Goal: Task Accomplishment & Management: Manage account settings

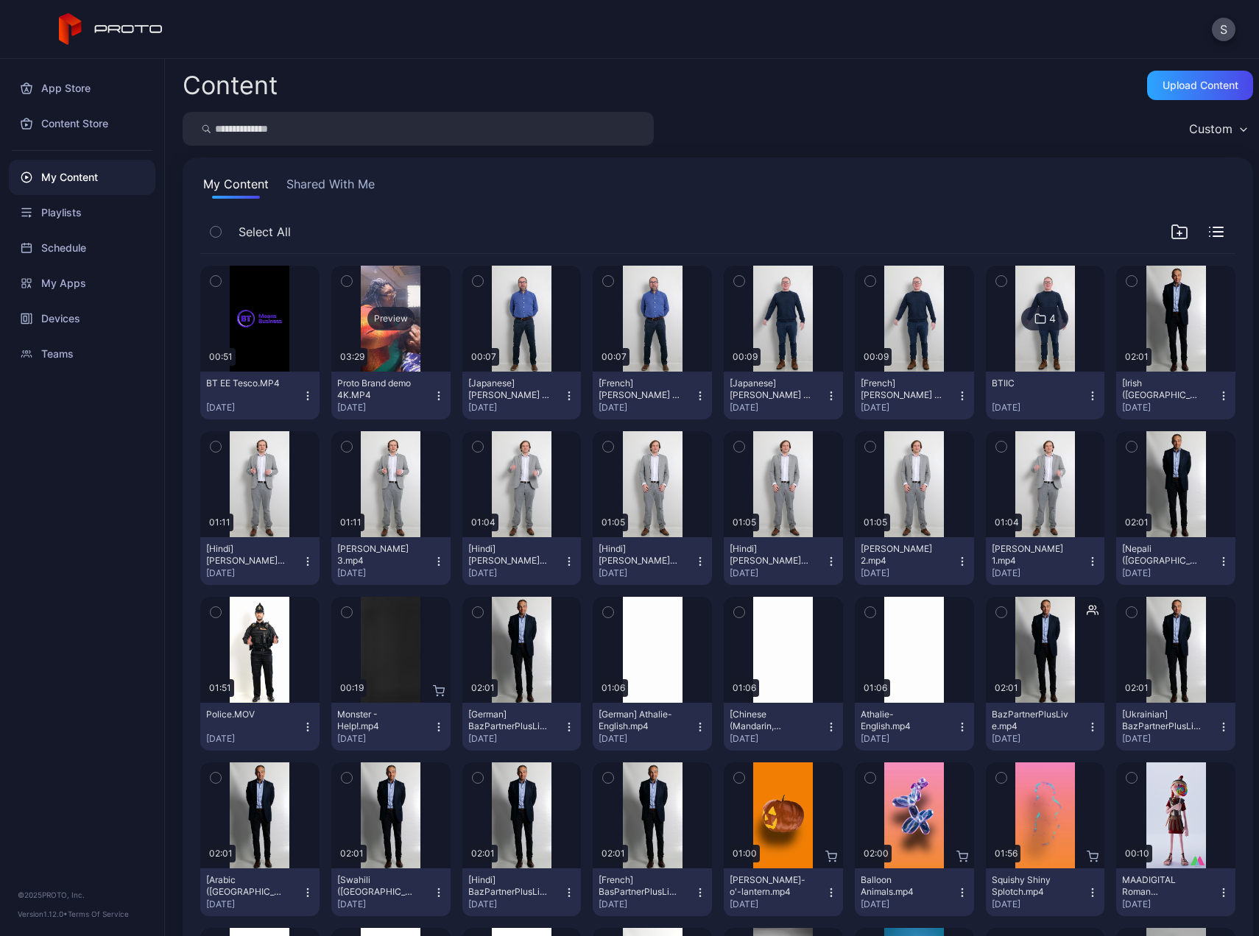
scroll to position [177, 0]
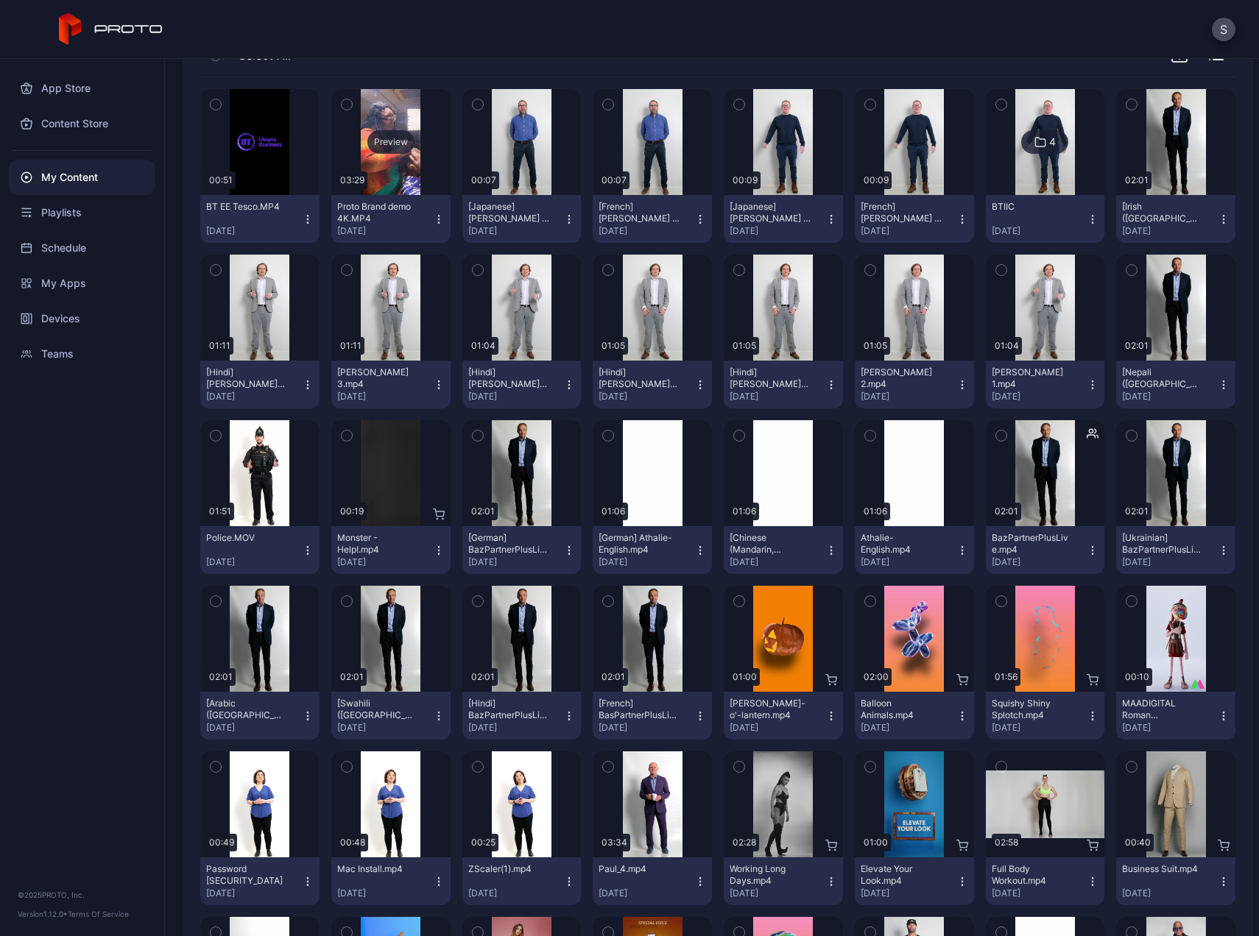
click at [384, 136] on div "Preview" at bounding box center [390, 142] width 47 height 24
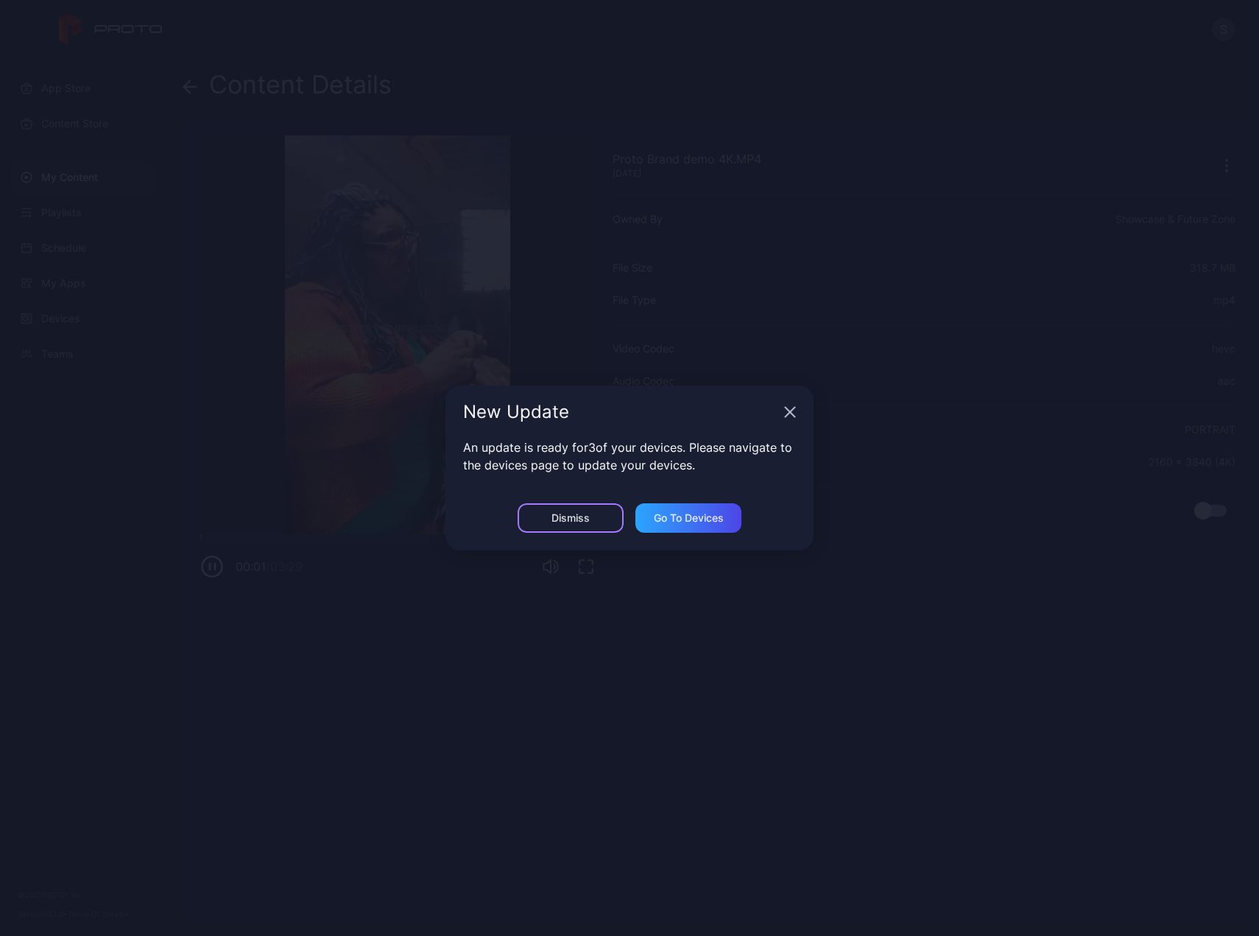
click at [601, 516] on div "Dismiss" at bounding box center [571, 518] width 106 height 29
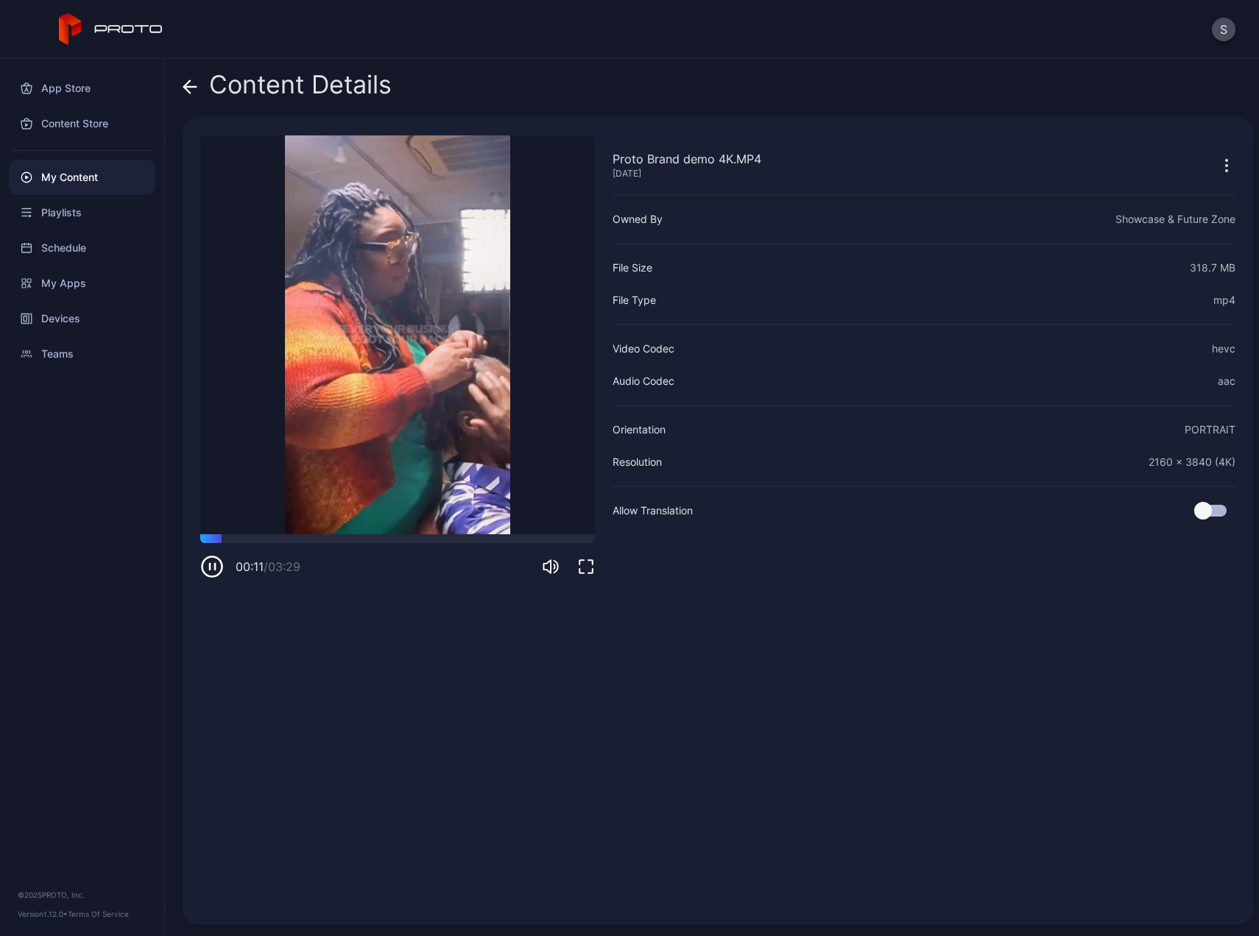
click at [57, 173] on div "My Content" at bounding box center [82, 177] width 146 height 35
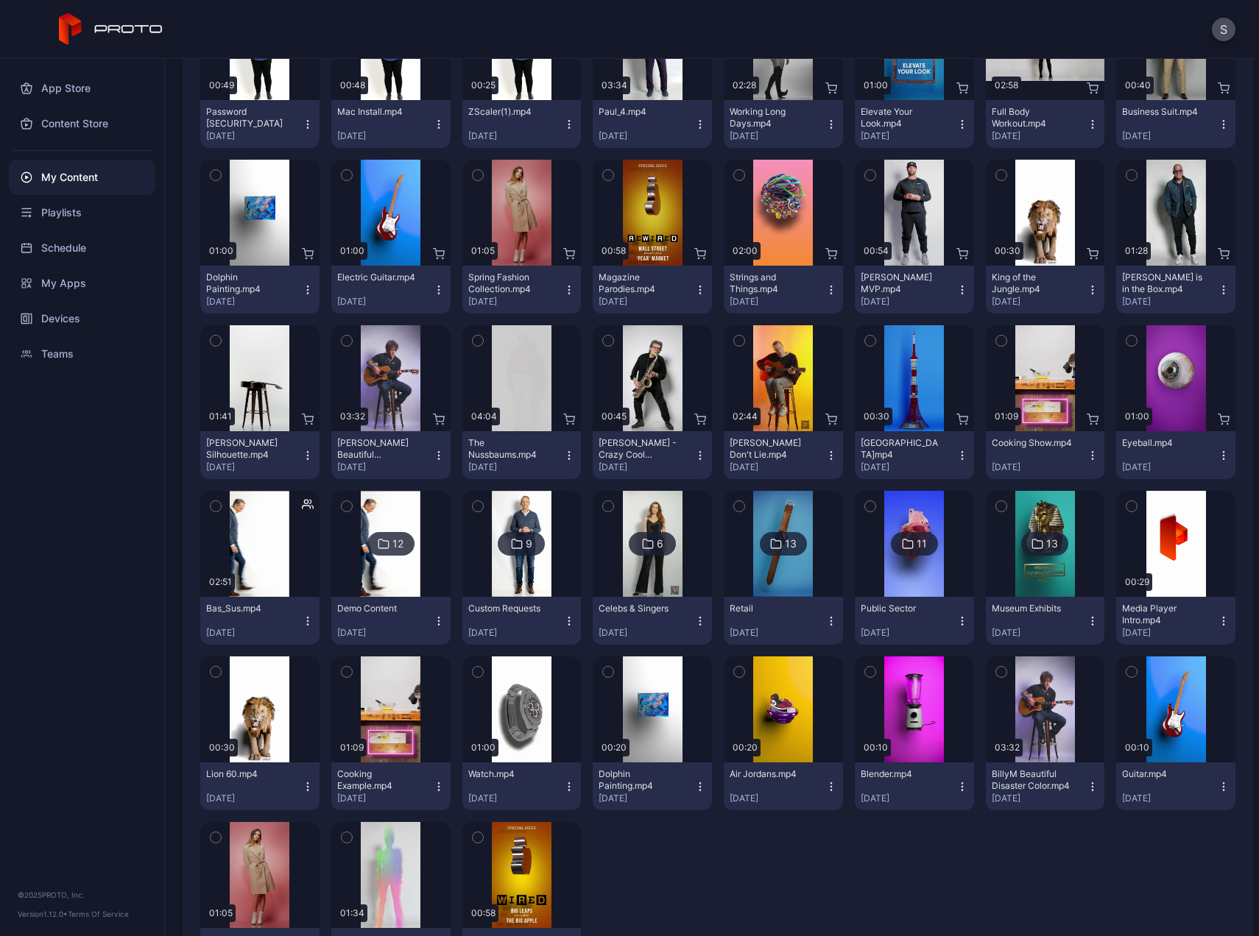
scroll to position [955, 0]
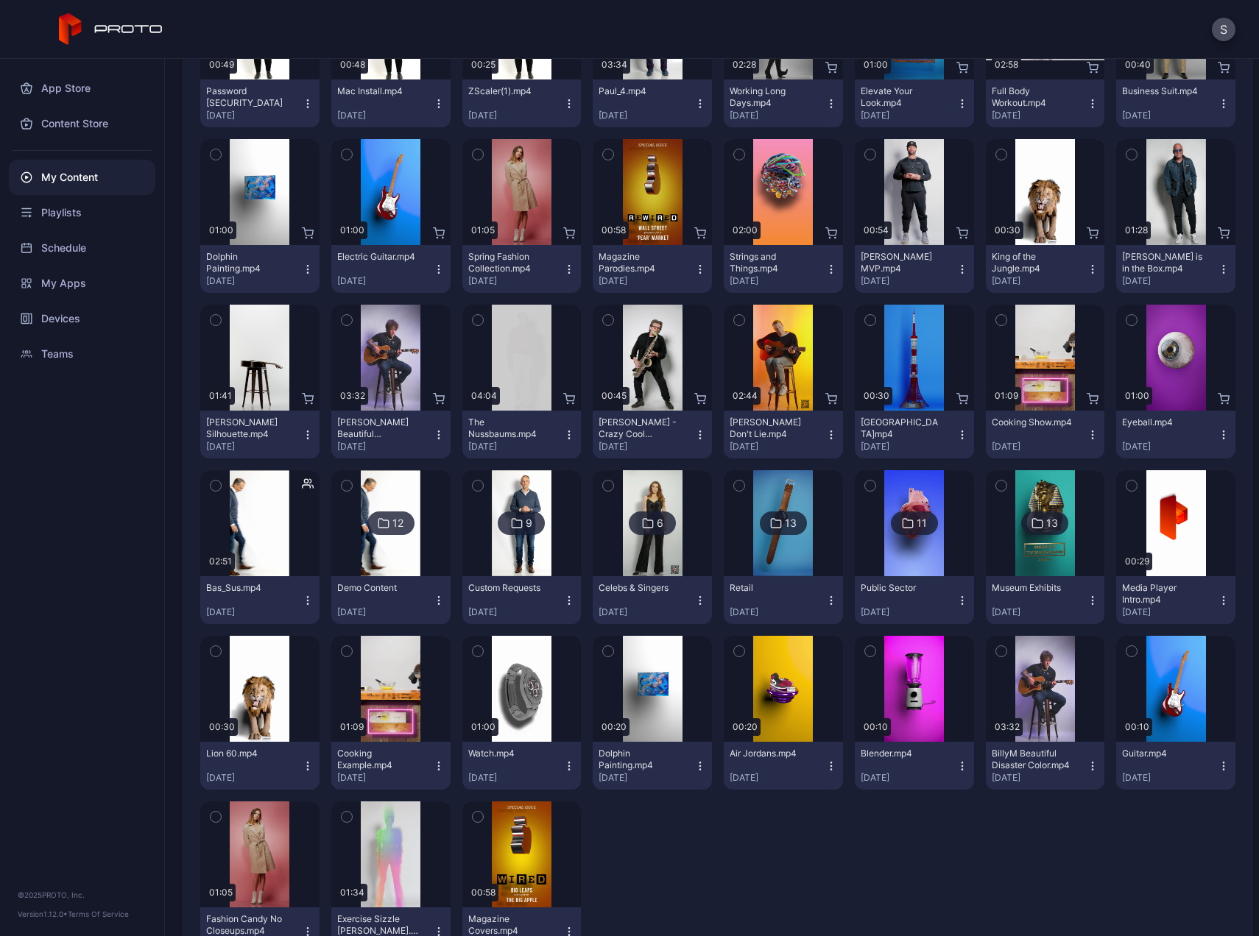
click at [762, 554] on img at bounding box center [783, 523] width 60 height 106
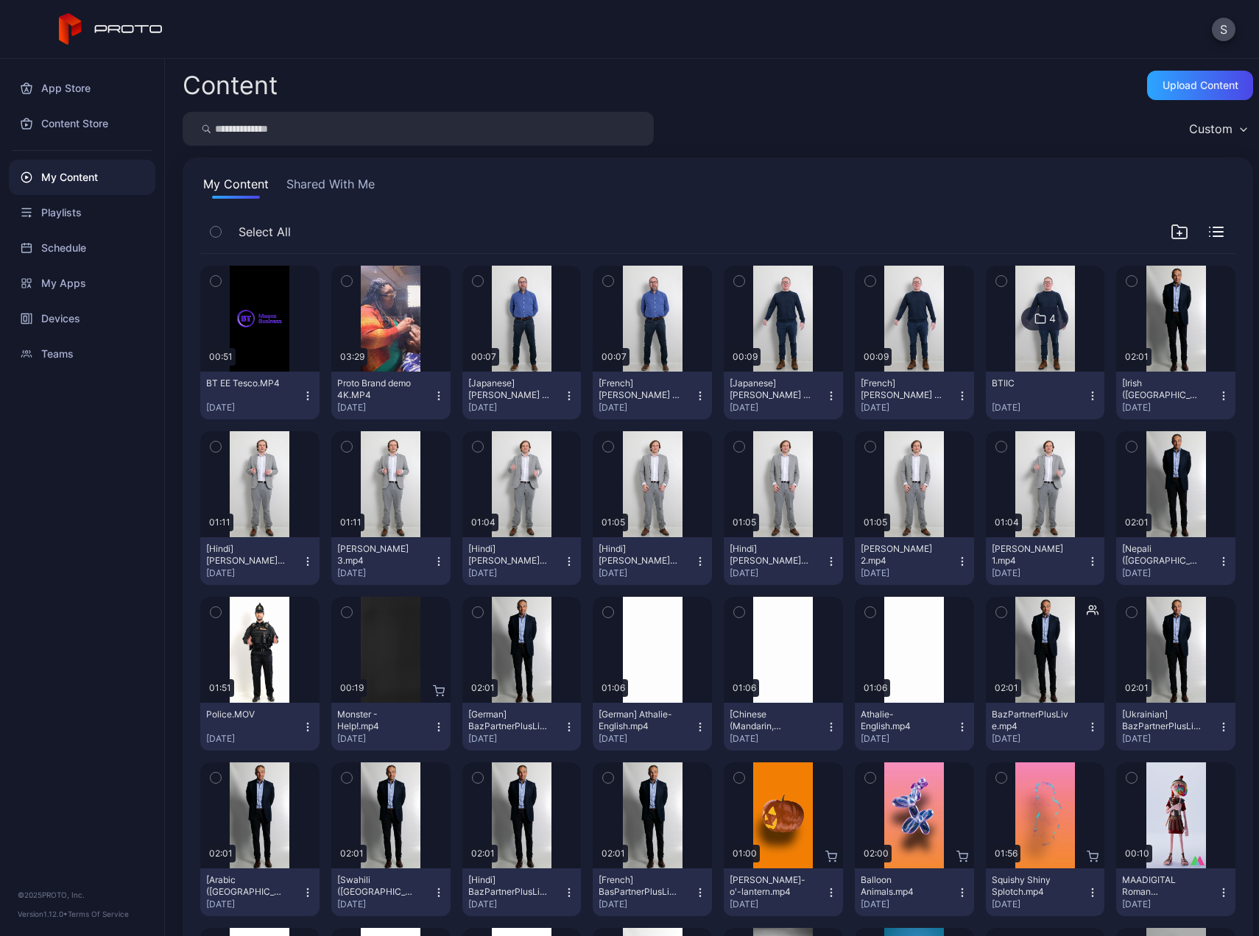
scroll to position [955, 0]
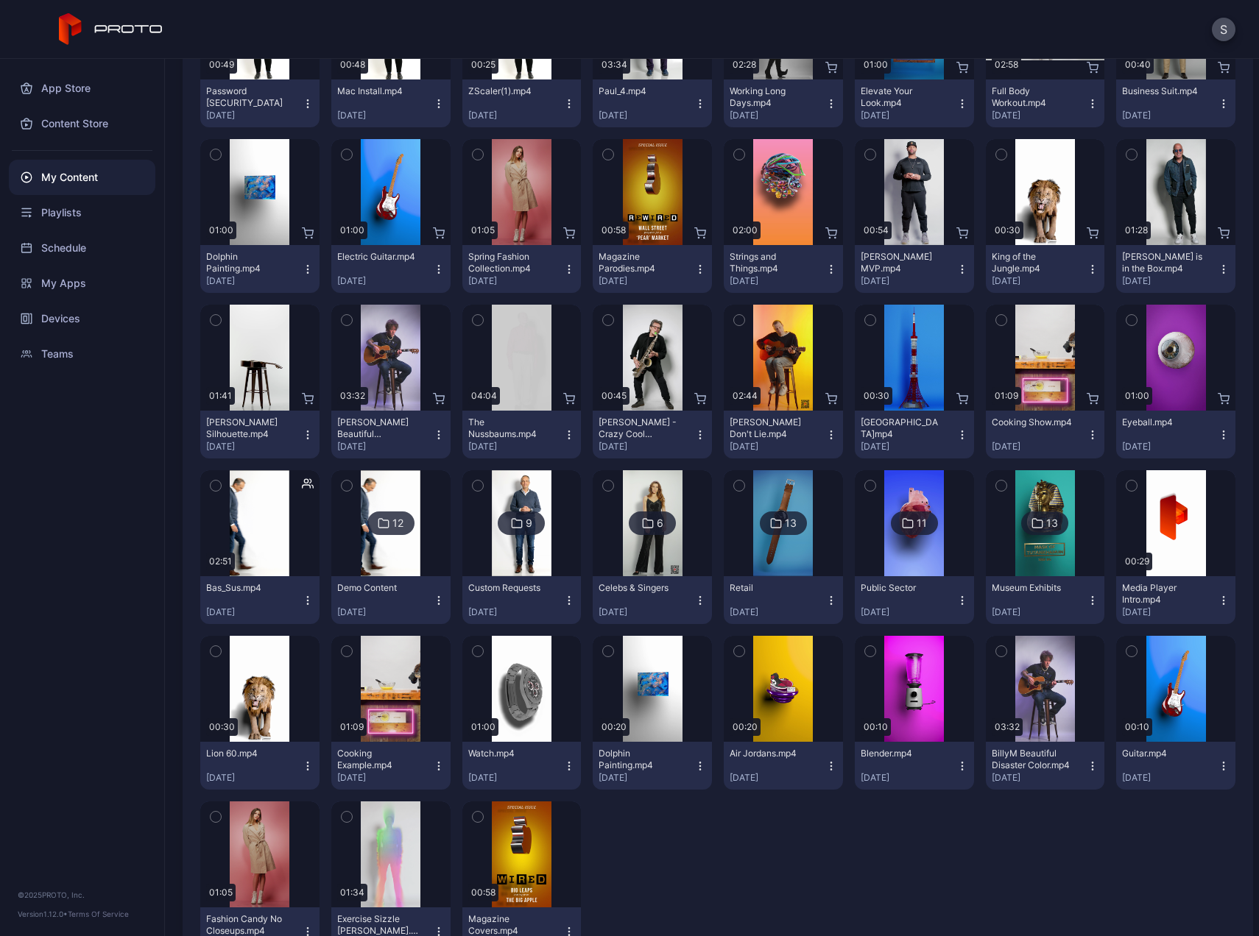
click at [476, 650] on icon "button" at bounding box center [478, 651] width 10 height 16
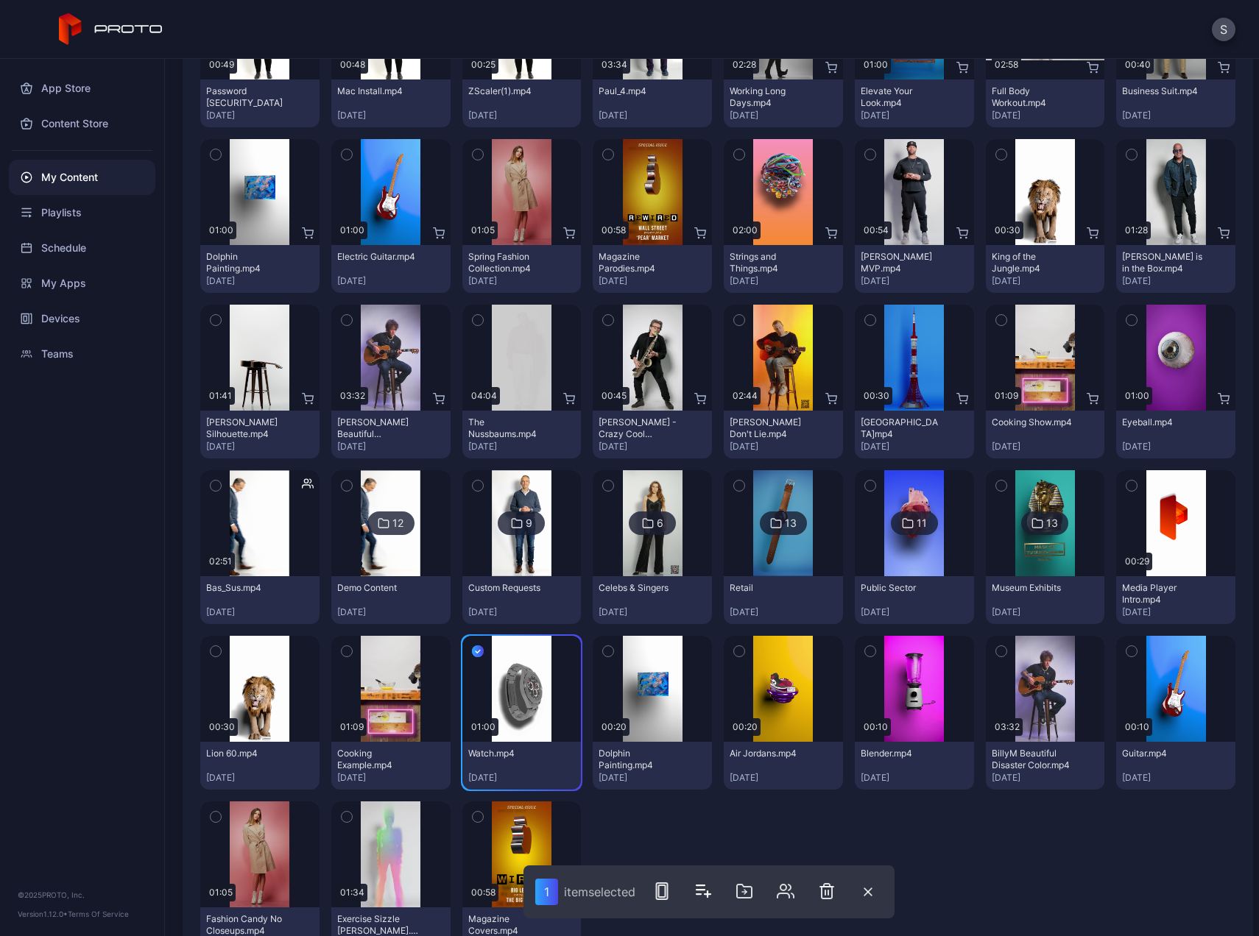
click at [1126, 657] on icon "button" at bounding box center [1131, 651] width 10 height 16
click at [865, 648] on icon "button" at bounding box center [870, 651] width 10 height 16
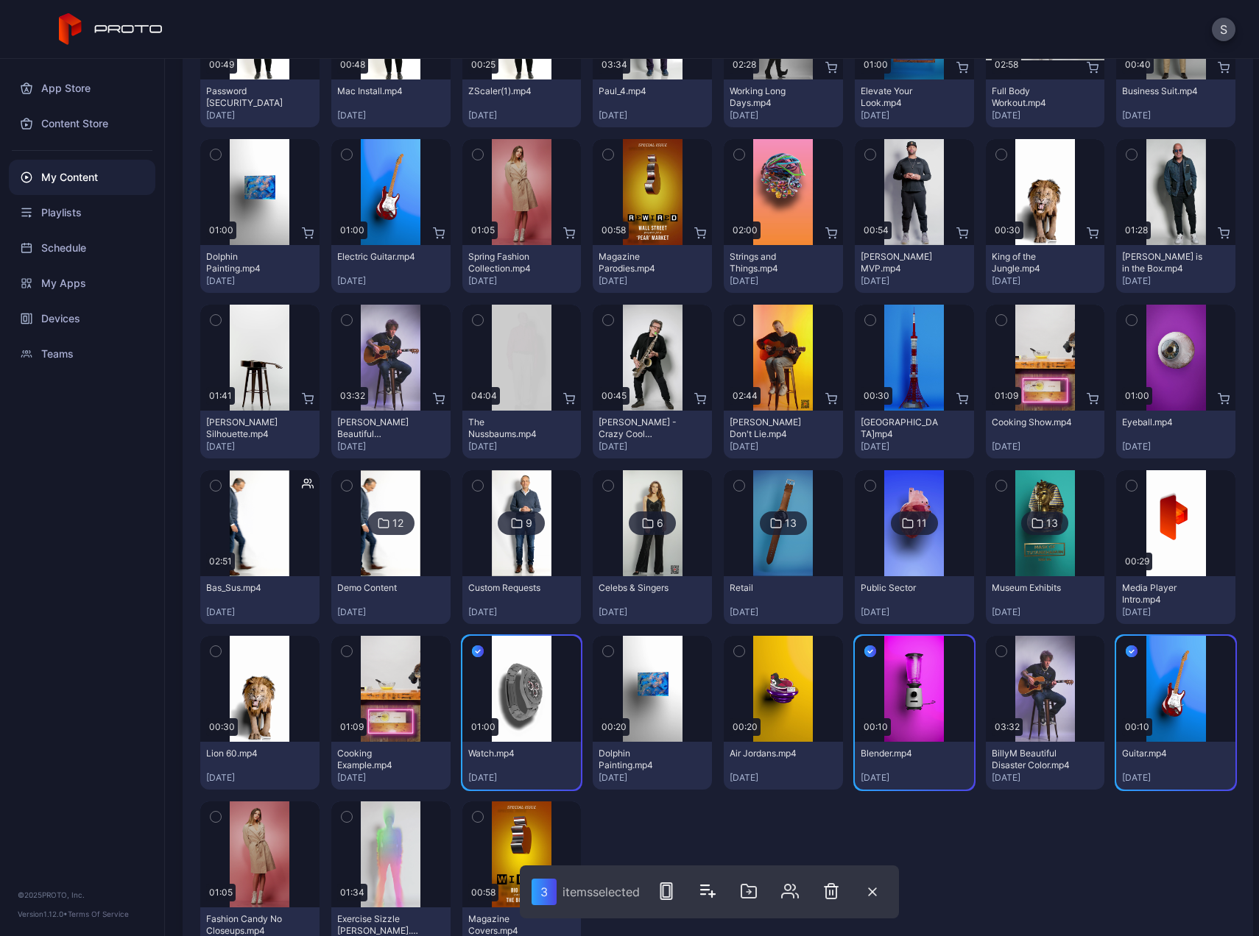
click at [734, 654] on icon "button" at bounding box center [739, 651] width 10 height 16
click at [747, 891] on icon "button" at bounding box center [749, 892] width 18 height 18
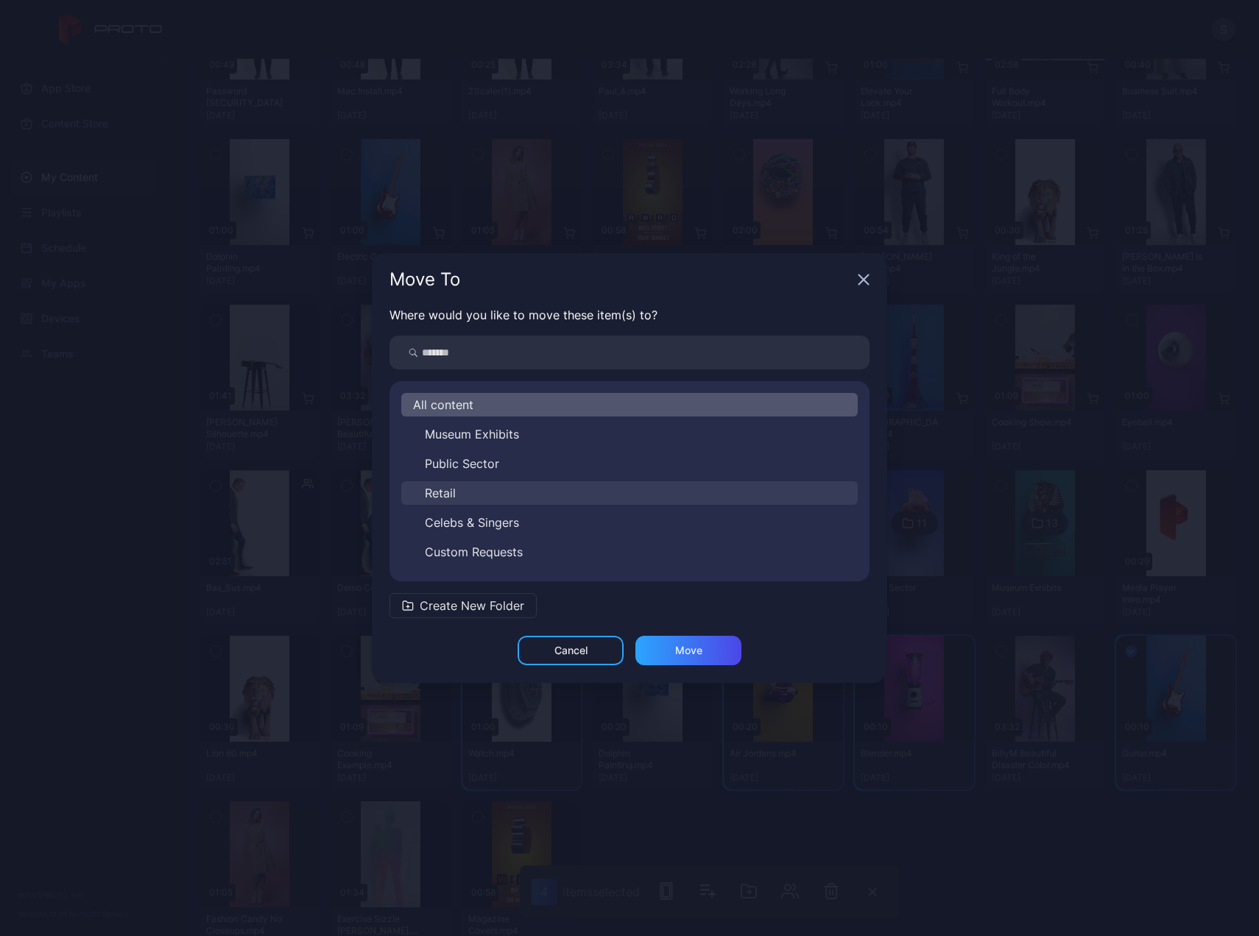
click at [459, 489] on button "Retail" at bounding box center [629, 493] width 456 height 24
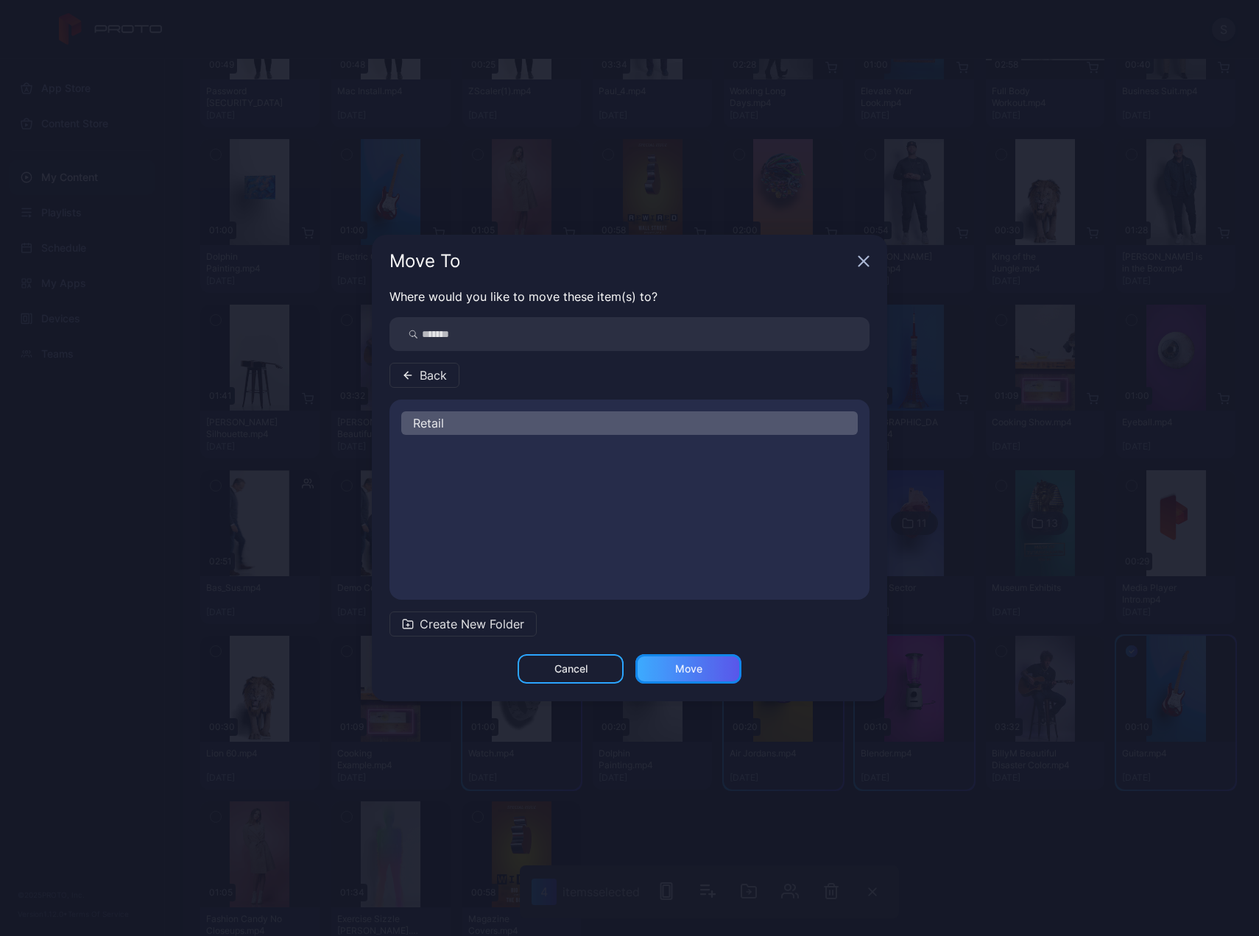
click at [699, 673] on div "Move" at bounding box center [688, 669] width 27 height 12
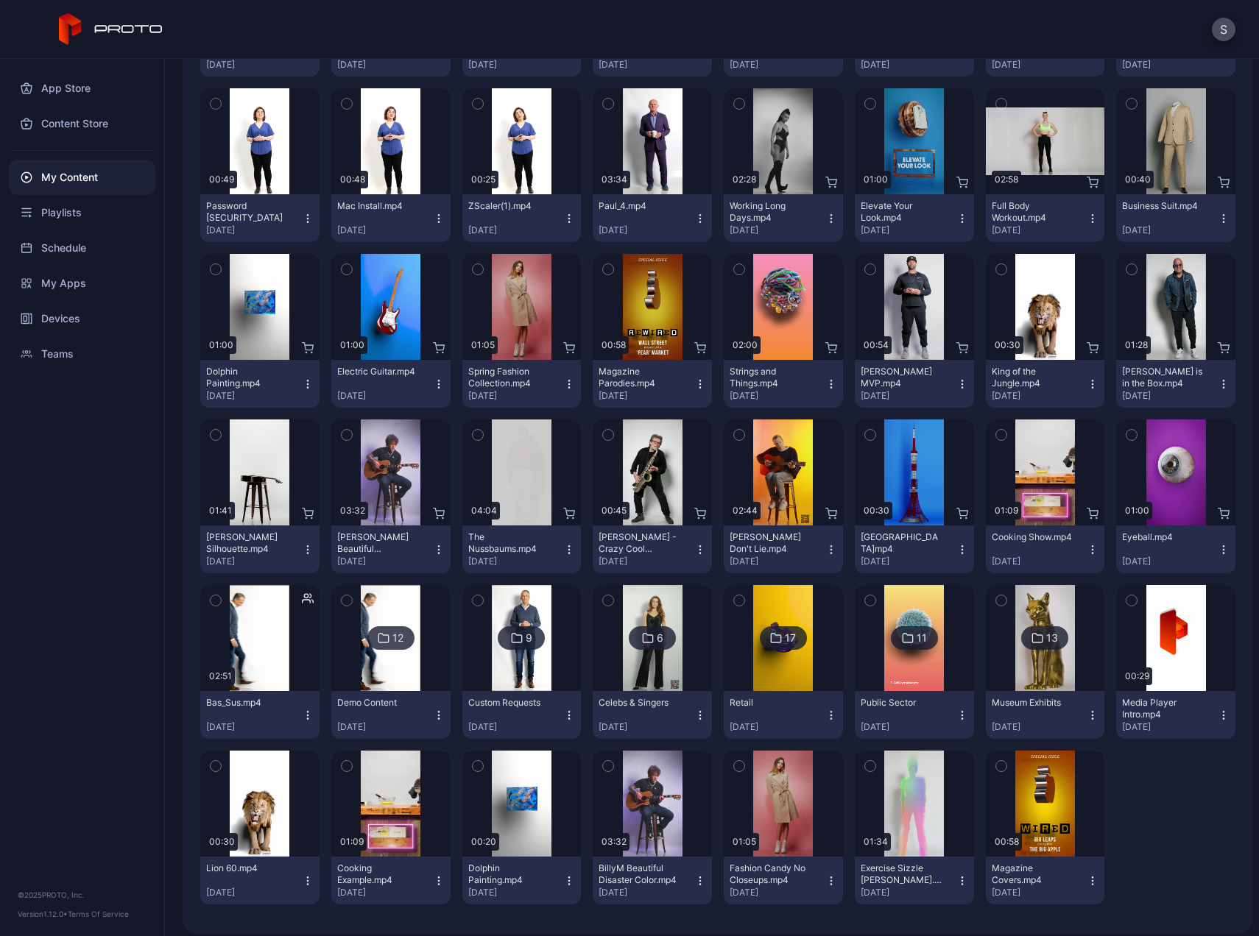
scroll to position [850, 0]
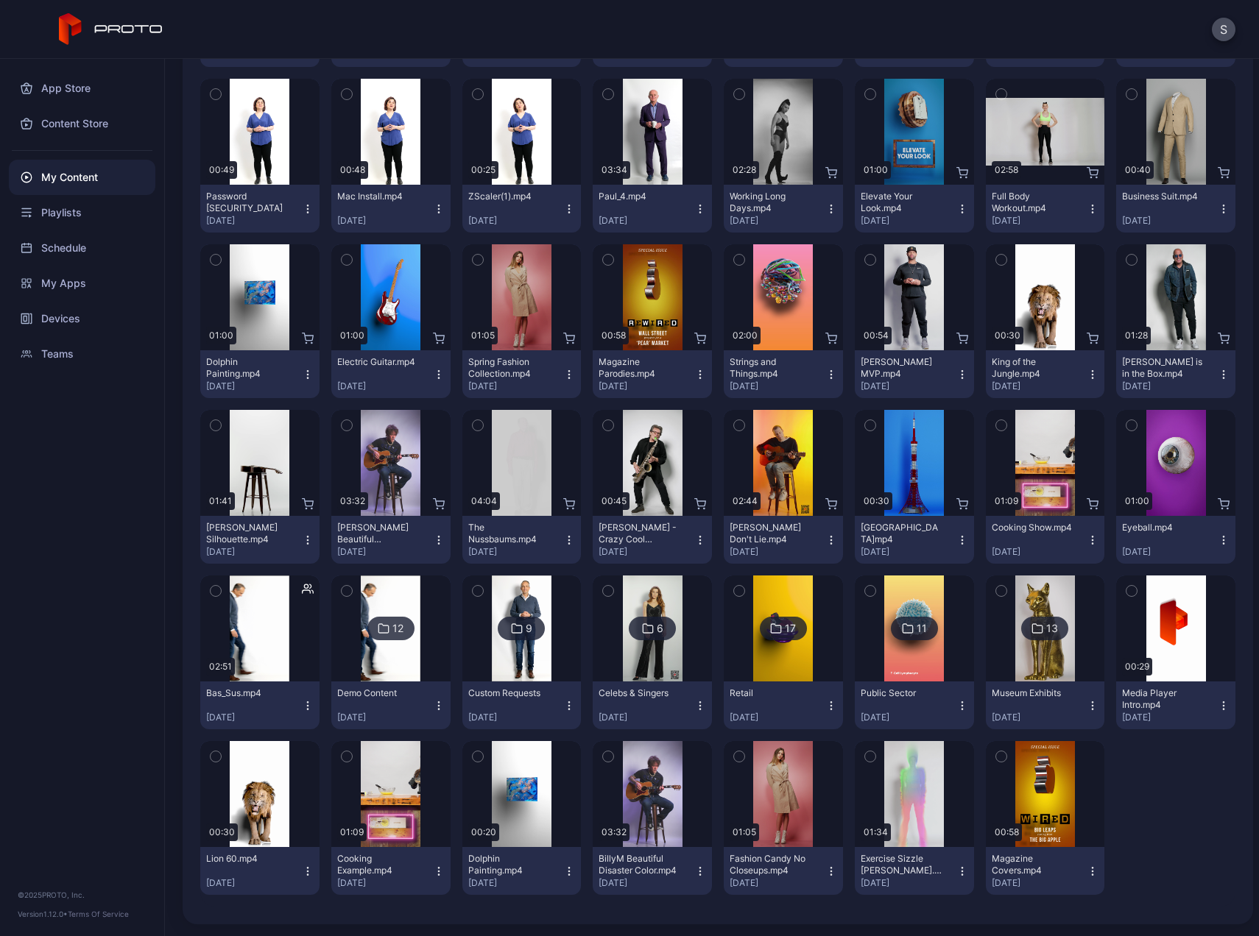
click at [476, 755] on icon "button" at bounding box center [478, 757] width 10 height 16
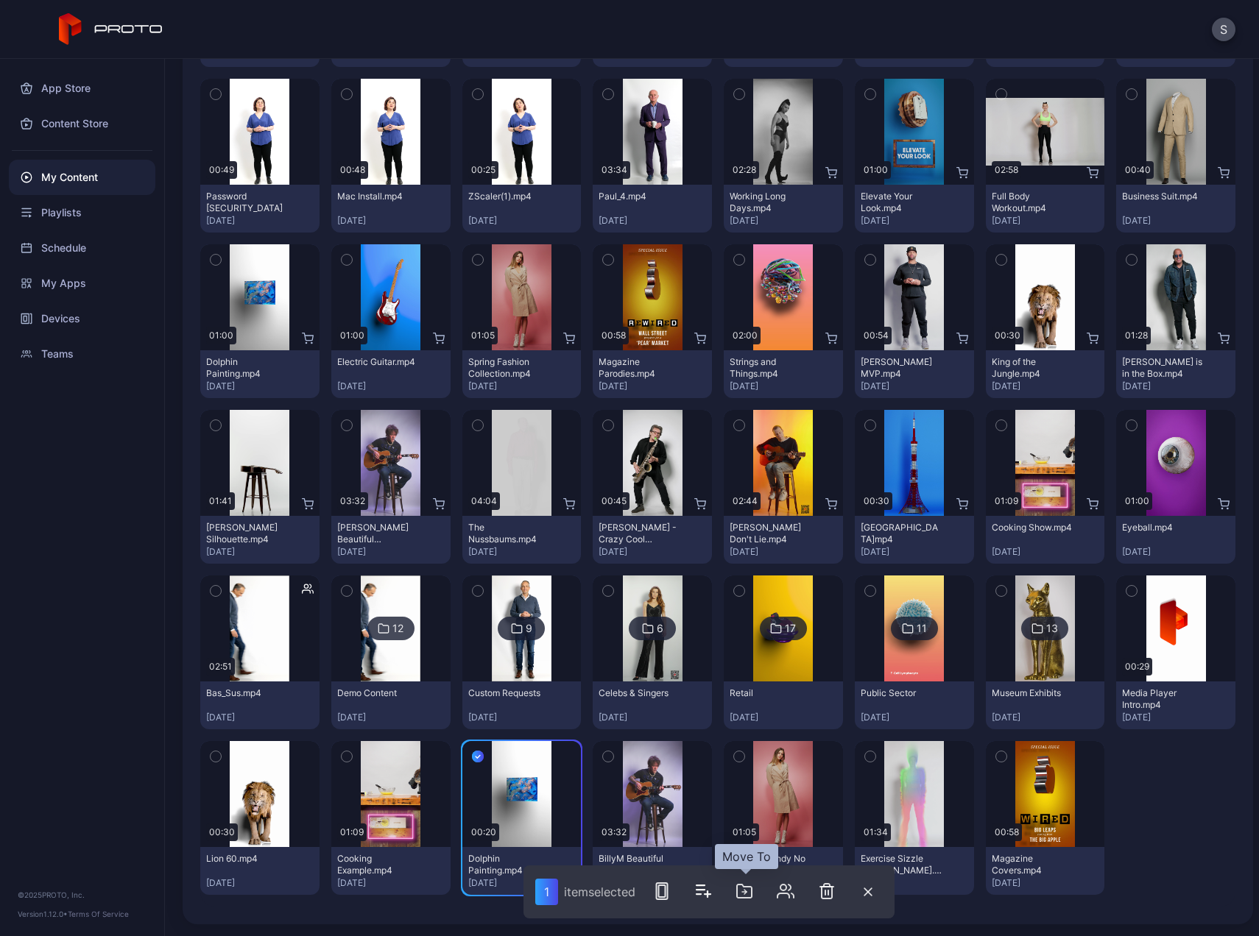
click at [741, 893] on icon "button" at bounding box center [744, 892] width 18 height 18
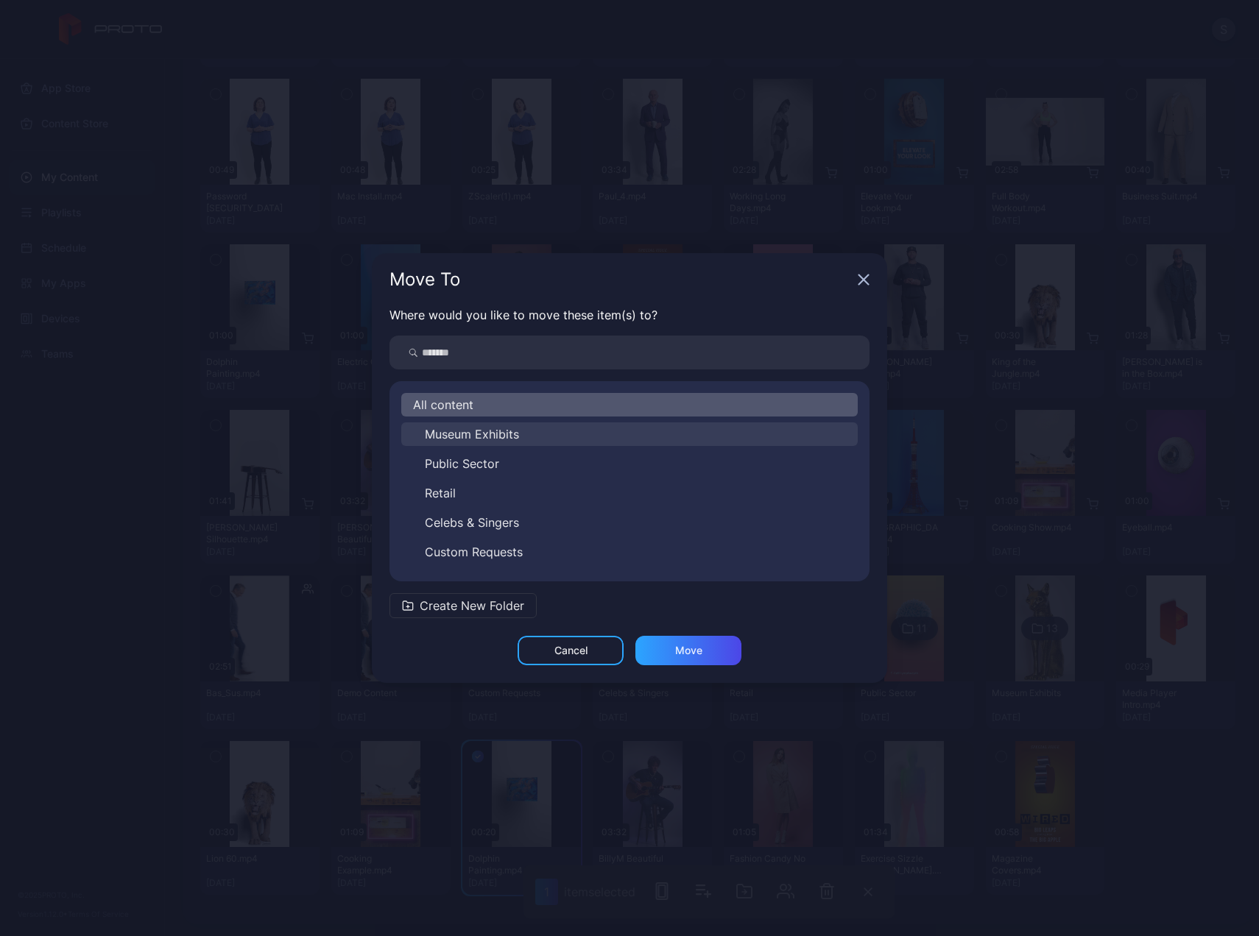
click at [473, 437] on span "Museum Exhibits" at bounding box center [472, 434] width 94 height 18
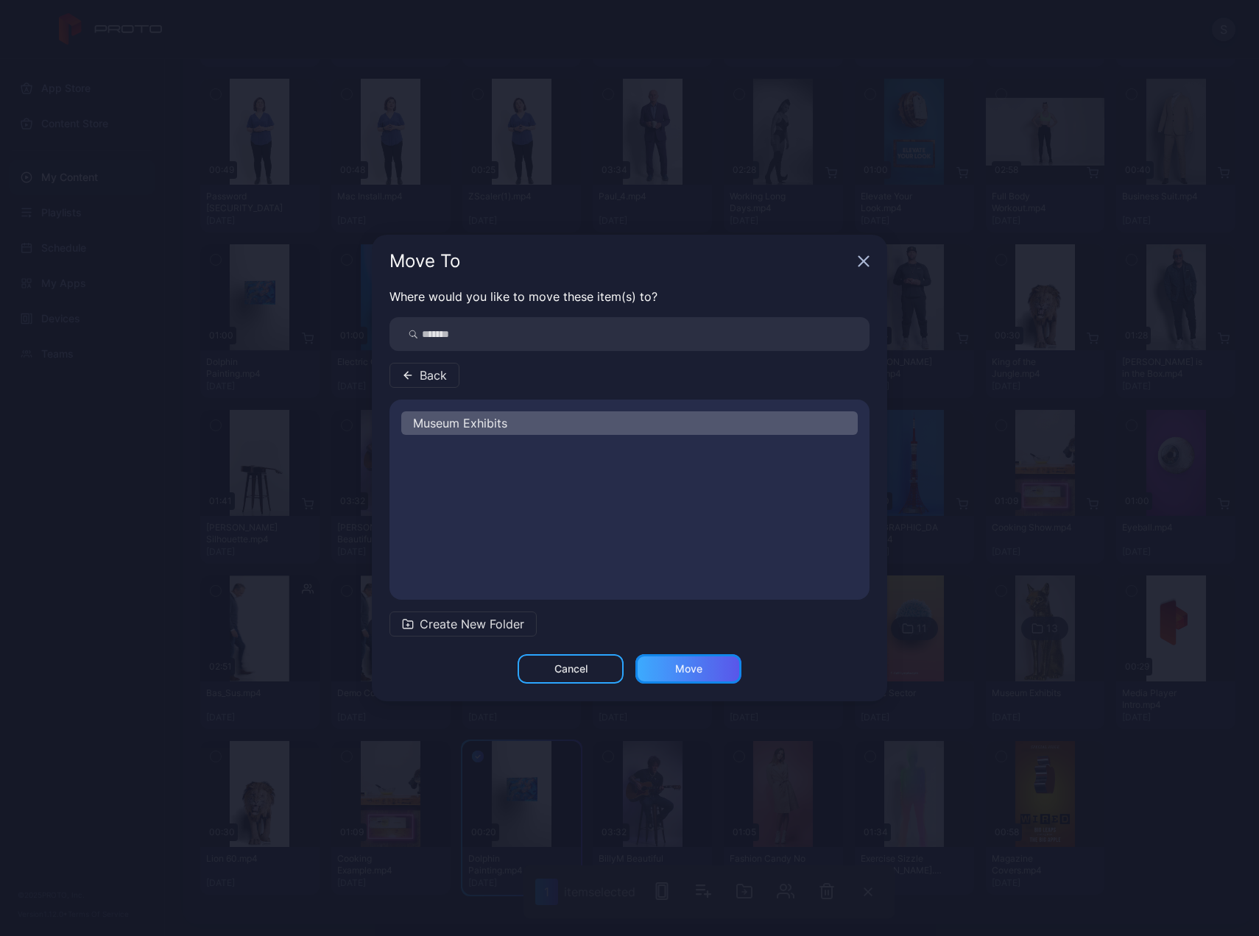
click at [702, 674] on div "Move" at bounding box center [688, 668] width 106 height 29
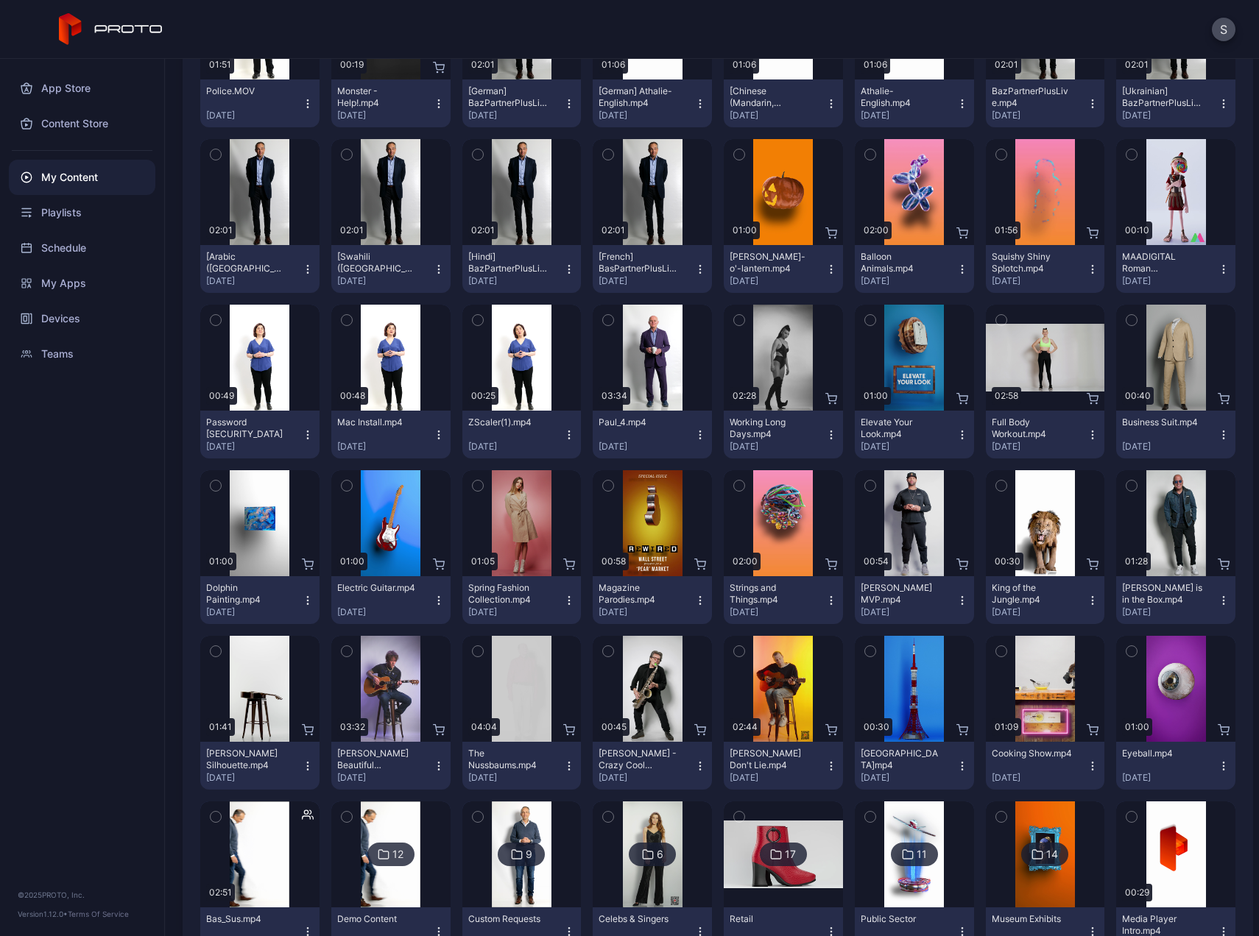
scroll to position [626, 0]
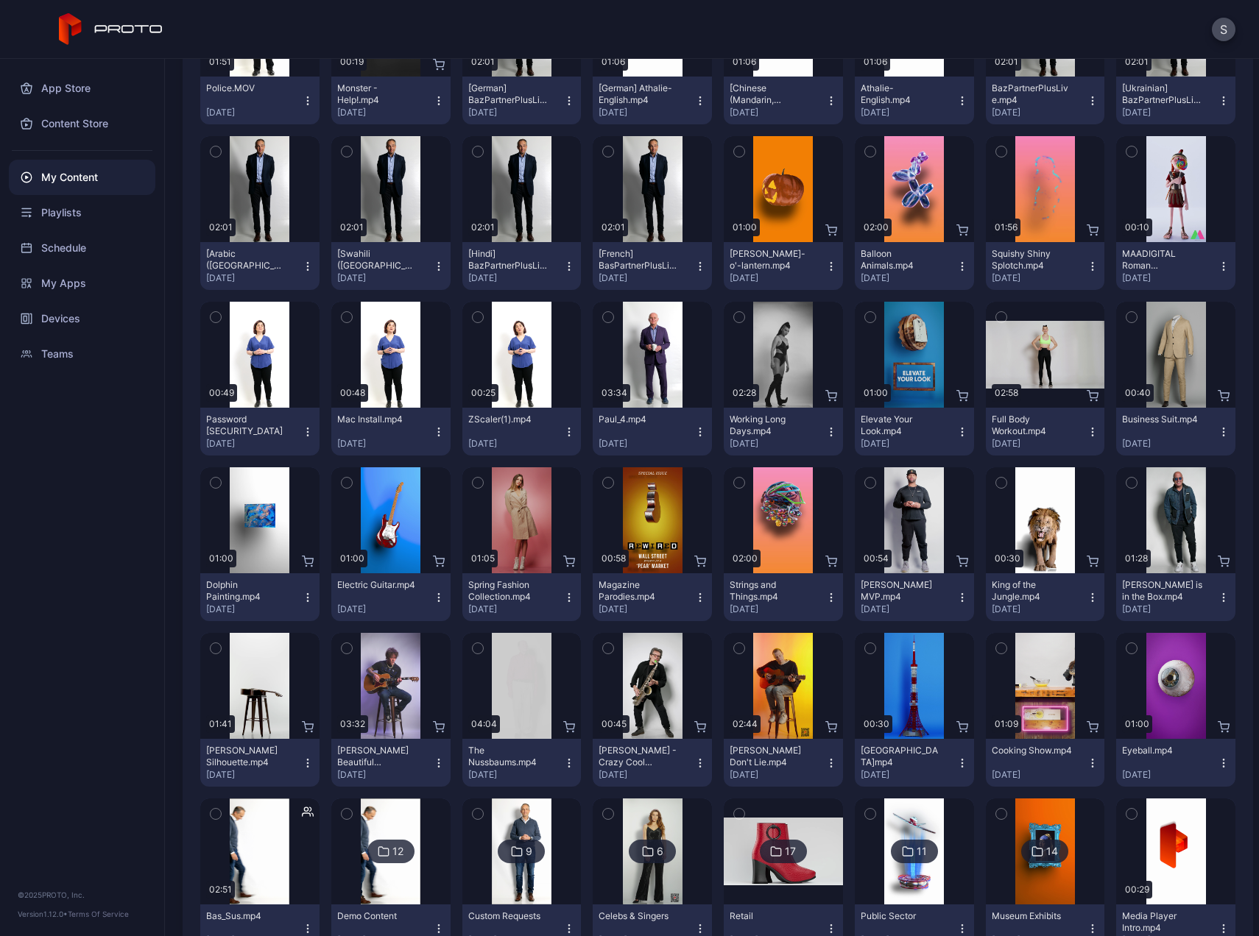
click at [1130, 317] on icon "button" at bounding box center [1132, 318] width 4 height 2
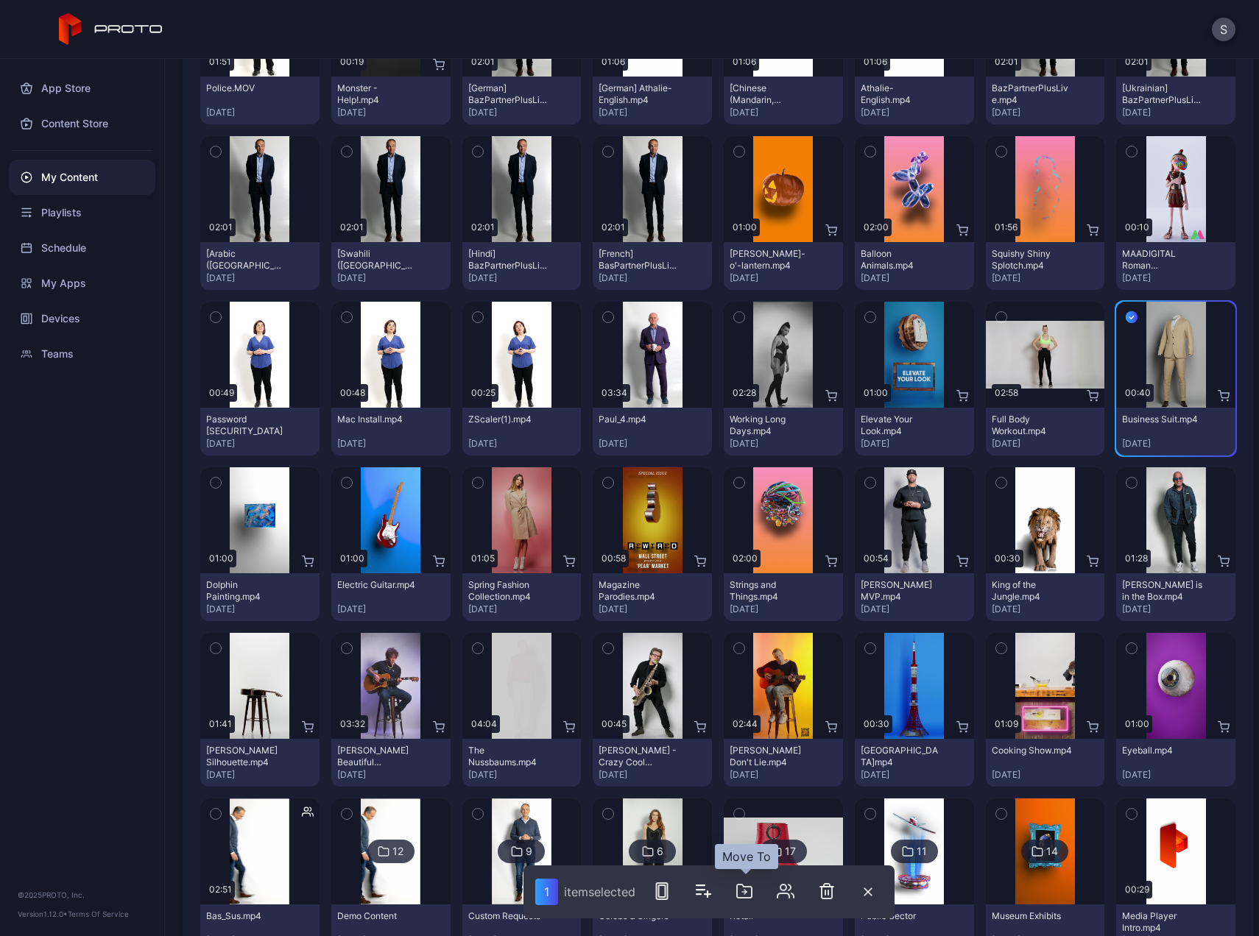
click at [749, 893] on icon "button" at bounding box center [744, 892] width 18 height 18
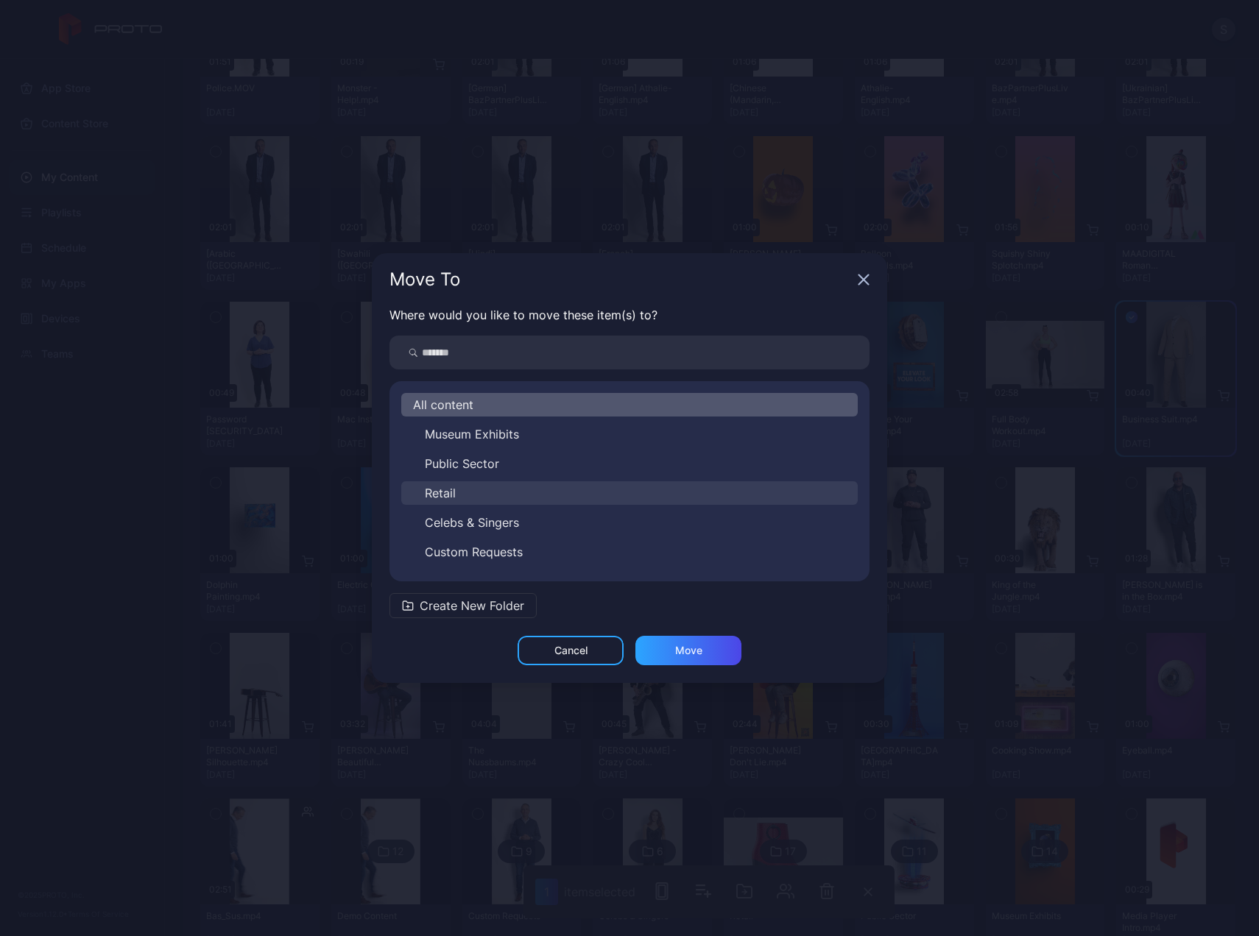
click at [453, 494] on span "Retail" at bounding box center [440, 493] width 31 height 18
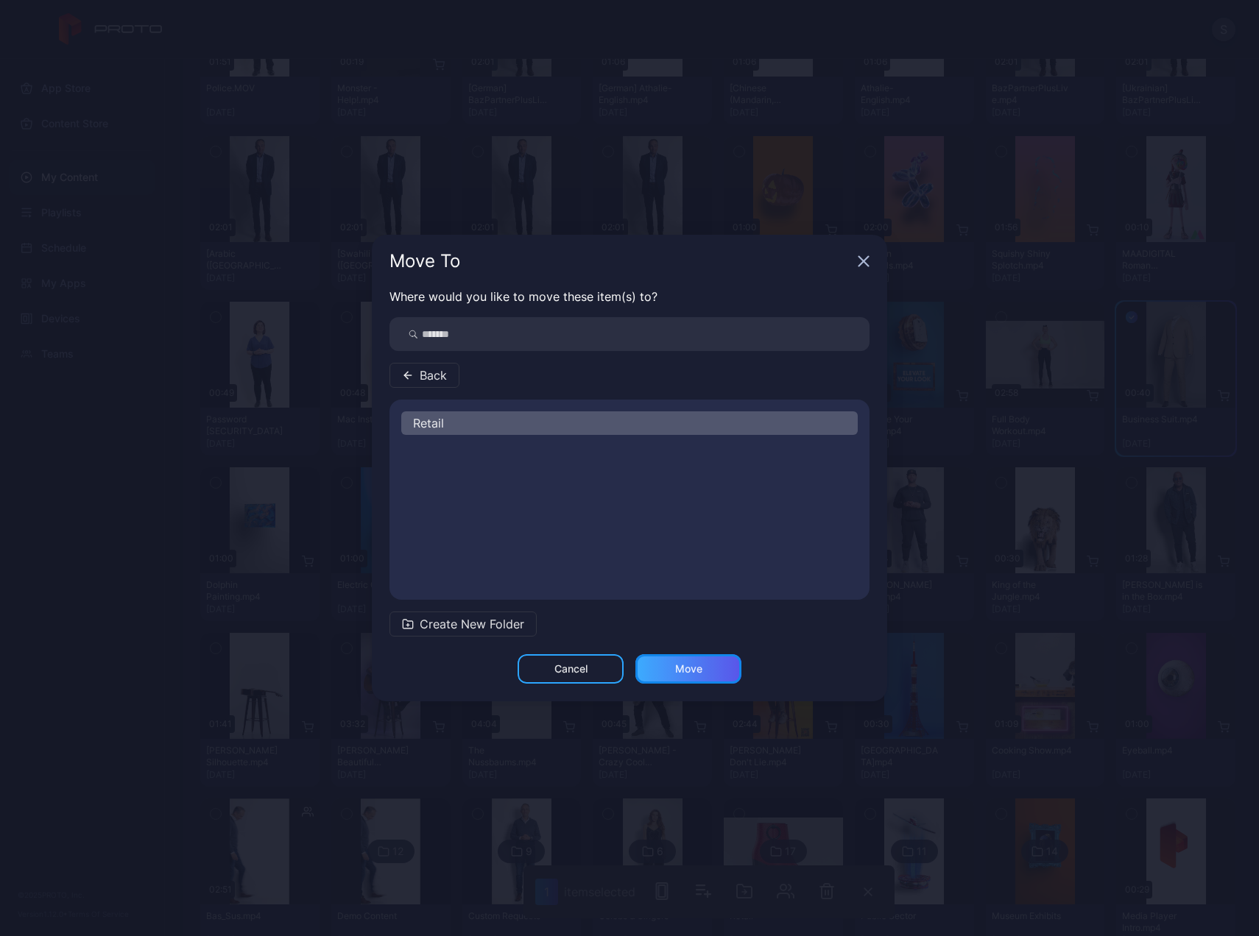
click at [698, 668] on div "Move" at bounding box center [688, 669] width 27 height 12
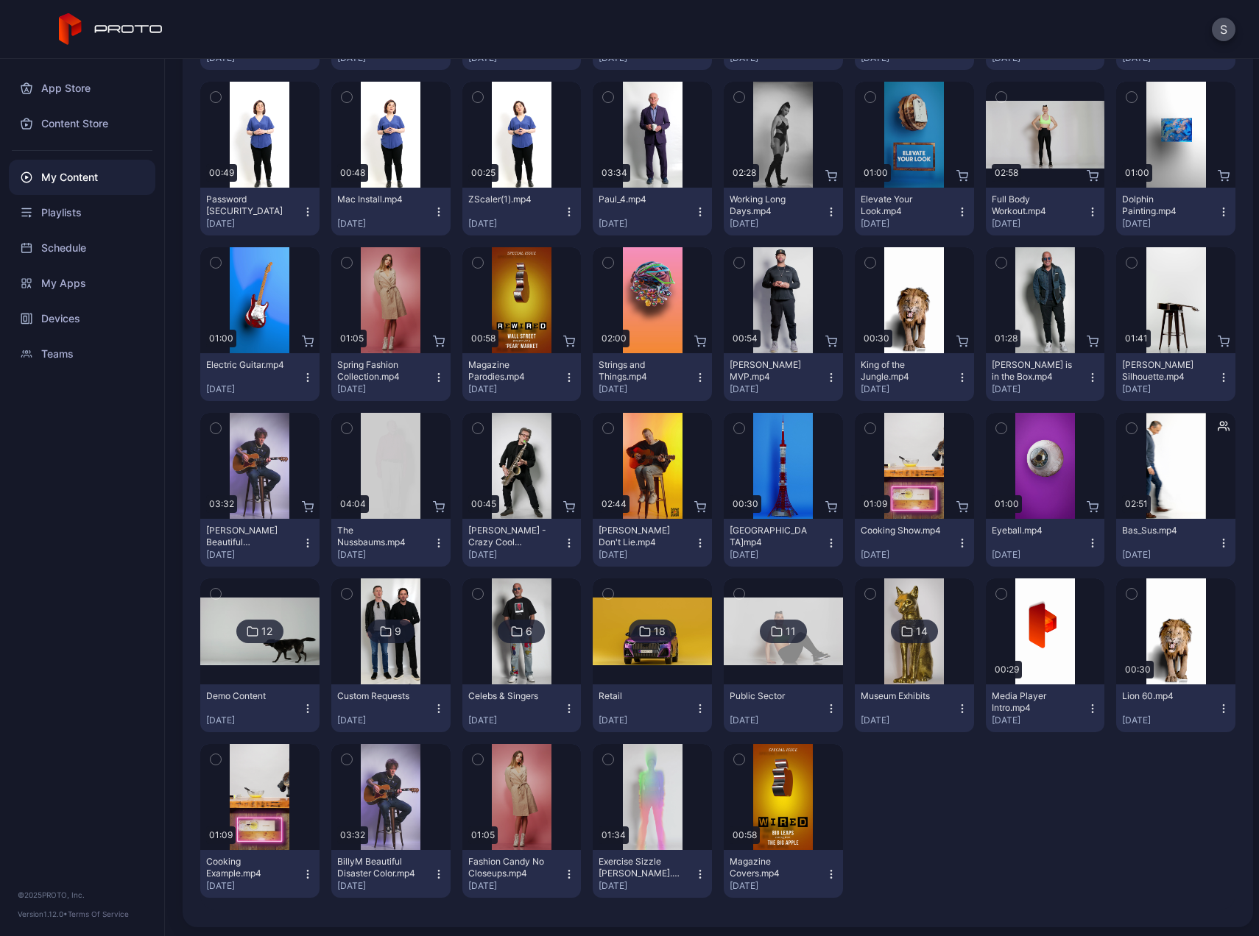
scroll to position [850, 0]
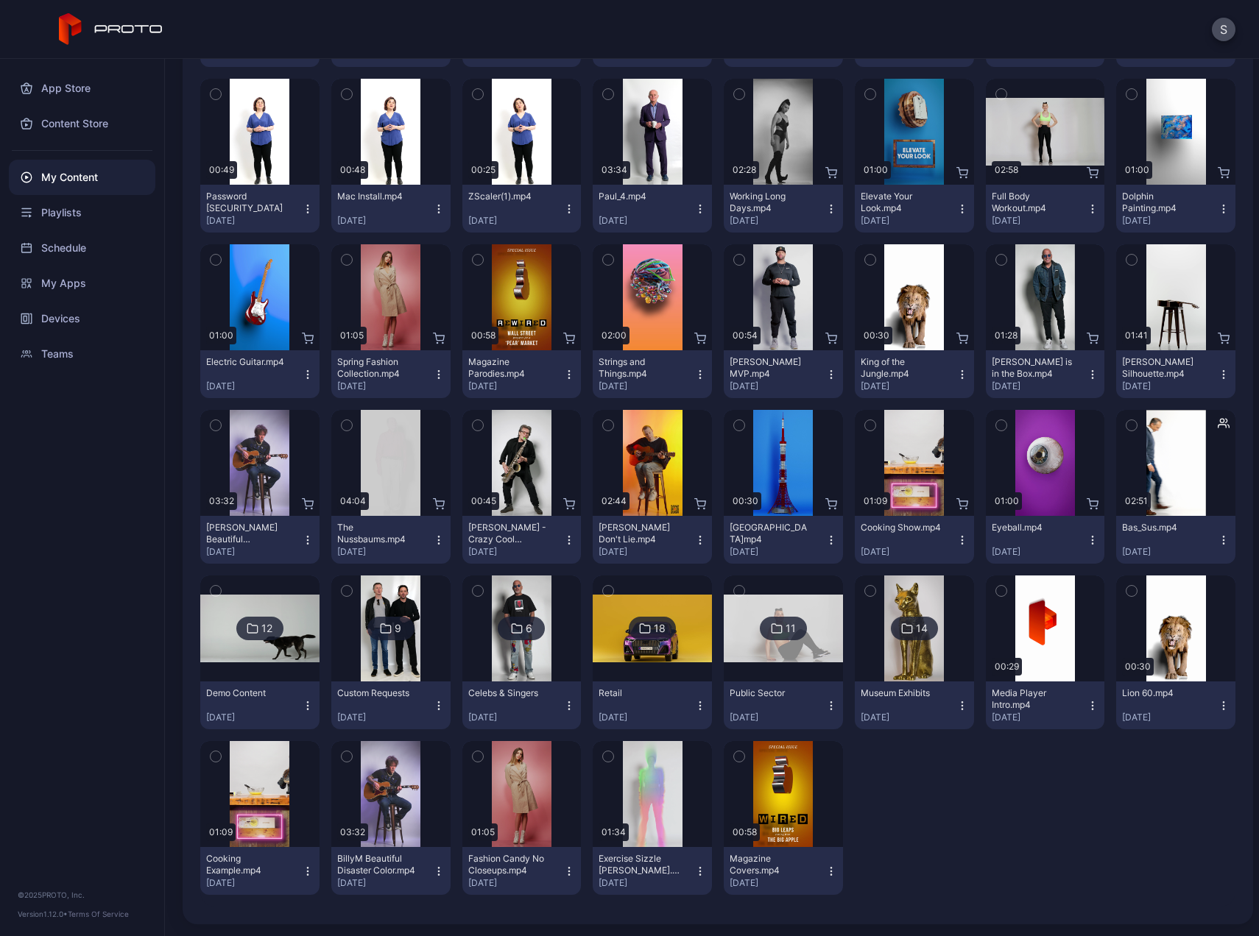
click at [1101, 866] on div "Preview 00:51 BT EE Tesco.MP4 Mar 27, 2025 Preview 03:29 Proto Brand demo 4K.MP…" at bounding box center [717, 155] width 1035 height 1502
click at [785, 628] on div "11" at bounding box center [790, 628] width 10 height 13
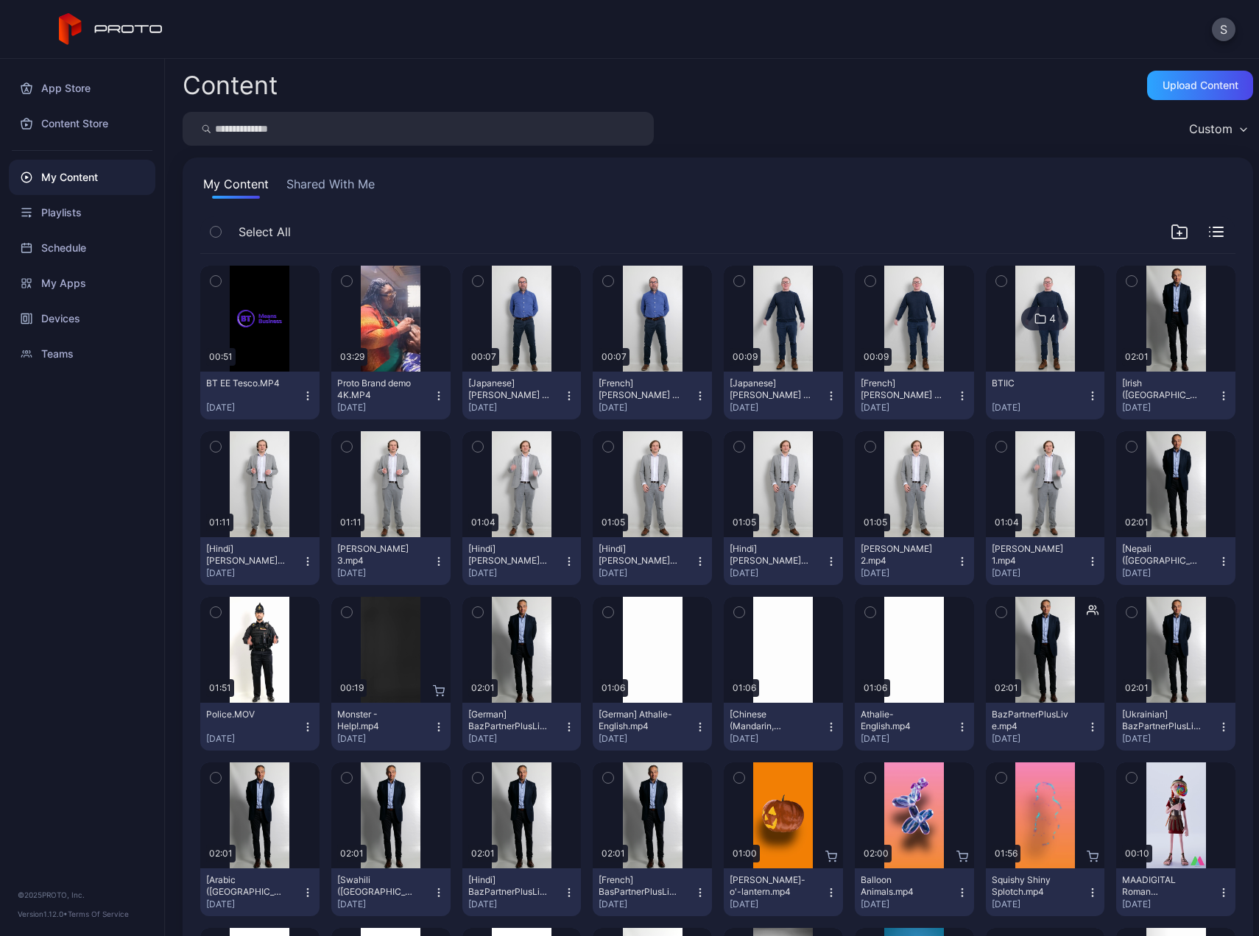
scroll to position [850, 0]
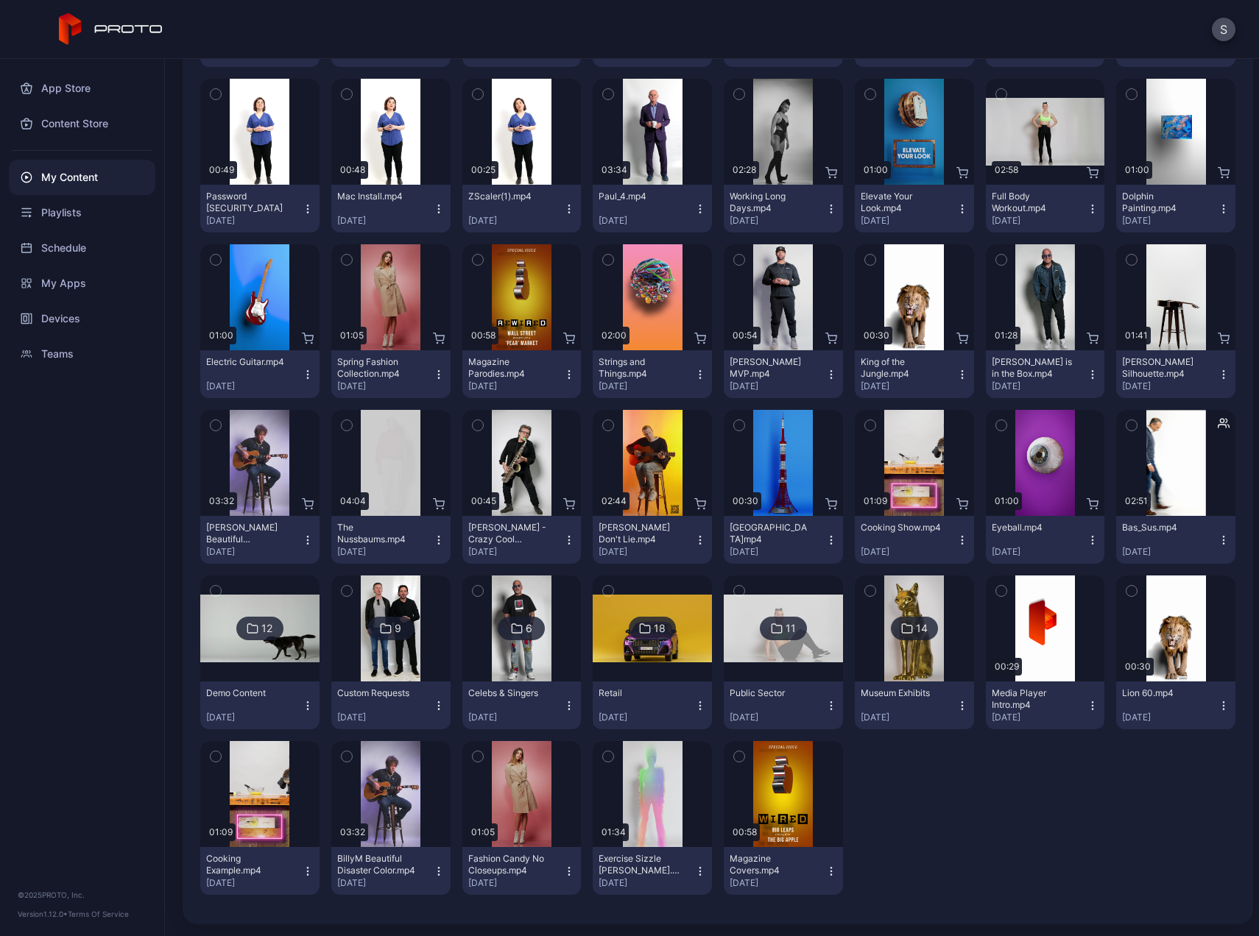
click at [865, 262] on icon "button" at bounding box center [870, 260] width 10 height 16
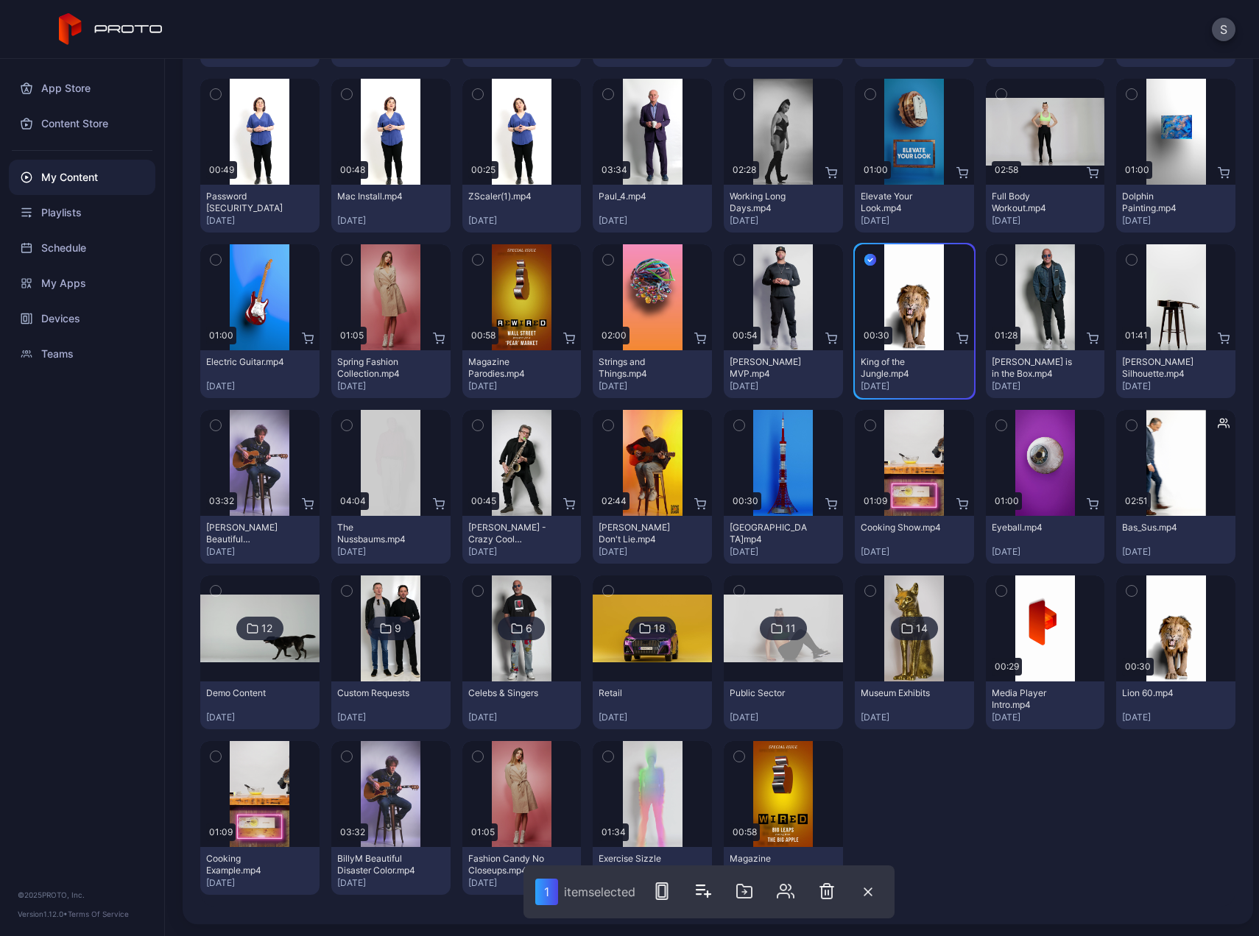
click at [734, 425] on icon "button" at bounding box center [739, 425] width 10 height 16
click at [473, 755] on icon "button" at bounding box center [478, 757] width 10 height 16
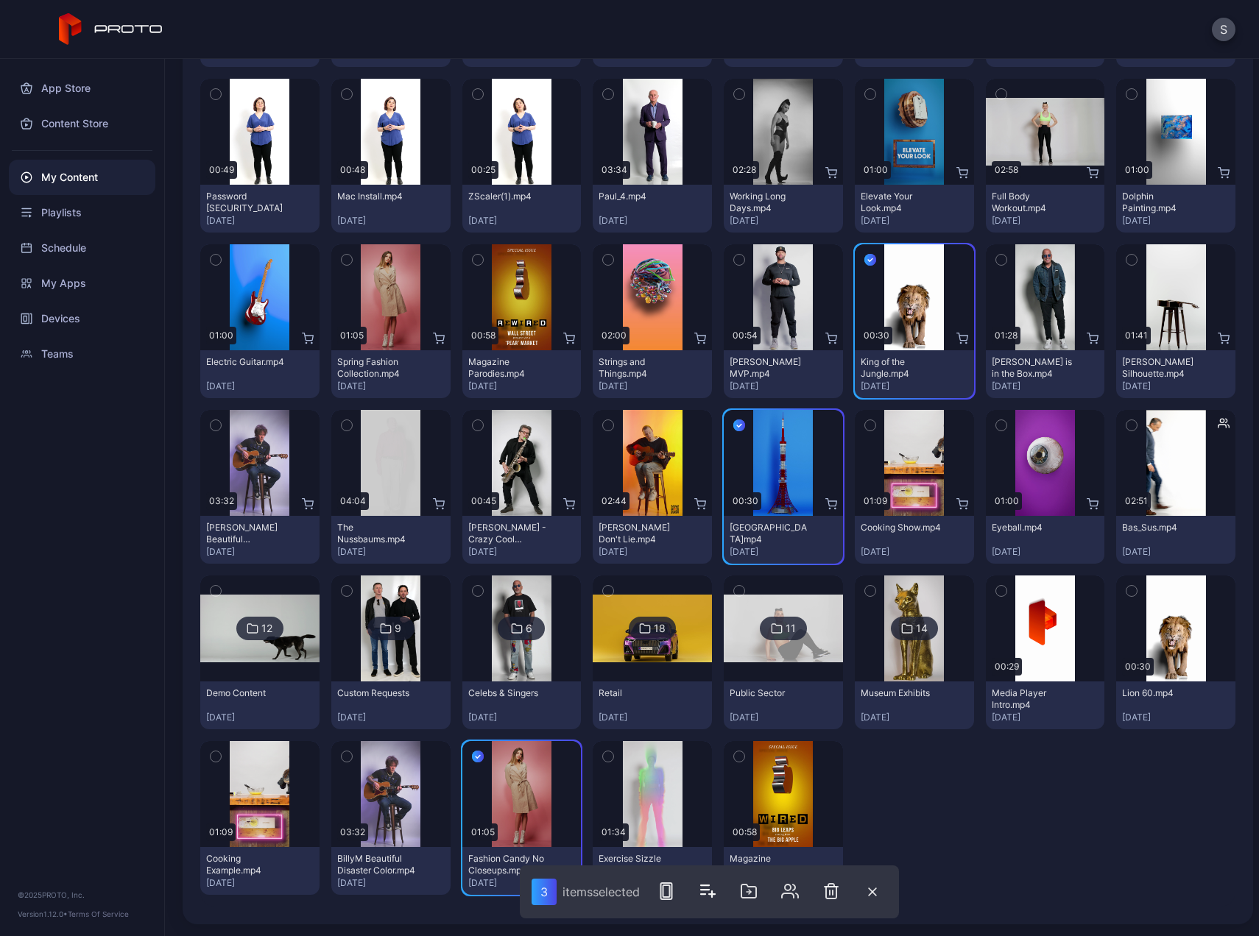
click at [607, 757] on icon "button" at bounding box center [609, 757] width 4 height 2
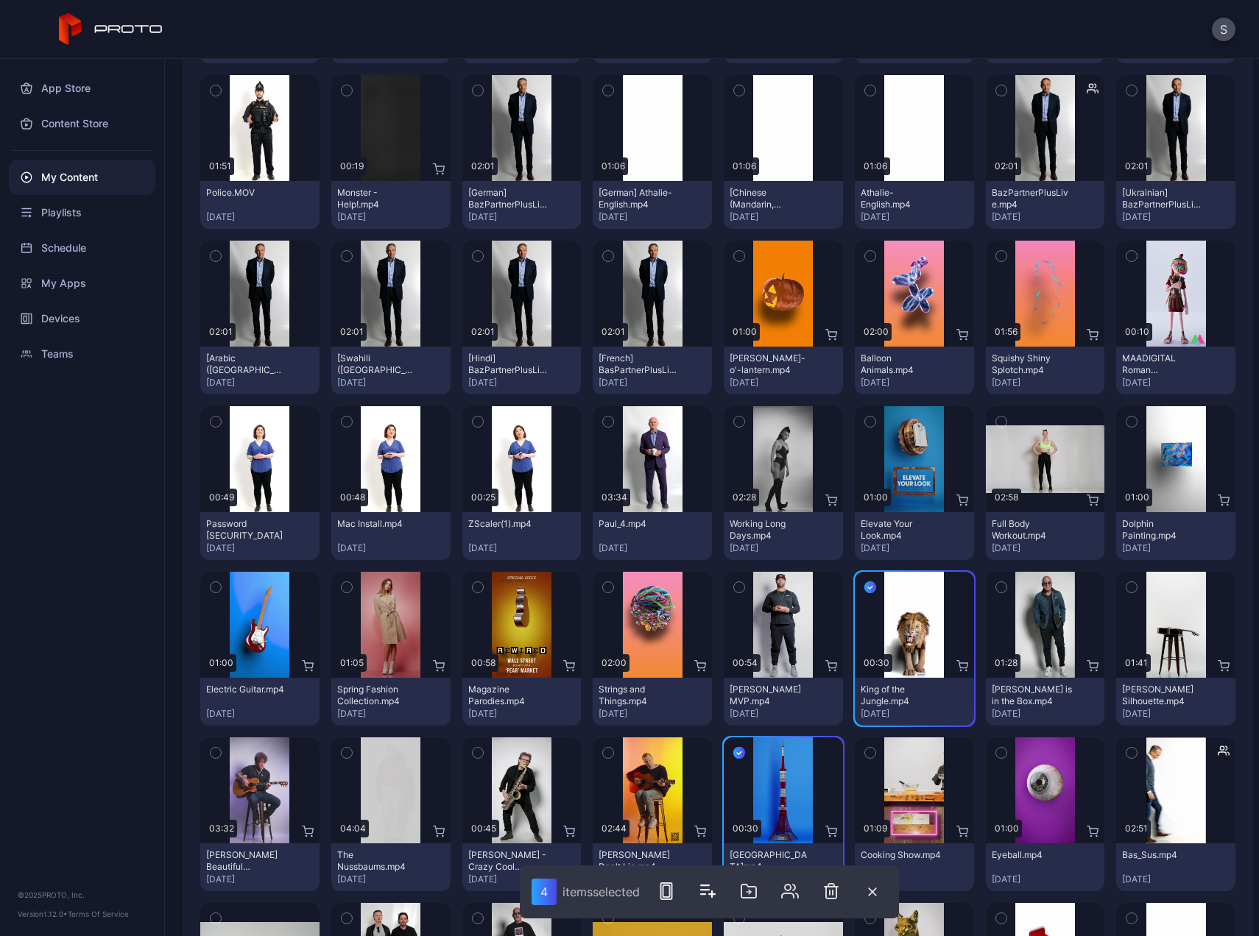
scroll to position [515, 0]
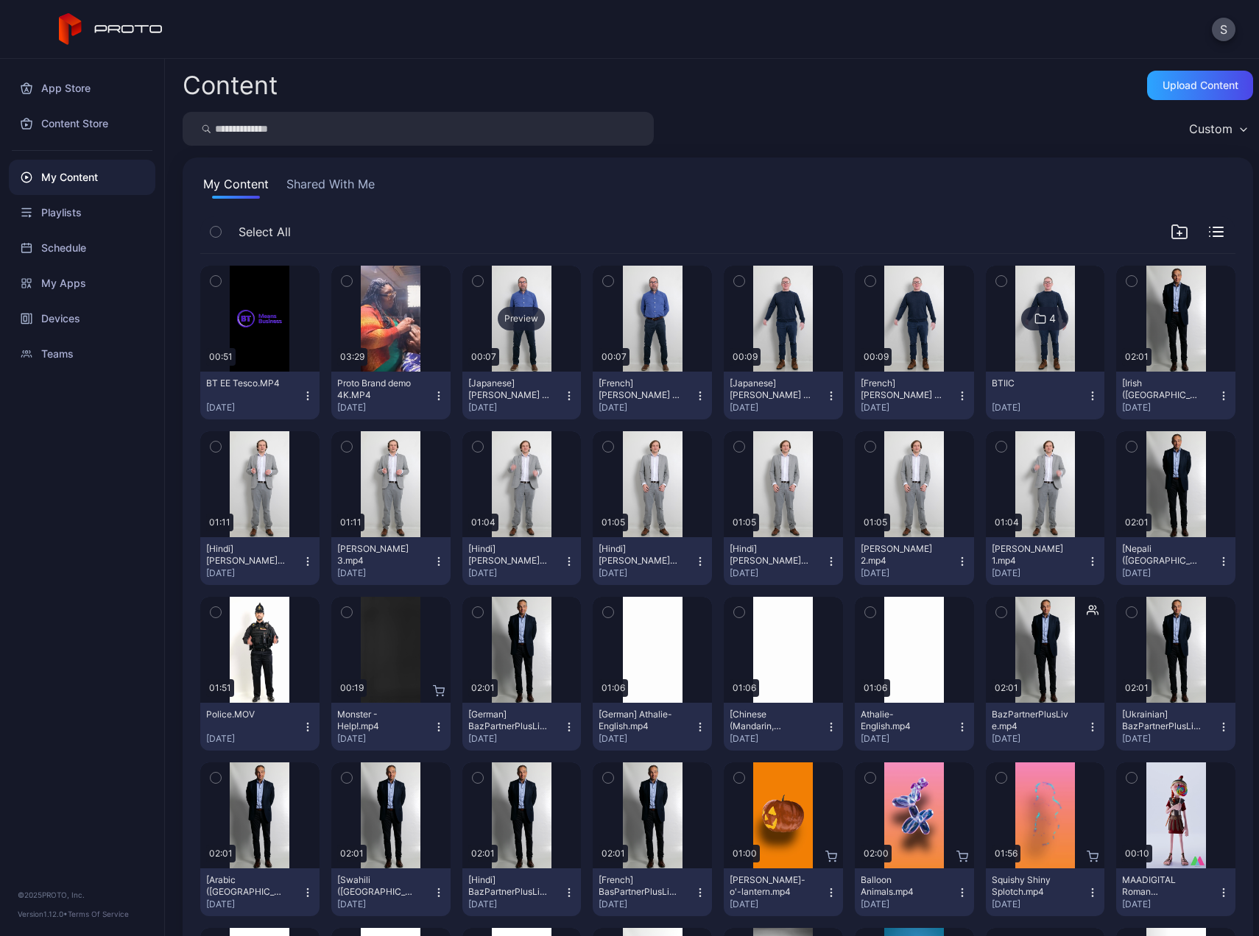
click at [521, 303] on div "Preview" at bounding box center [521, 319] width 119 height 106
click at [1170, 233] on icon "button" at bounding box center [1179, 232] width 18 height 18
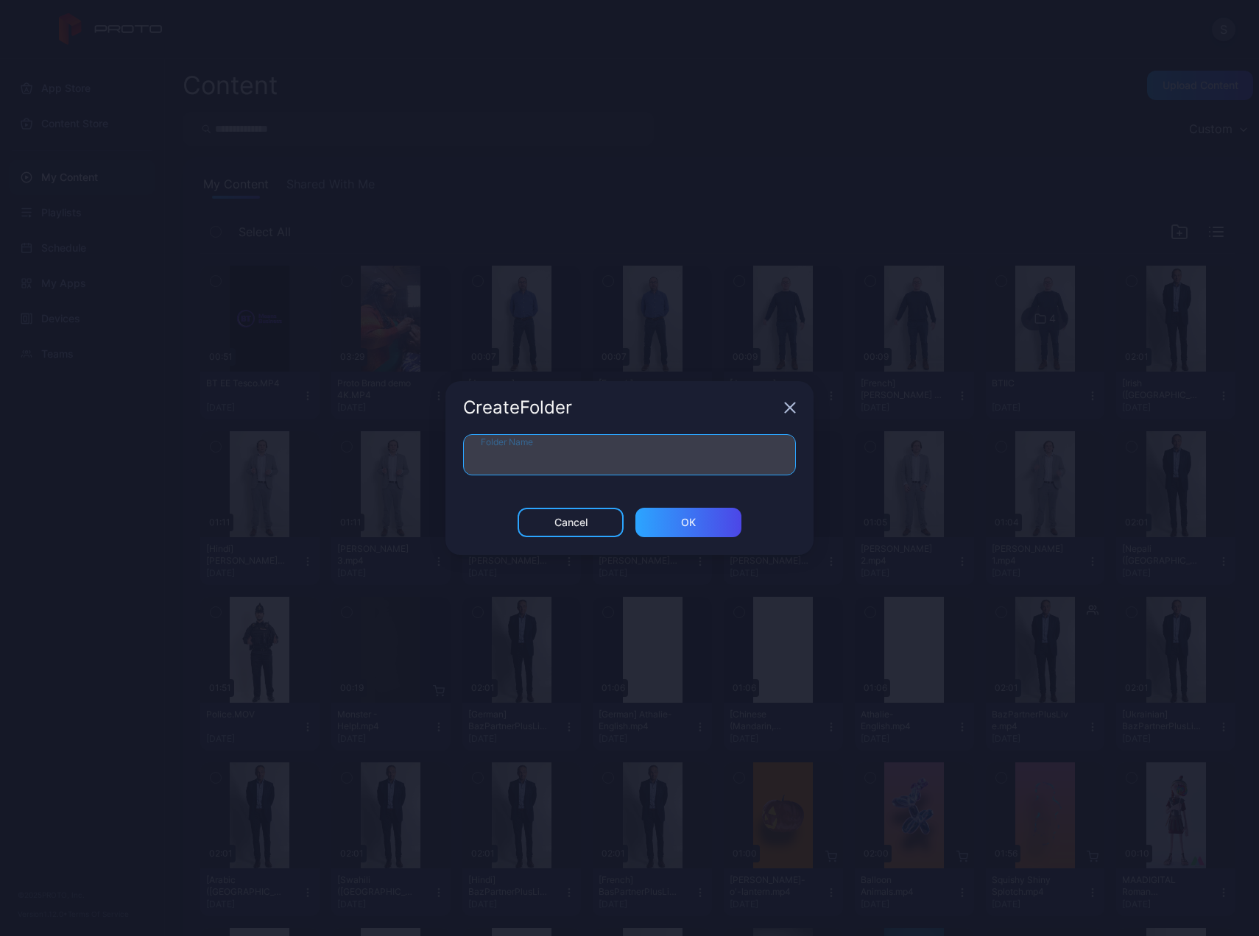
click at [613, 452] on input "Folder Name" at bounding box center [629, 454] width 333 height 41
type input "**********"
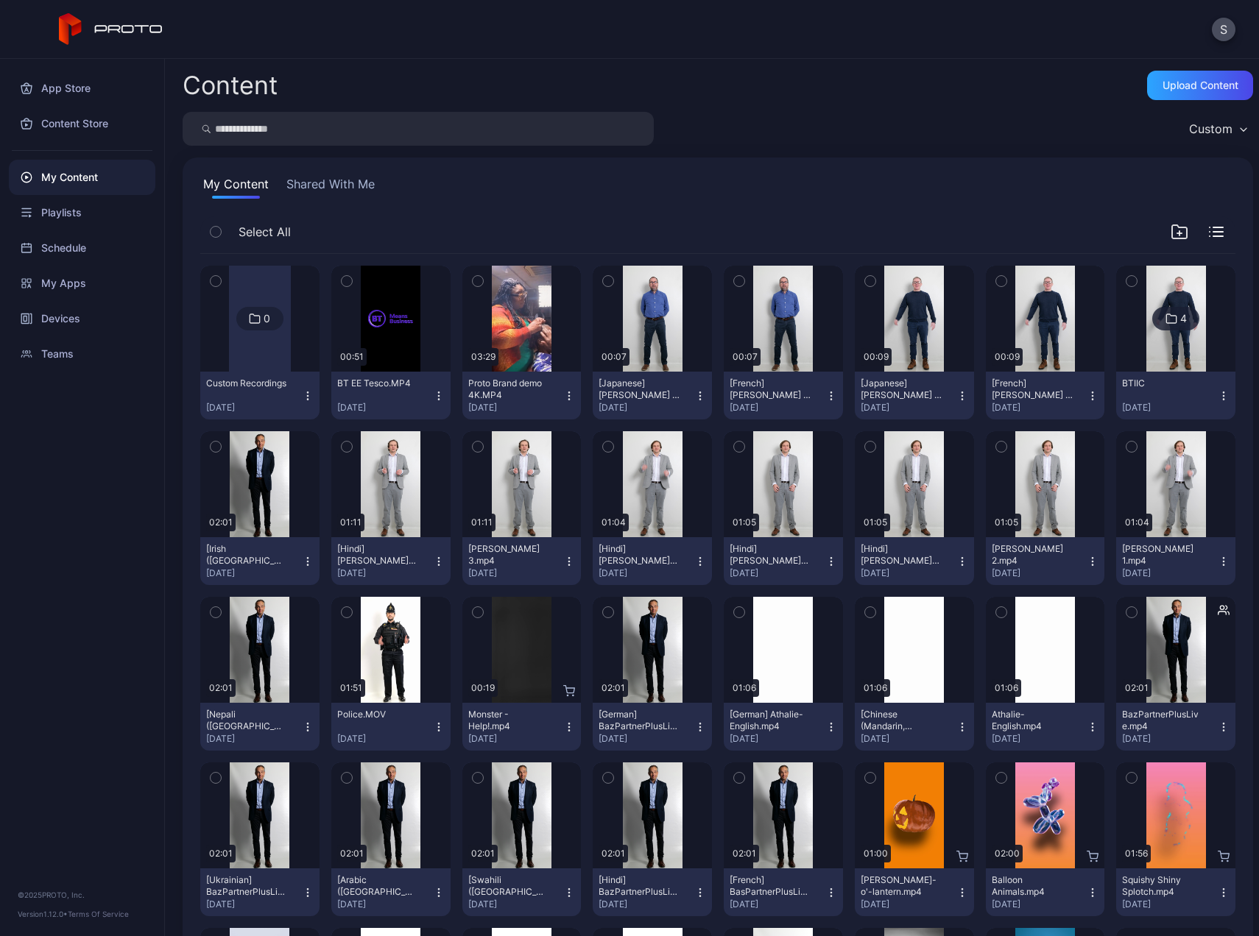
click at [604, 279] on icon "button" at bounding box center [608, 281] width 10 height 16
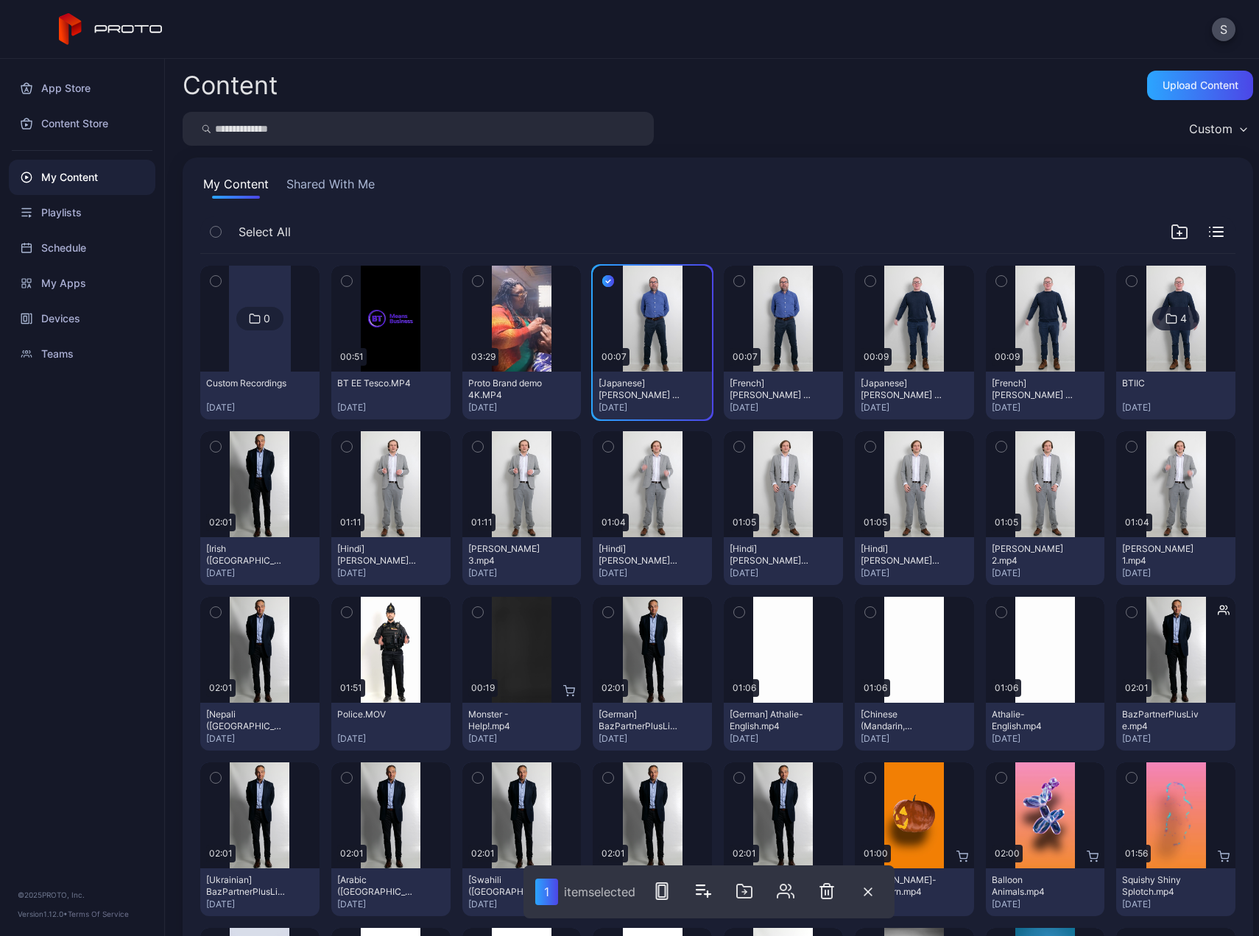
click at [734, 283] on icon "button" at bounding box center [739, 281] width 10 height 16
click at [865, 280] on icon "button" at bounding box center [870, 281] width 10 height 16
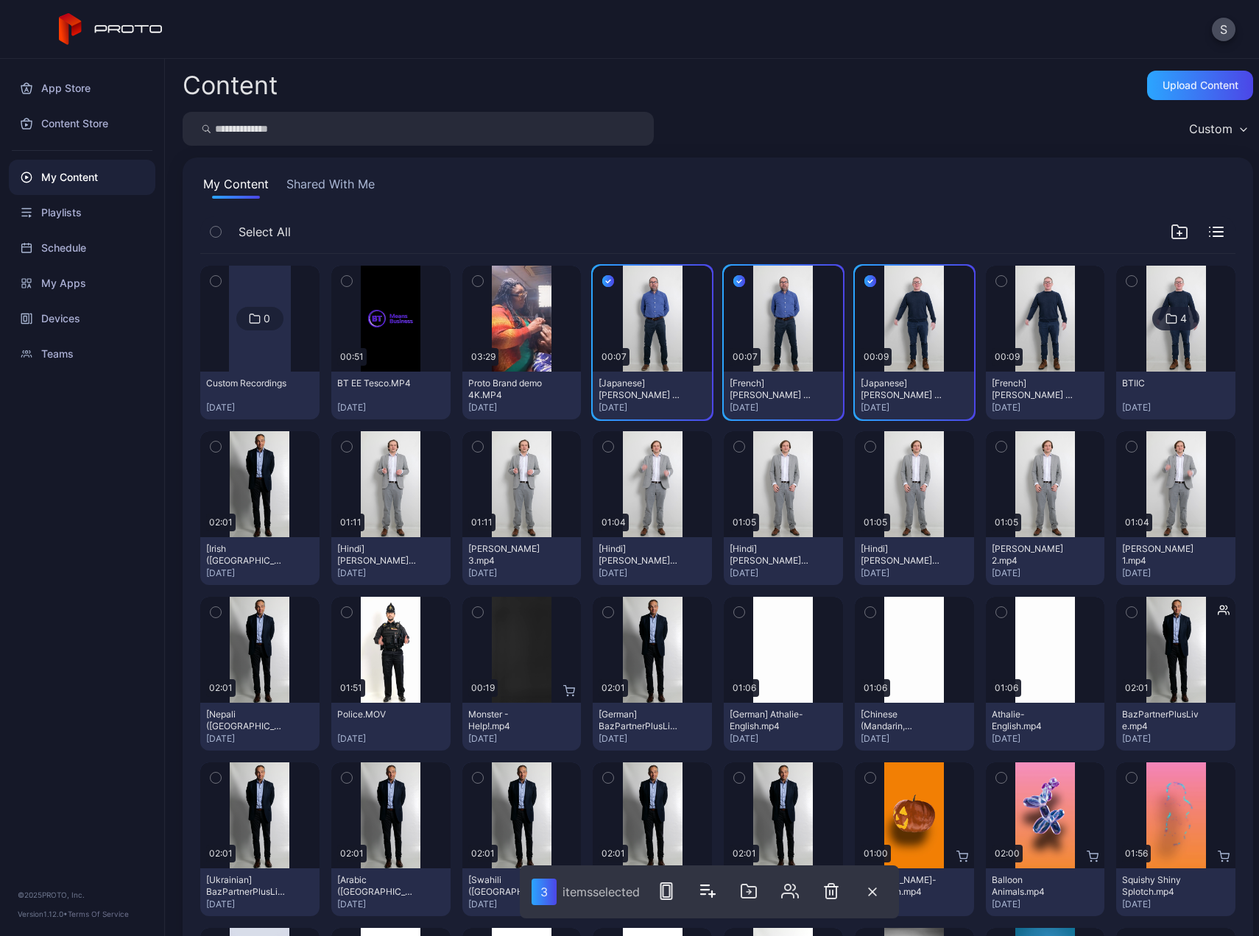
click at [996, 286] on icon "button" at bounding box center [1001, 281] width 10 height 16
click at [1130, 282] on icon "button" at bounding box center [1132, 281] width 4 height 2
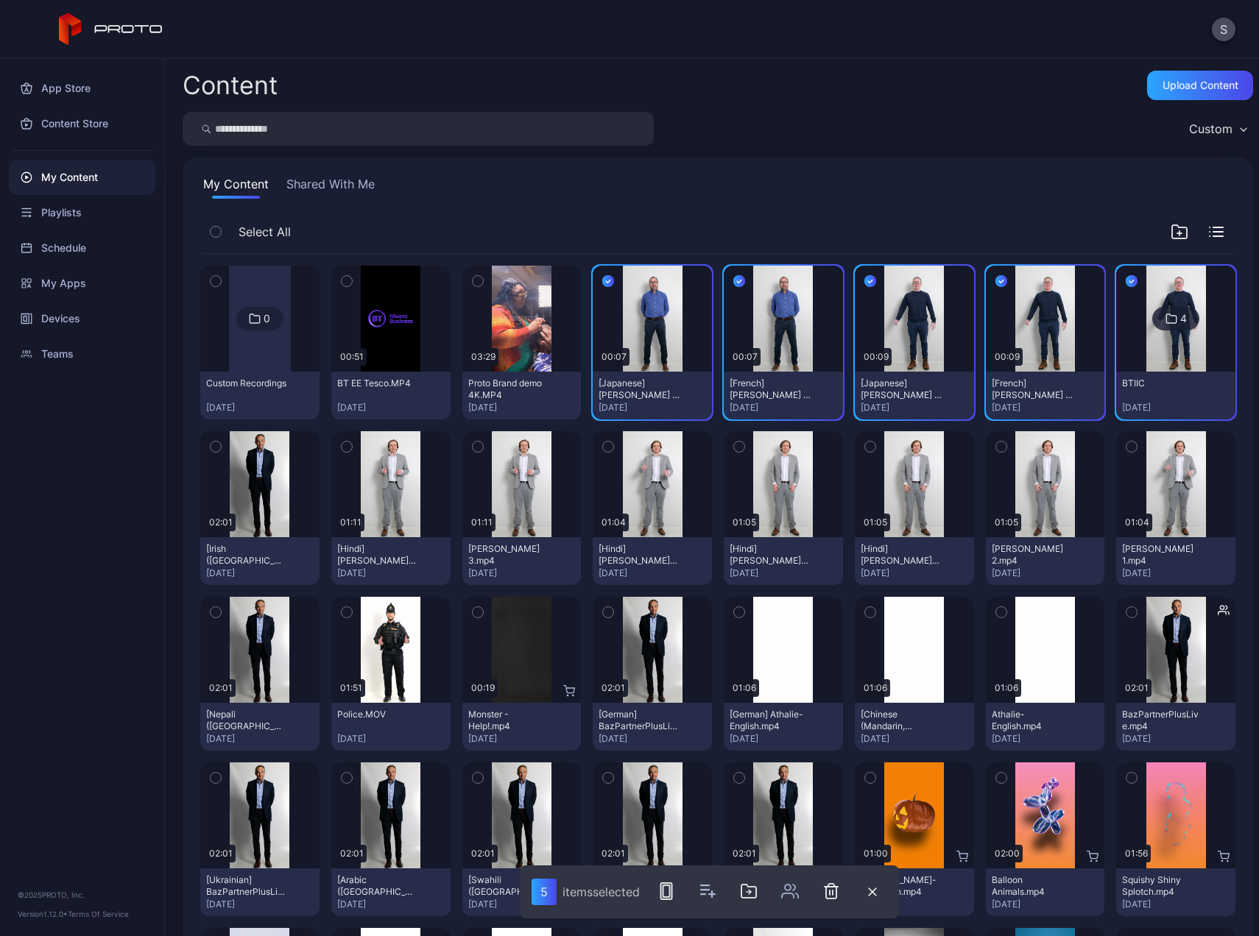
click at [1126, 278] on icon "button" at bounding box center [1132, 281] width 12 height 16
click at [995, 280] on icon "button" at bounding box center [1001, 281] width 12 height 16
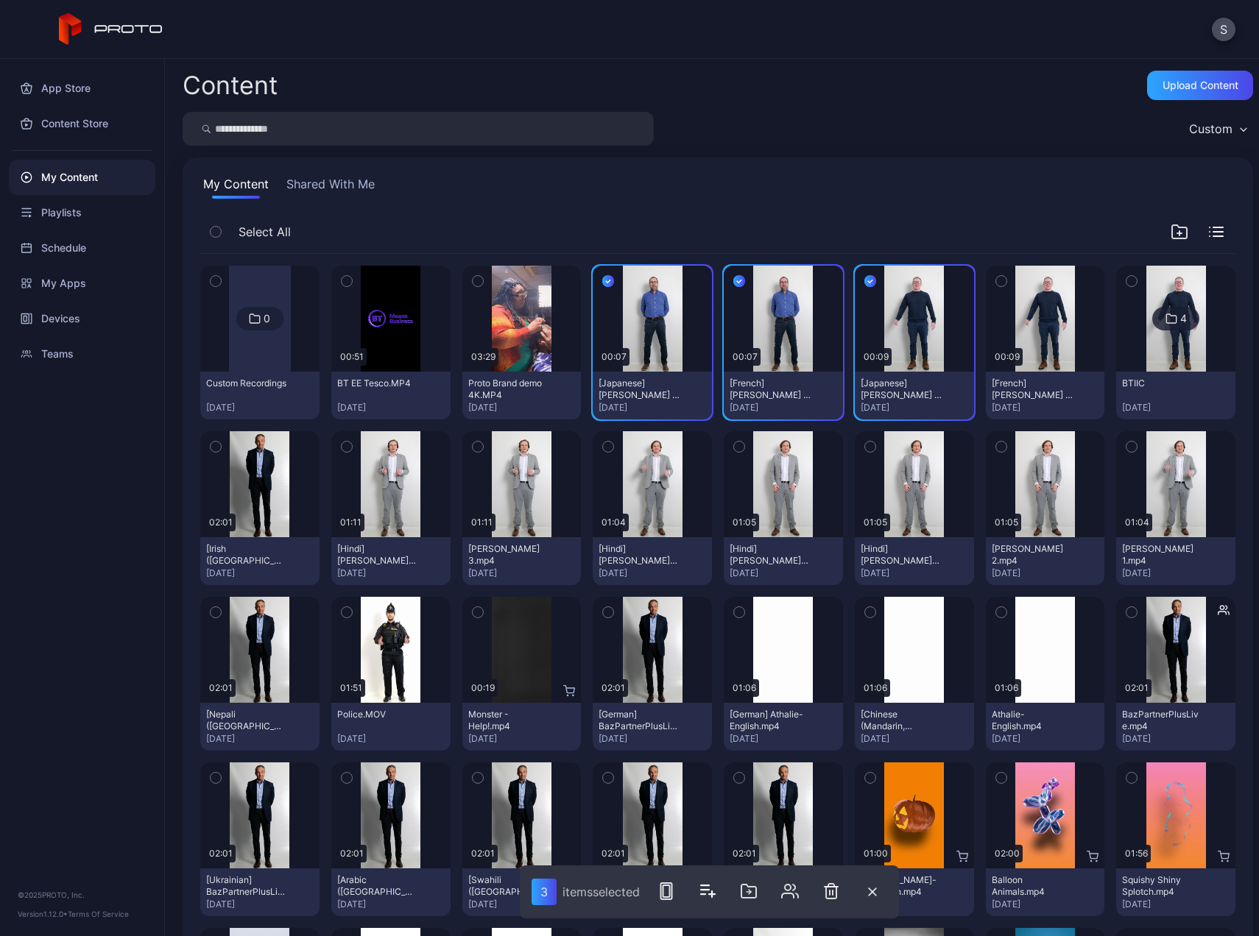
click at [864, 277] on icon "button" at bounding box center [870, 281] width 12 height 16
click at [737, 280] on icon "button" at bounding box center [739, 281] width 4 height 3
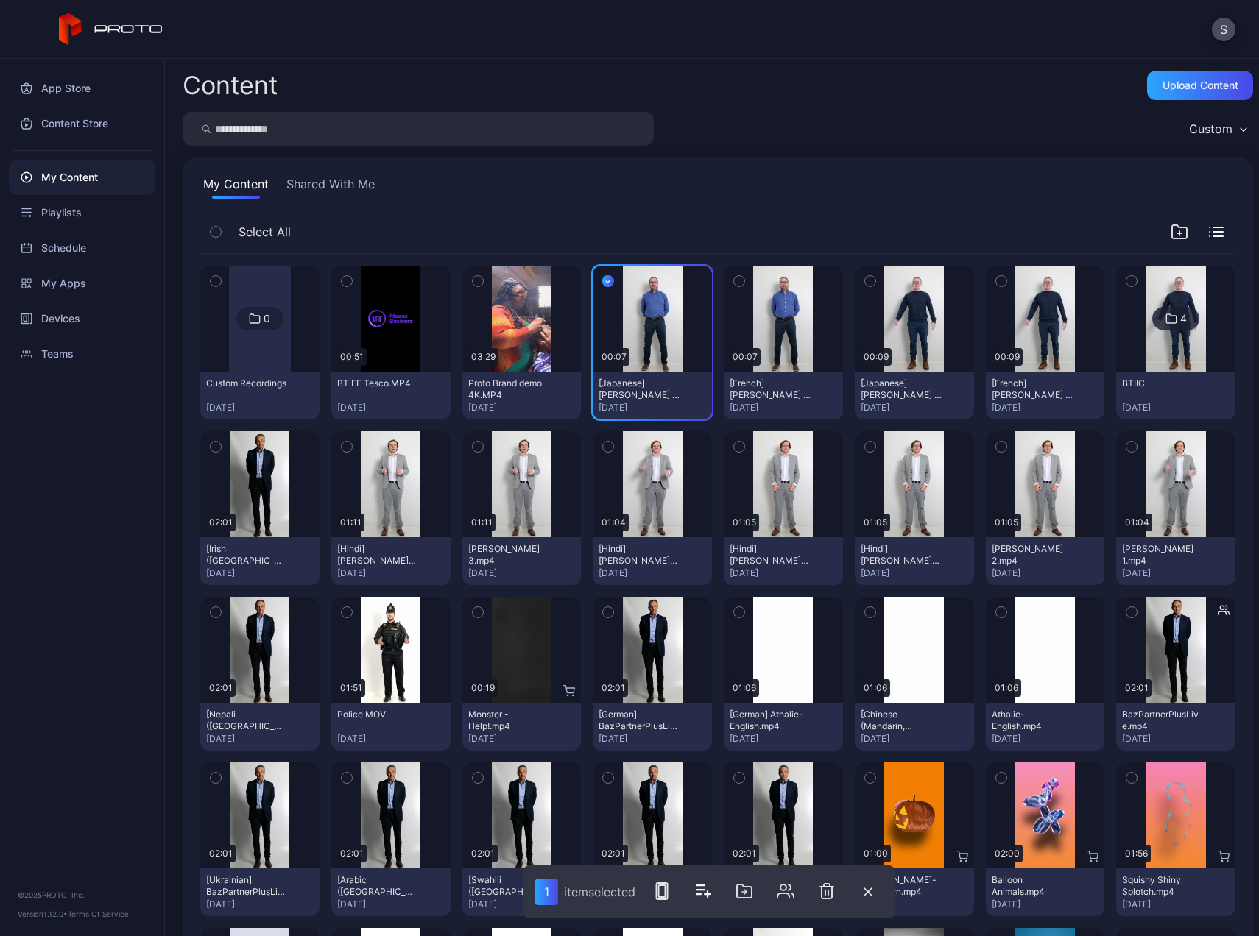
click at [602, 275] on icon "button" at bounding box center [608, 281] width 12 height 16
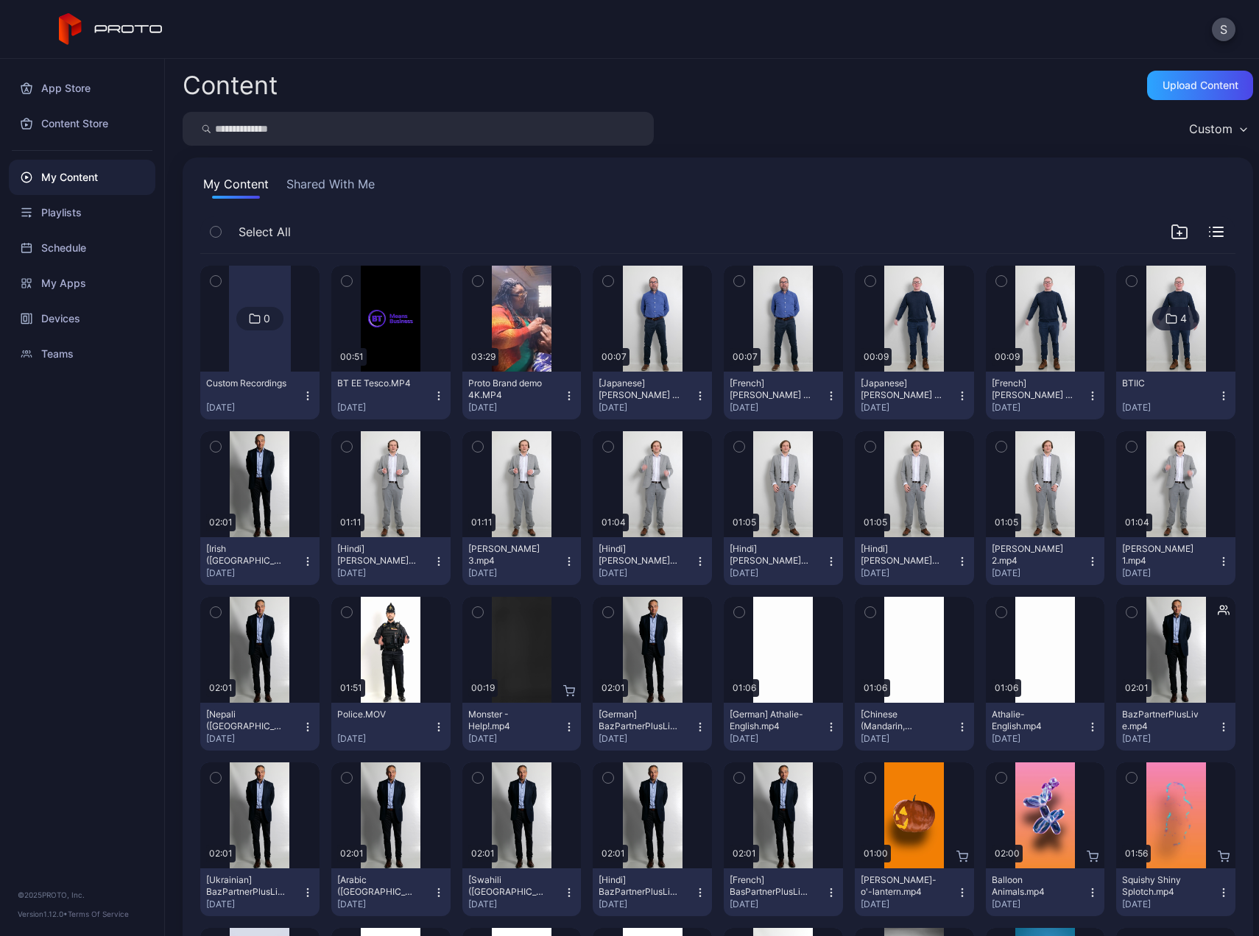
click at [221, 440] on button "button" at bounding box center [215, 446] width 31 height 31
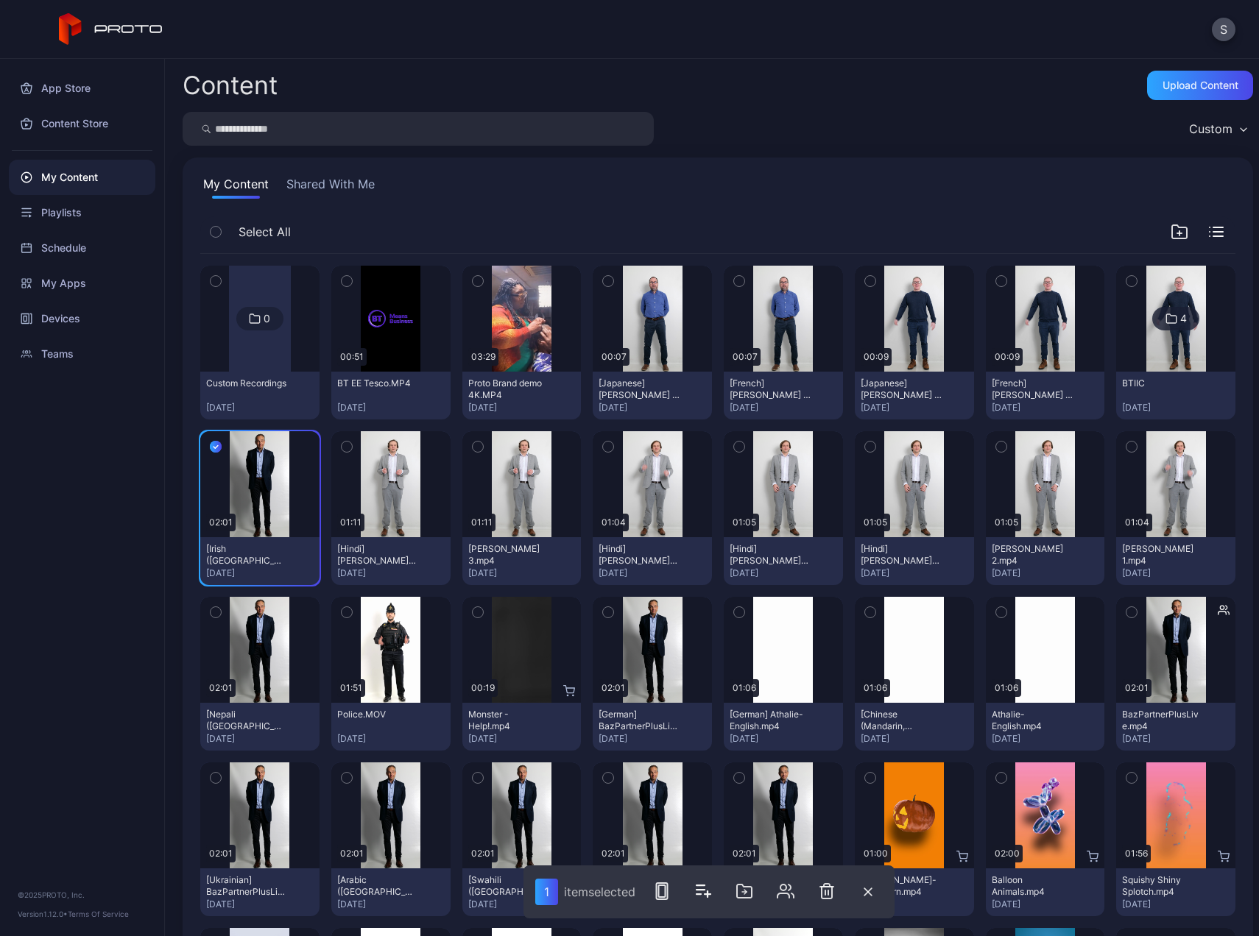
click at [216, 608] on icon "button" at bounding box center [216, 612] width 10 height 16
click at [604, 614] on icon "button" at bounding box center [608, 612] width 10 height 16
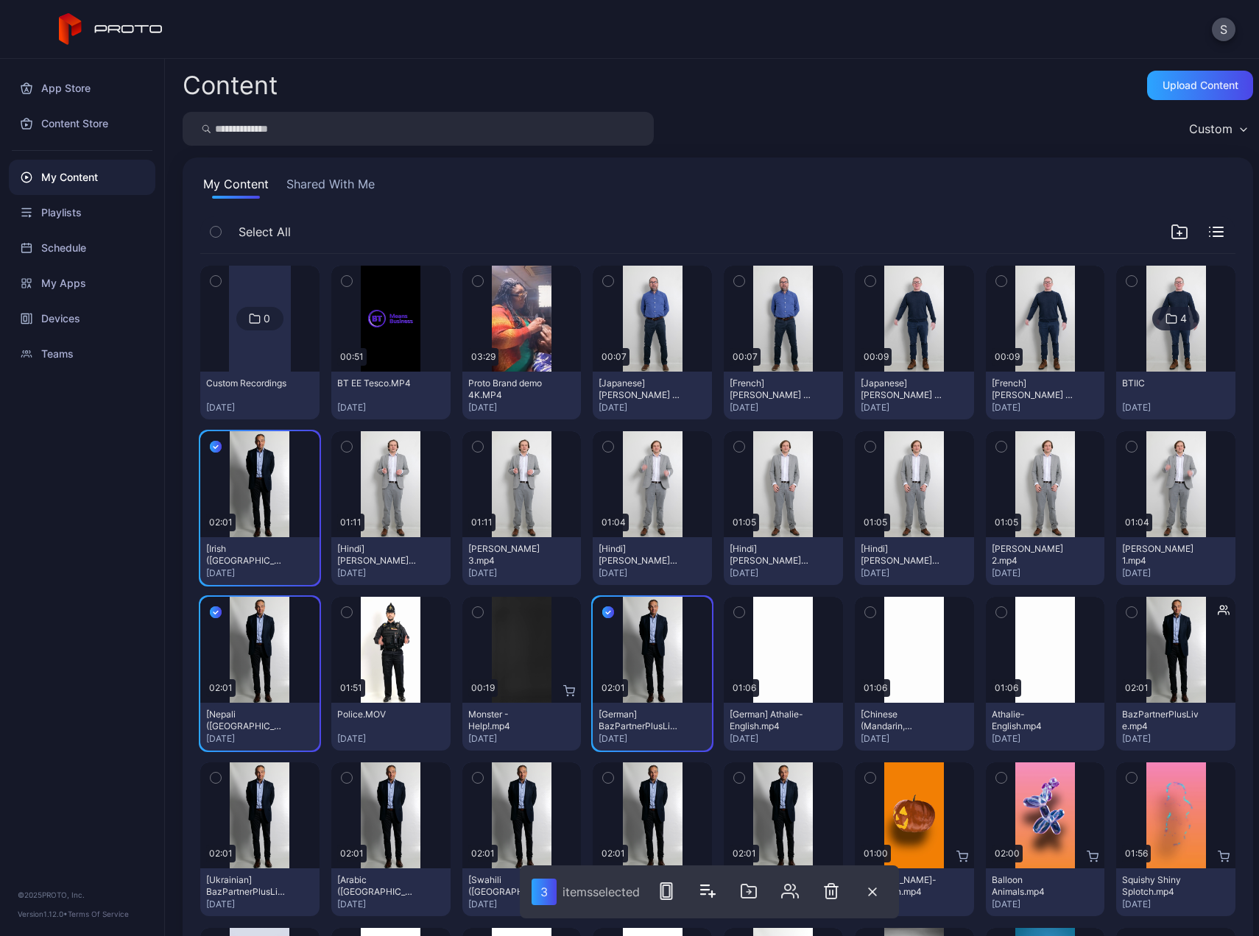
click at [1126, 615] on icon "button" at bounding box center [1131, 612] width 10 height 16
click at [734, 776] on icon "button" at bounding box center [739, 778] width 10 height 16
click at [603, 774] on icon "button" at bounding box center [608, 778] width 10 height 16
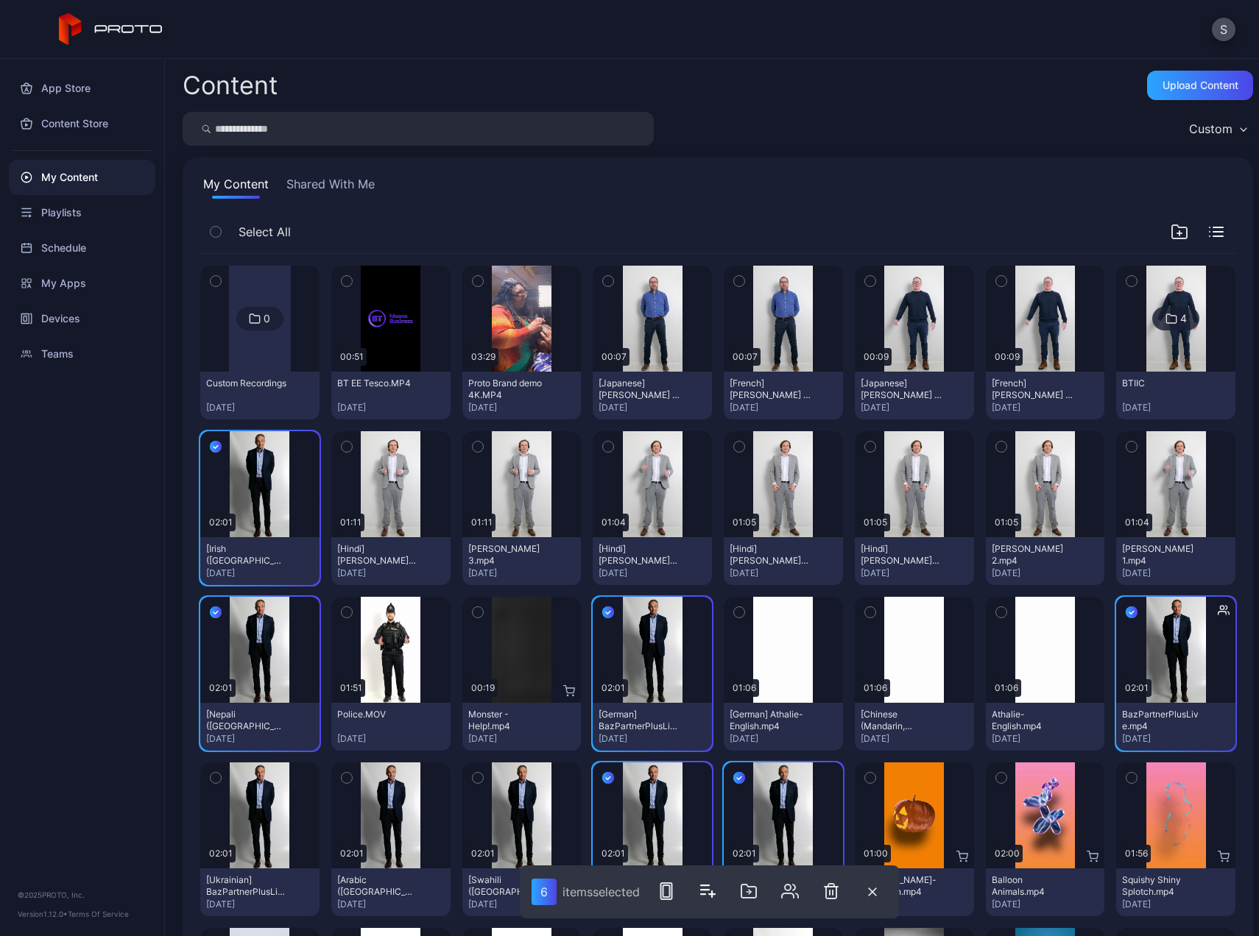
click at [480, 773] on button "button" at bounding box center [477, 778] width 31 height 31
click at [345, 775] on icon "button" at bounding box center [347, 778] width 10 height 16
click at [213, 779] on icon "button" at bounding box center [216, 778] width 10 height 16
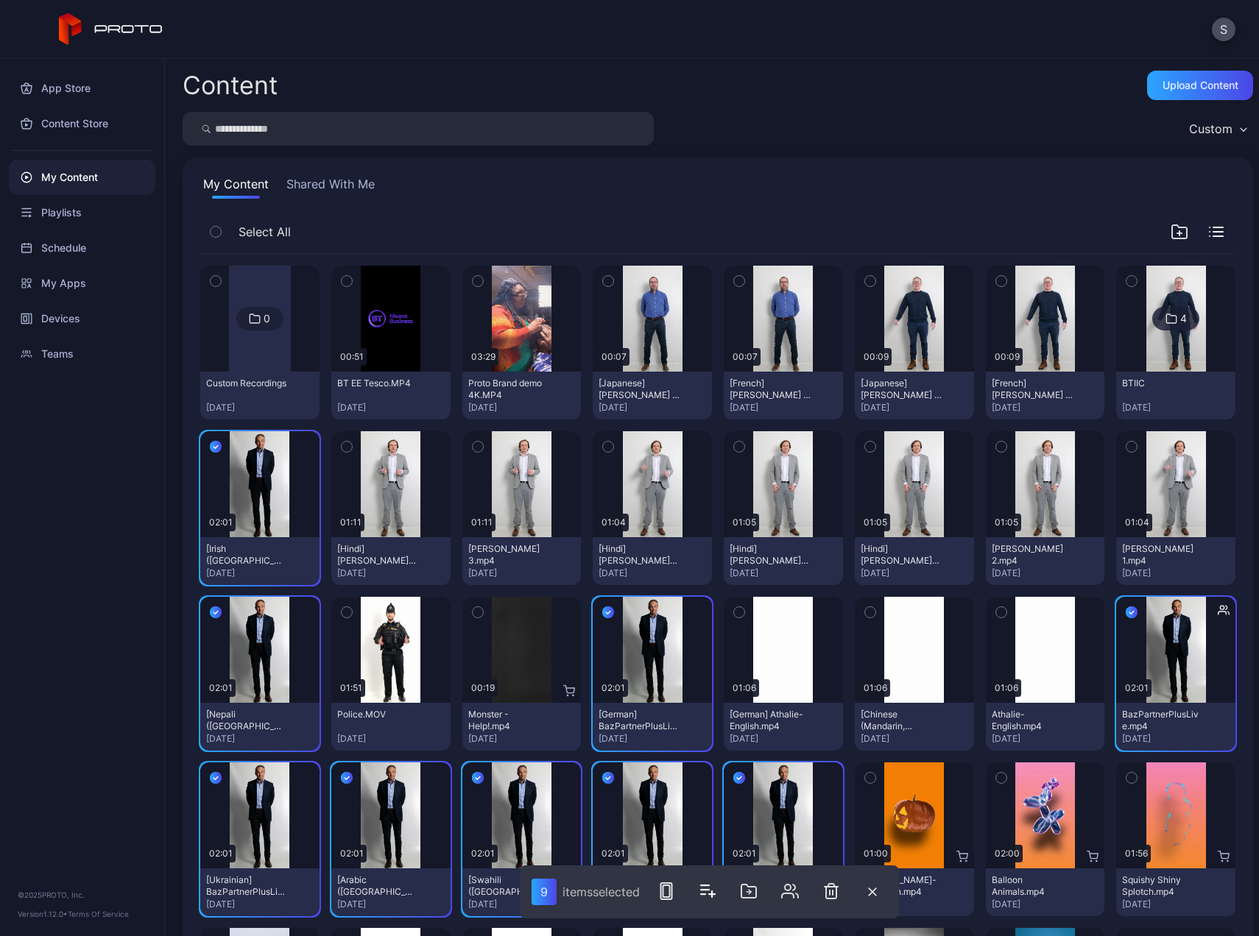
click at [342, 453] on icon "button" at bounding box center [347, 447] width 10 height 16
click at [473, 450] on icon "button" at bounding box center [478, 447] width 10 height 16
click at [607, 441] on button "button" at bounding box center [608, 446] width 31 height 31
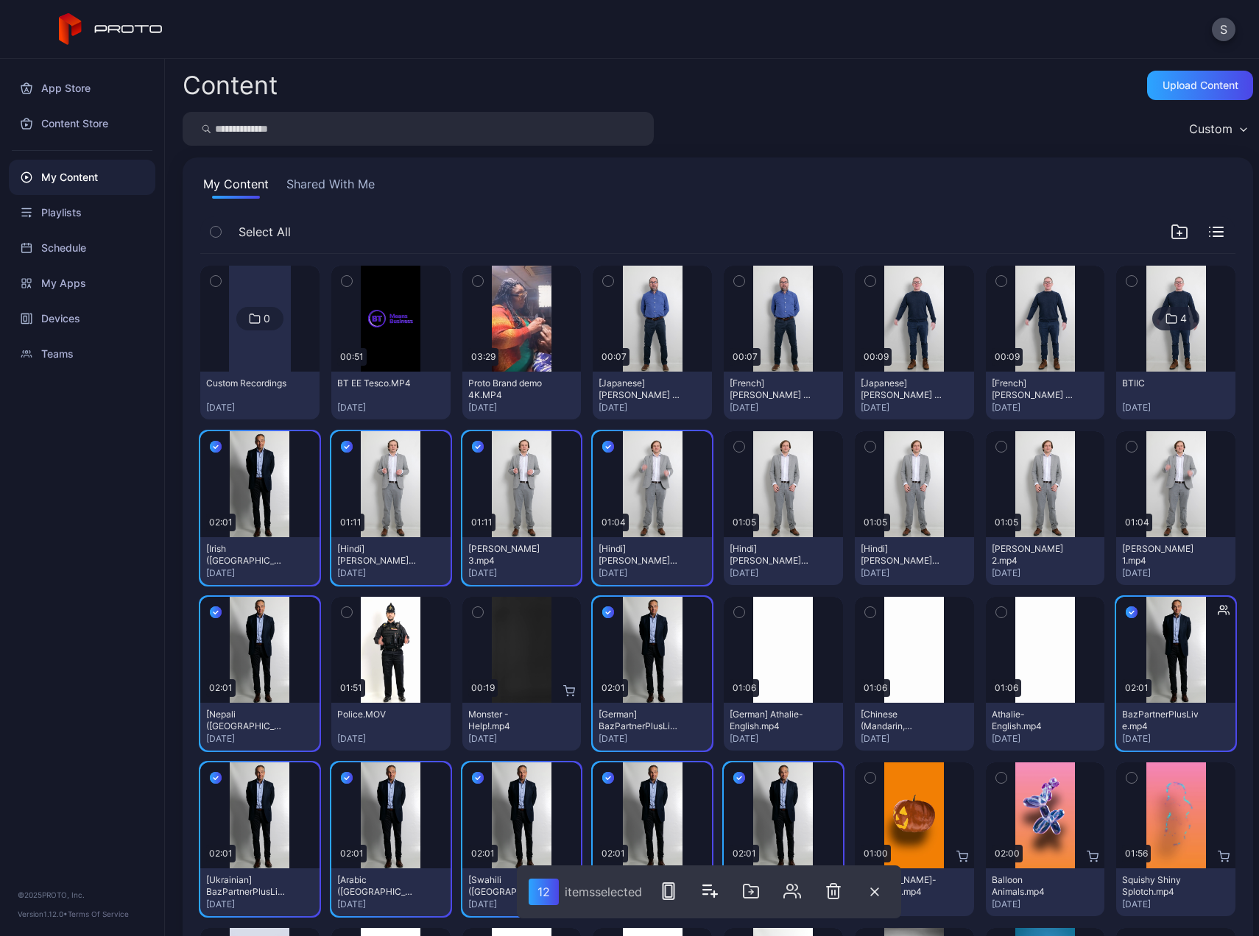
click at [734, 448] on icon "button" at bounding box center [739, 447] width 10 height 16
click at [865, 446] on icon "button" at bounding box center [870, 447] width 10 height 16
click at [996, 445] on icon "button" at bounding box center [1001, 447] width 10 height 16
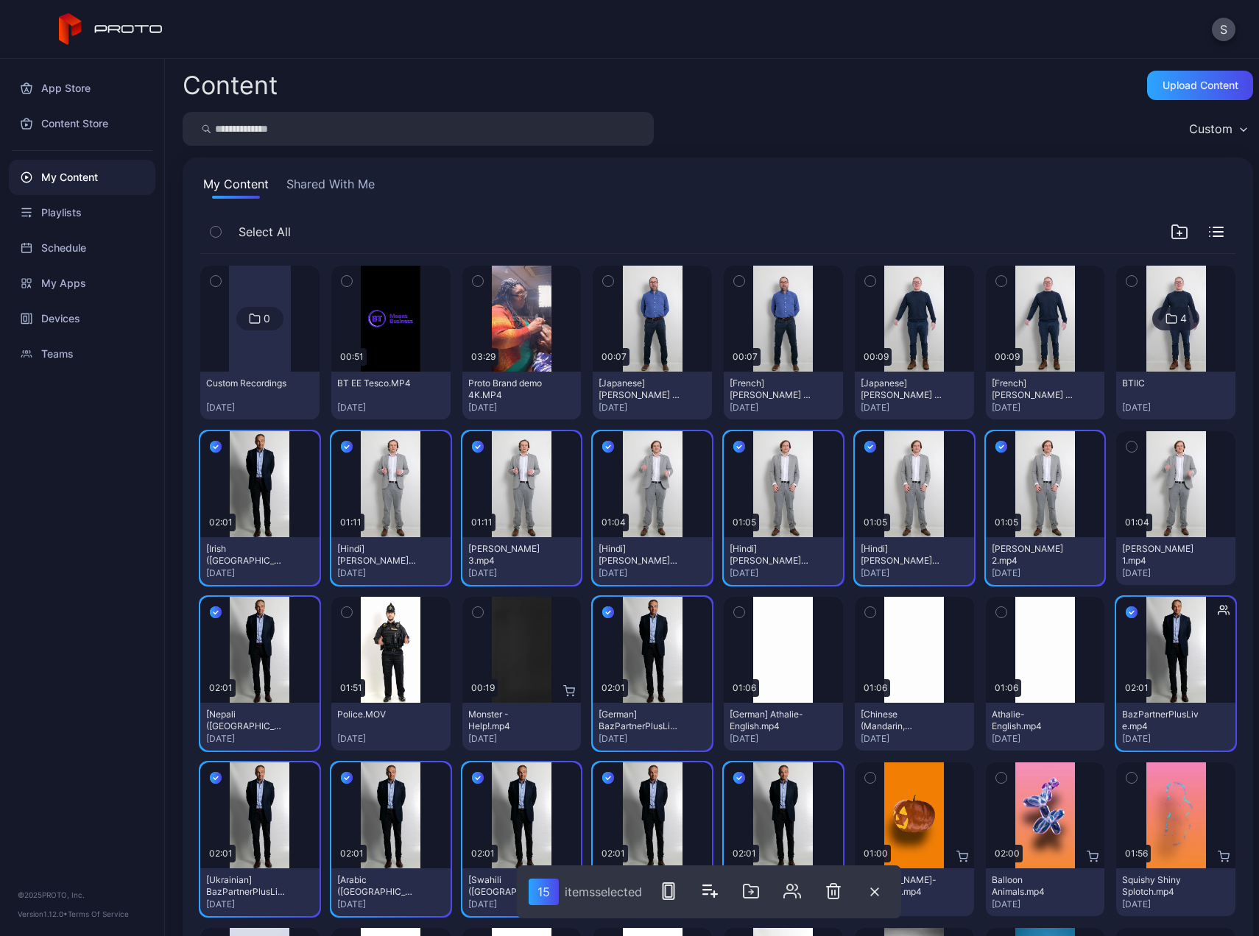
click at [1126, 448] on icon "button" at bounding box center [1131, 447] width 10 height 16
click at [757, 890] on icon "button" at bounding box center [751, 892] width 18 height 18
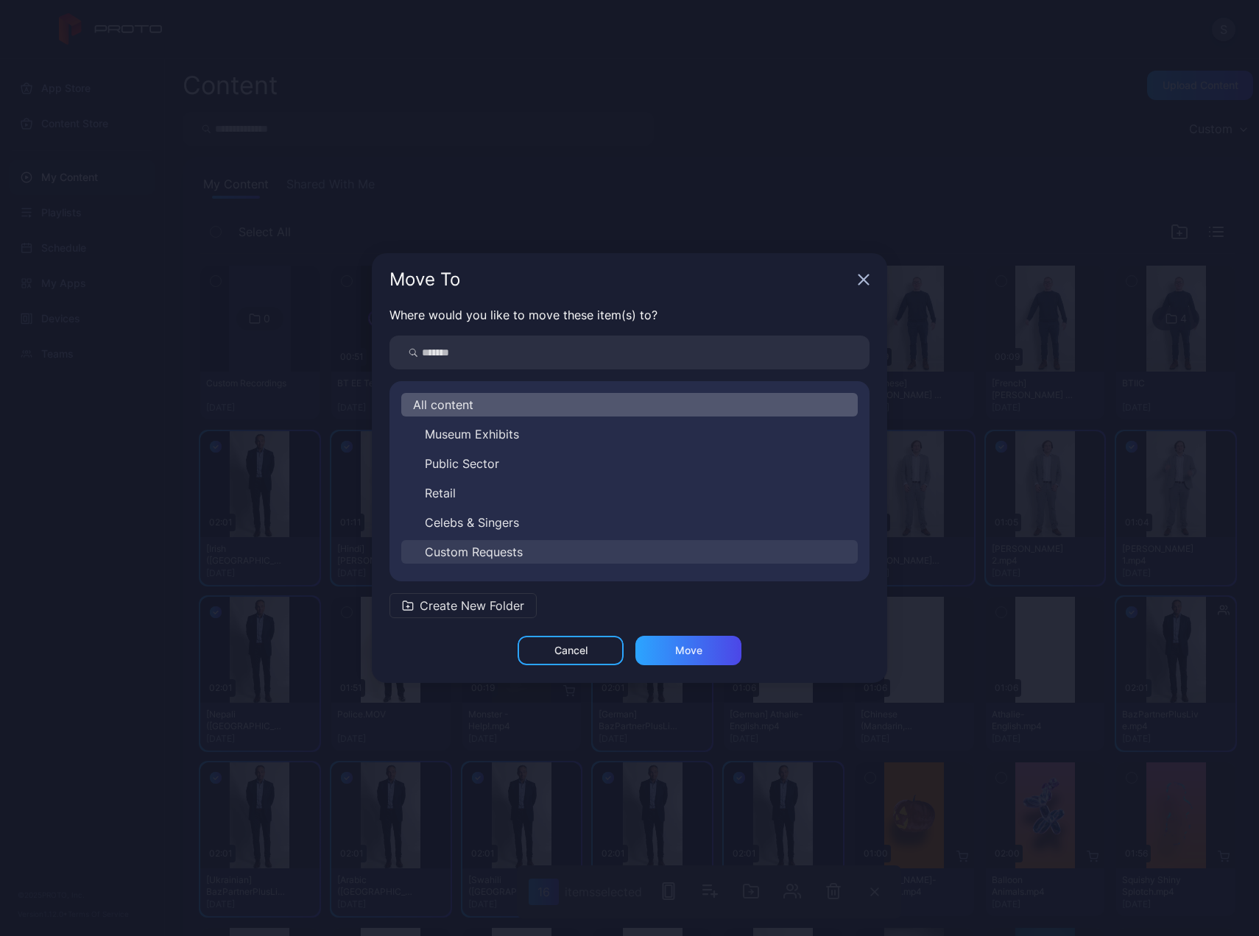
click at [491, 555] on span "Custom Requests" at bounding box center [474, 552] width 98 height 18
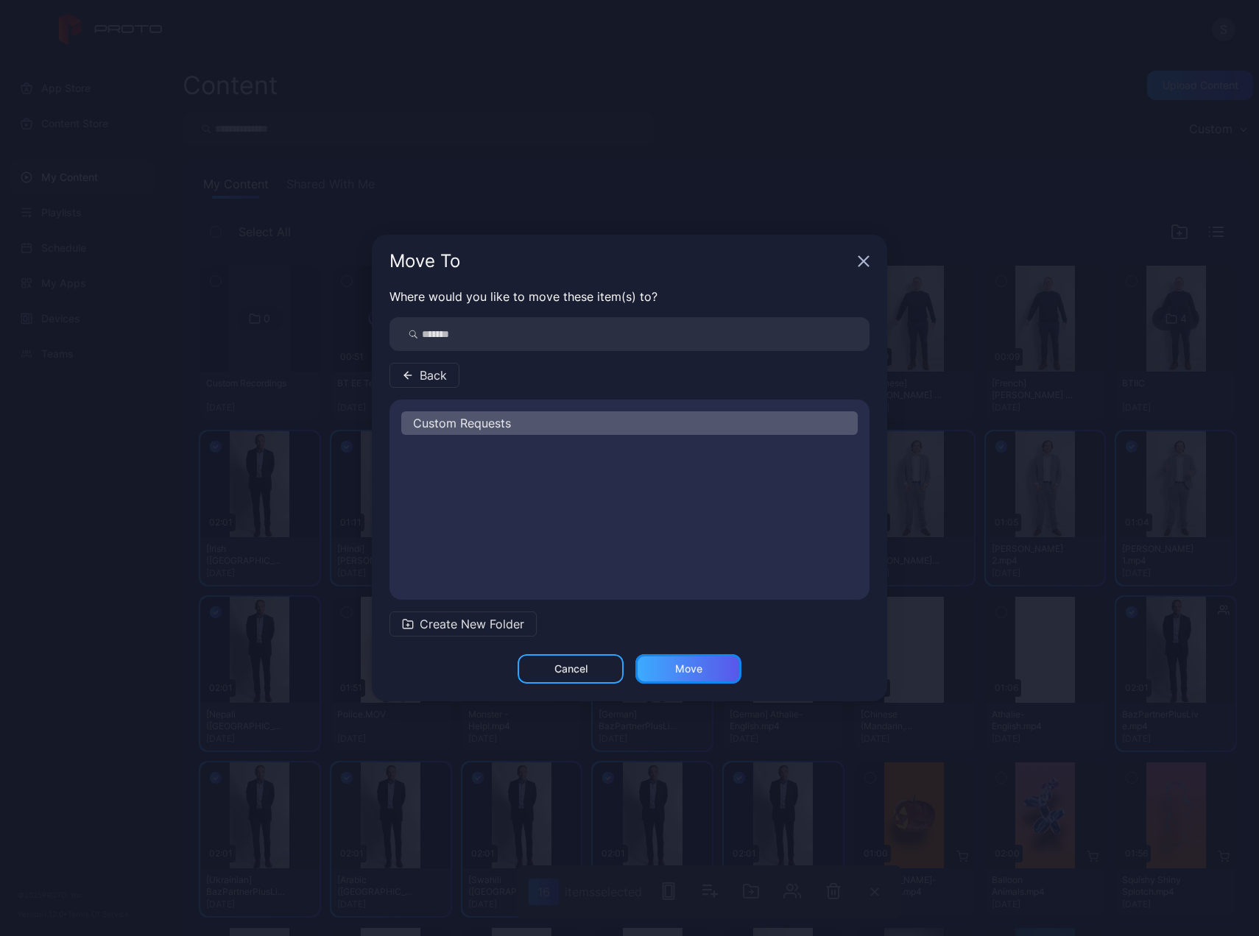
click at [663, 668] on div "Move" at bounding box center [688, 668] width 106 height 29
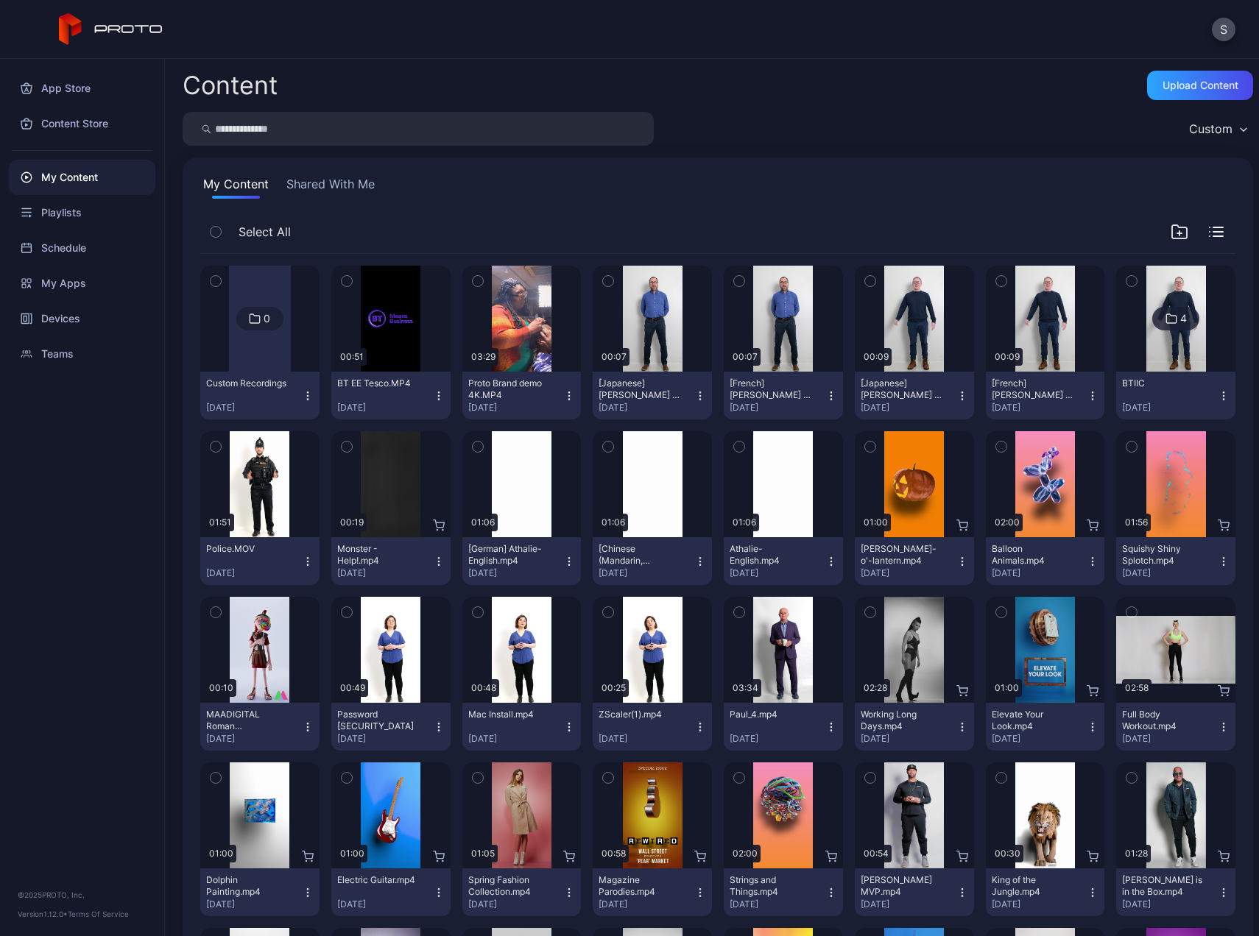
click at [734, 611] on icon "button" at bounding box center [739, 612] width 10 height 16
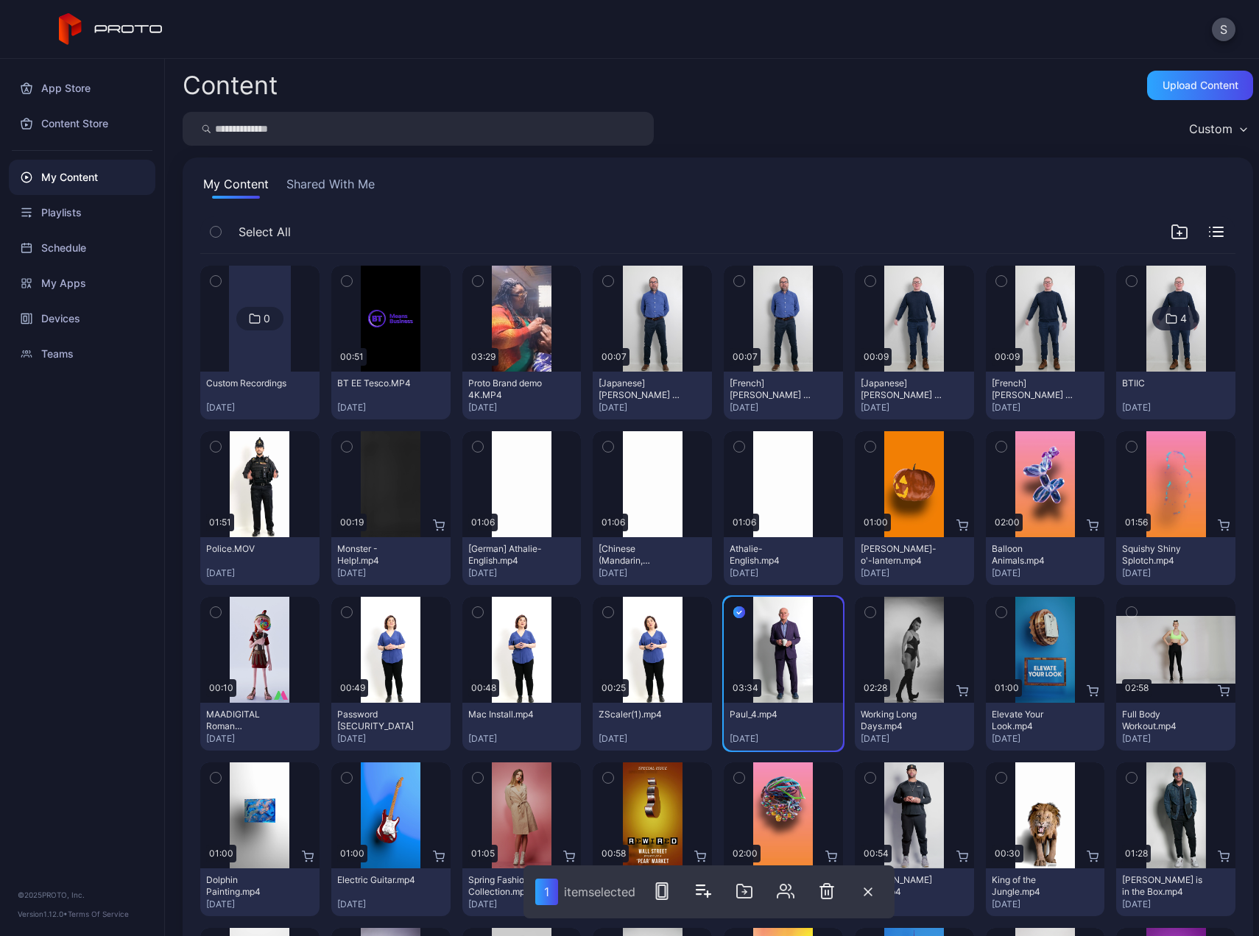
click at [594, 607] on button "button" at bounding box center [608, 612] width 31 height 31
click at [473, 612] on icon "button" at bounding box center [478, 612] width 10 height 16
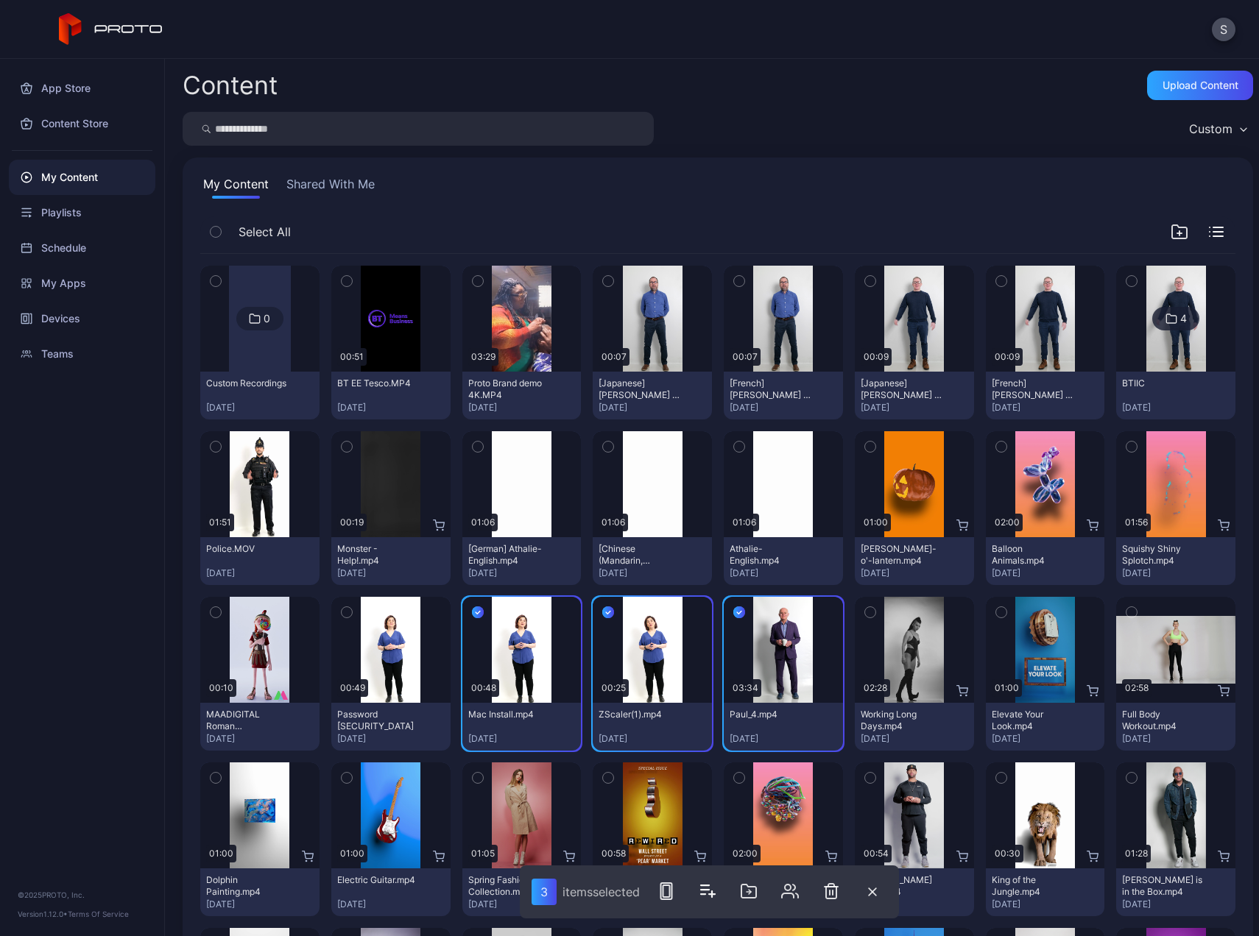
click at [344, 608] on icon "button" at bounding box center [347, 612] width 10 height 16
click at [606, 280] on icon "button" at bounding box center [608, 281] width 10 height 16
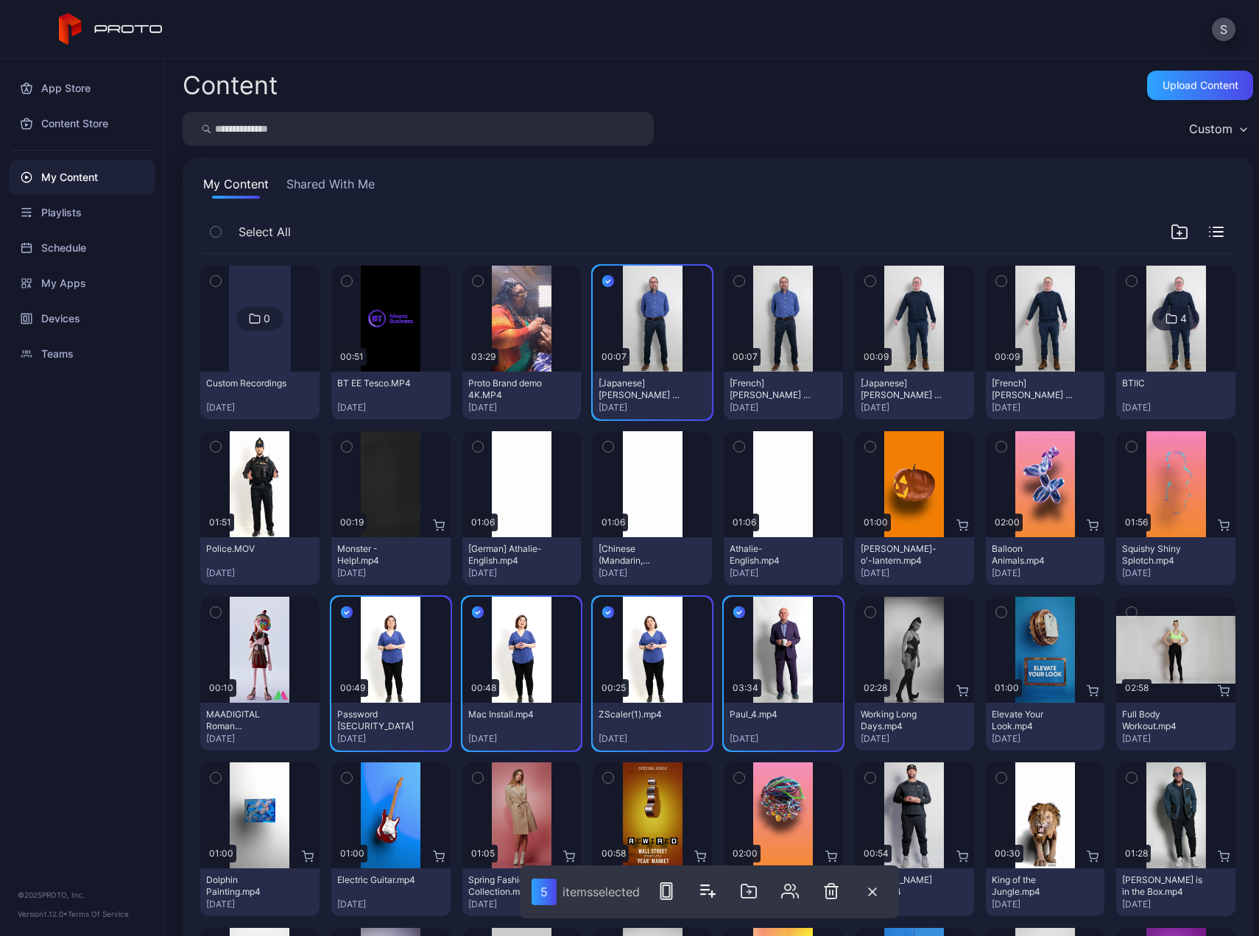
click at [738, 281] on button "button" at bounding box center [739, 281] width 31 height 31
click at [865, 277] on icon "button" at bounding box center [870, 281] width 10 height 16
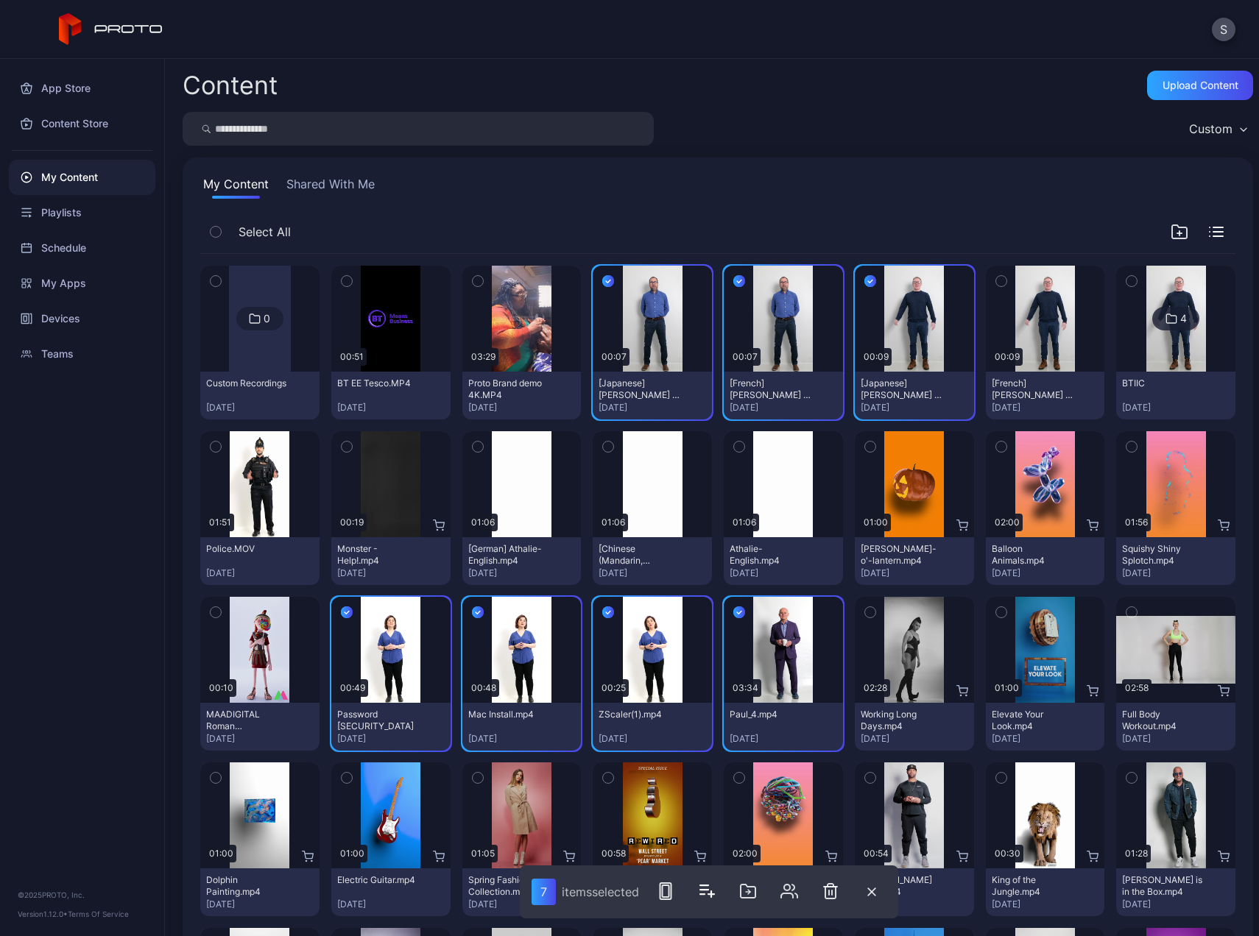
click at [996, 282] on icon "button" at bounding box center [1001, 281] width 10 height 16
click at [1126, 283] on icon "button" at bounding box center [1131, 281] width 10 height 16
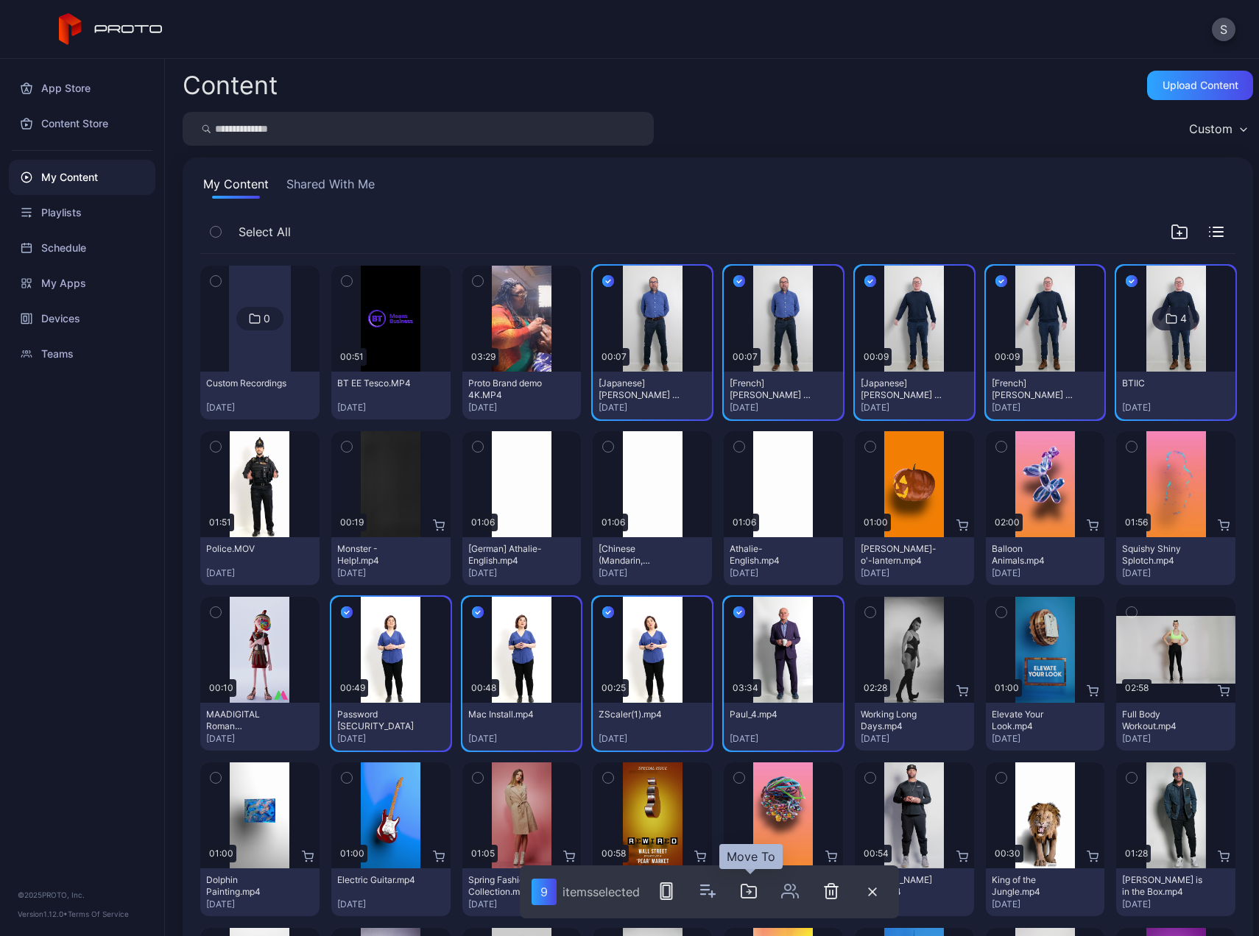
click at [752, 891] on icon "button" at bounding box center [749, 892] width 18 height 18
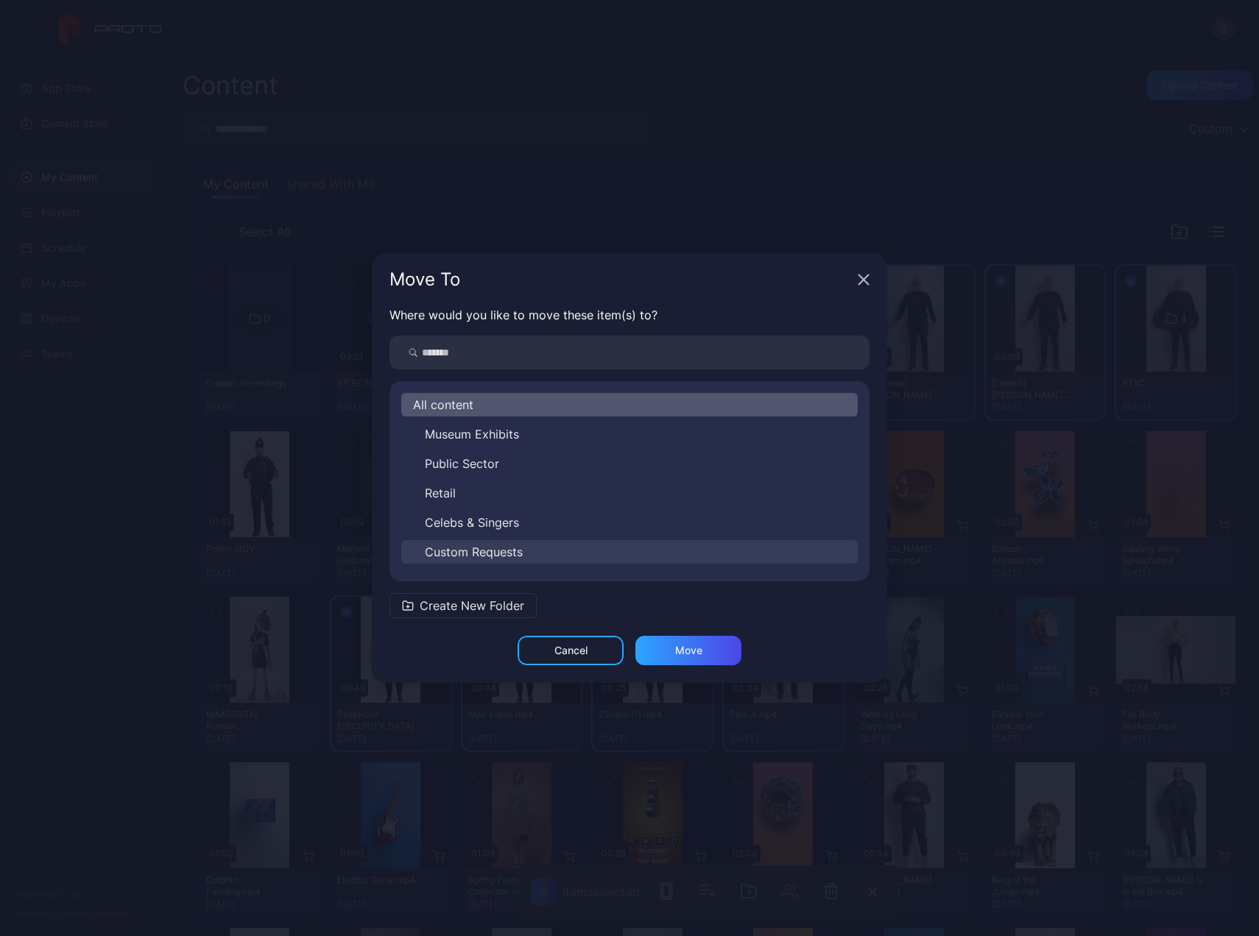
click at [492, 553] on span "Custom Requests" at bounding box center [474, 552] width 98 height 18
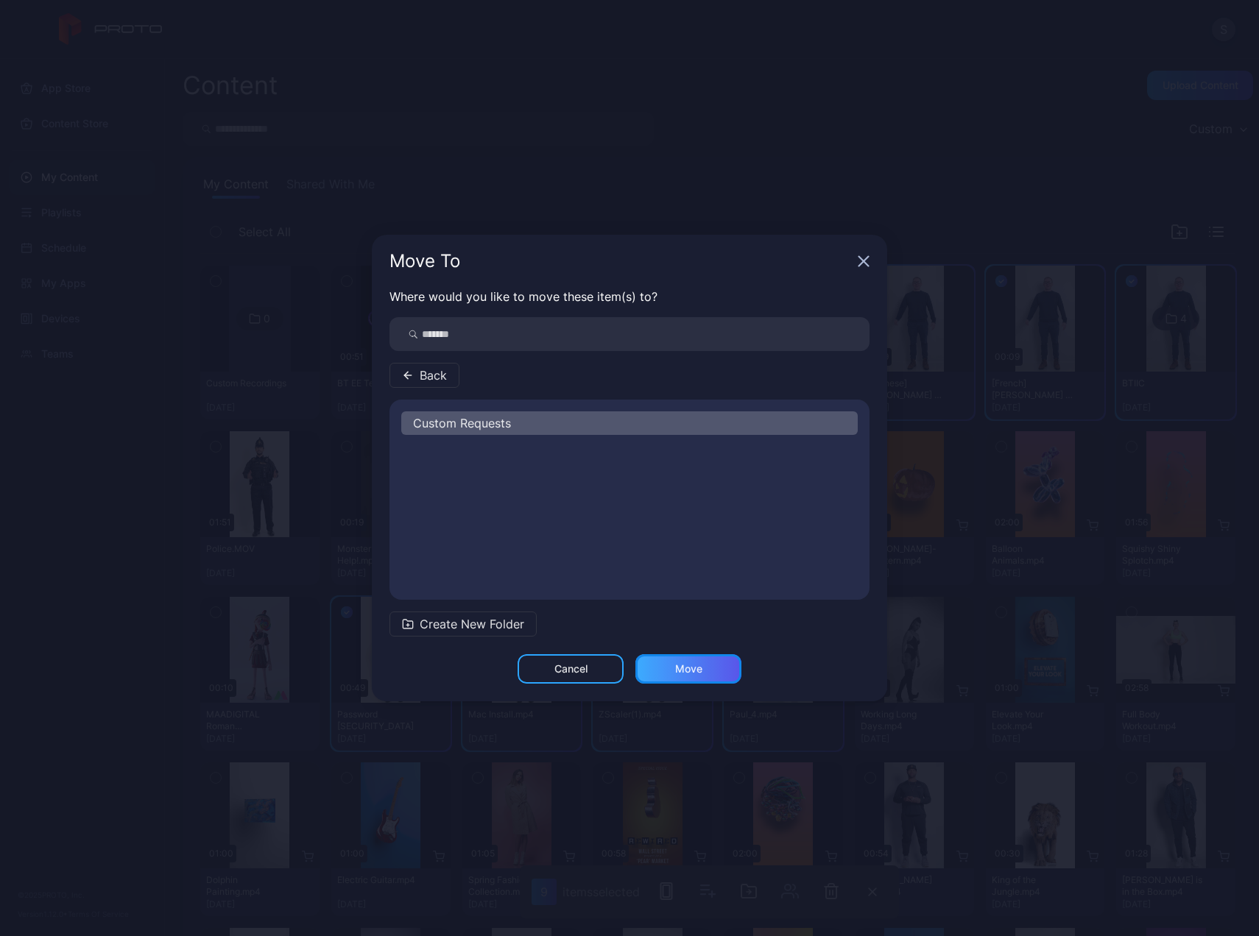
click at [671, 677] on div "Move" at bounding box center [688, 668] width 106 height 29
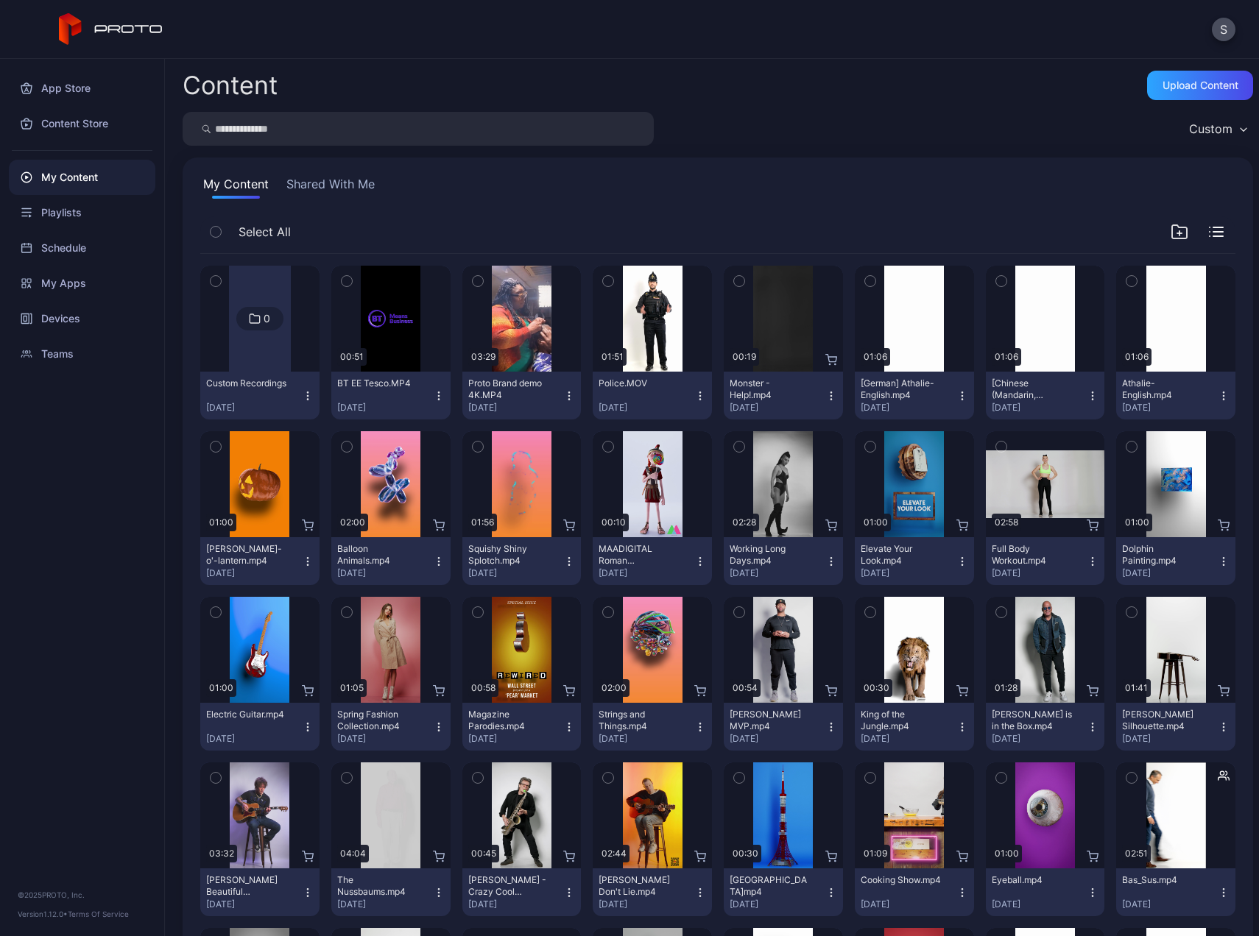
click at [1126, 445] on icon "button" at bounding box center [1131, 447] width 10 height 16
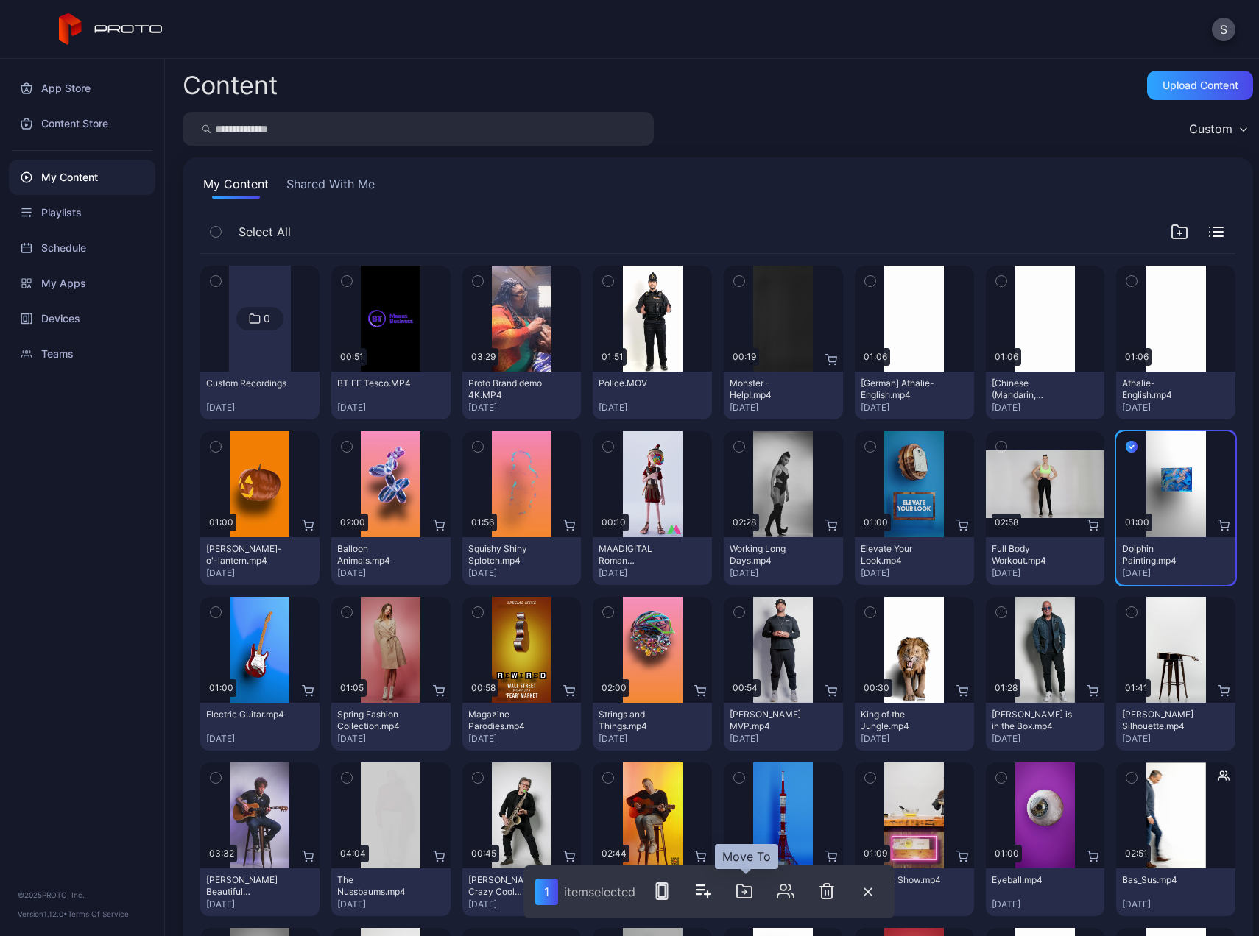
click at [743, 891] on icon "button" at bounding box center [744, 892] width 18 height 18
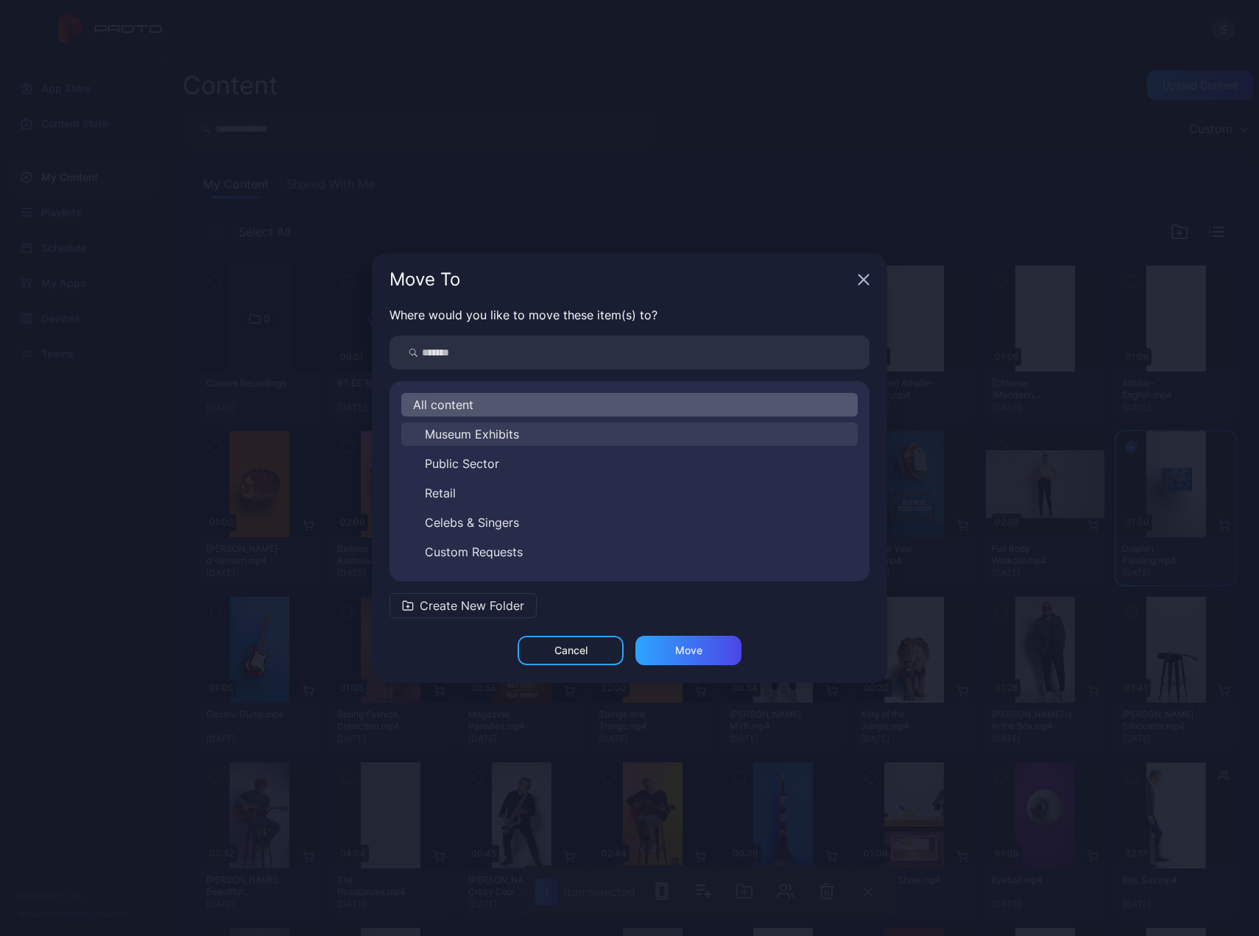
click at [487, 423] on button "Museum Exhibits" at bounding box center [629, 435] width 456 height 24
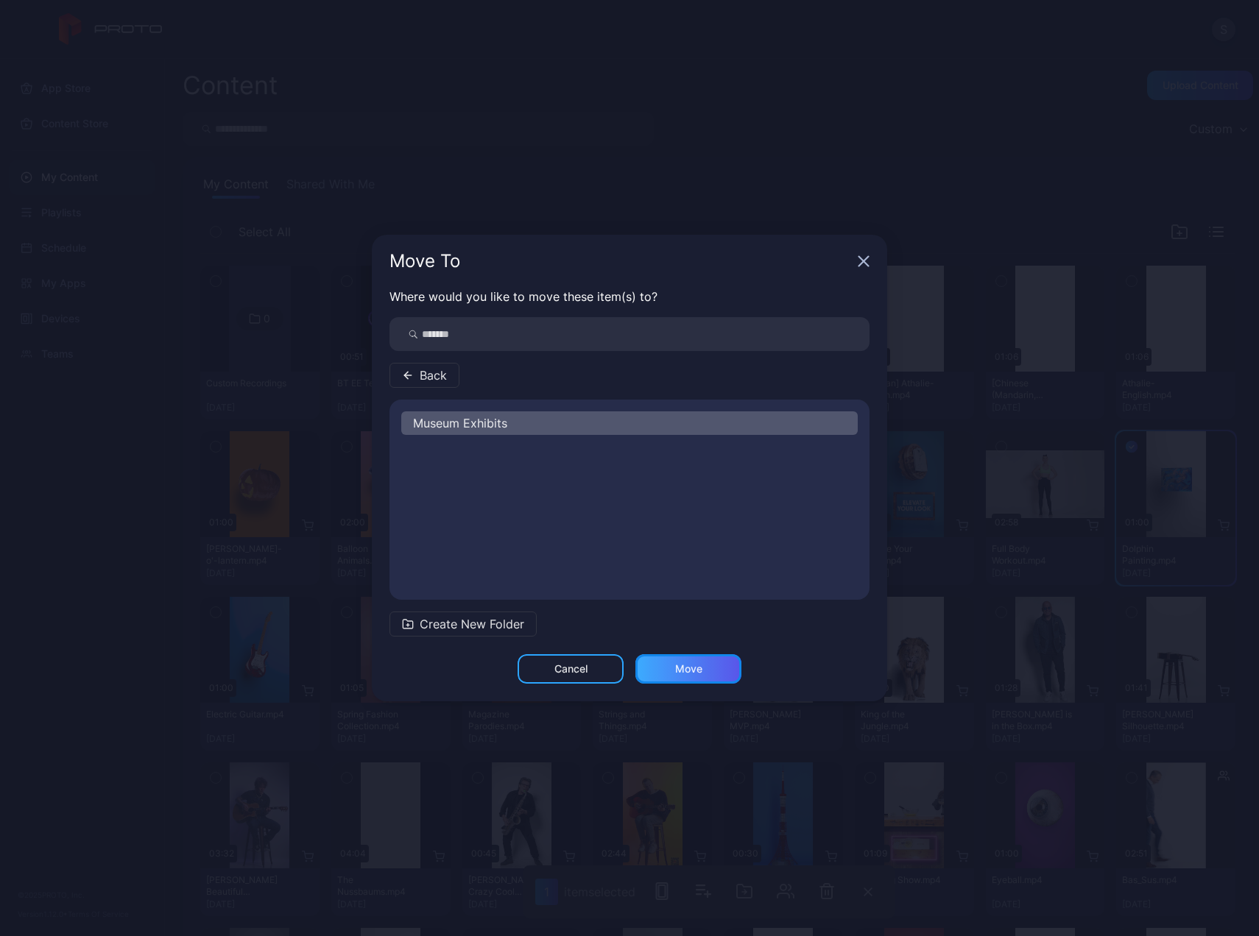
click at [695, 666] on div "Move" at bounding box center [688, 669] width 27 height 12
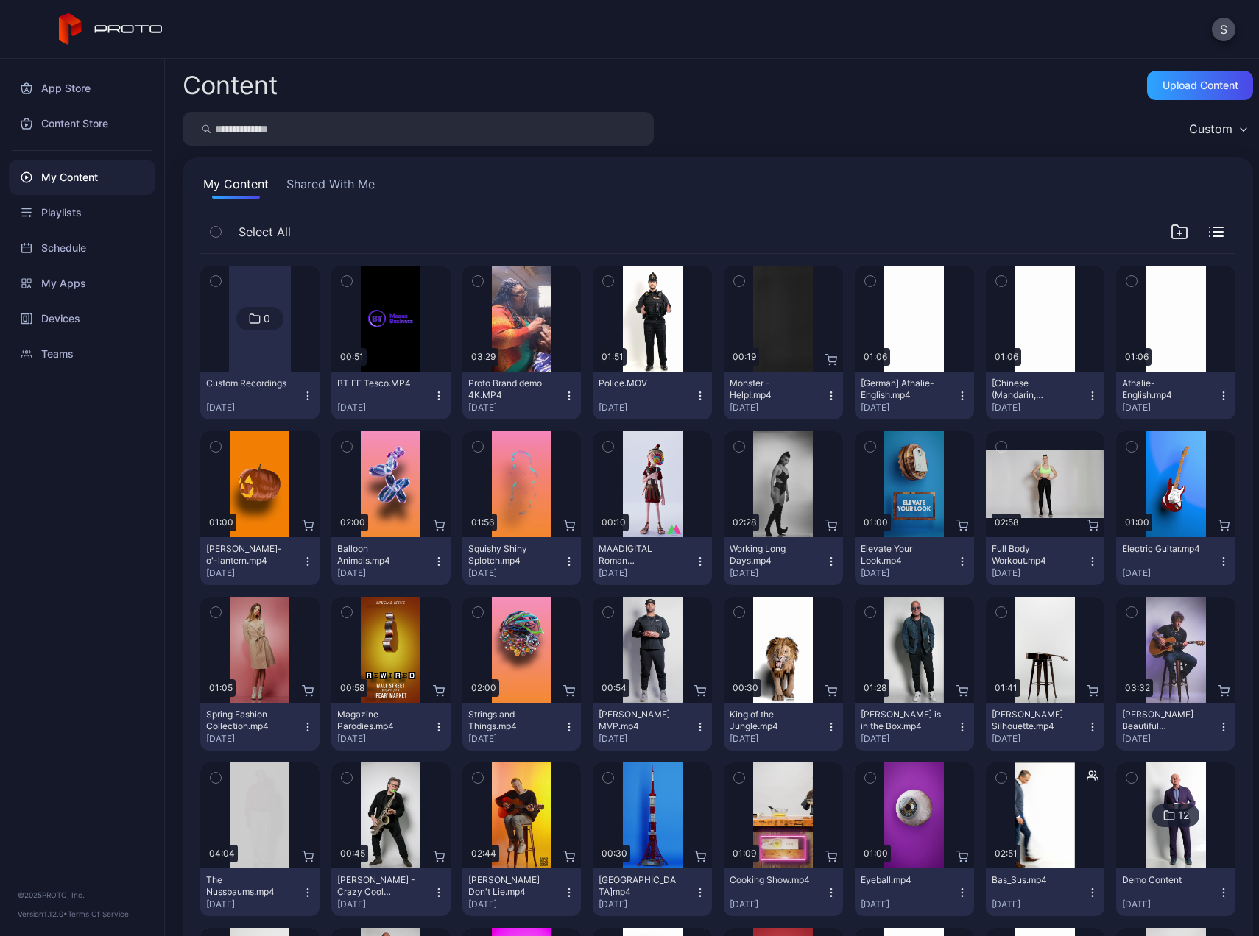
click at [1170, 232] on icon "button" at bounding box center [1179, 232] width 18 height 18
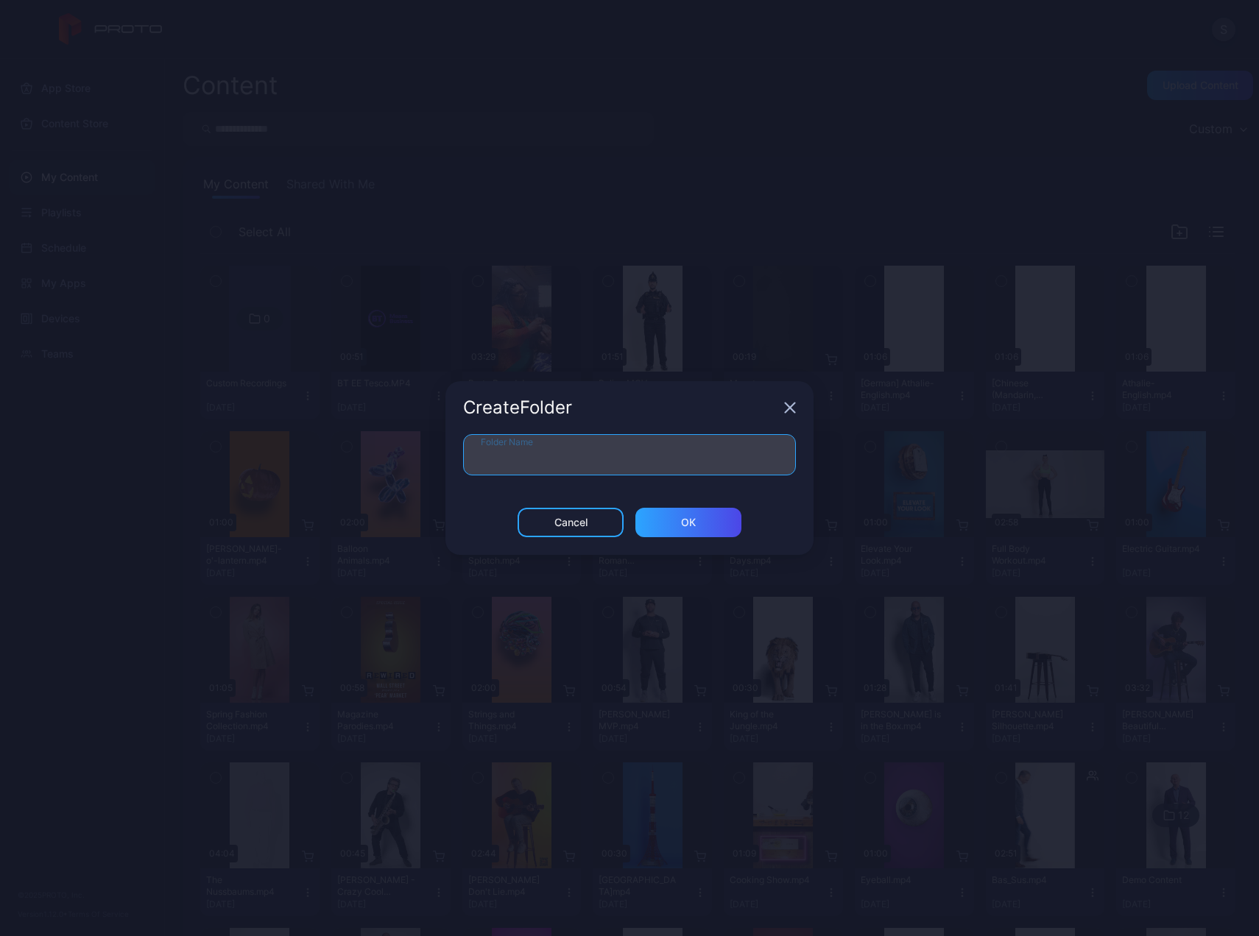
click at [671, 445] on input "Folder Name" at bounding box center [629, 454] width 333 height 41
type input "**********"
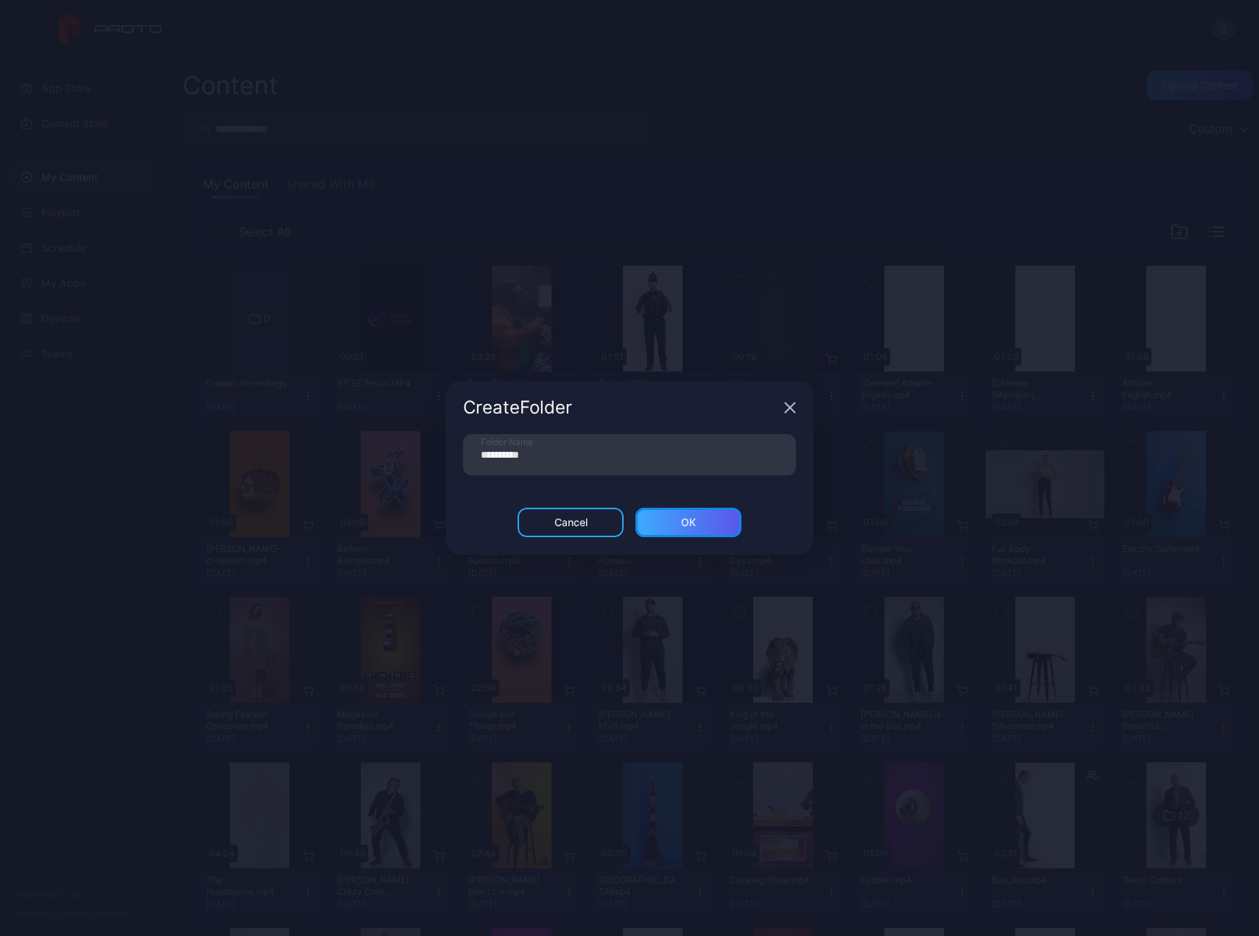
click at [696, 527] on div "ОК" at bounding box center [688, 522] width 106 height 29
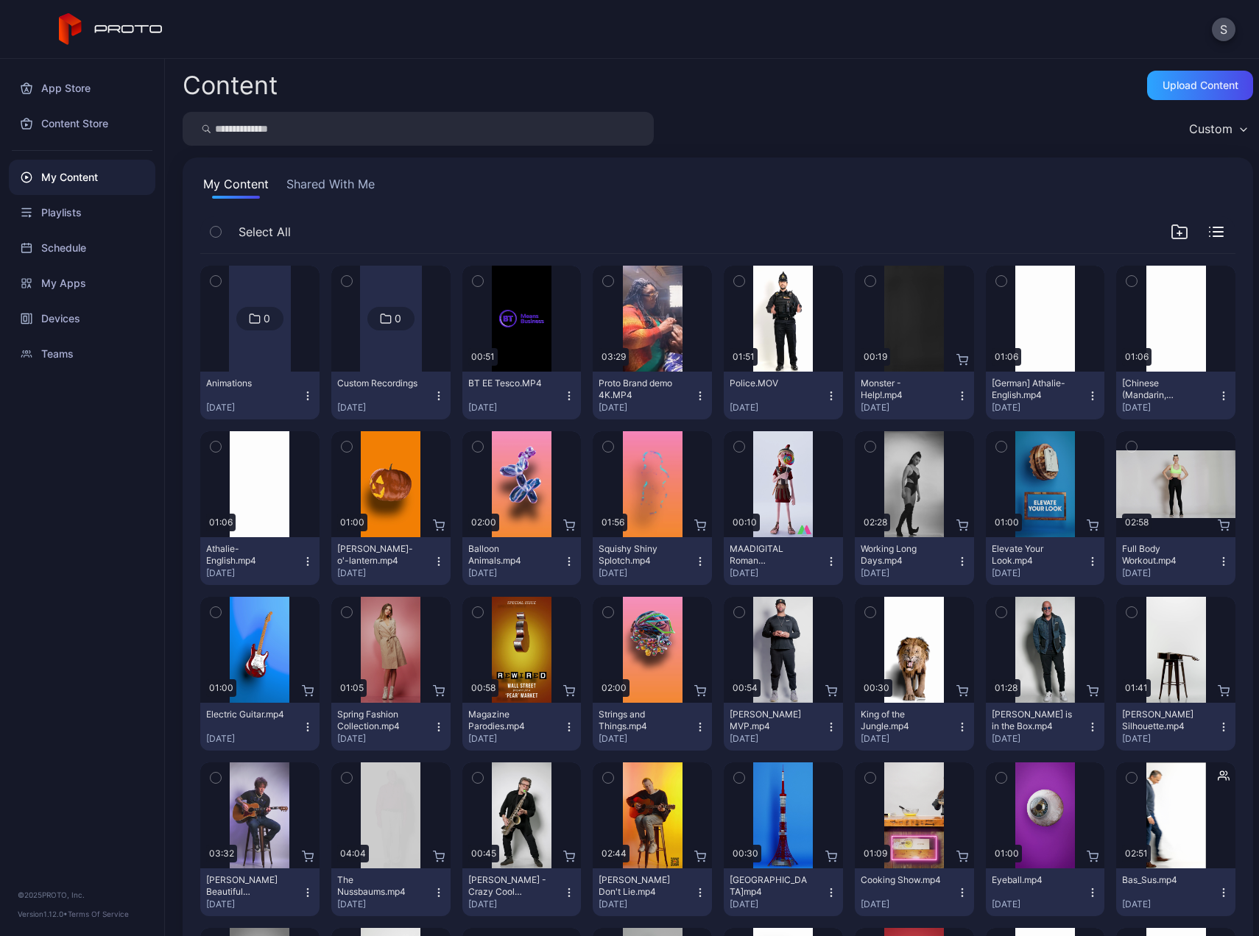
click at [346, 444] on icon "button" at bounding box center [347, 447] width 10 height 16
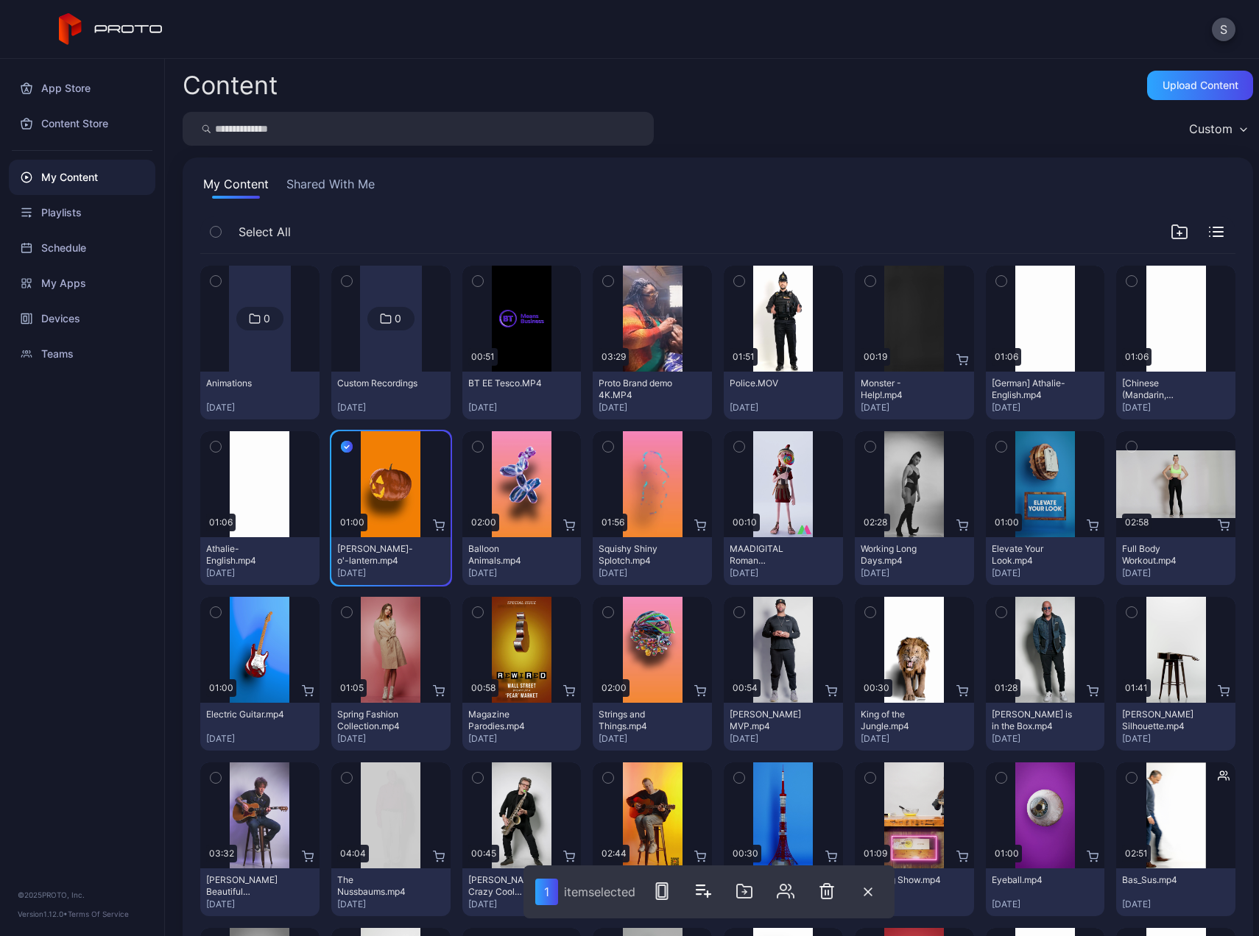
click at [476, 447] on icon "button" at bounding box center [478, 447] width 4 height 2
click at [603, 448] on icon "button" at bounding box center [608, 447] width 10 height 16
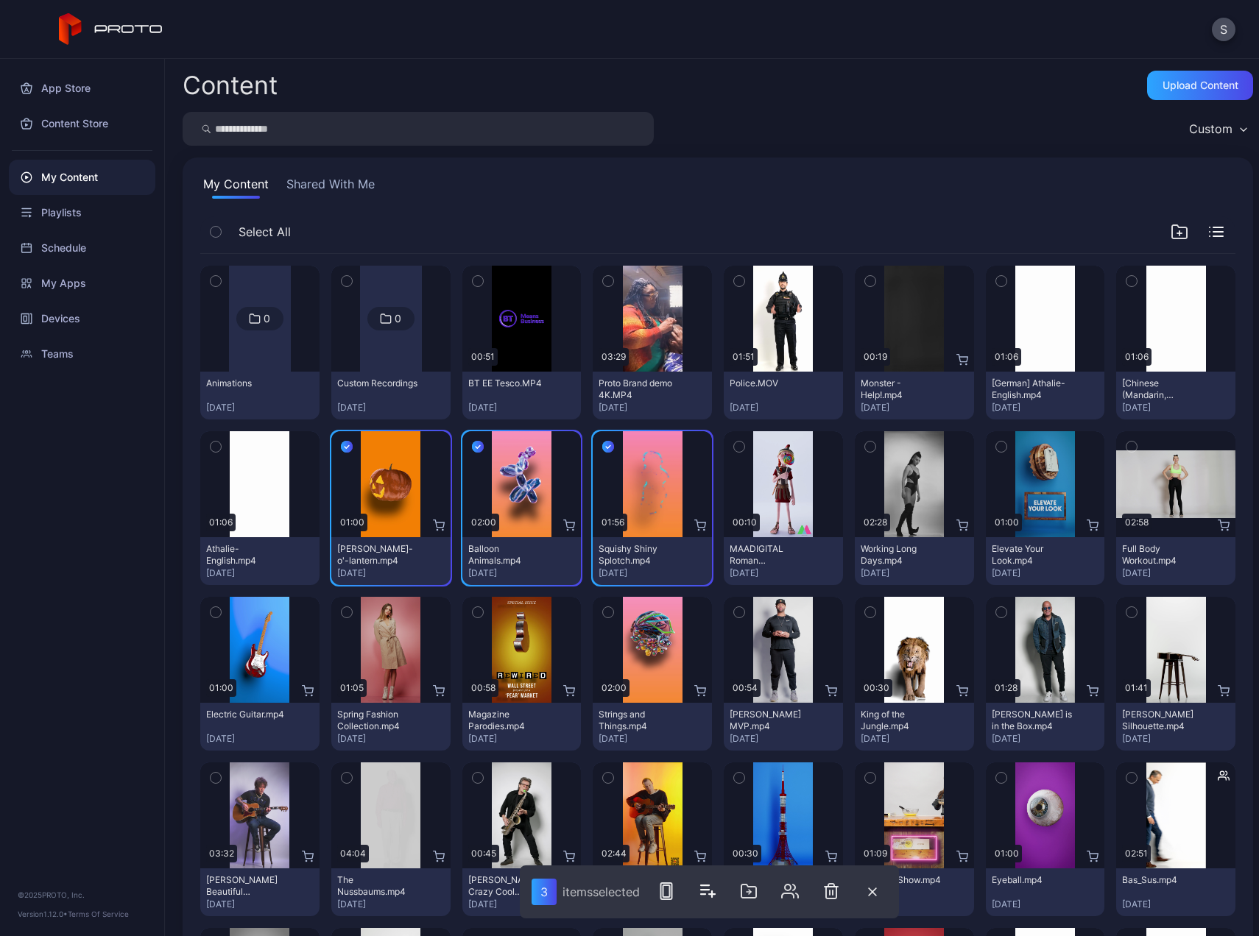
click at [734, 446] on icon "button" at bounding box center [739, 447] width 10 height 16
click at [606, 612] on icon "button" at bounding box center [608, 612] width 10 height 16
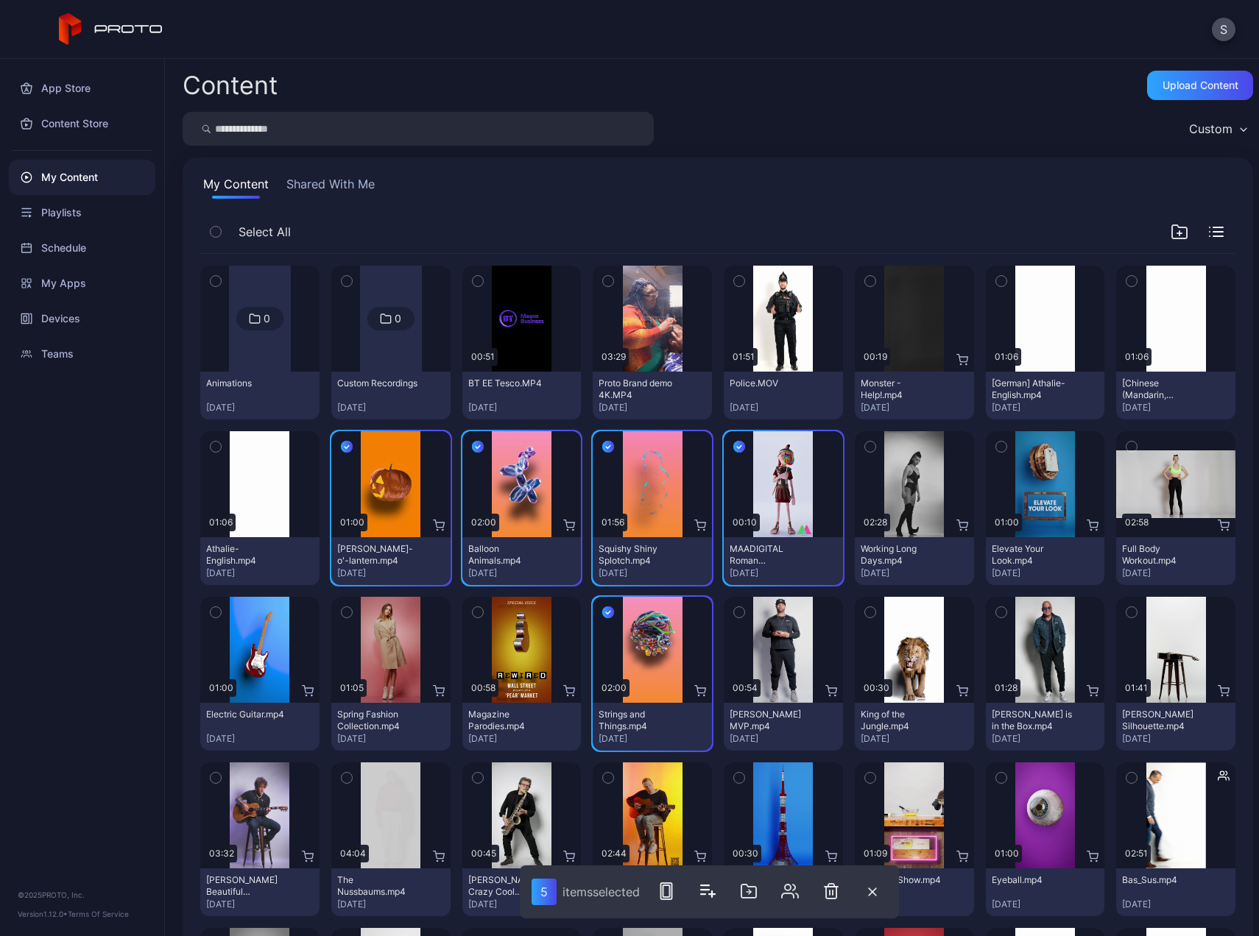
click at [996, 780] on icon "button" at bounding box center [1001, 778] width 10 height 16
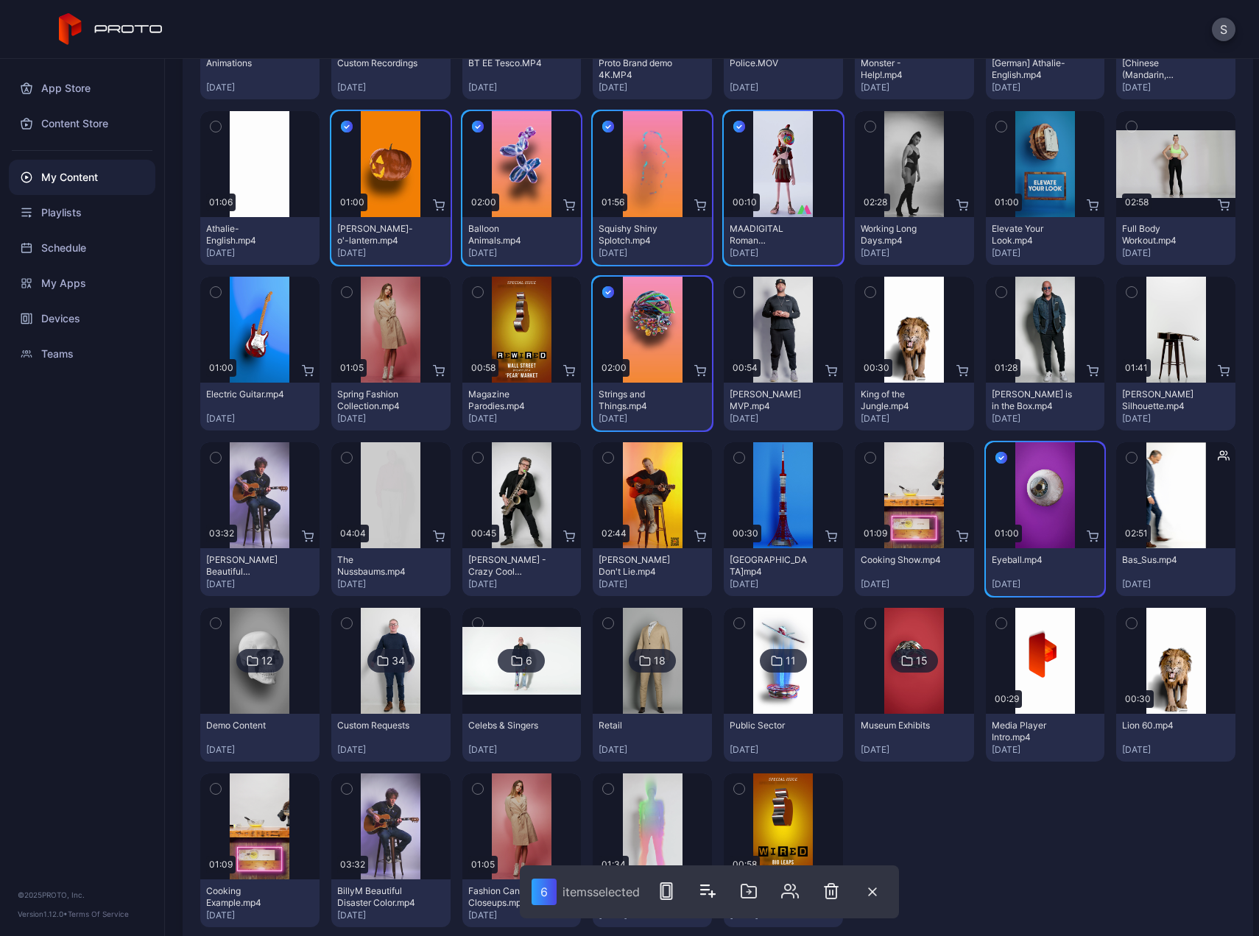
scroll to position [353, 0]
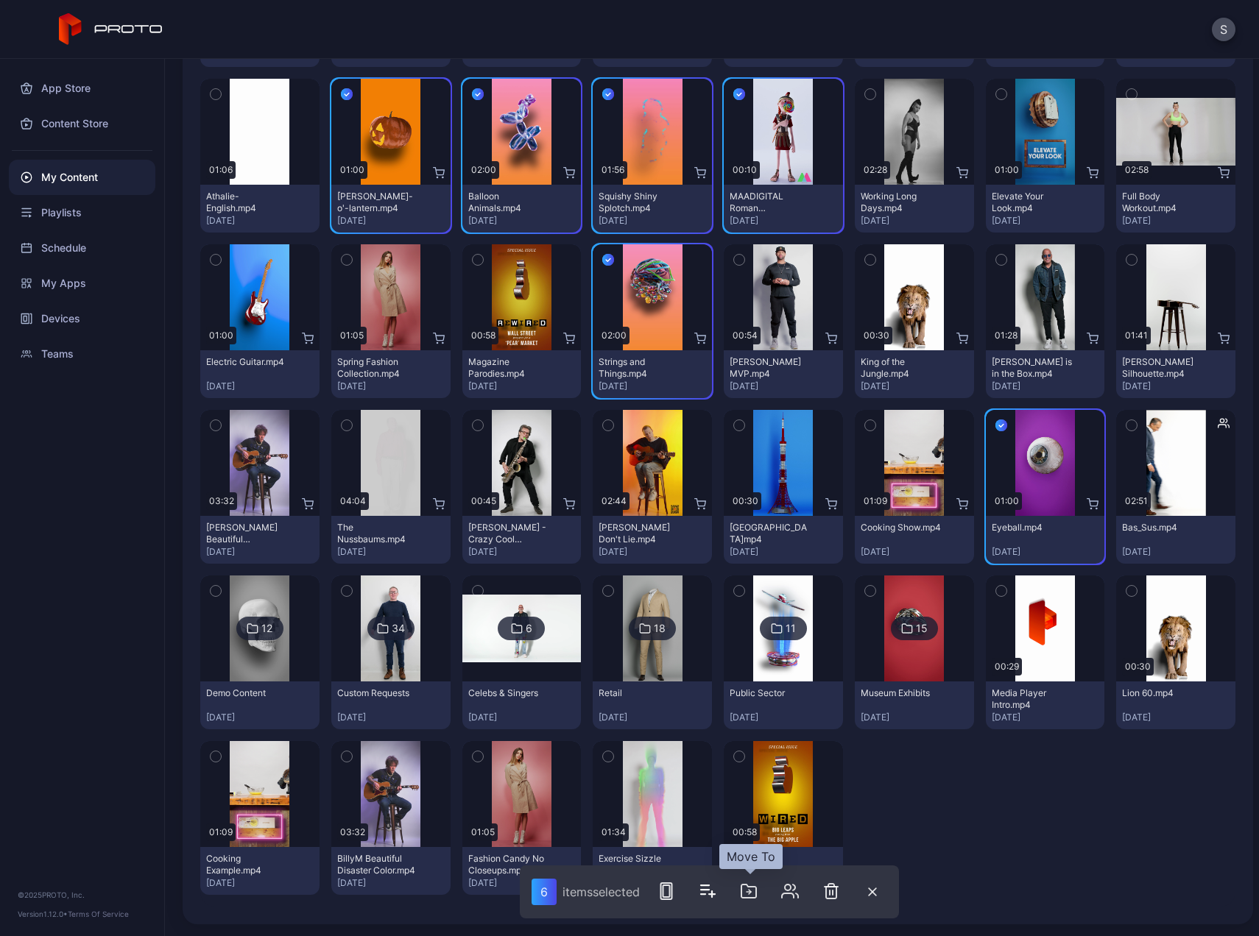
click at [749, 892] on icon "button" at bounding box center [748, 892] width 4 height 0
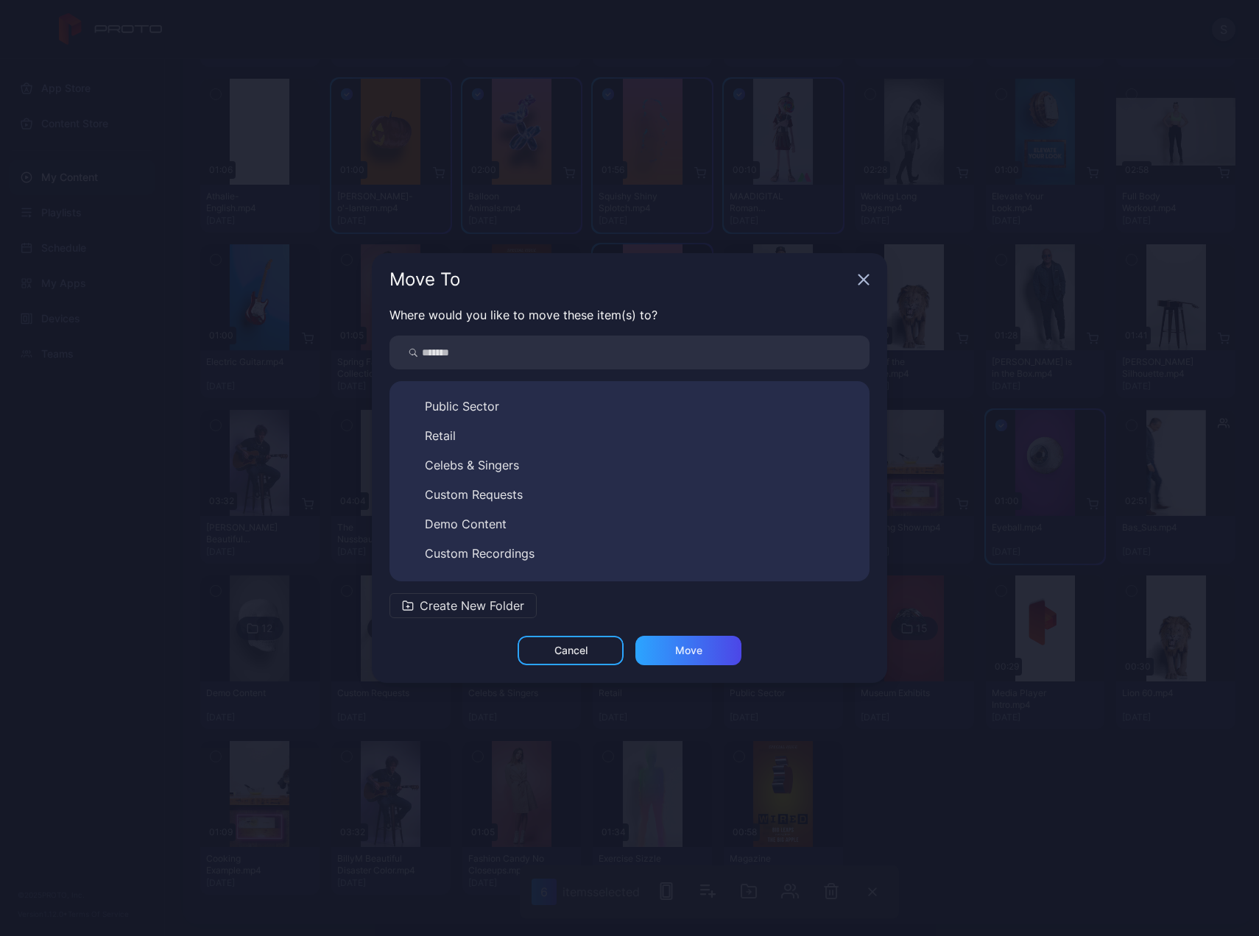
scroll to position [82, 0]
click at [451, 554] on span "Animations" at bounding box center [456, 558] width 62 height 18
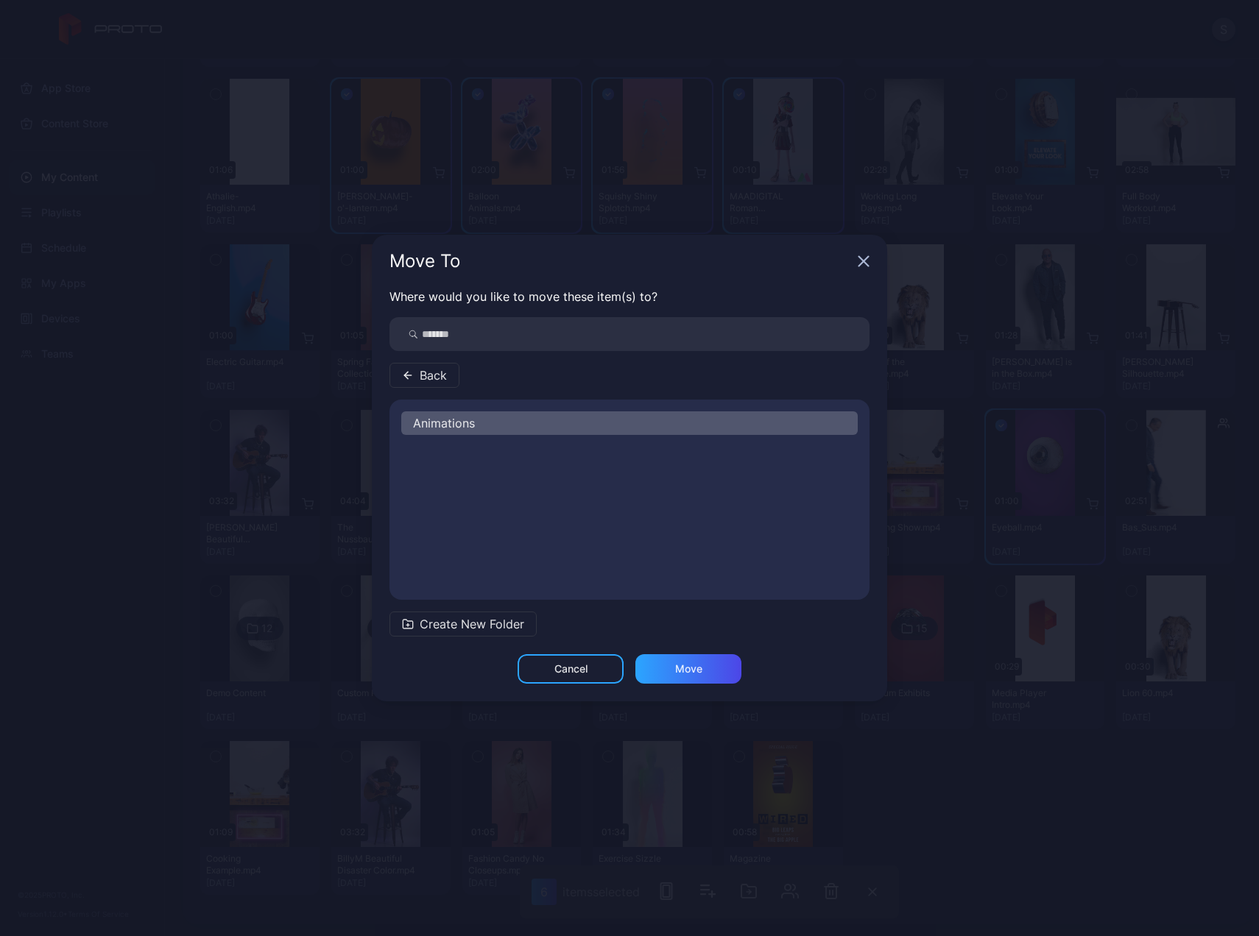
scroll to position [0, 0]
click at [663, 670] on div "Move" at bounding box center [688, 668] width 106 height 29
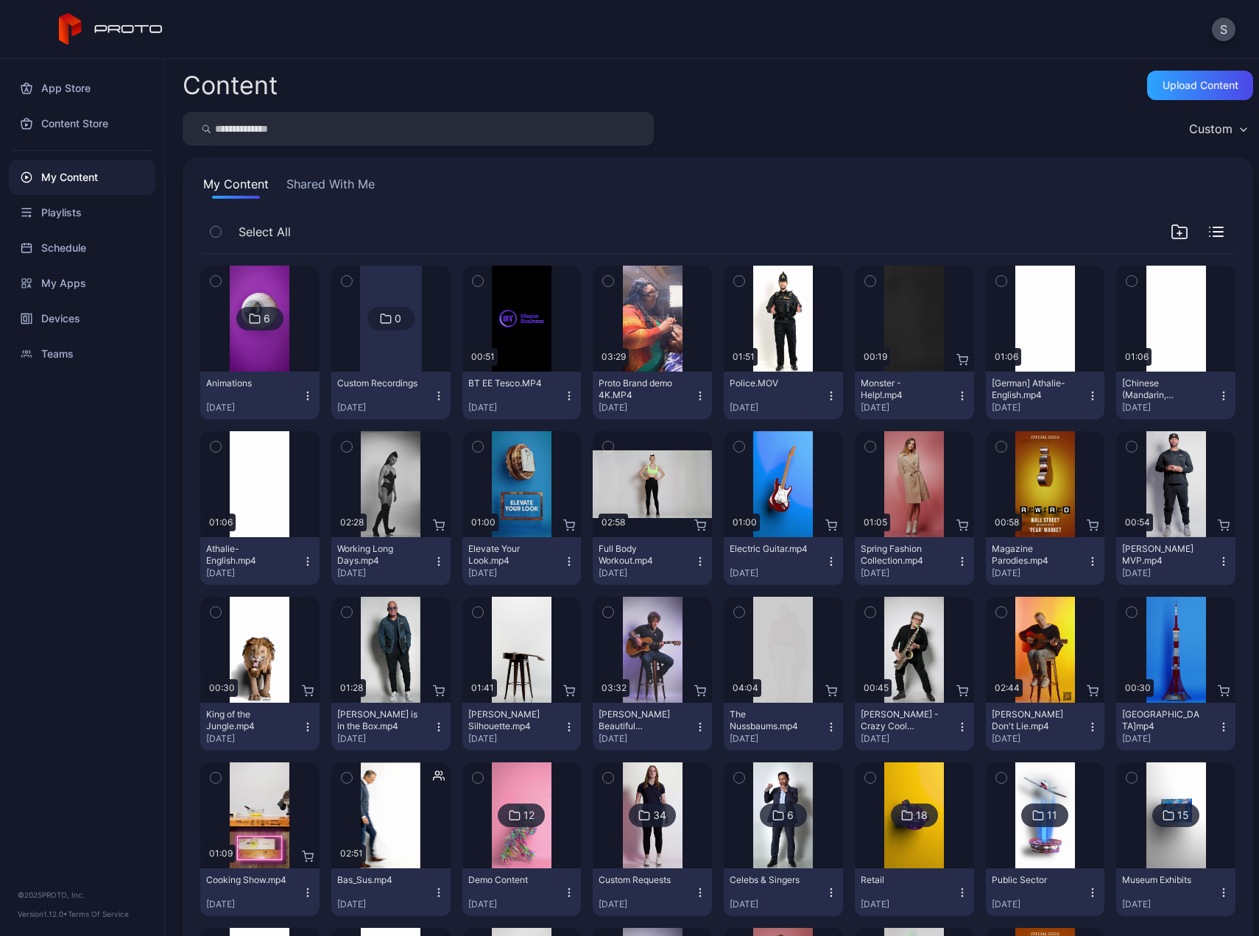
click at [214, 448] on icon "button" at bounding box center [216, 447] width 10 height 16
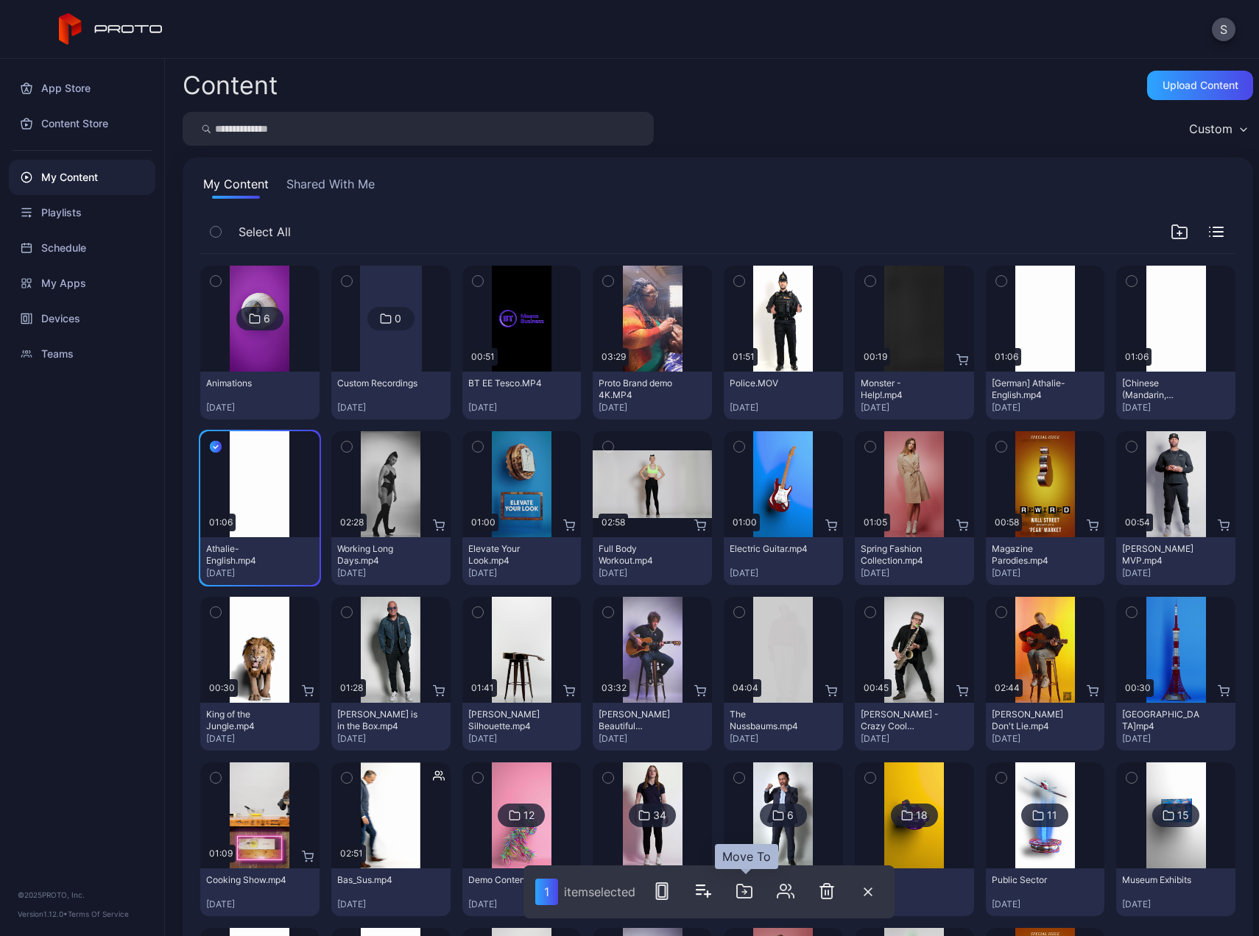
click at [753, 886] on icon "button" at bounding box center [744, 892] width 18 height 18
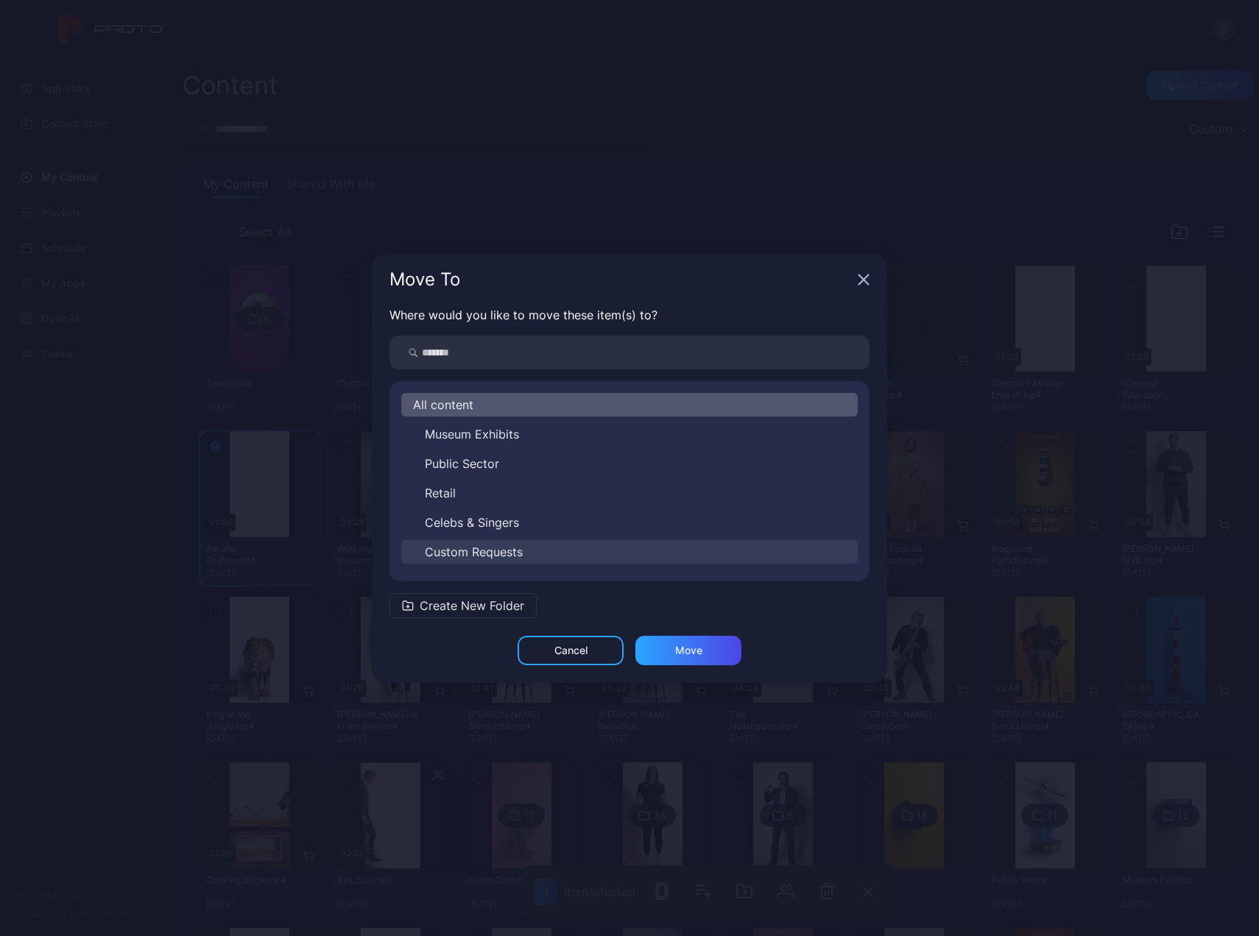
click at [505, 543] on button "Custom Requests" at bounding box center [629, 552] width 456 height 24
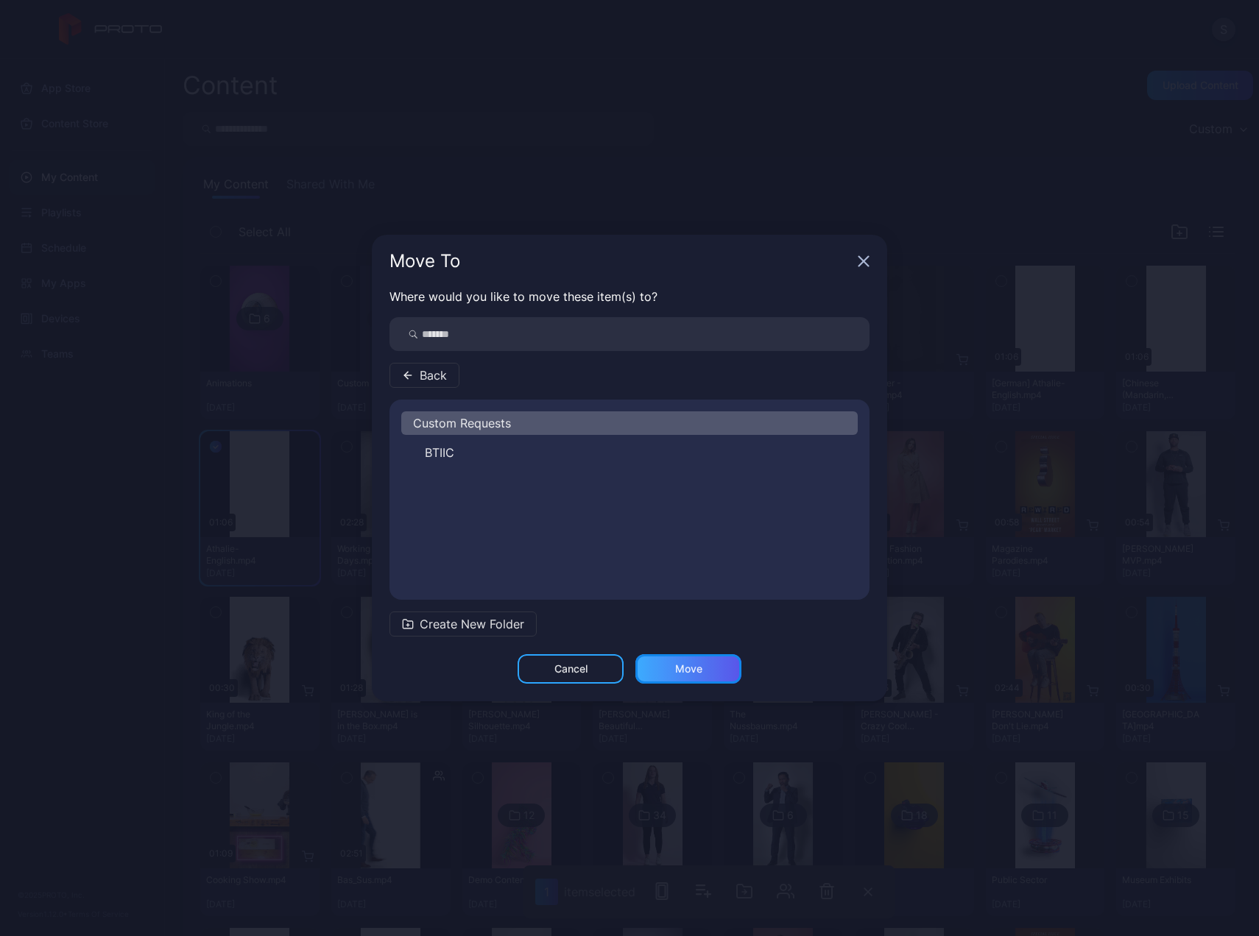
click at [693, 667] on div "Move" at bounding box center [688, 669] width 27 height 12
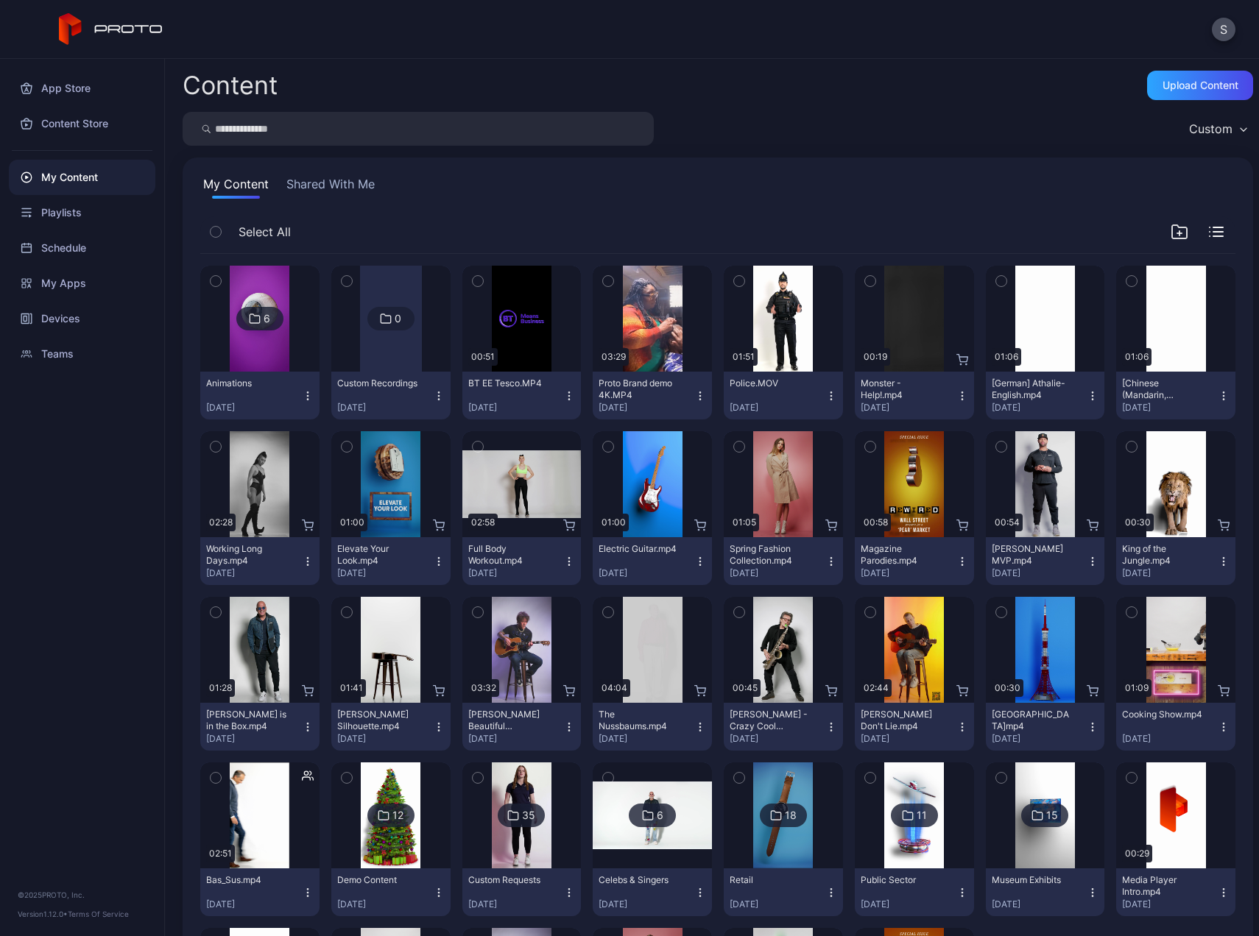
click at [438, 399] on icon "button" at bounding box center [438, 399] width 1 height 1
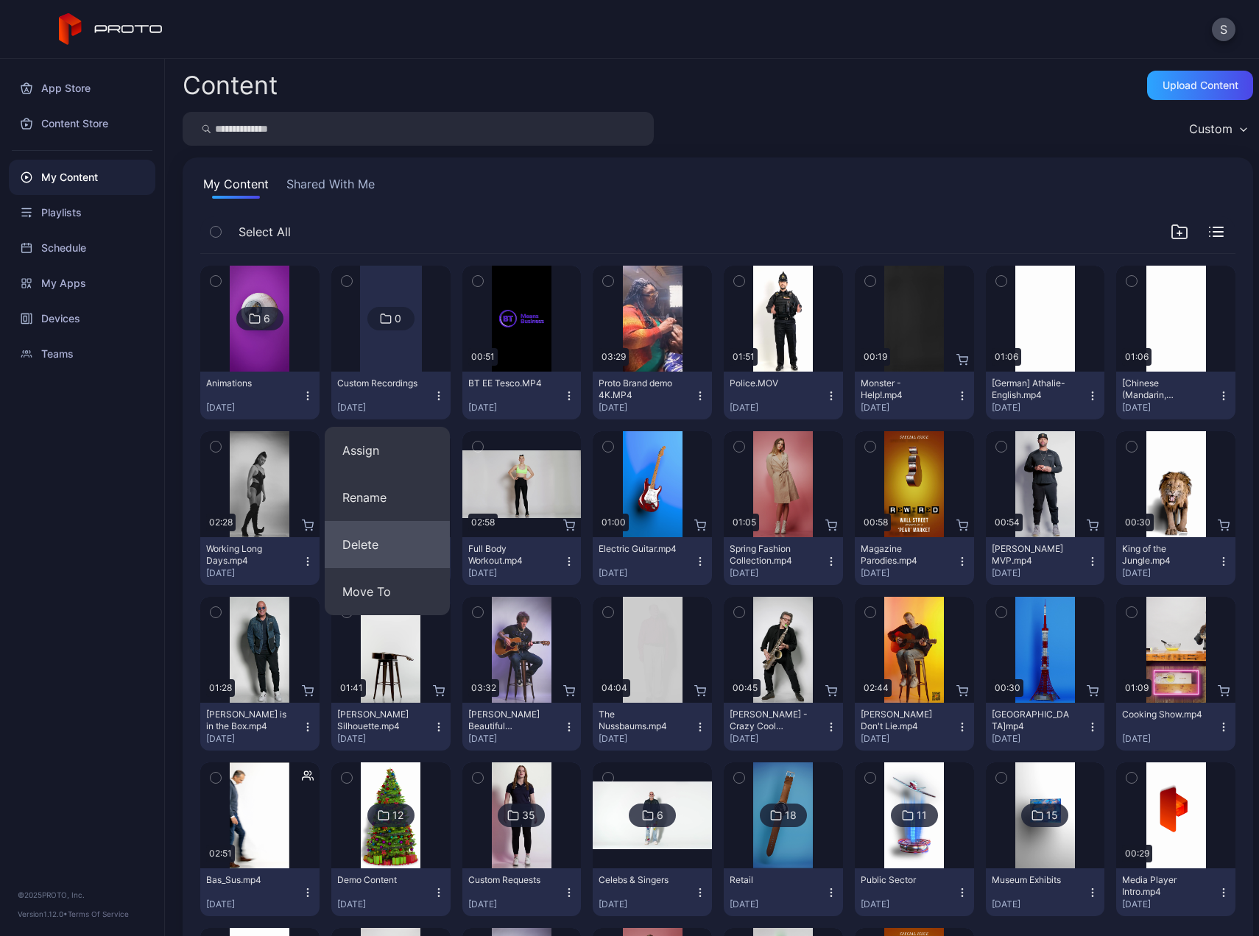
click at [377, 545] on button "Delete" at bounding box center [387, 544] width 125 height 47
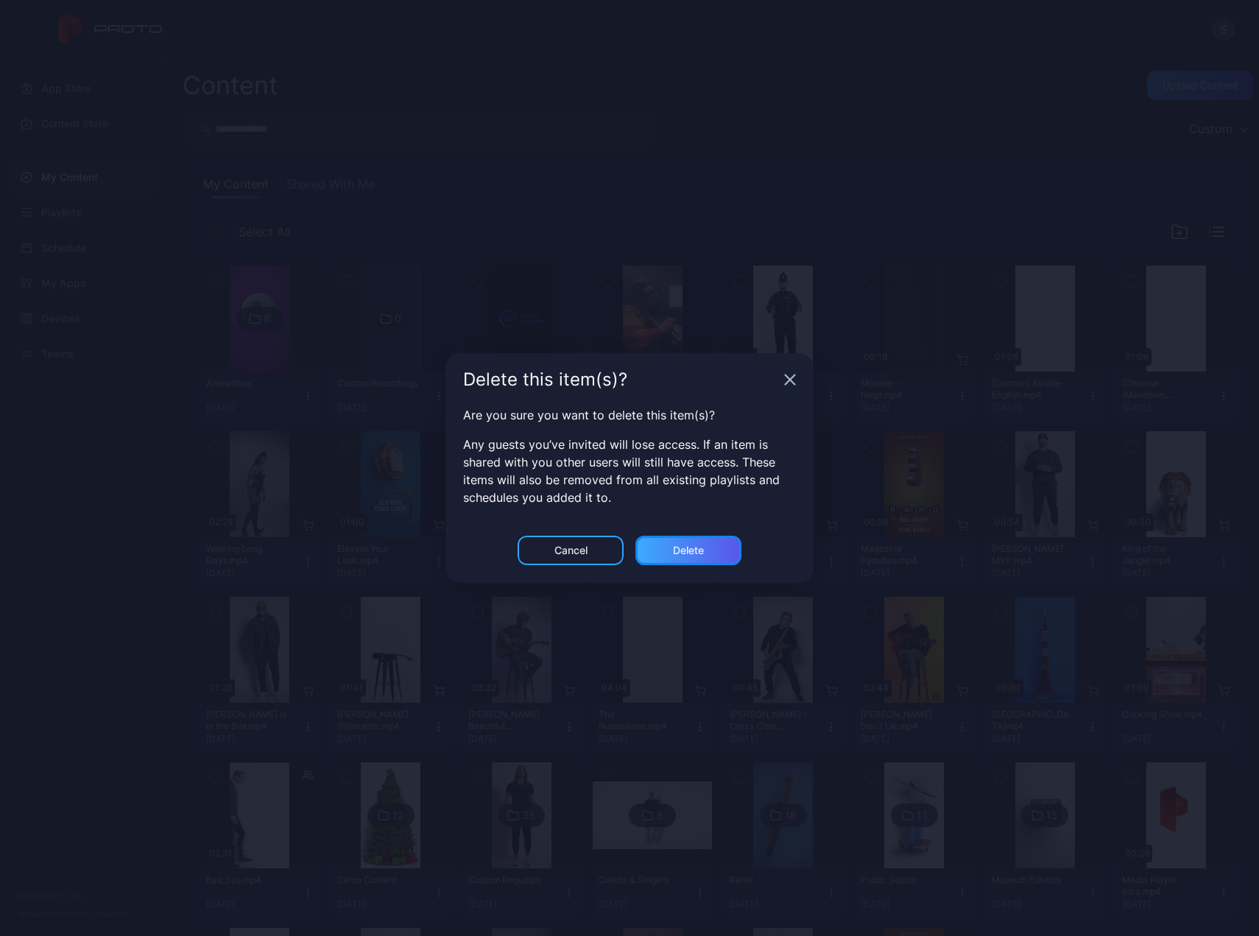
click at [671, 546] on div "Delete" at bounding box center [688, 550] width 106 height 29
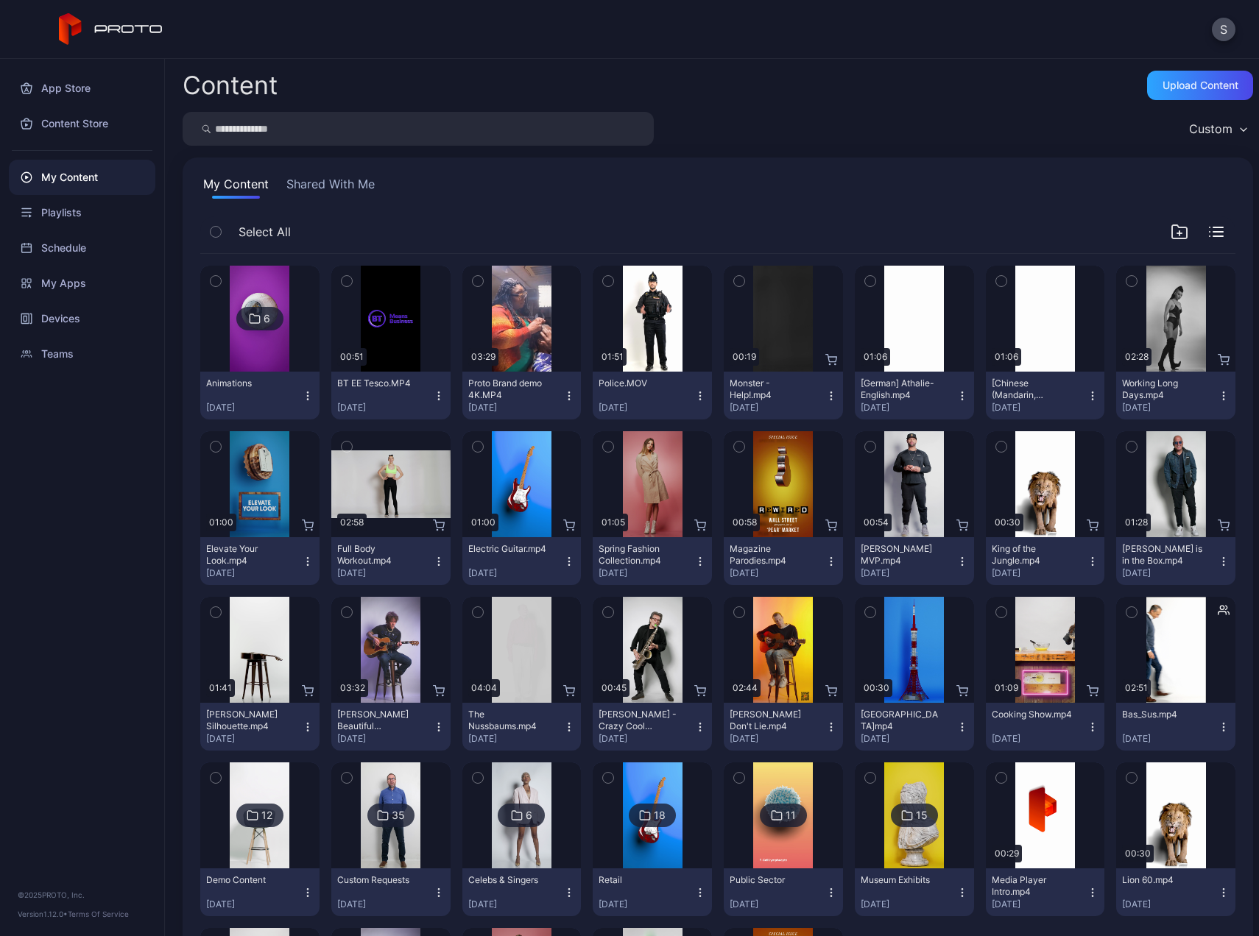
click at [1123, 613] on button "button" at bounding box center [1131, 612] width 31 height 31
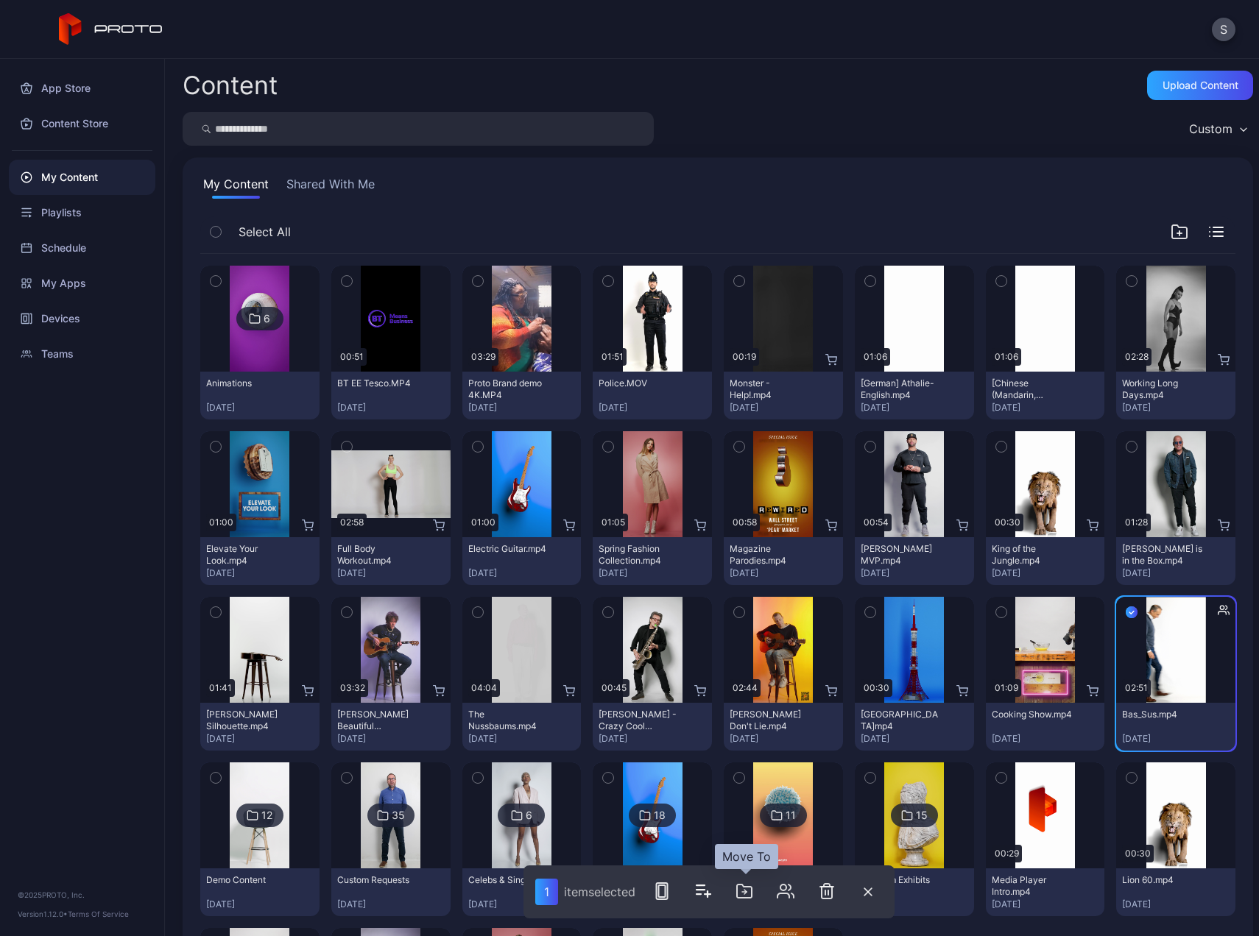
click at [737, 897] on icon "button" at bounding box center [744, 892] width 18 height 18
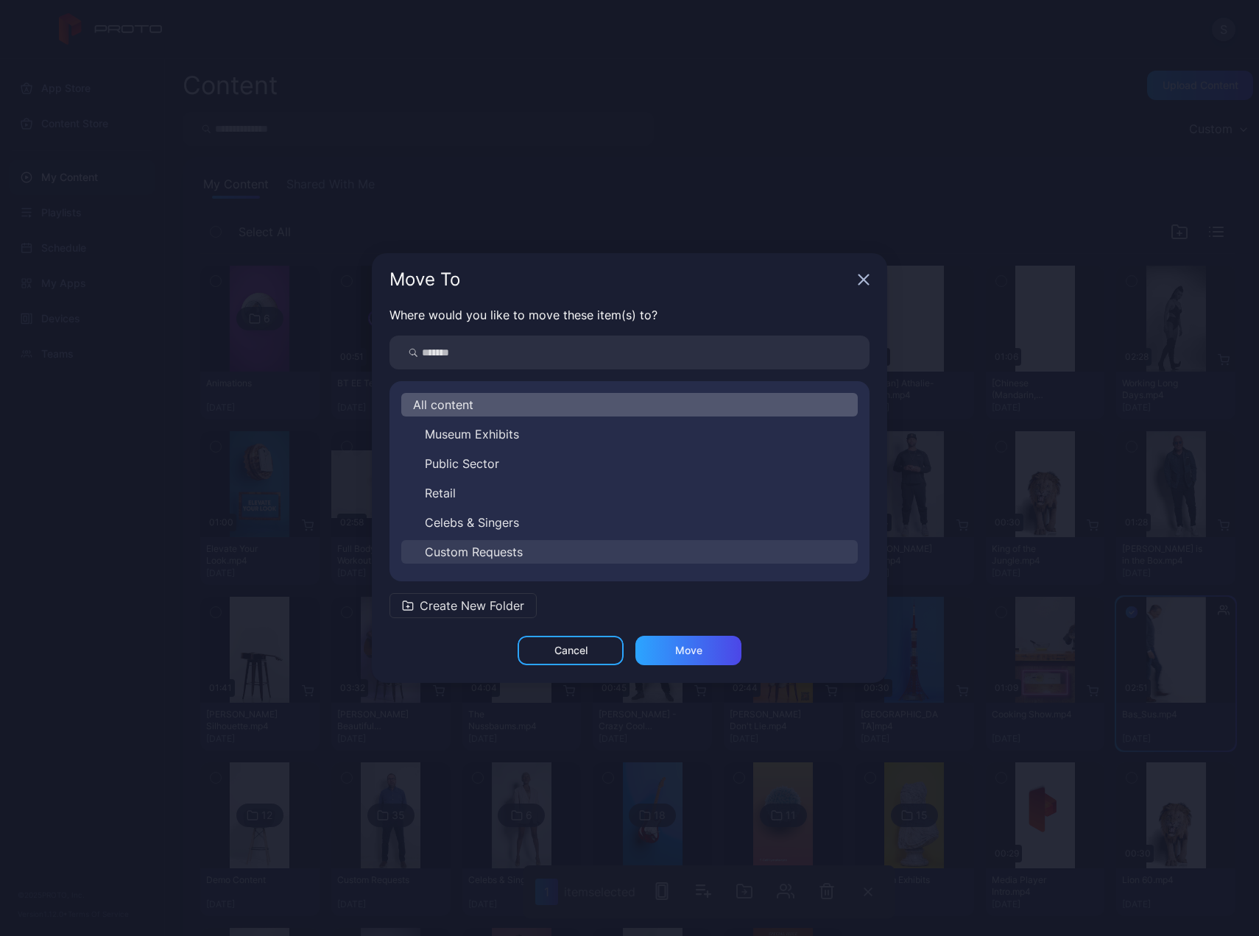
click at [504, 541] on button "Custom Requests" at bounding box center [629, 552] width 456 height 24
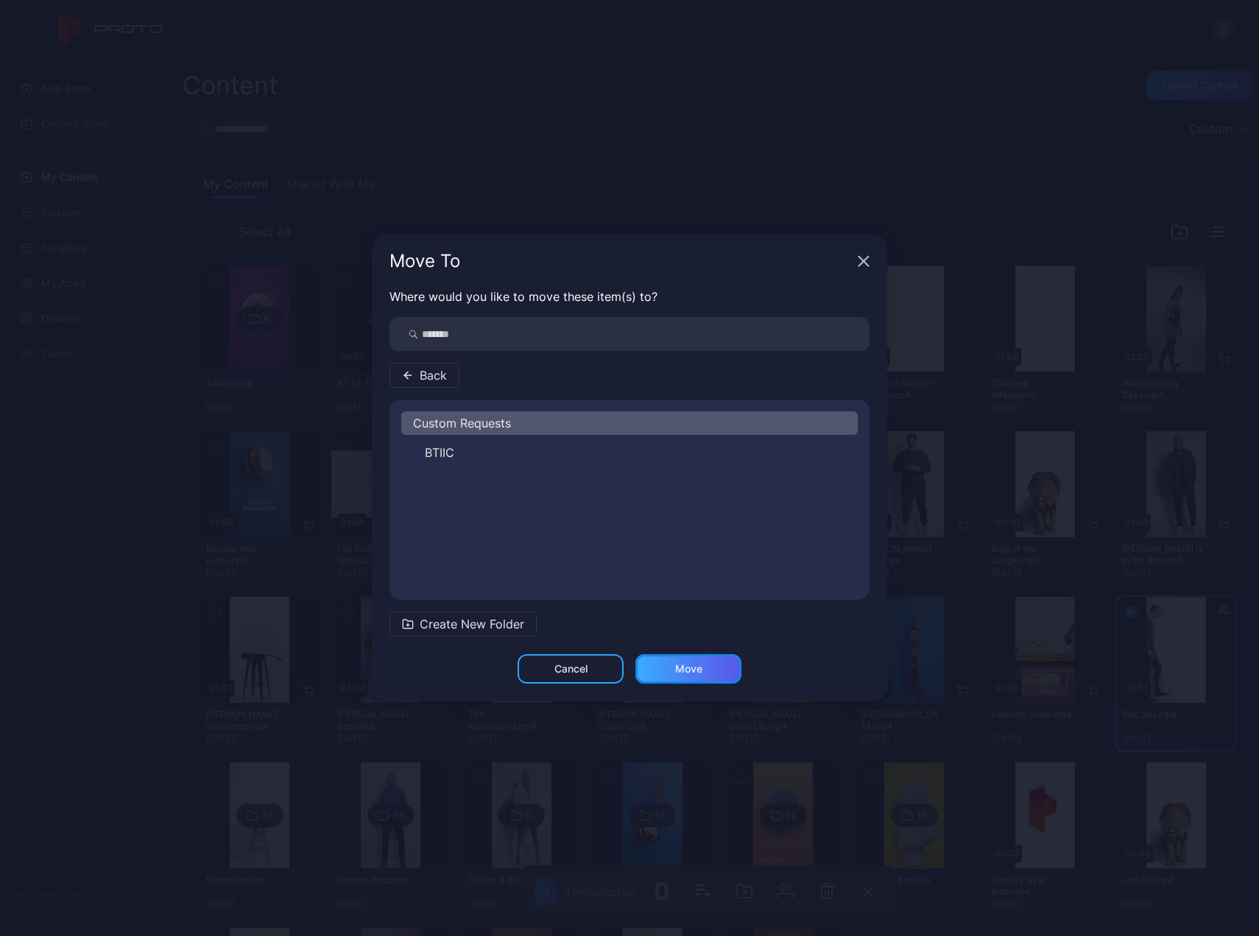
click at [686, 676] on div "Move" at bounding box center [688, 668] width 106 height 29
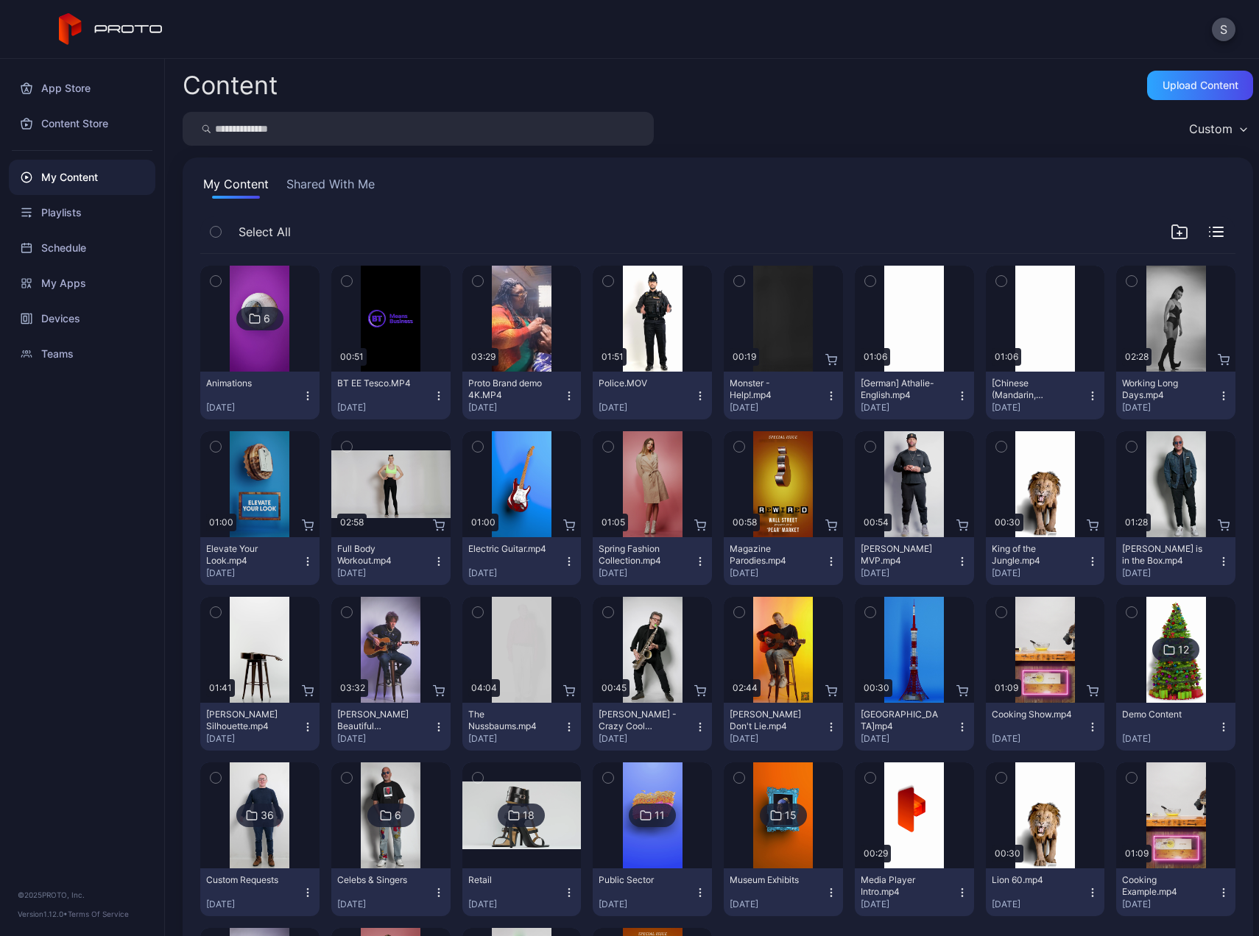
click at [1147, 626] on img at bounding box center [1176, 650] width 60 height 106
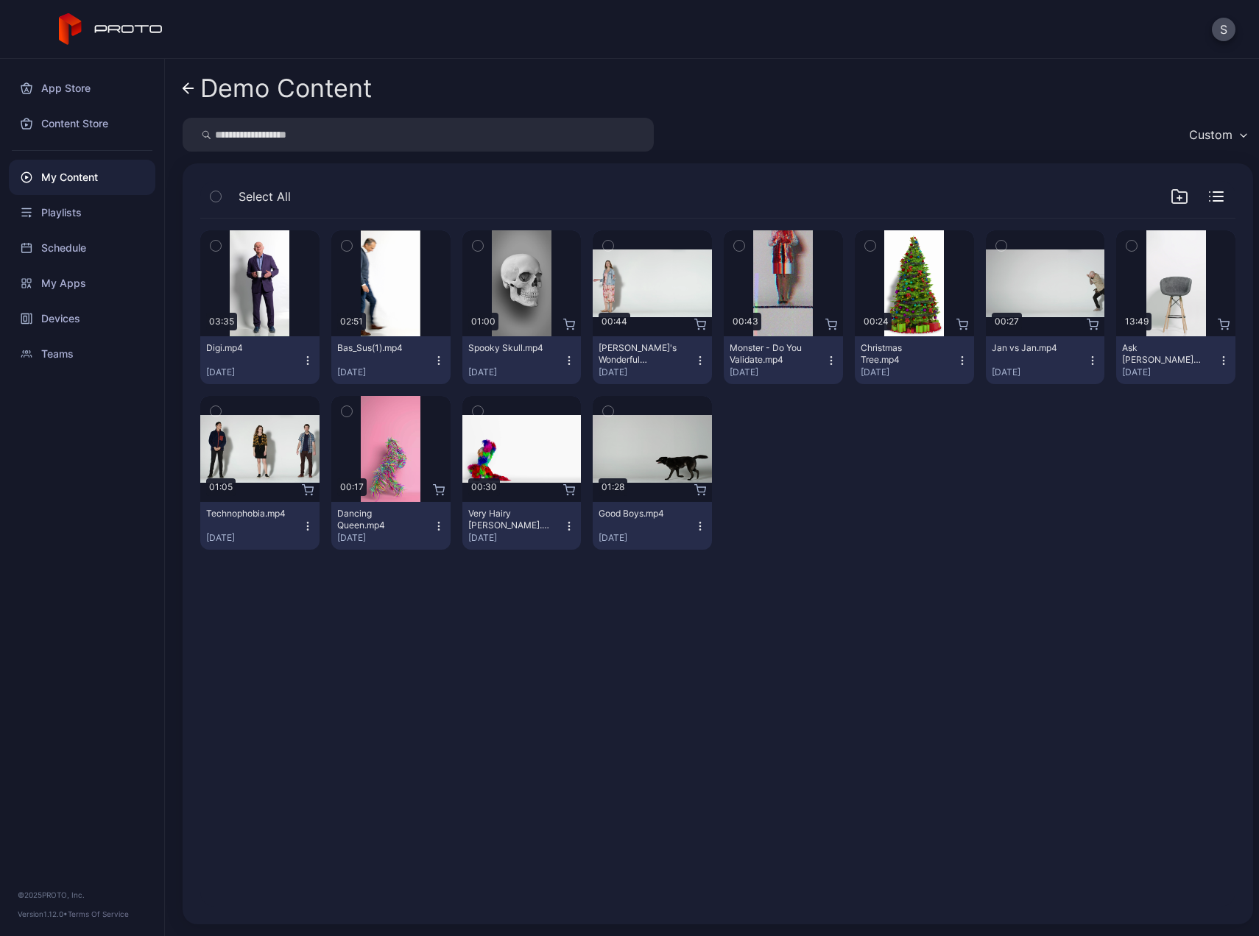
click at [352, 247] on button "button" at bounding box center [346, 245] width 31 height 31
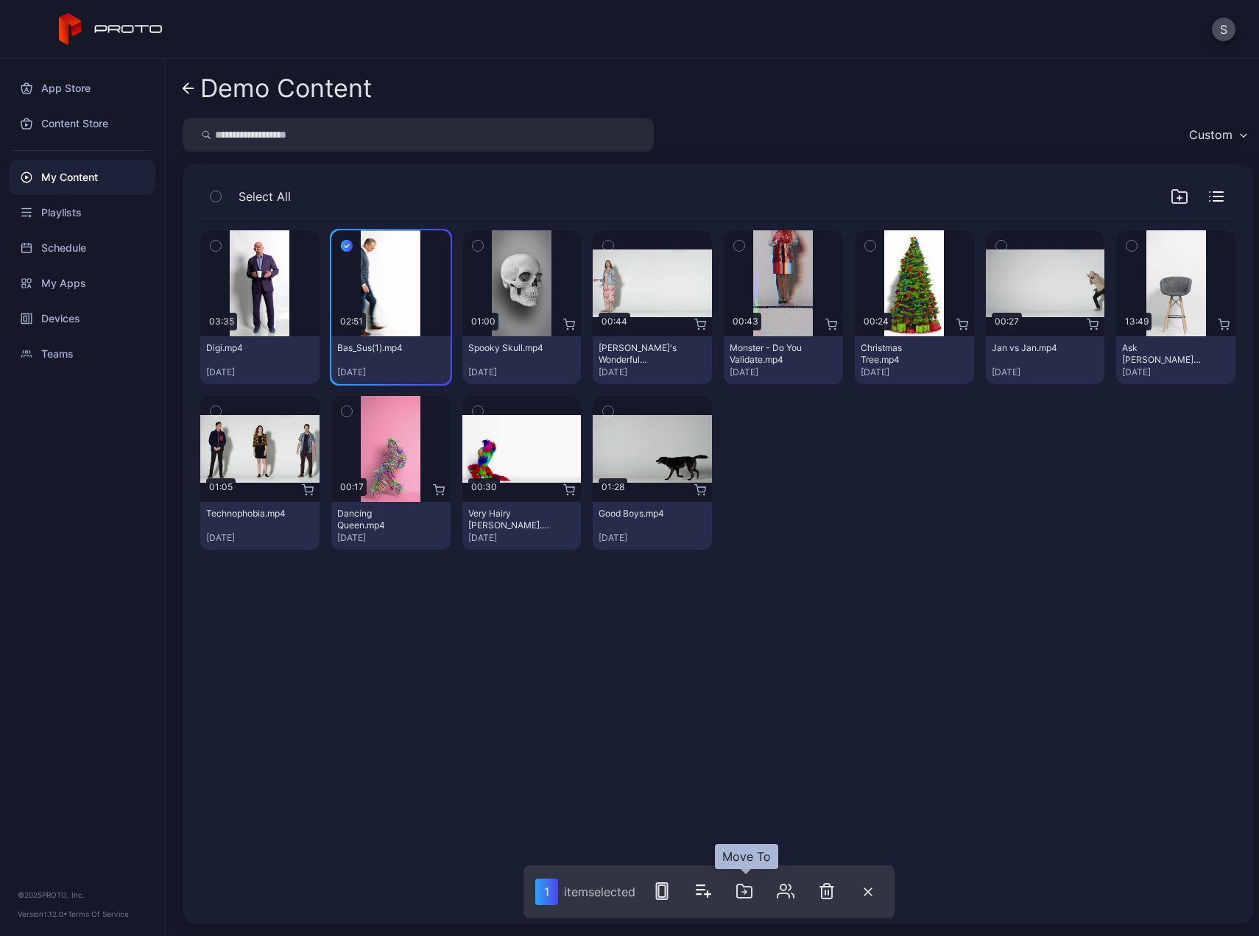
click at [746, 893] on icon "button" at bounding box center [745, 892] width 2 height 4
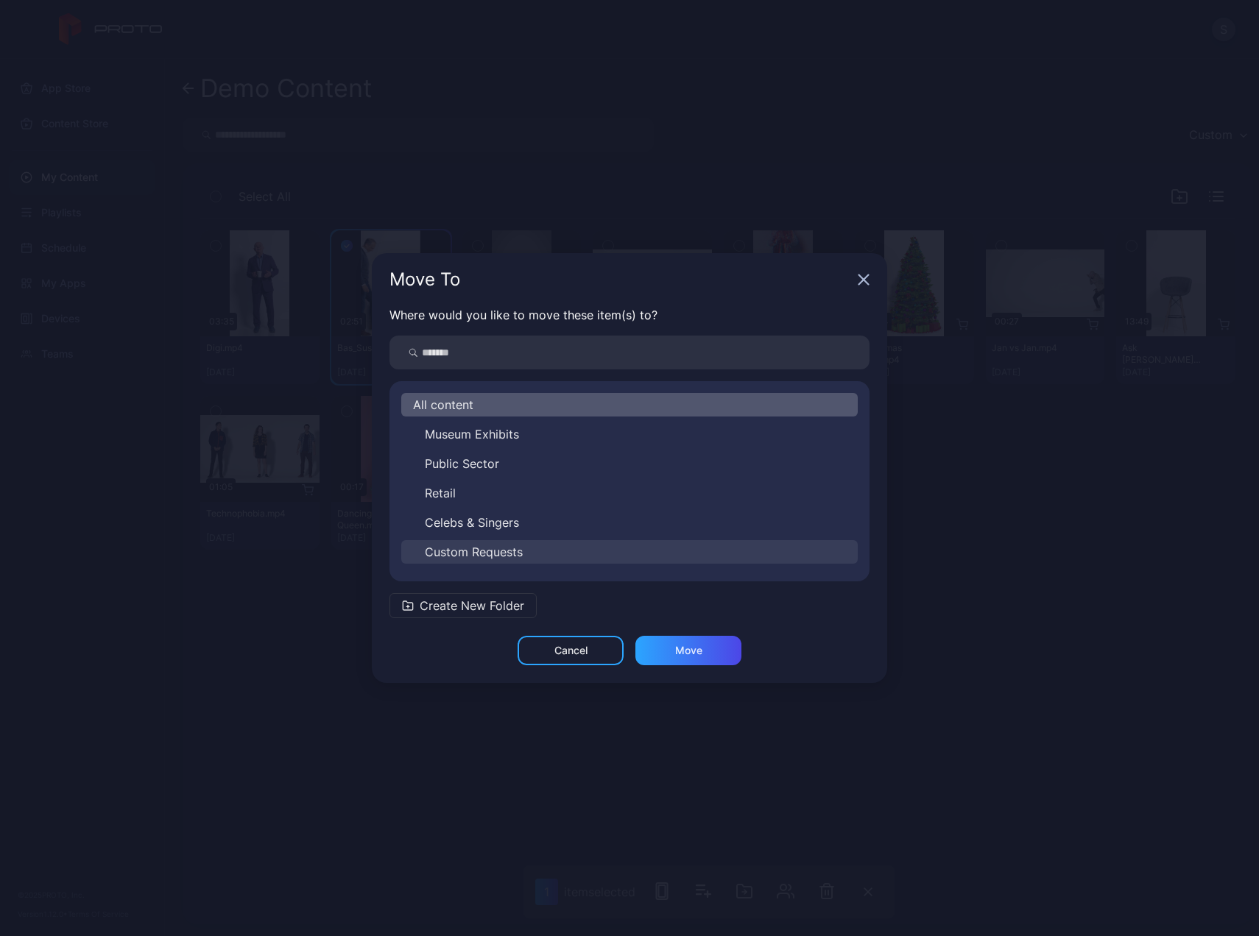
click at [481, 550] on span "Custom Requests" at bounding box center [474, 552] width 98 height 18
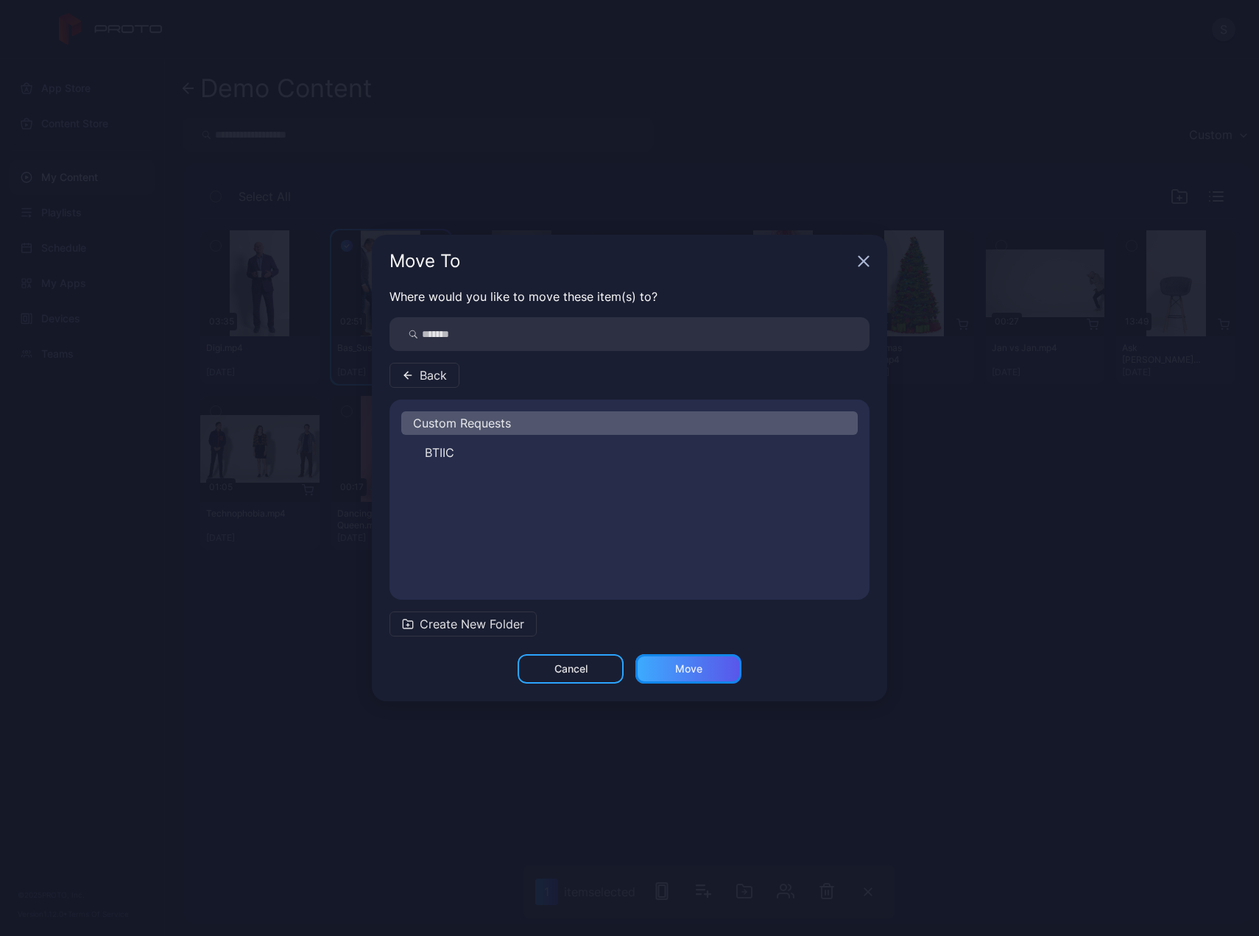
click at [689, 662] on div "Move" at bounding box center [688, 668] width 106 height 29
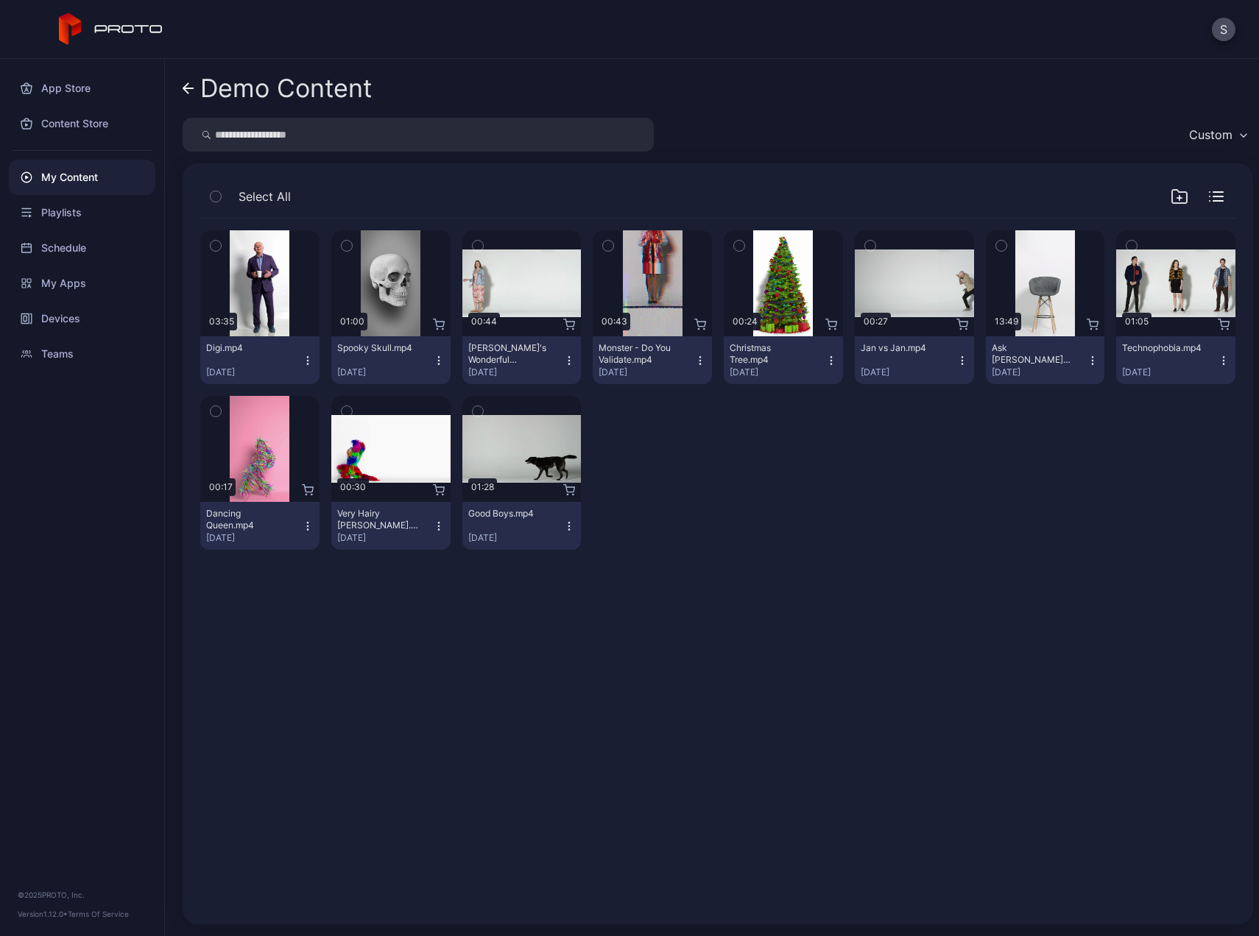
click at [192, 87] on icon at bounding box center [189, 88] width 12 height 13
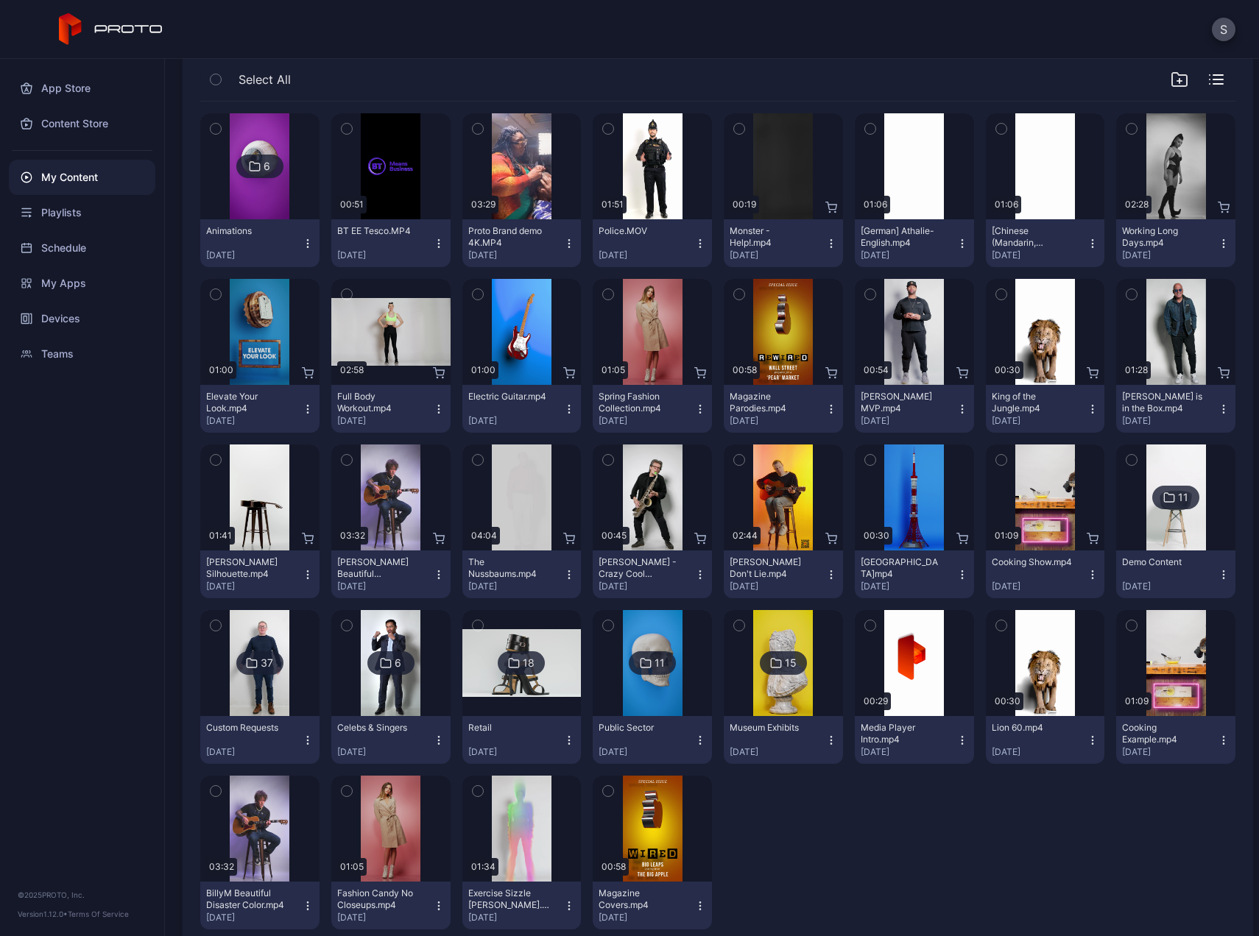
scroll to position [156, 0]
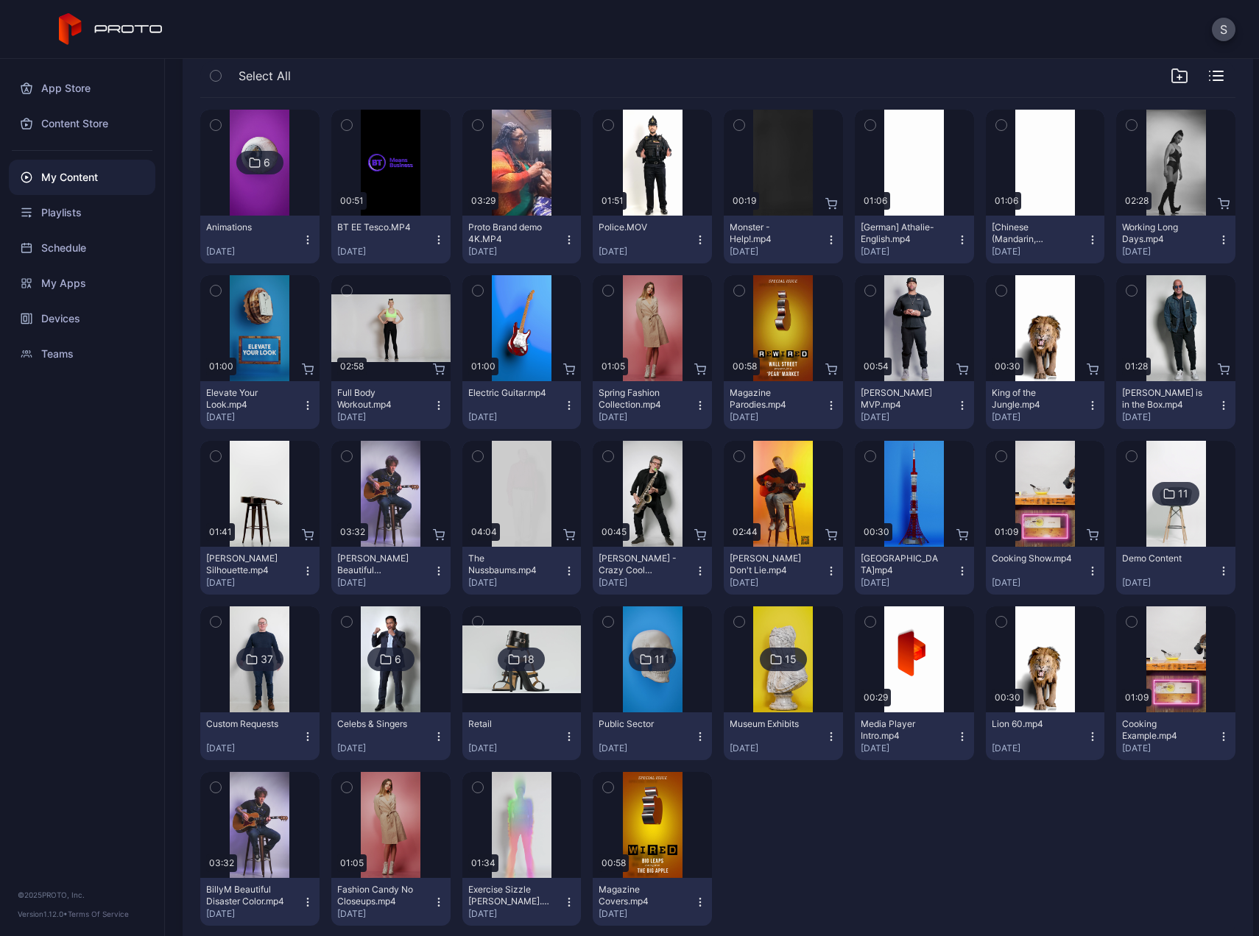
click at [865, 124] on icon "button" at bounding box center [870, 125] width 10 height 16
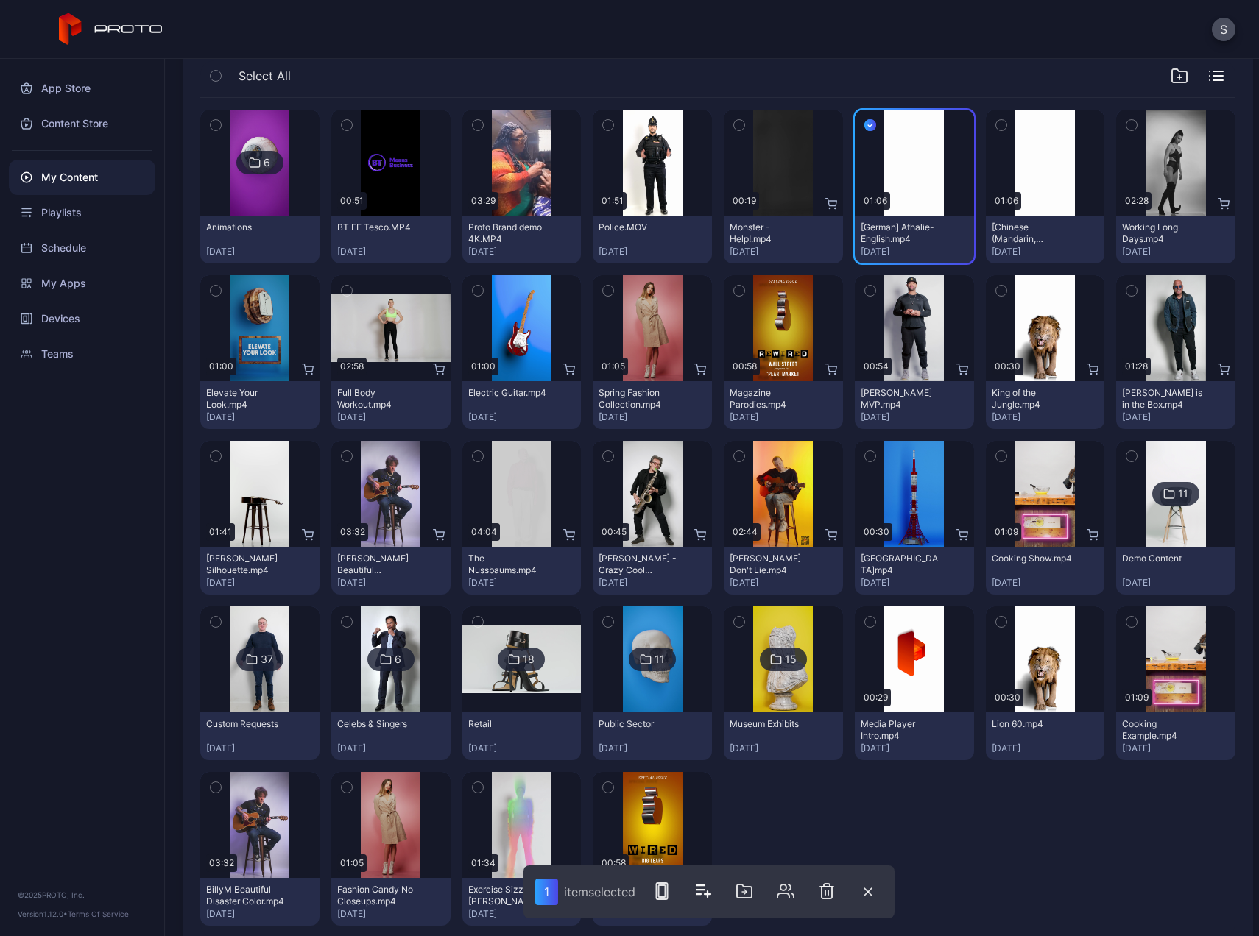
click at [996, 120] on icon "button" at bounding box center [1001, 125] width 10 height 16
click at [751, 889] on icon "button" at bounding box center [749, 892] width 18 height 18
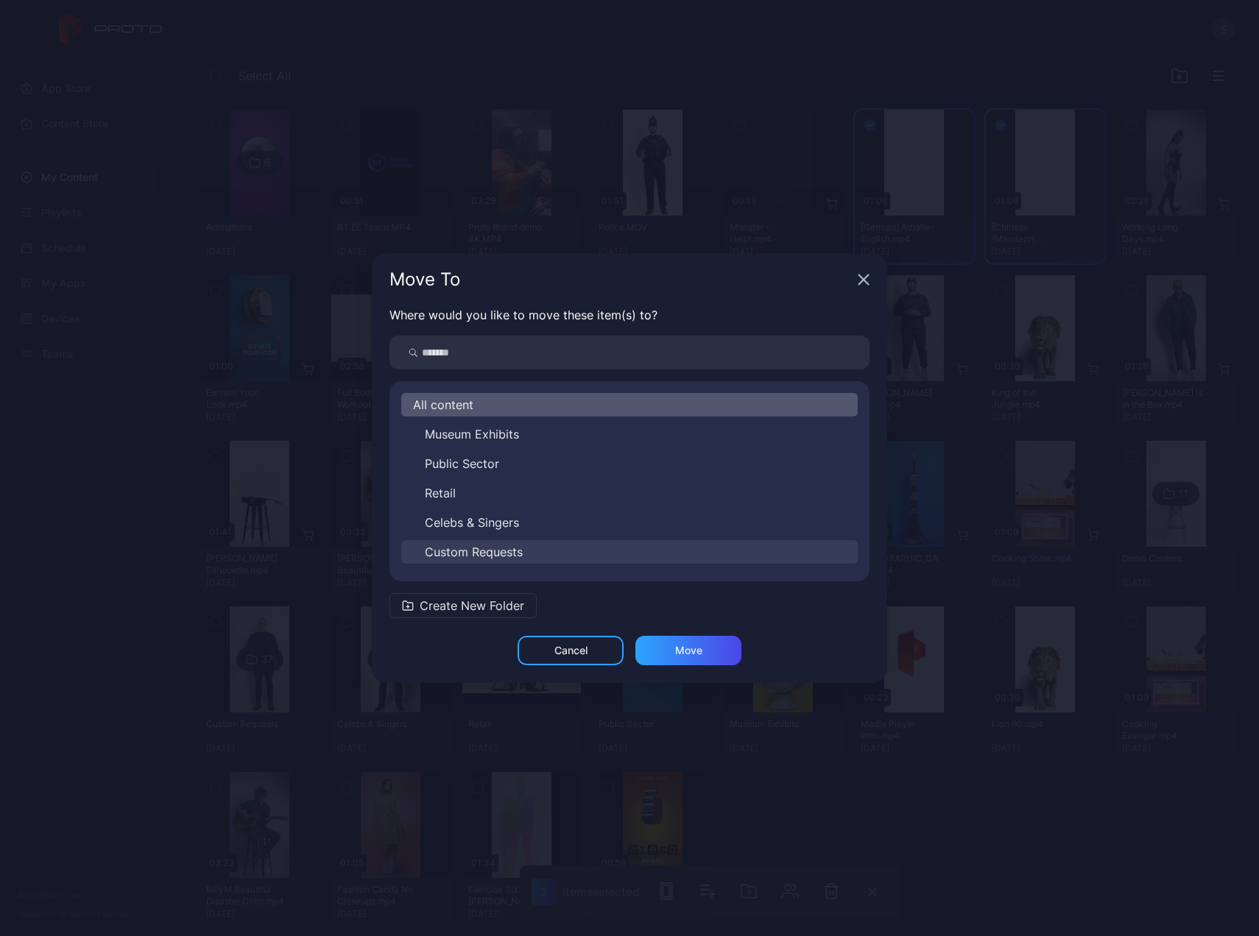
click at [490, 548] on span "Custom Requests" at bounding box center [474, 552] width 98 height 18
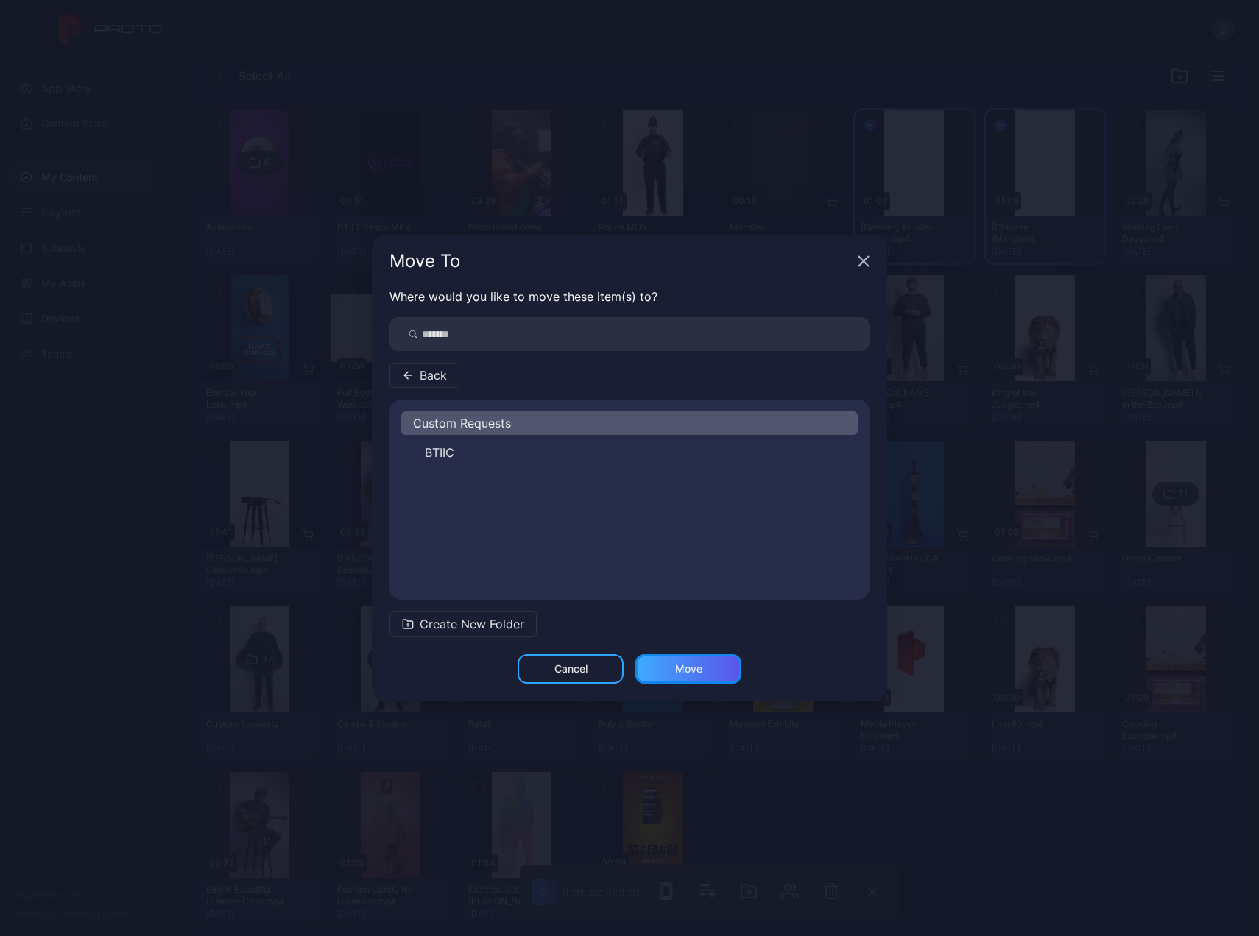
click at [670, 674] on div "Move" at bounding box center [688, 668] width 106 height 29
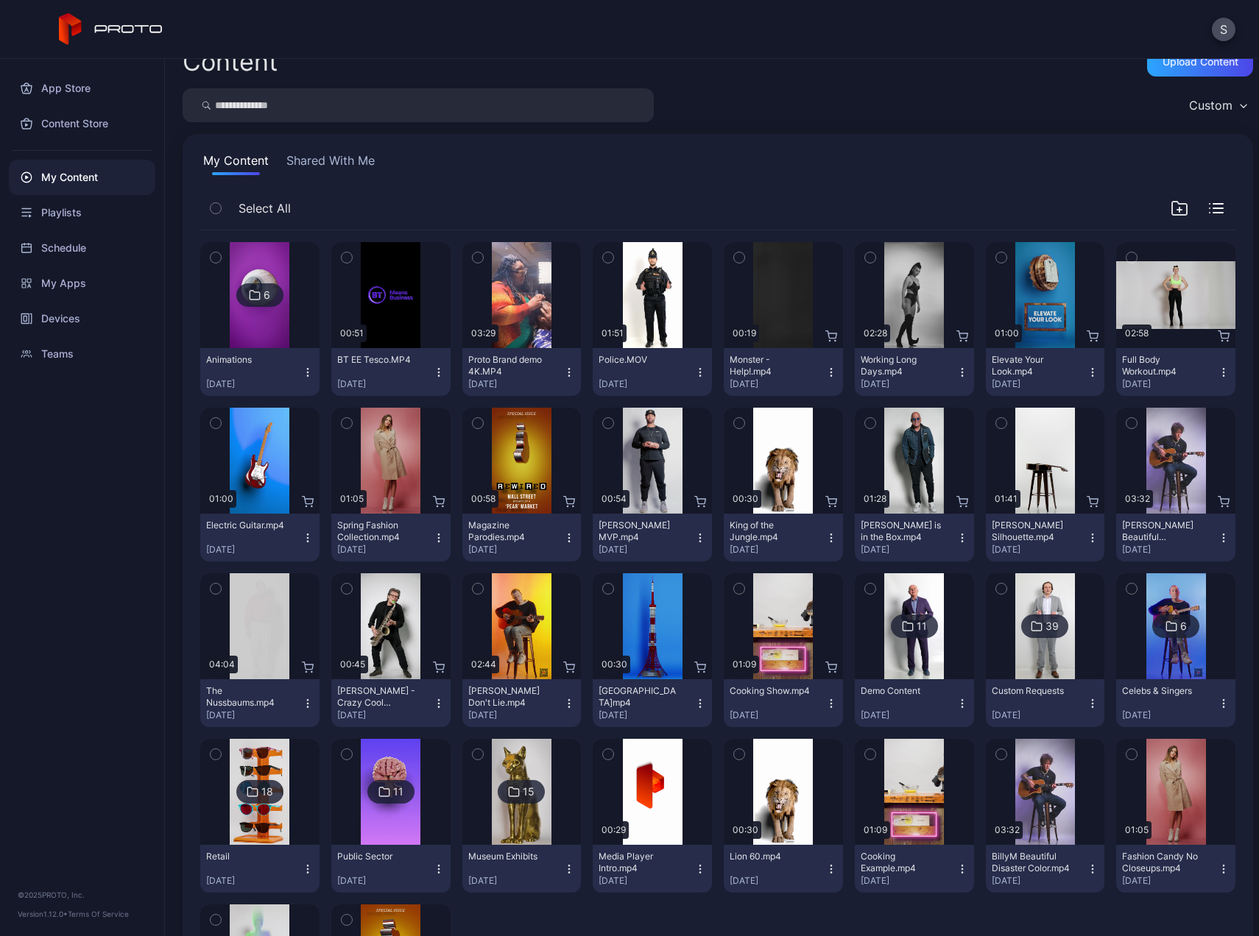
scroll to position [0, 0]
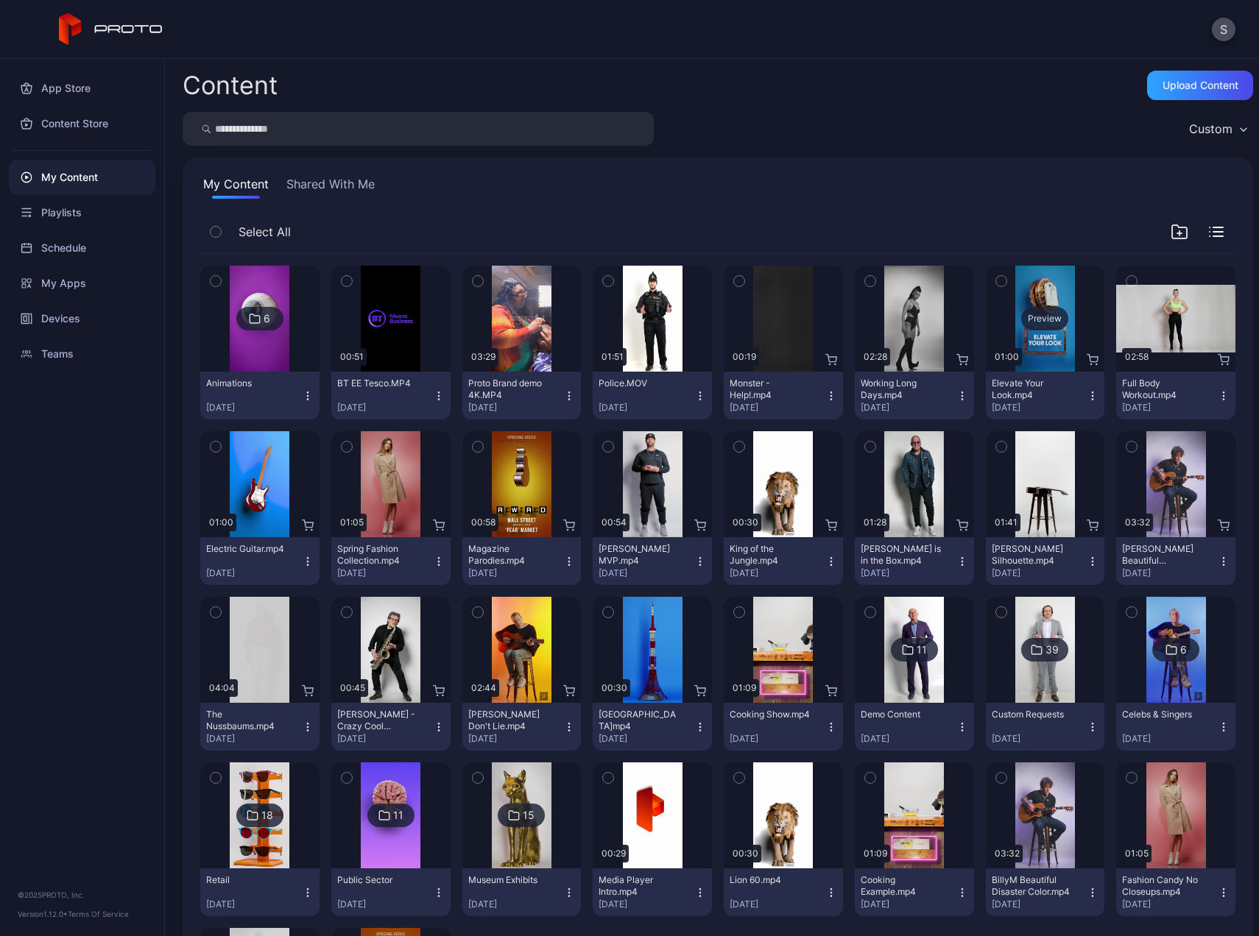
click at [1021, 308] on div "Preview" at bounding box center [1044, 319] width 47 height 24
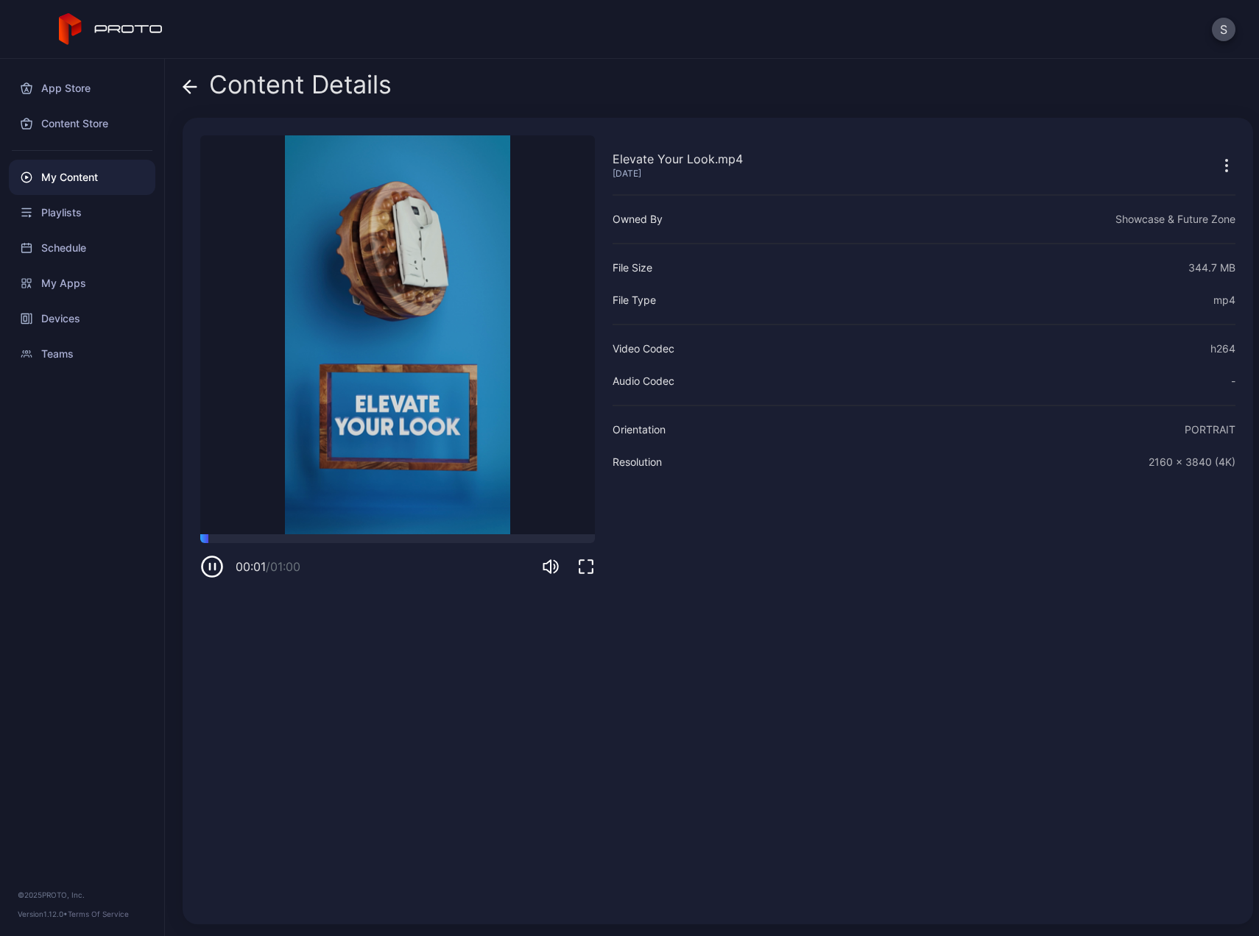
click at [190, 87] on icon at bounding box center [190, 87] width 13 height 0
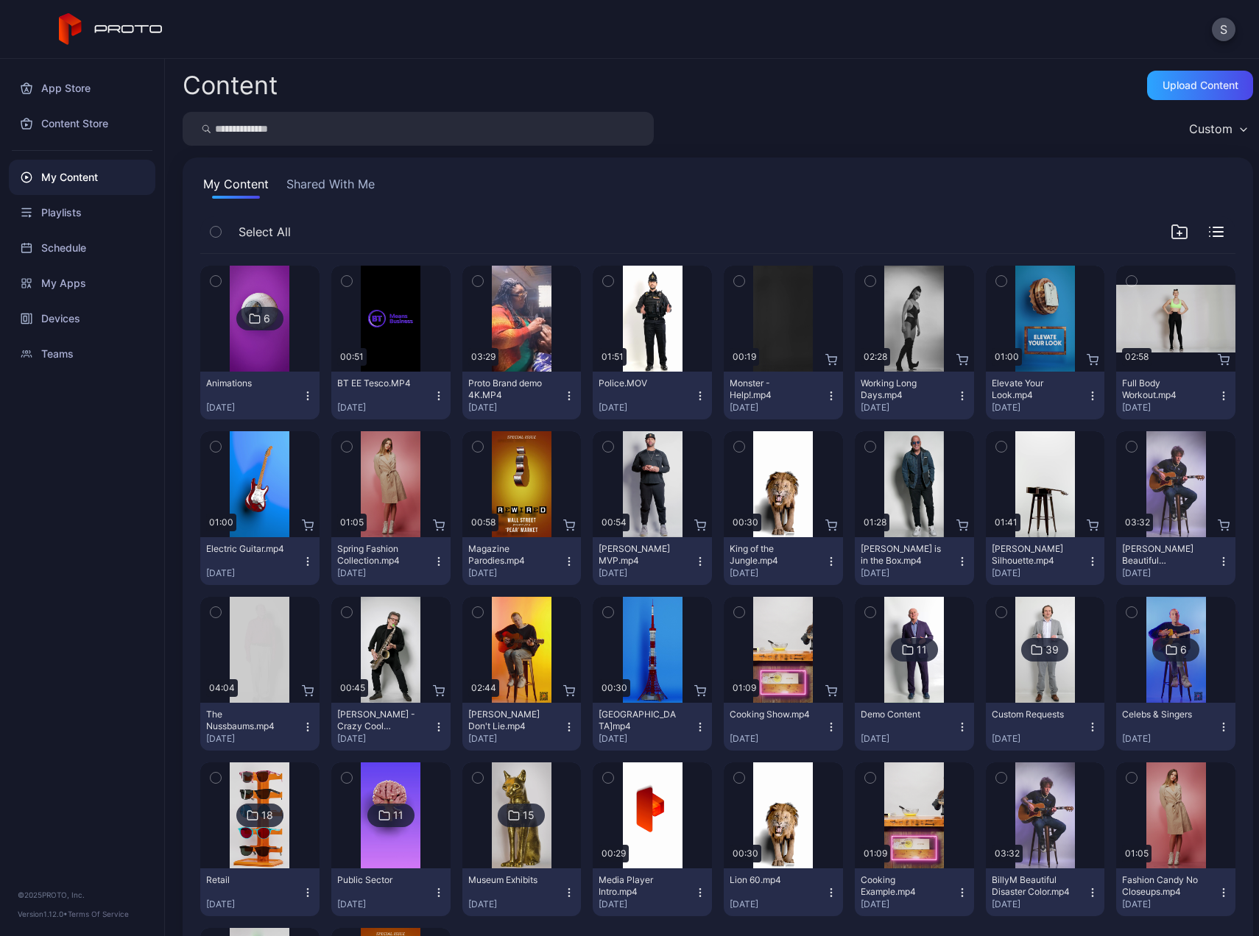
click at [996, 280] on icon "button" at bounding box center [1001, 281] width 10 height 16
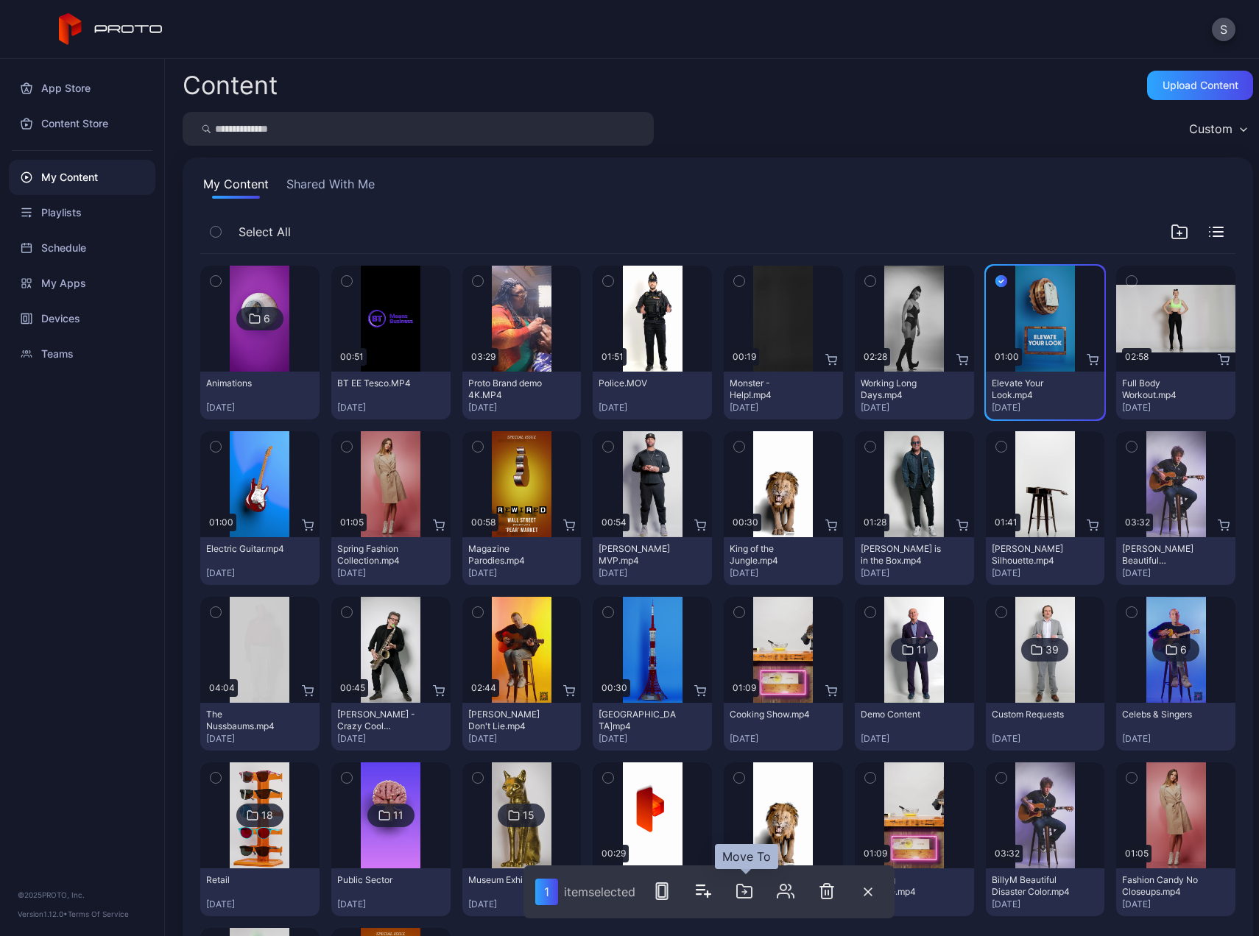
click at [749, 891] on icon "button" at bounding box center [744, 892] width 18 height 18
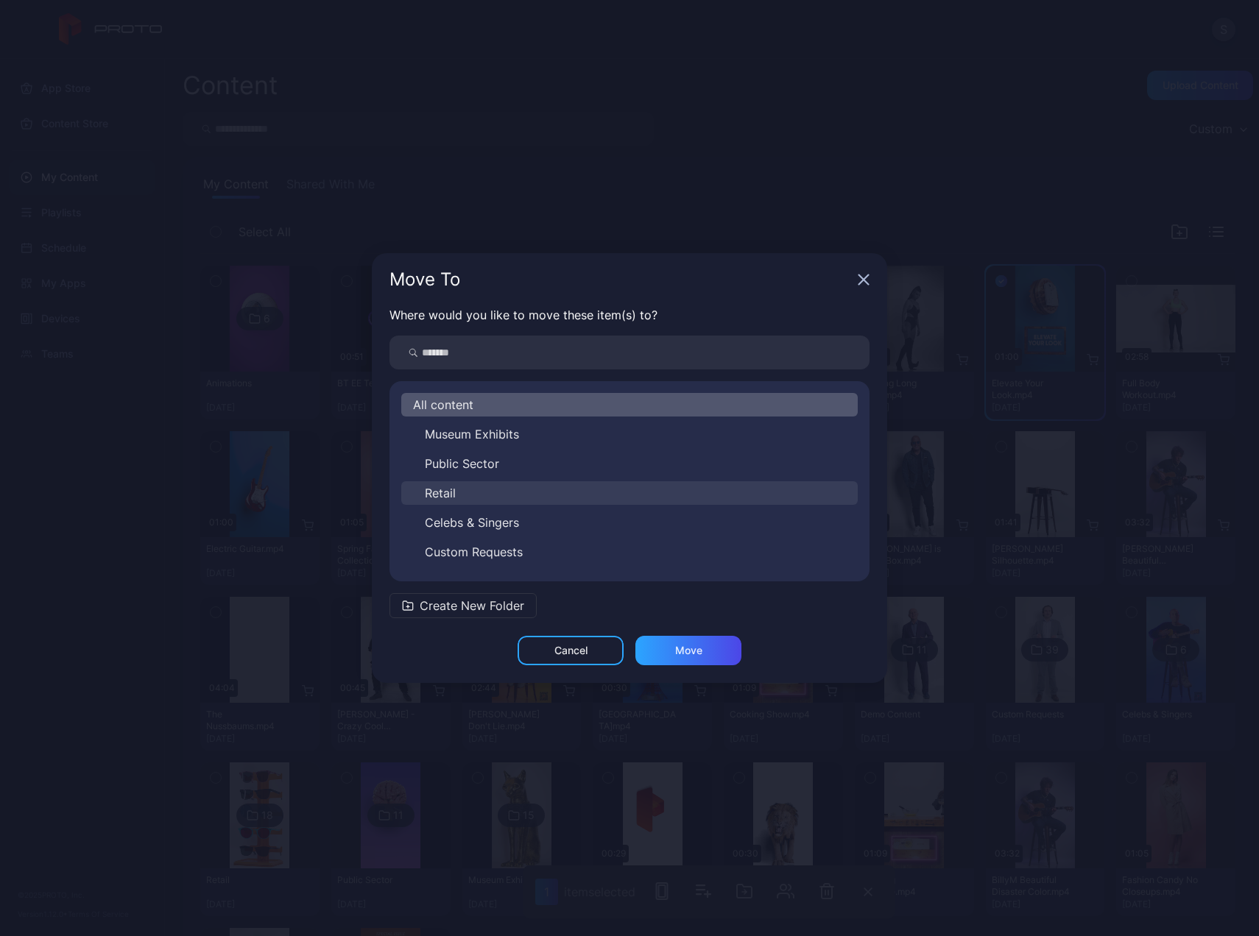
click at [541, 501] on button "Retail" at bounding box center [629, 493] width 456 height 24
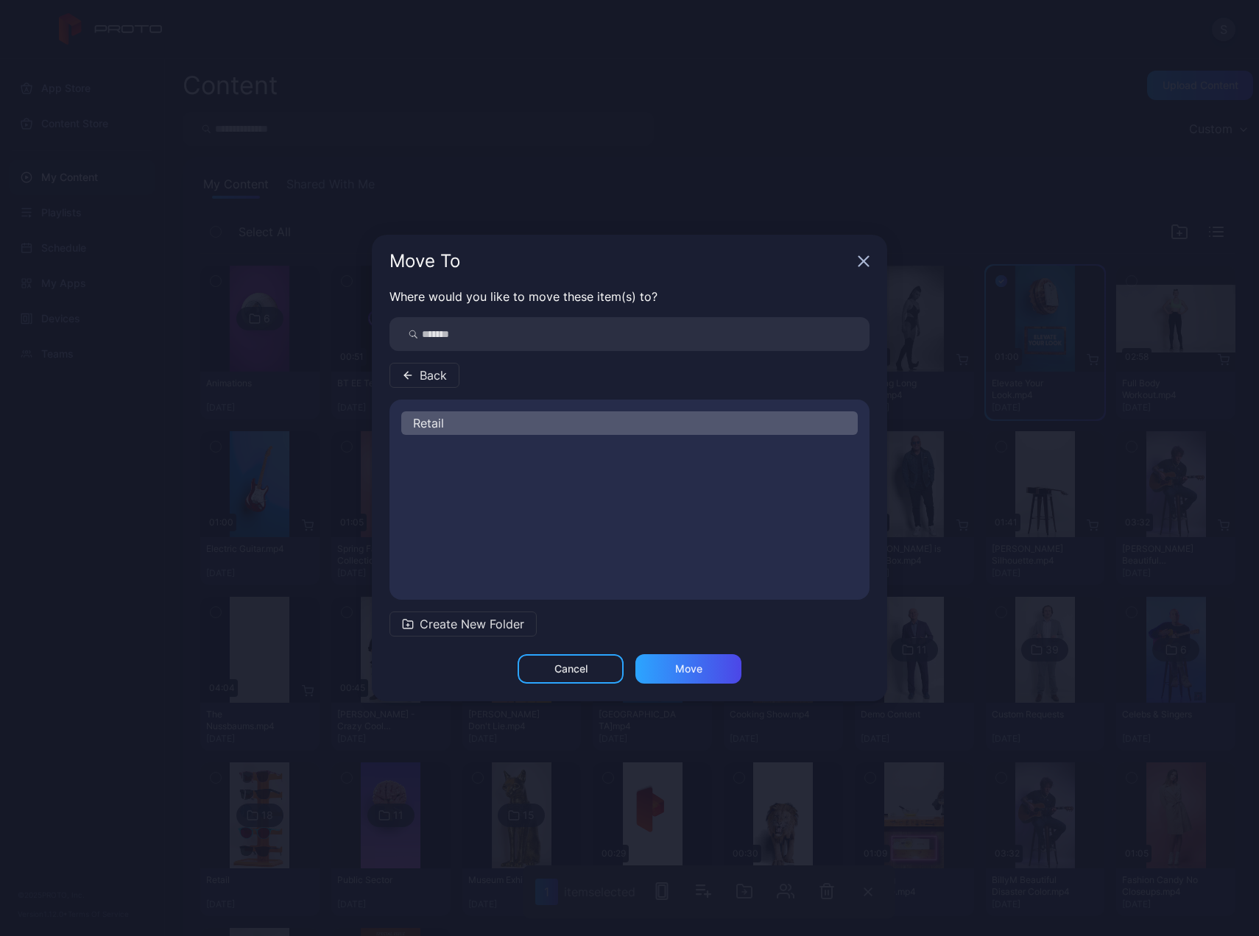
click at [541, 501] on div "Retail" at bounding box center [629, 500] width 480 height 177
click at [671, 672] on div "Move" at bounding box center [688, 668] width 106 height 29
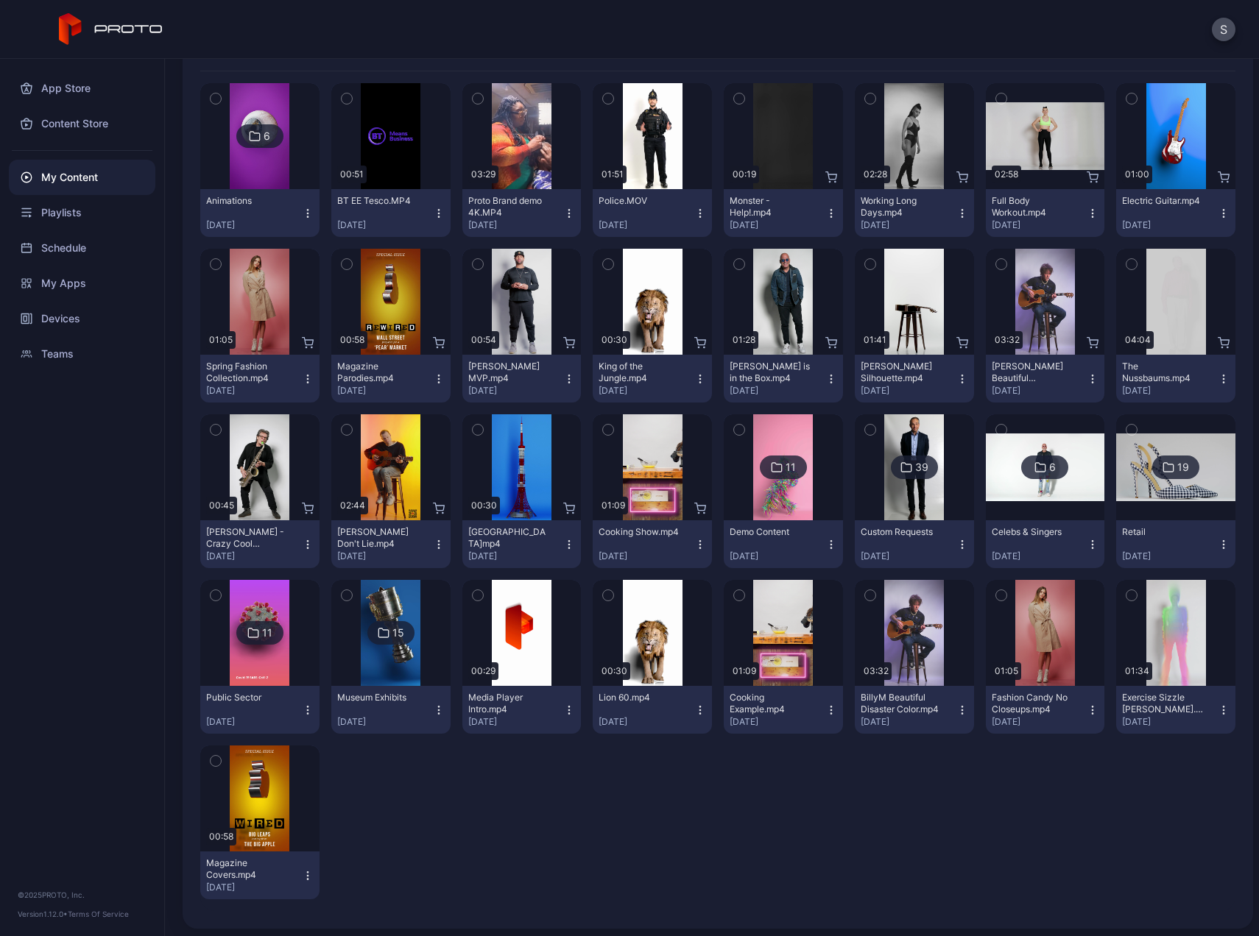
scroll to position [183, 0]
click at [996, 592] on icon "button" at bounding box center [1001, 595] width 10 height 16
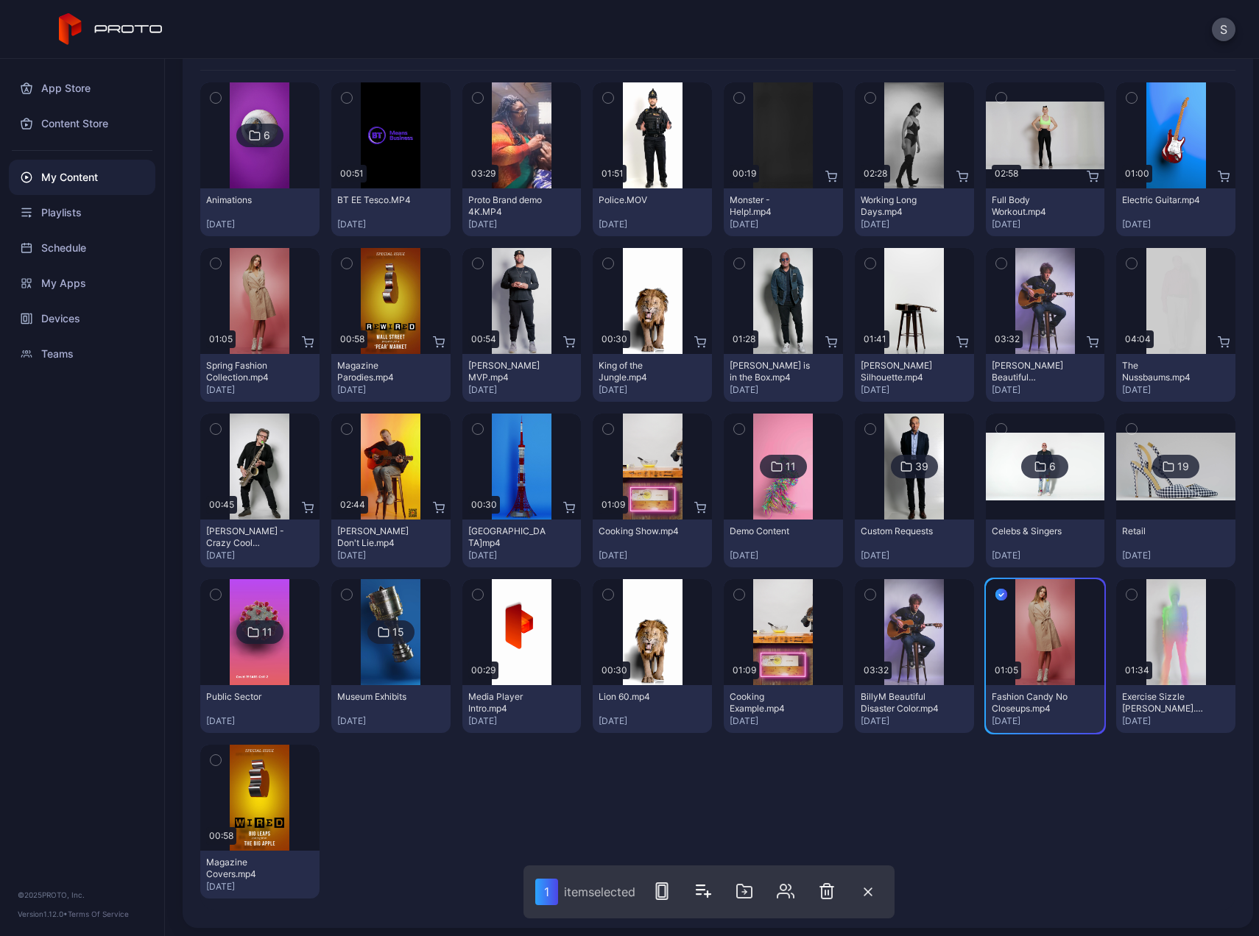
click at [1126, 599] on icon "button" at bounding box center [1131, 595] width 10 height 16
click at [865, 598] on icon "button" at bounding box center [870, 595] width 10 height 16
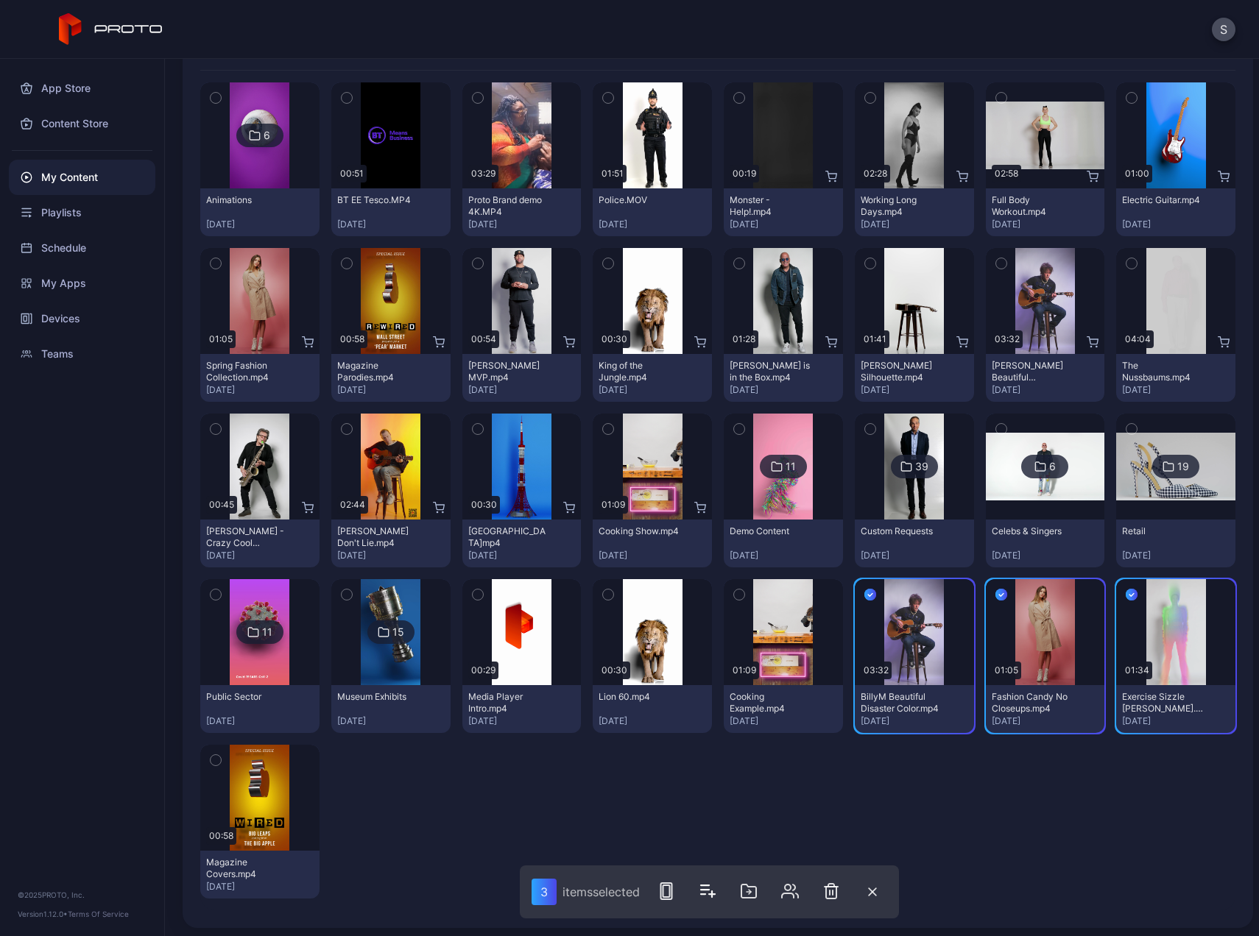
click at [734, 592] on icon "button" at bounding box center [739, 595] width 10 height 16
click at [996, 261] on icon "button" at bounding box center [1001, 263] width 10 height 16
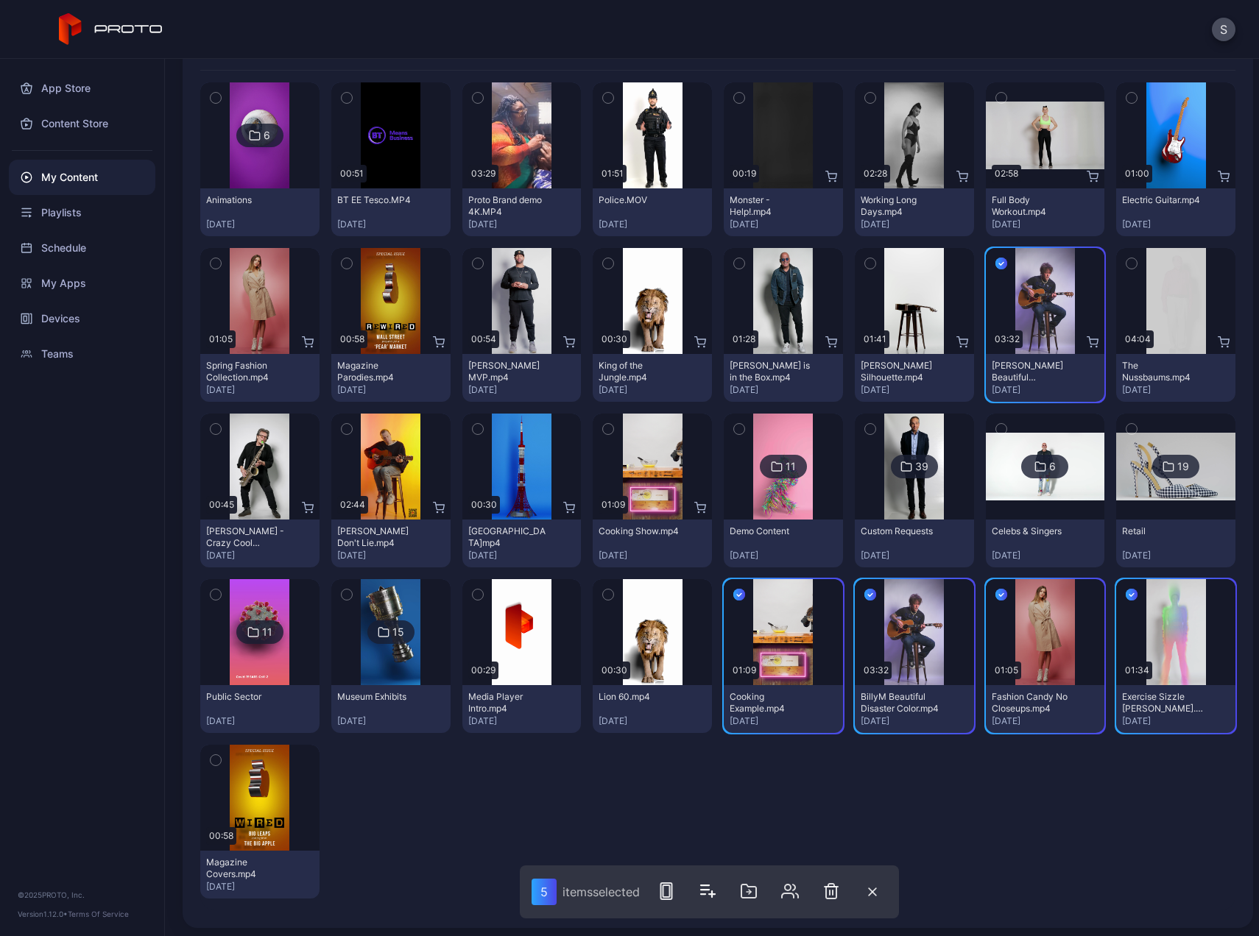
click at [865, 262] on icon "button" at bounding box center [870, 263] width 10 height 16
click at [475, 264] on icon "button" at bounding box center [478, 263] width 10 height 16
click at [603, 100] on icon "button" at bounding box center [608, 98] width 10 height 16
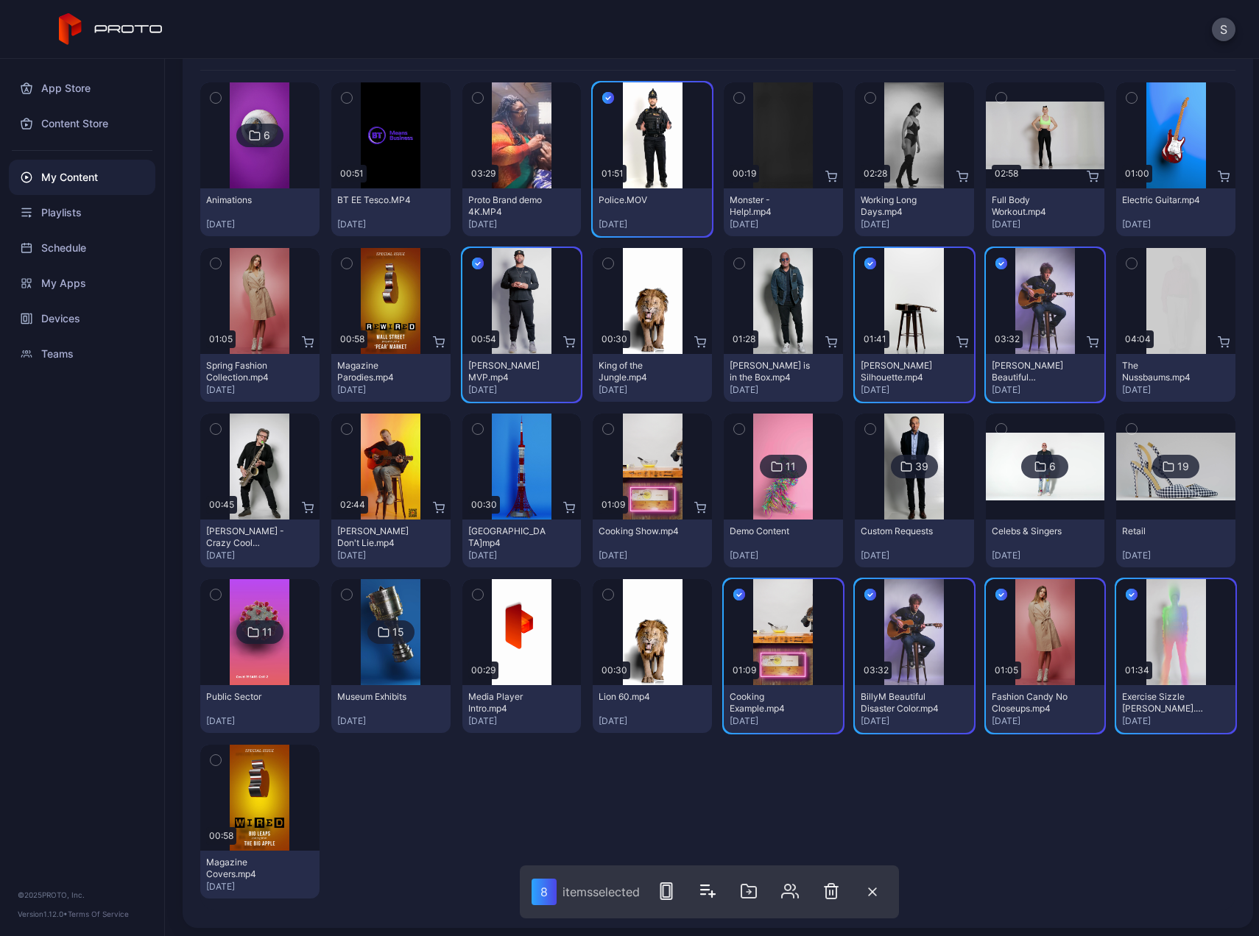
click at [345, 261] on icon "button" at bounding box center [347, 263] width 10 height 16
click at [744, 883] on icon "button" at bounding box center [749, 892] width 18 height 18
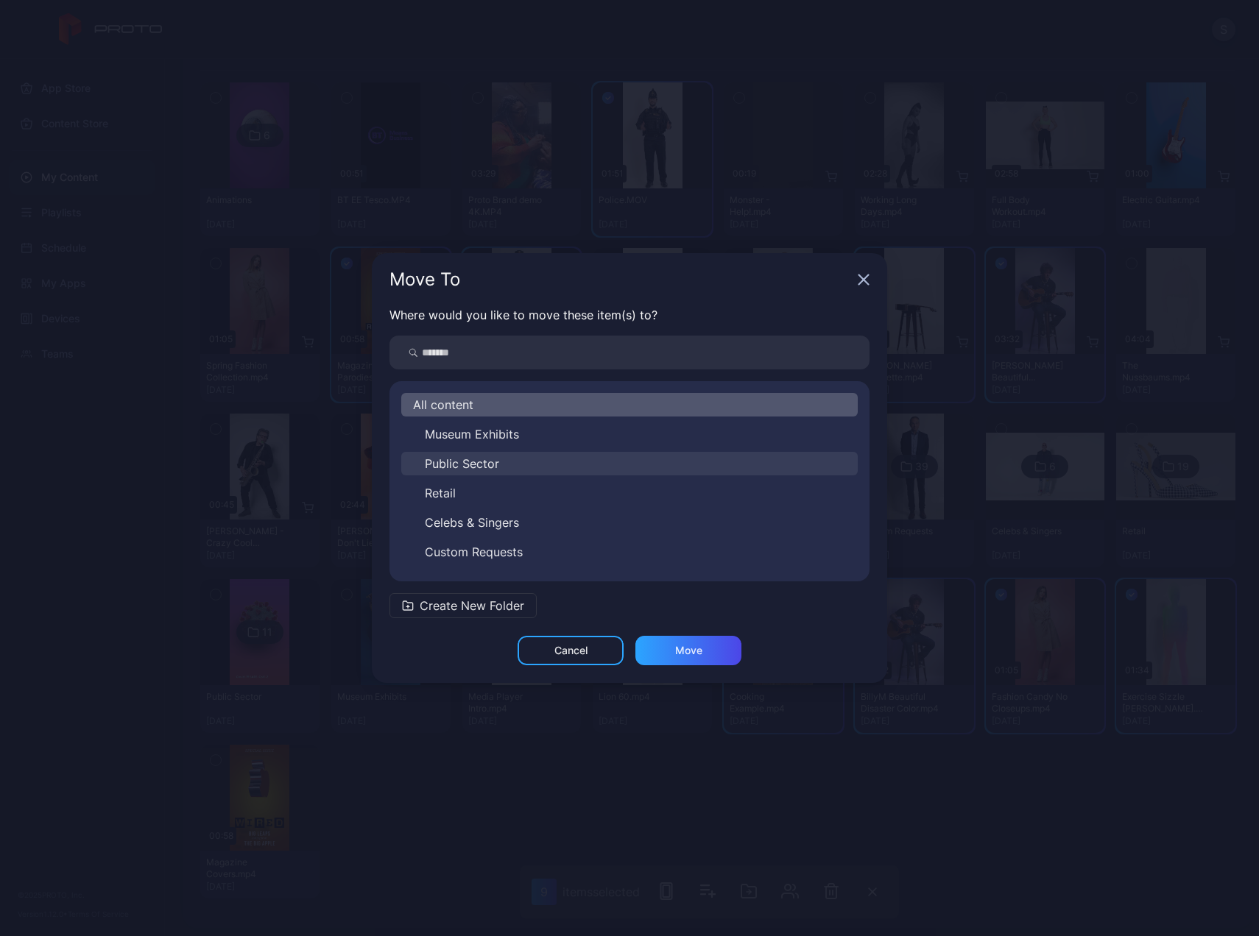
click at [480, 466] on span "Public Sector" at bounding box center [462, 464] width 74 height 18
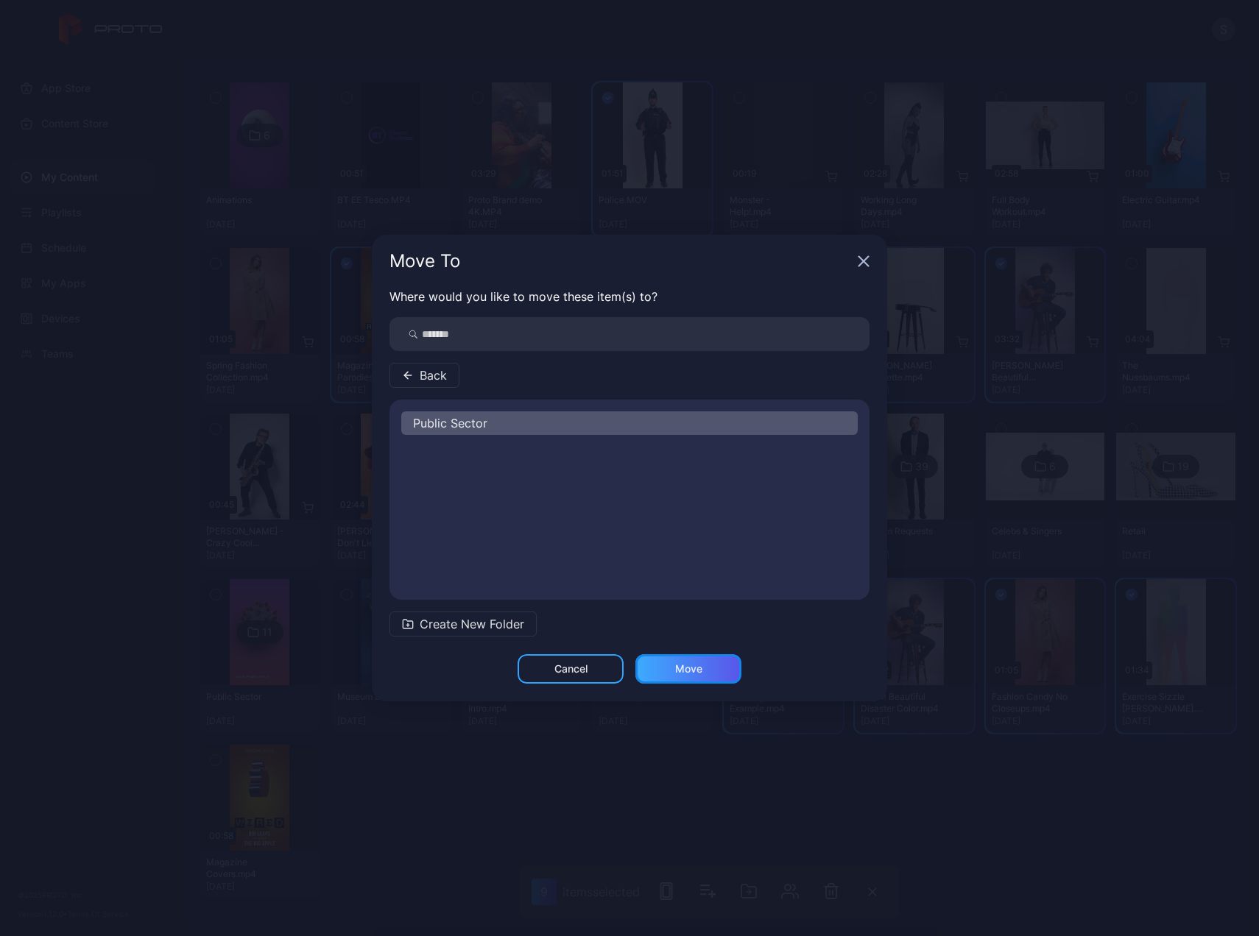
click at [668, 677] on div "Move" at bounding box center [688, 668] width 106 height 29
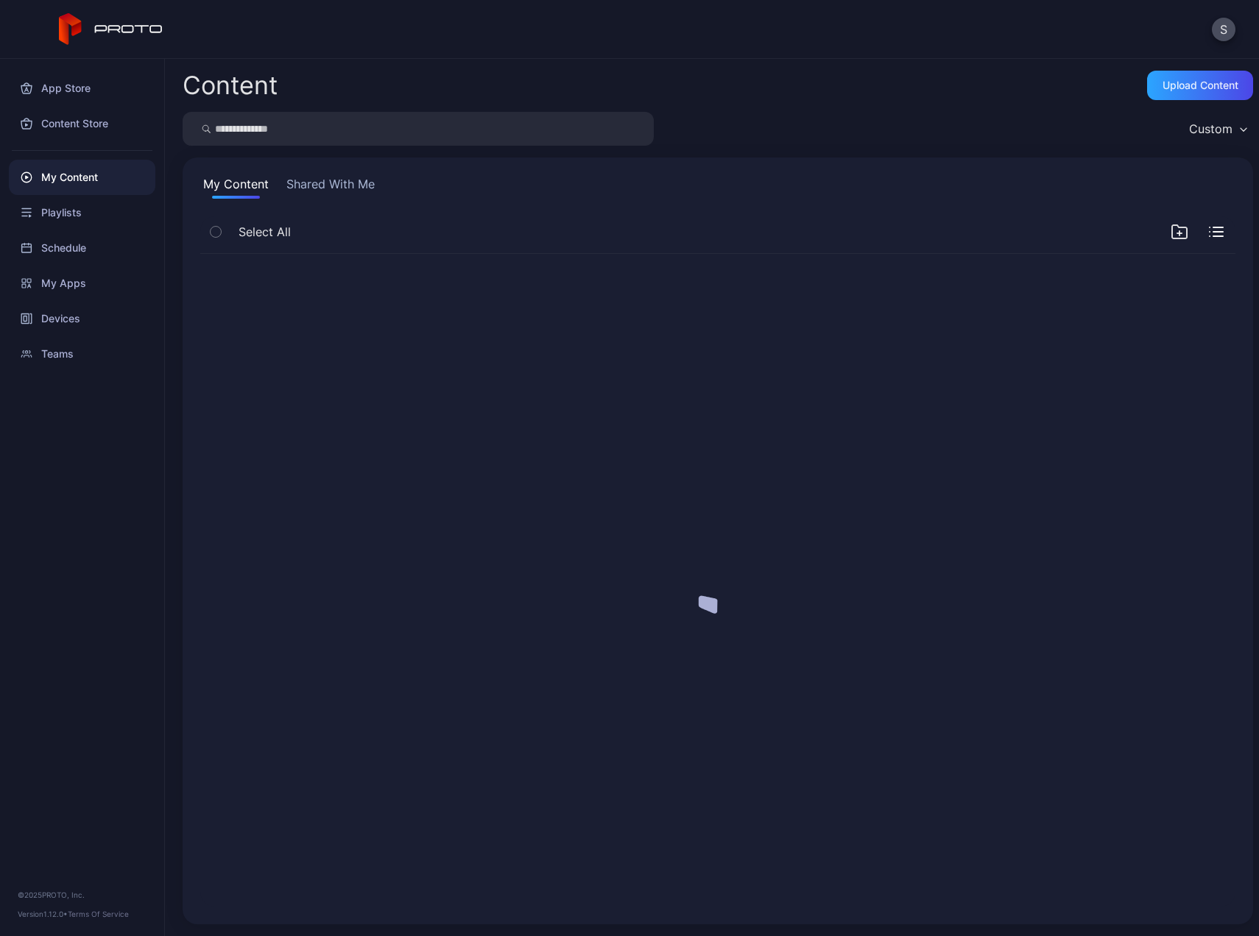
scroll to position [0, 0]
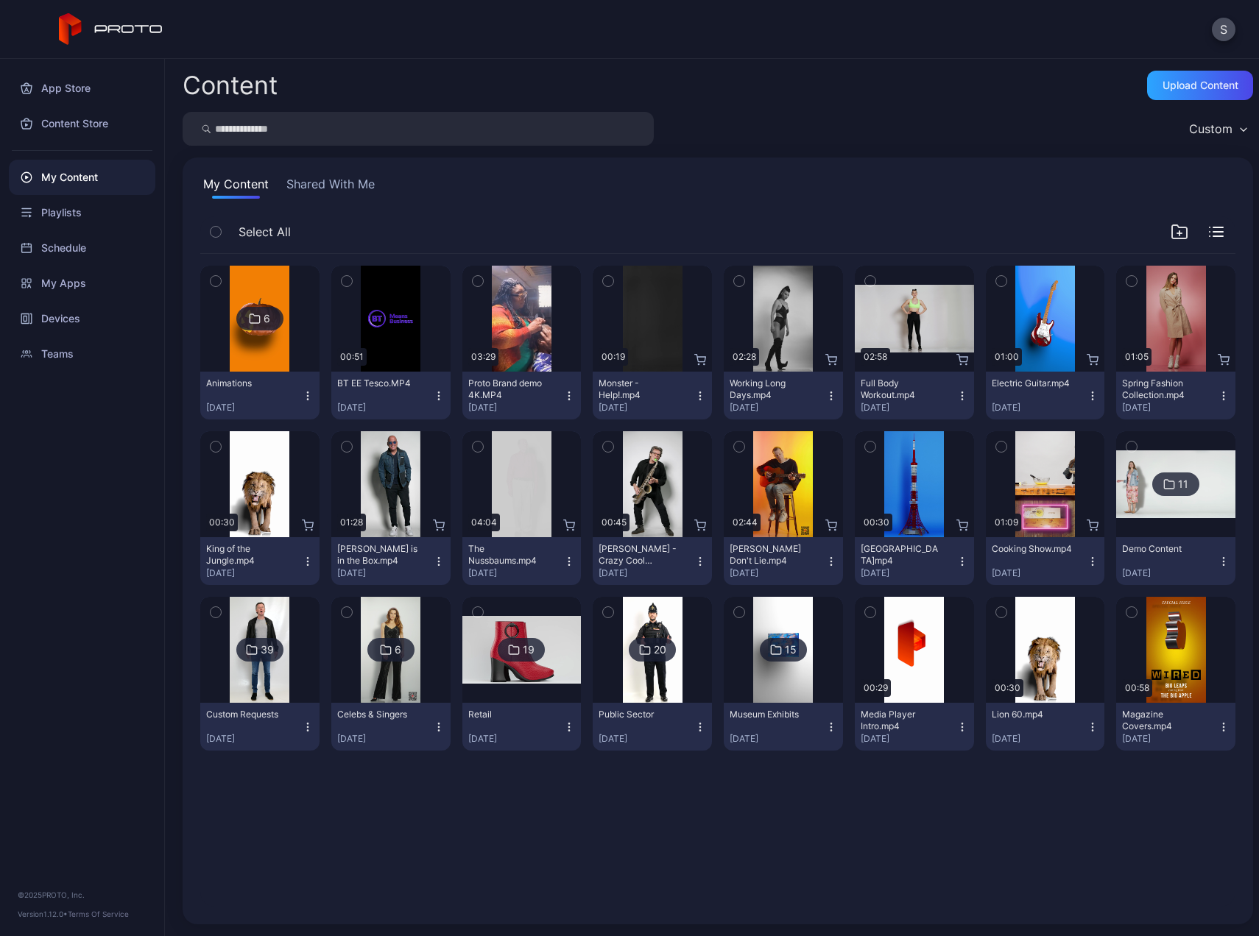
click at [737, 446] on icon "button" at bounding box center [739, 447] width 4 height 2
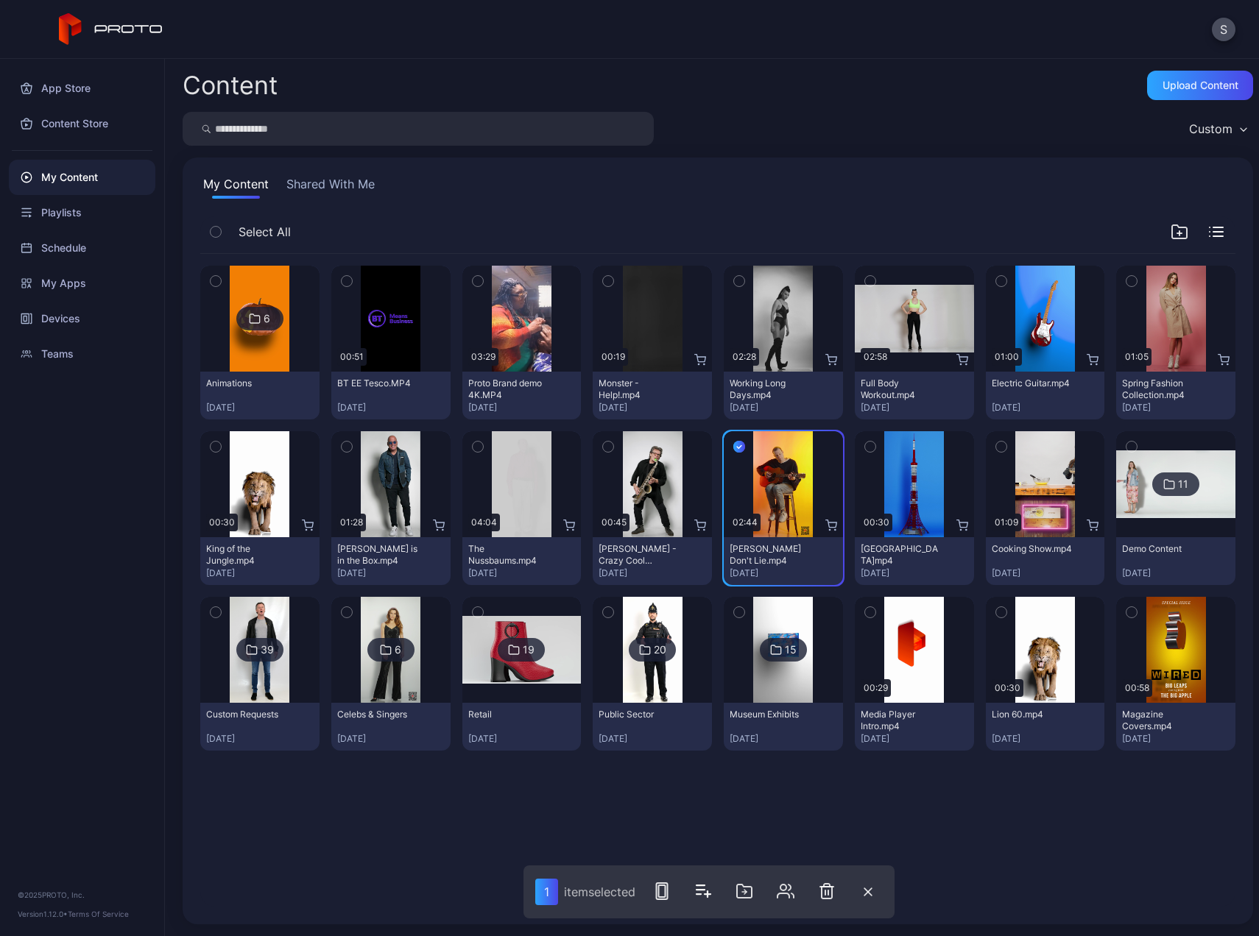
click at [603, 439] on icon "button" at bounding box center [608, 447] width 10 height 16
click at [1116, 276] on button "button" at bounding box center [1131, 281] width 31 height 31
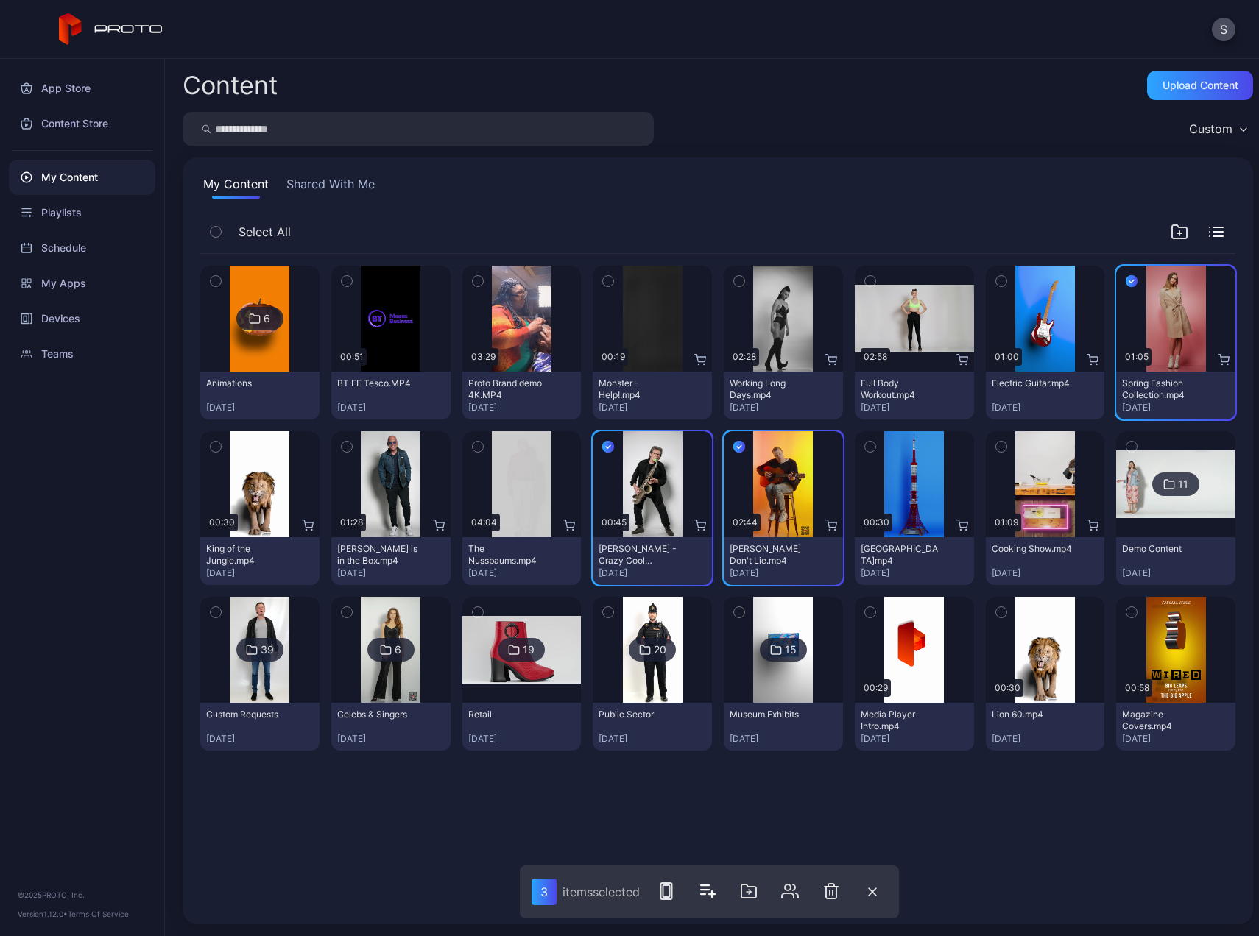
click at [734, 276] on icon "button" at bounding box center [739, 281] width 10 height 16
click at [743, 888] on icon "button" at bounding box center [748, 891] width 15 height 13
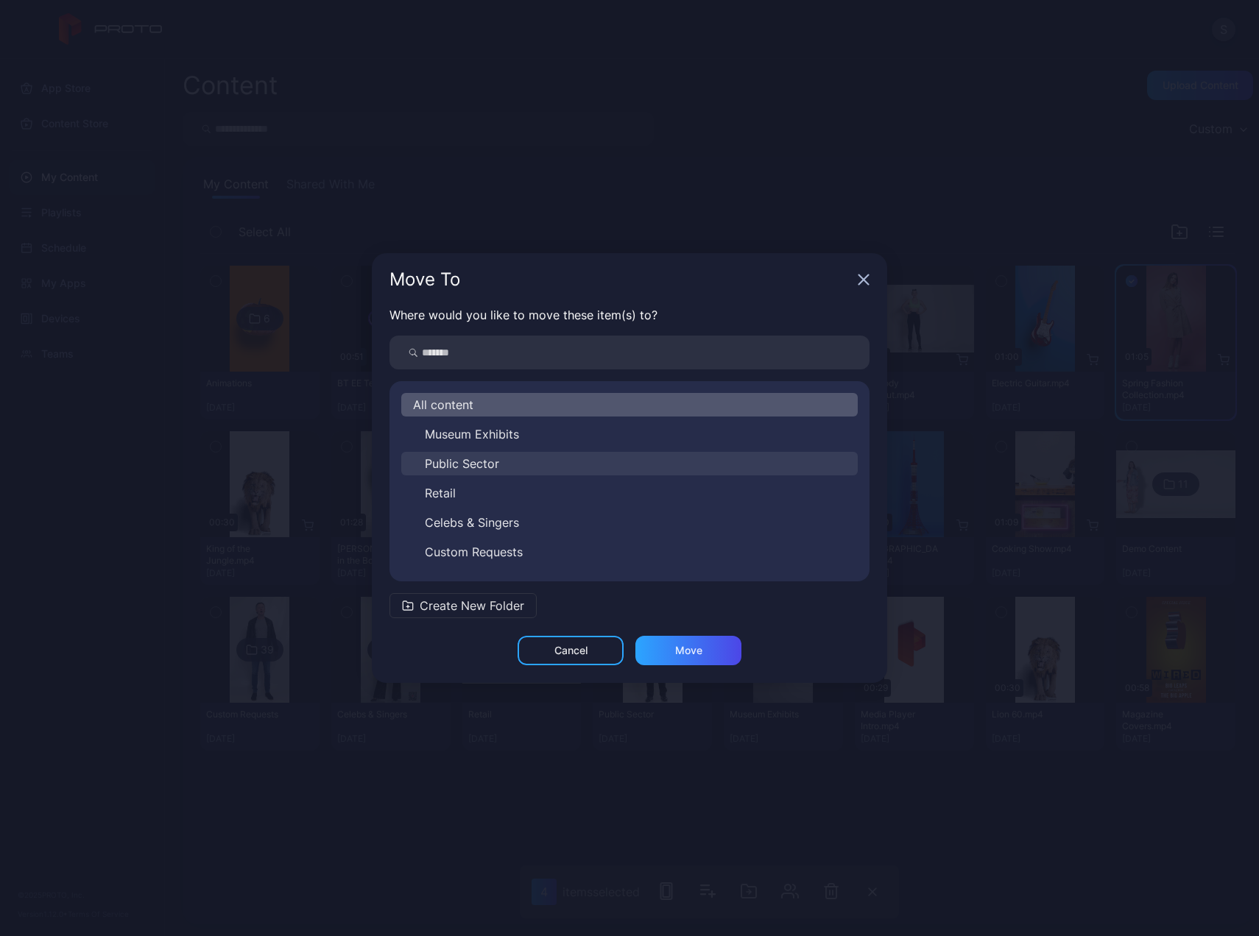
click at [509, 469] on button "Public Sector" at bounding box center [629, 464] width 456 height 24
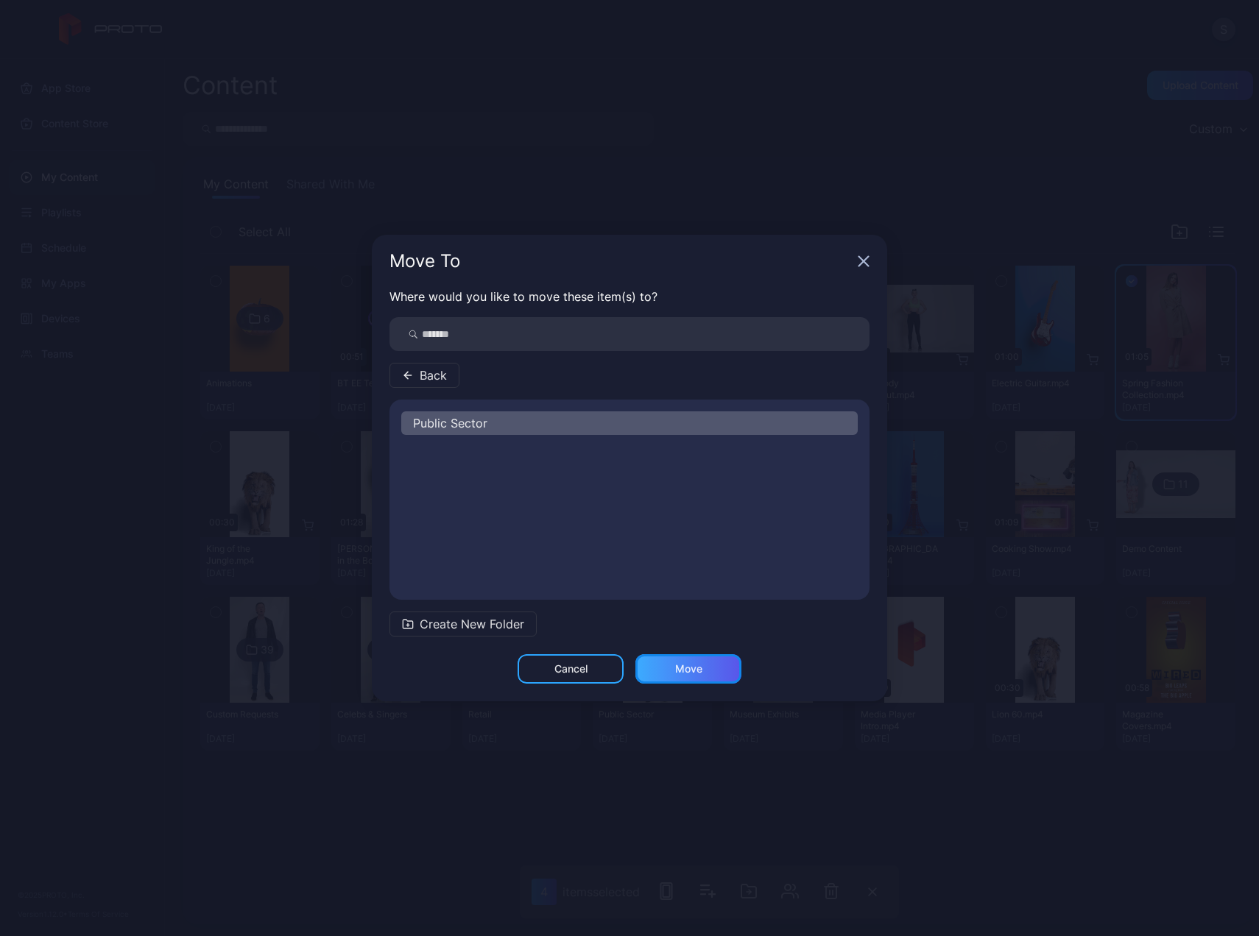
click at [666, 671] on div "Move" at bounding box center [688, 668] width 106 height 29
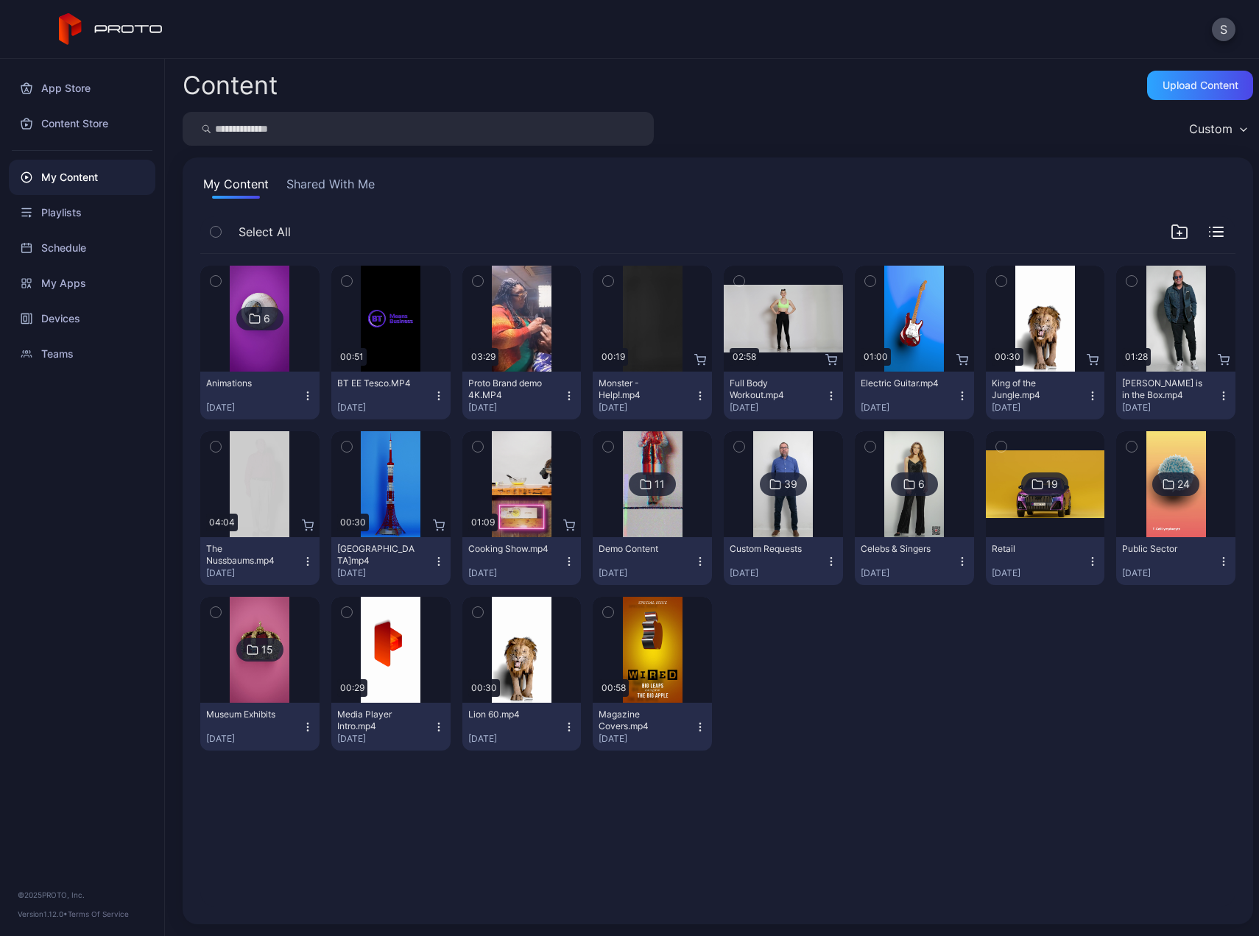
click at [734, 283] on icon "button" at bounding box center [739, 281] width 10 height 16
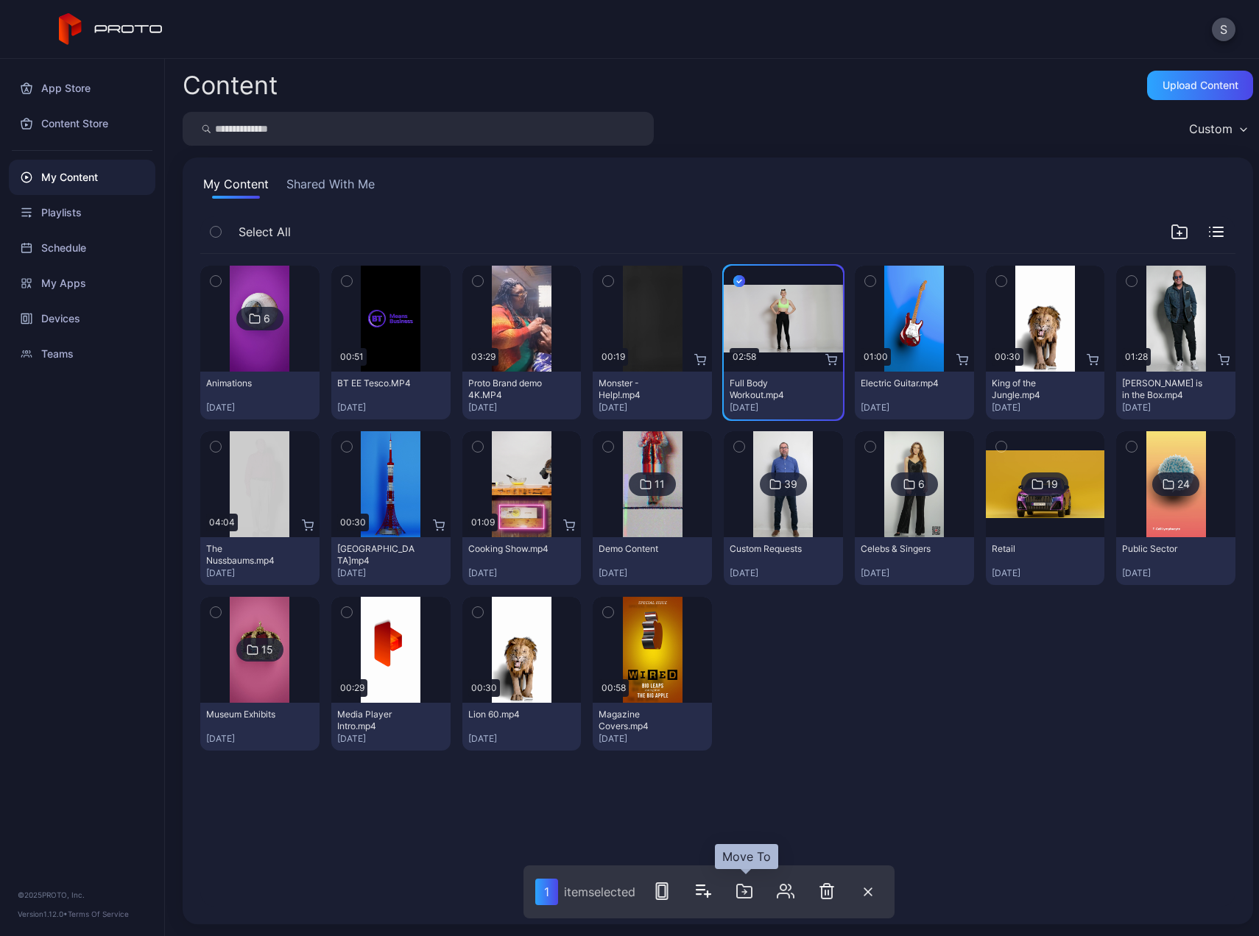
click at [740, 896] on icon "button" at bounding box center [744, 892] width 18 height 18
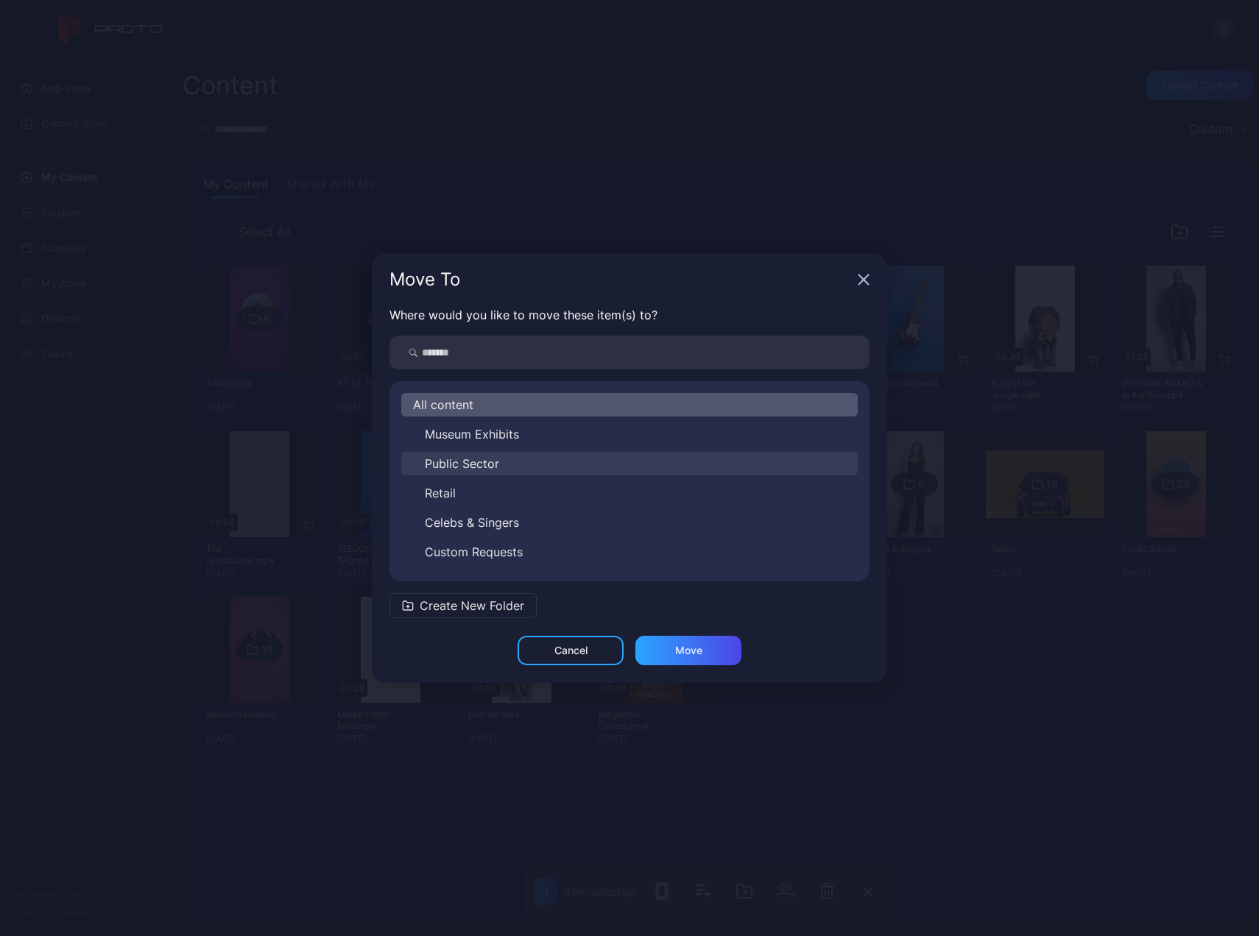
click at [472, 470] on span "Public Sector" at bounding box center [462, 464] width 74 height 18
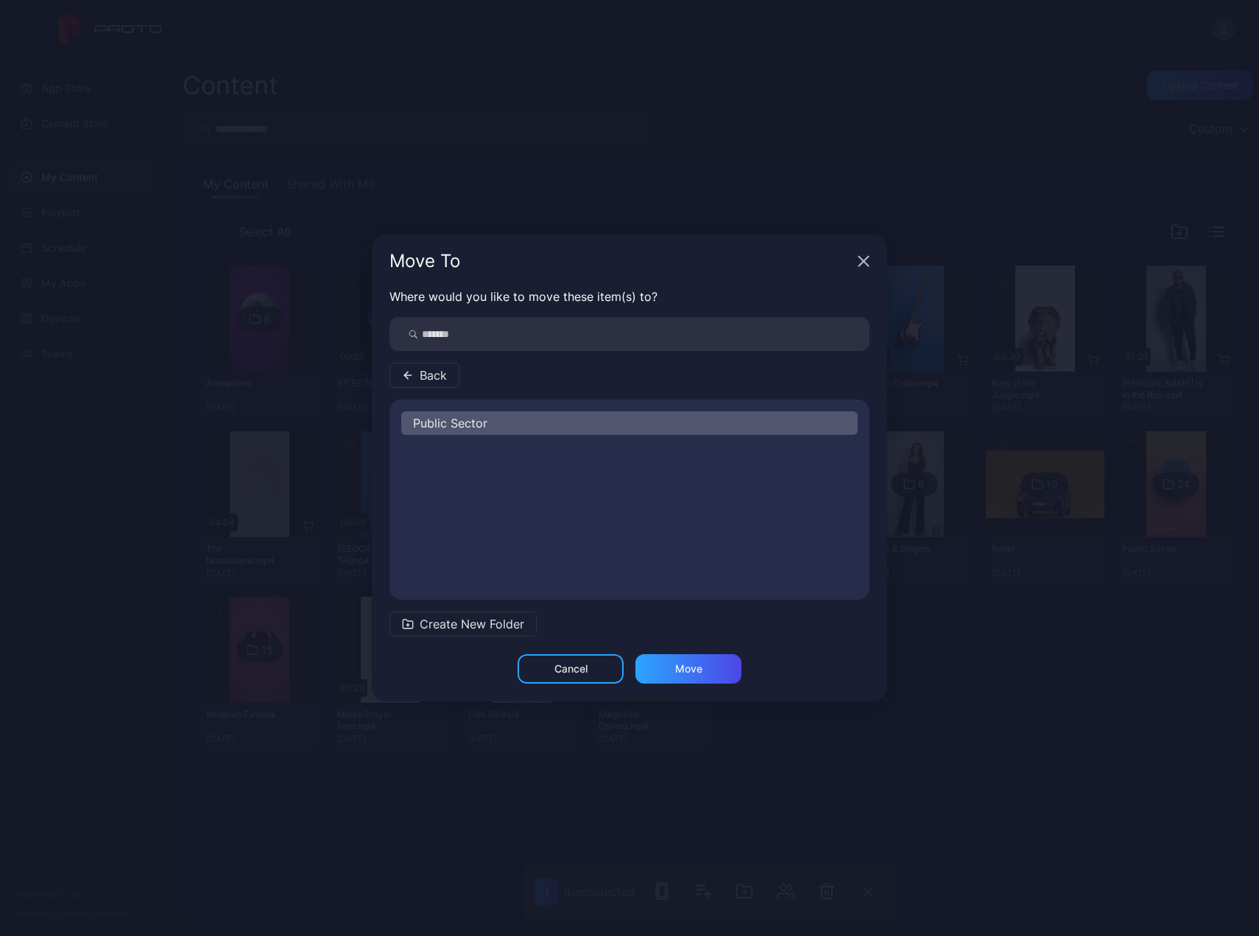
click at [670, 684] on div "Cancel Move" at bounding box center [629, 677] width 515 height 47
click at [691, 670] on div "Move" at bounding box center [688, 669] width 27 height 12
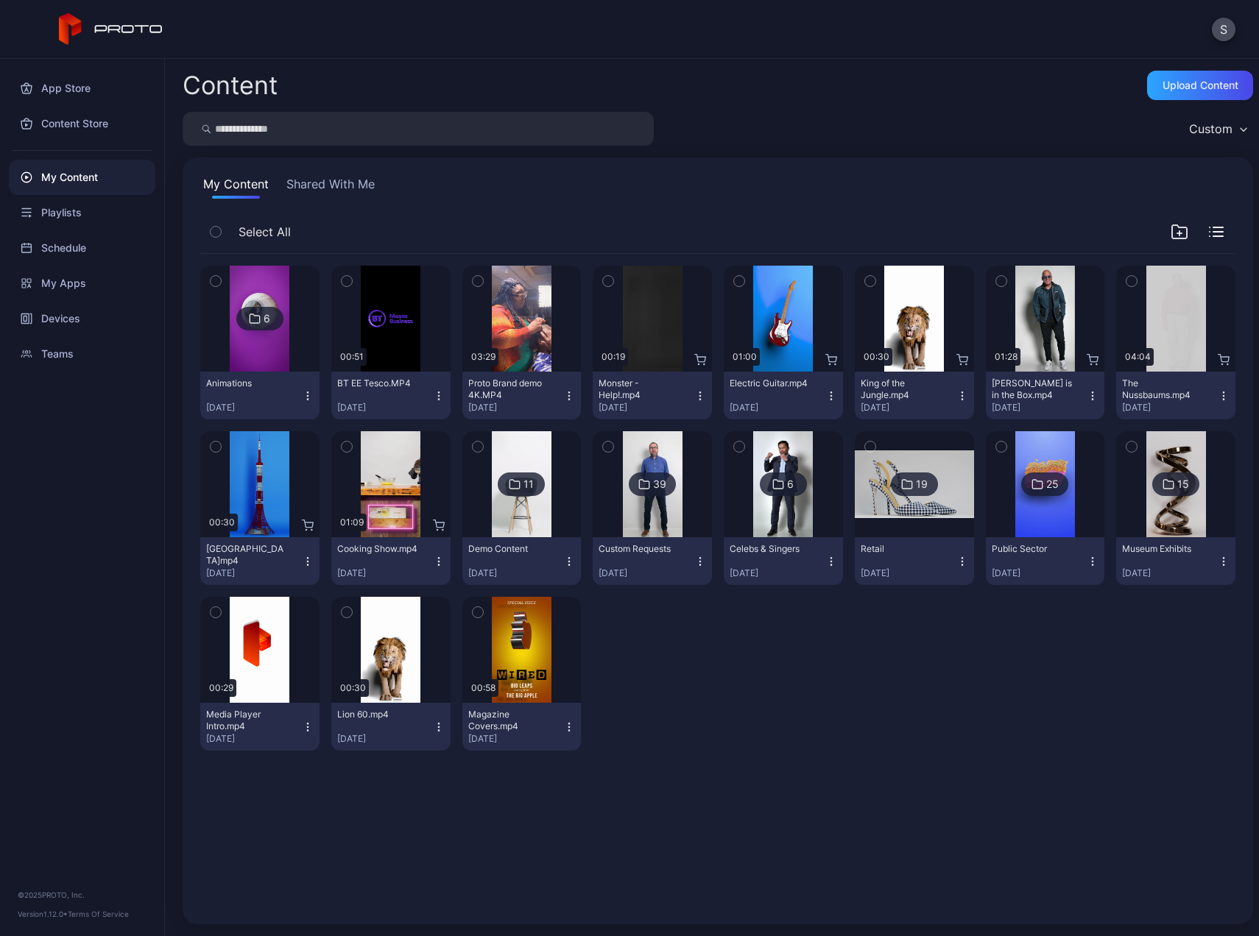
click at [343, 440] on icon "button" at bounding box center [347, 447] width 10 height 16
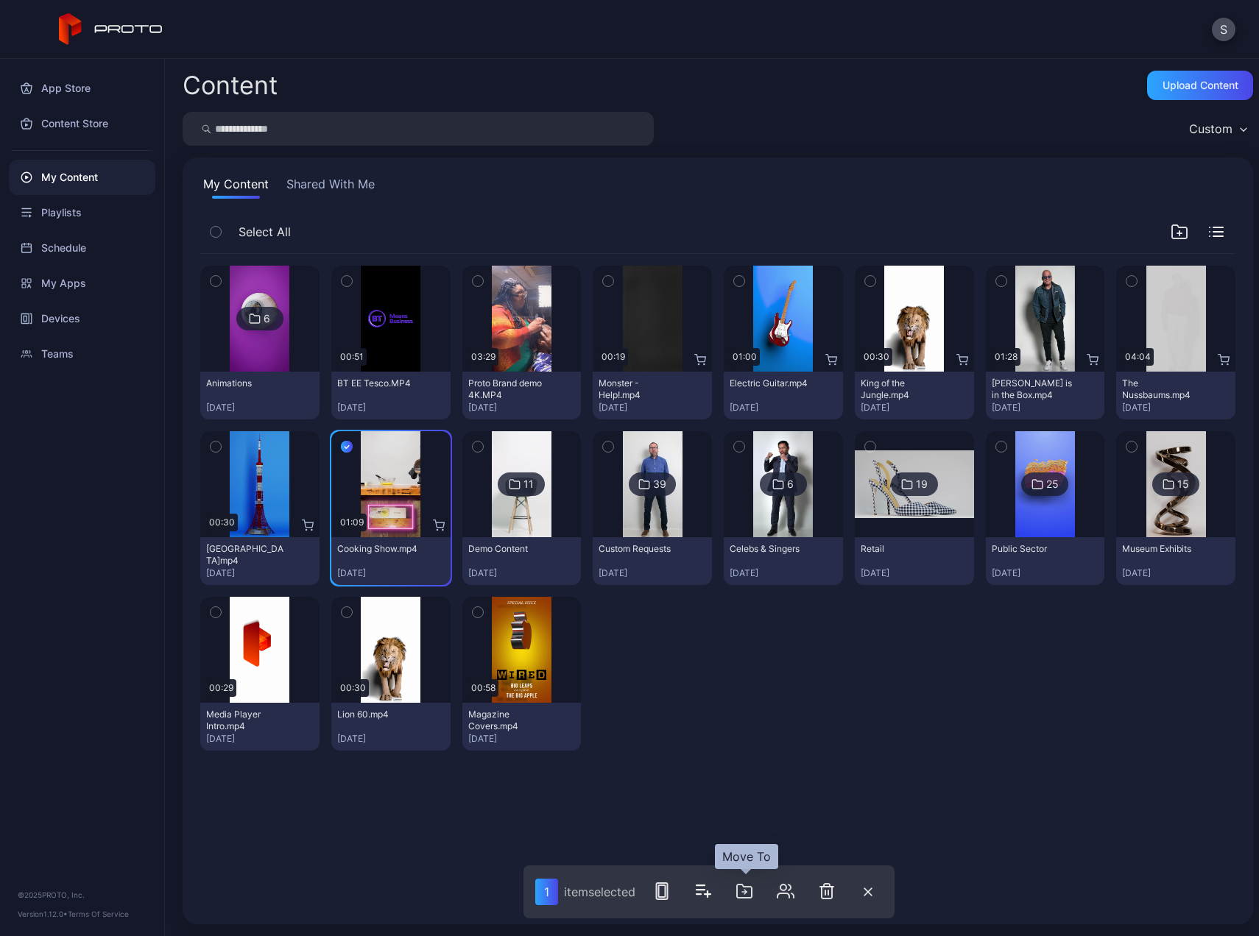
click at [752, 897] on icon "button" at bounding box center [744, 891] width 15 height 13
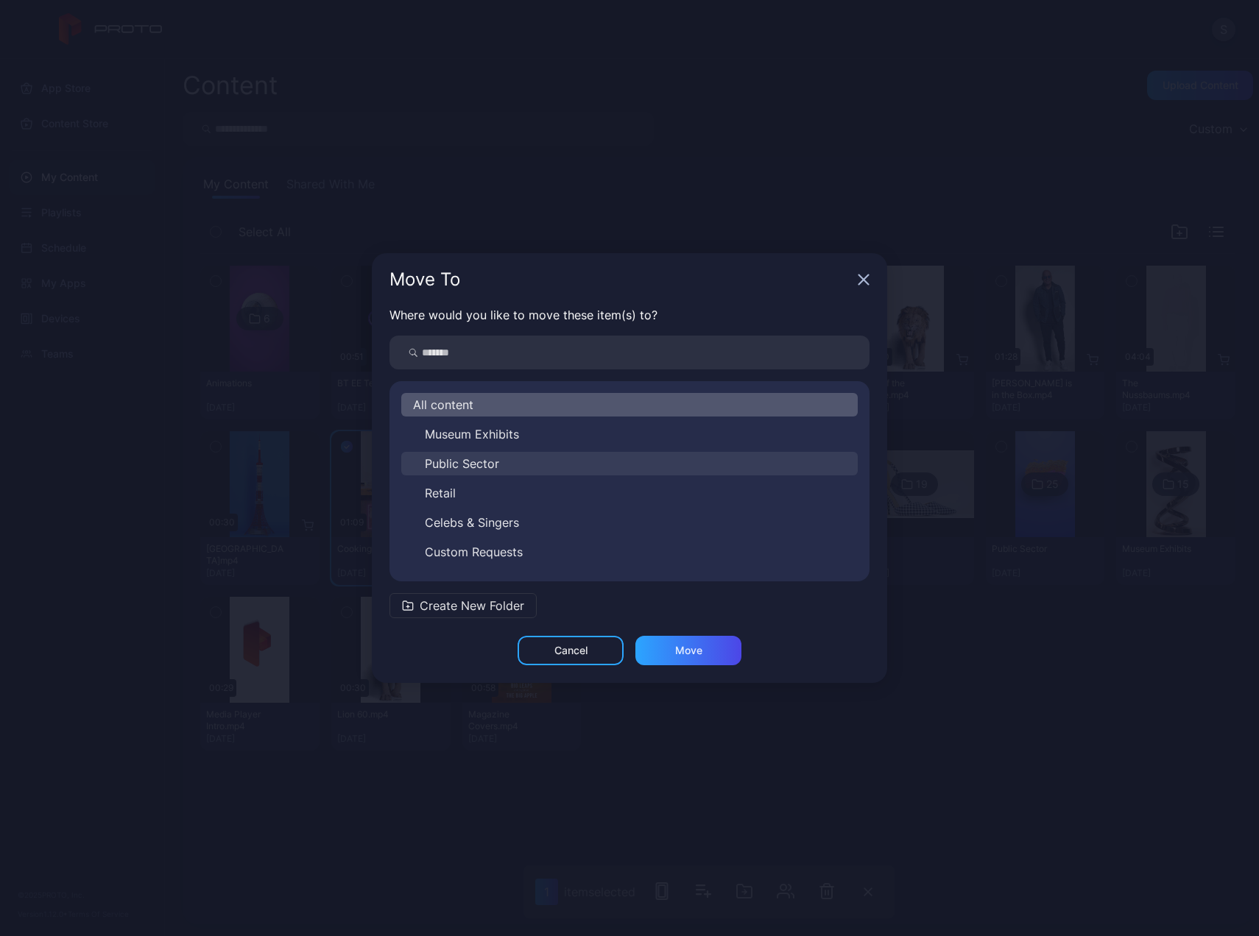
click at [515, 474] on button "Public Sector" at bounding box center [629, 464] width 456 height 24
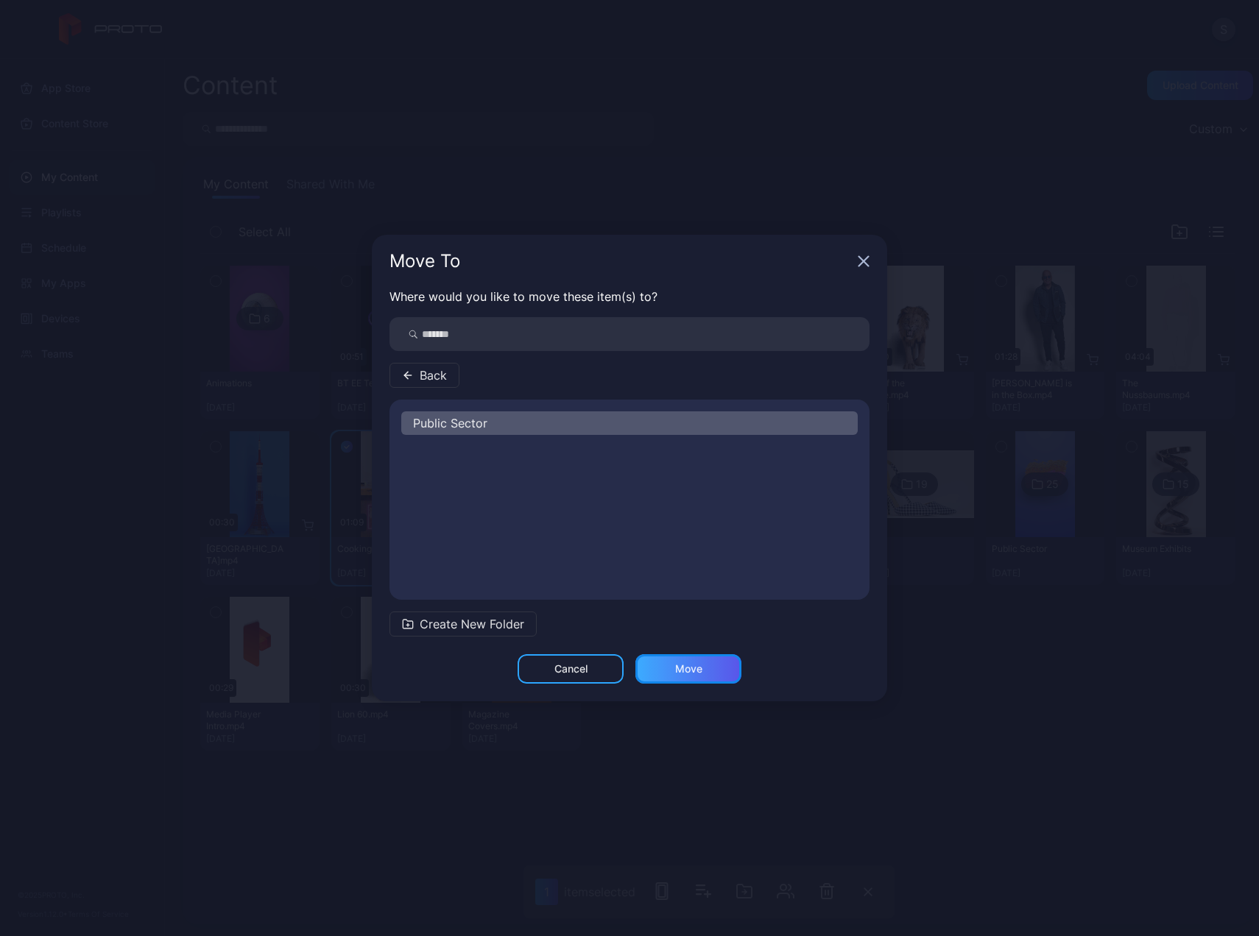
click at [693, 674] on div "Move" at bounding box center [688, 669] width 27 height 12
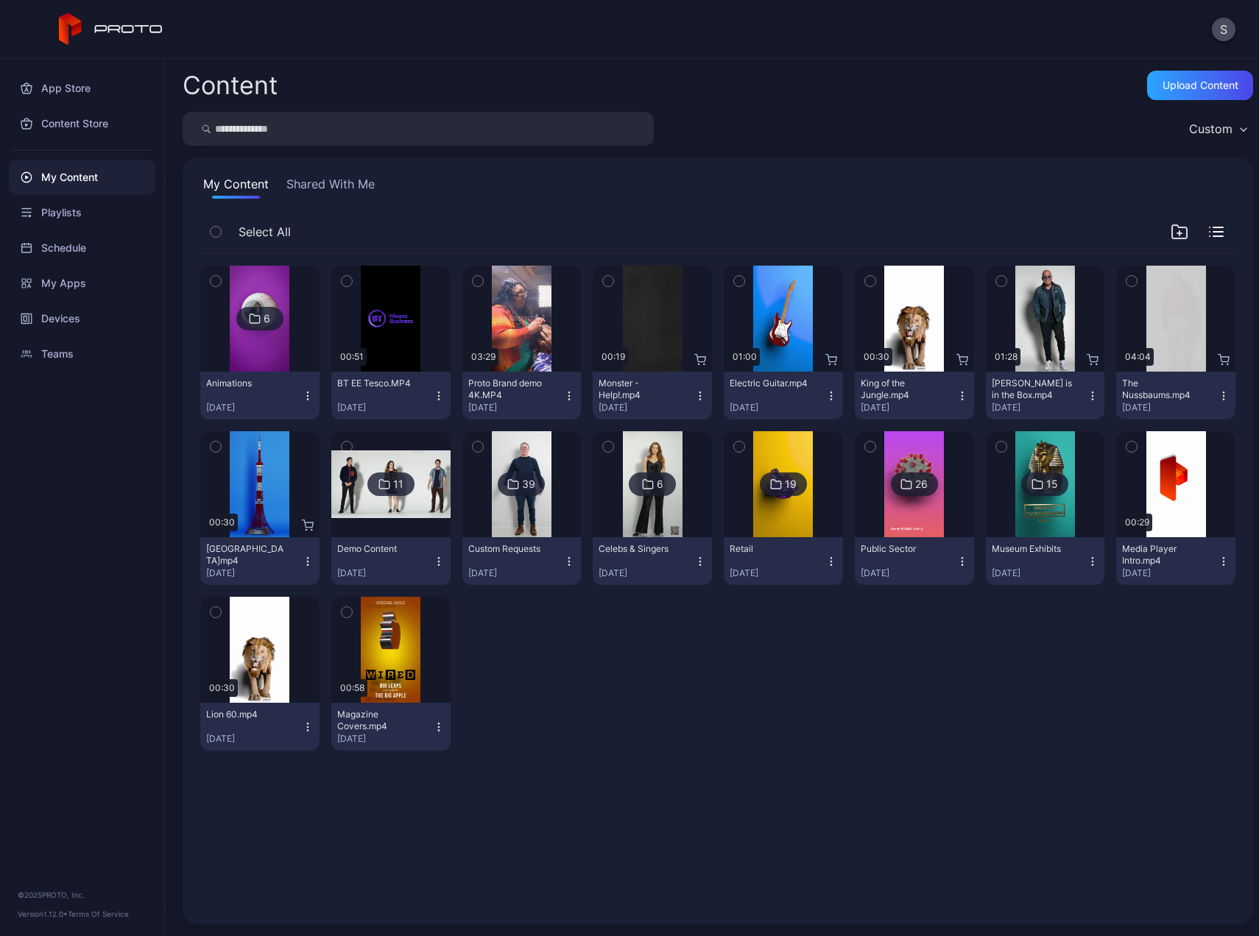
click at [215, 453] on icon "button" at bounding box center [216, 447] width 10 height 16
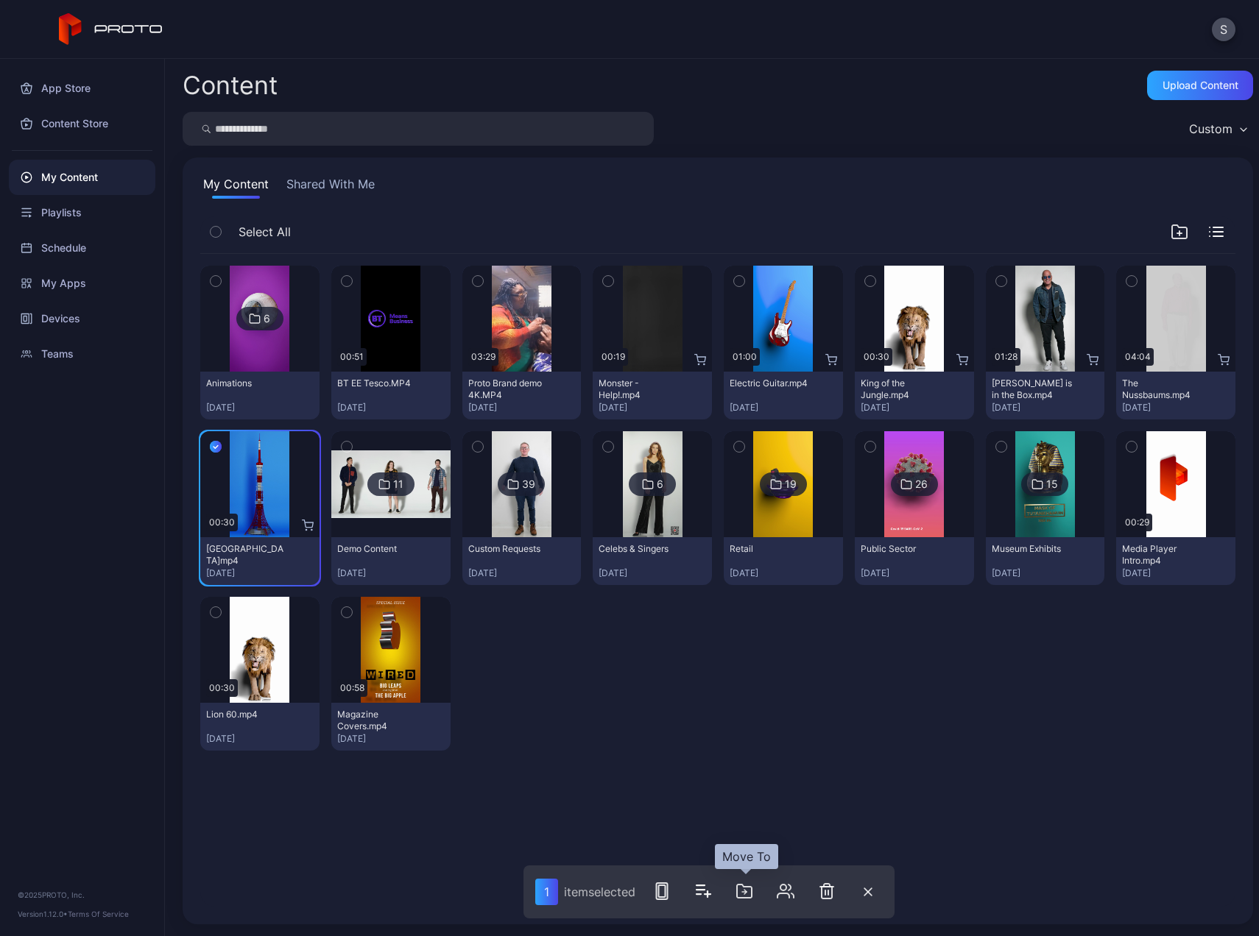
click at [731, 887] on button "button" at bounding box center [744, 891] width 29 height 29
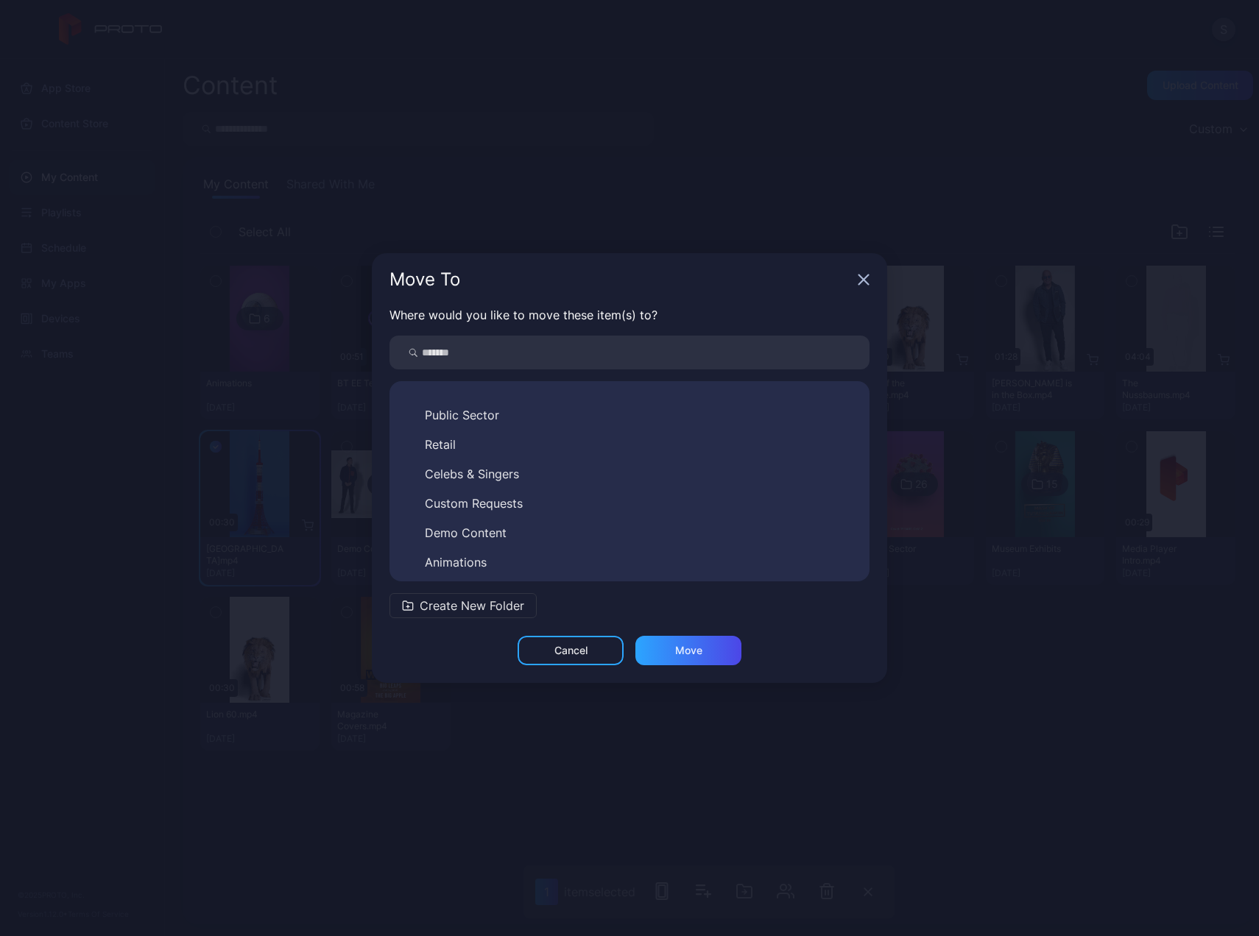
scroll to position [53, 0]
click at [499, 529] on span "Demo Content" at bounding box center [466, 529] width 82 height 18
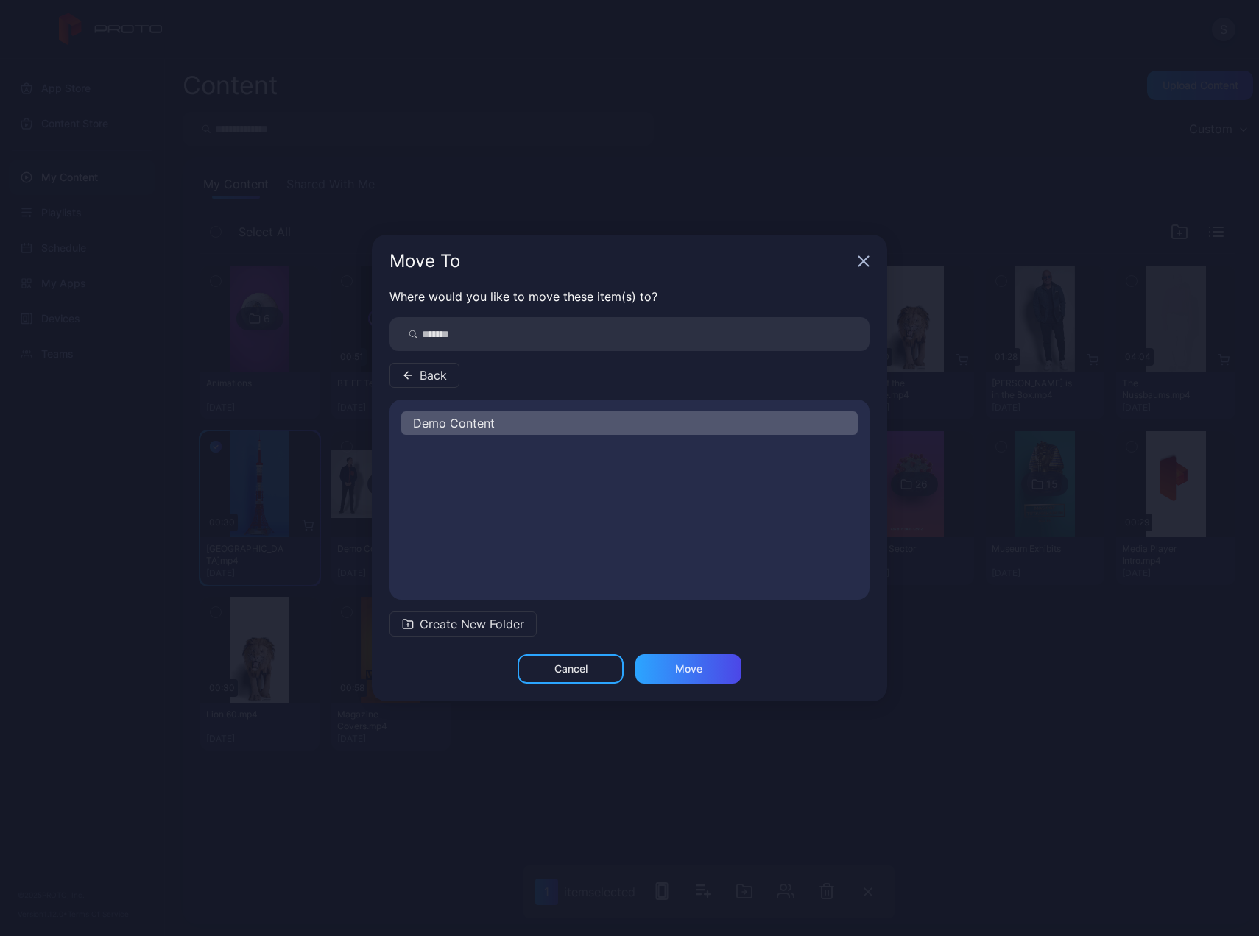
scroll to position [0, 0]
click at [691, 671] on div "Move" at bounding box center [688, 669] width 27 height 12
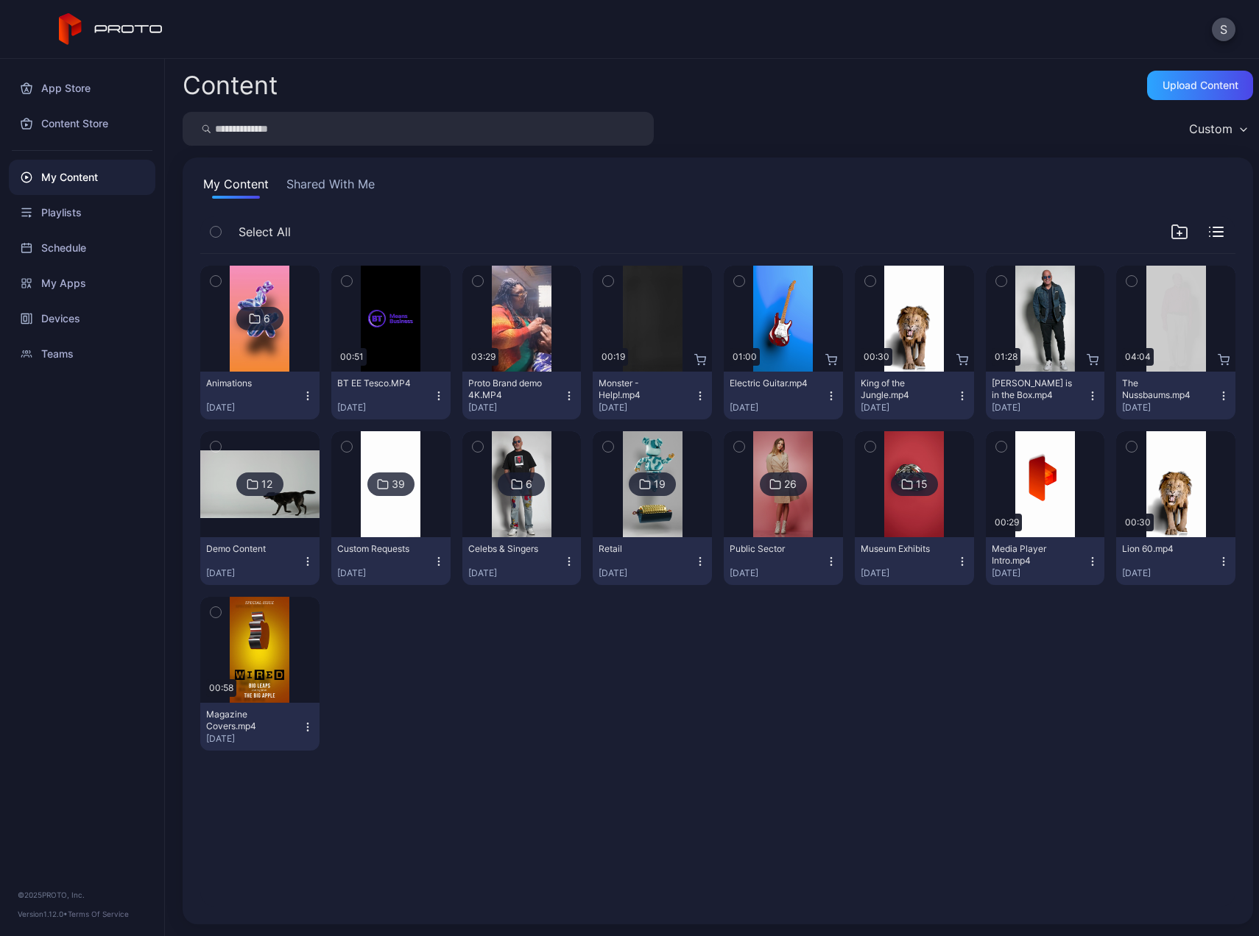
click at [333, 187] on button "Shared With Me" at bounding box center [330, 187] width 94 height 24
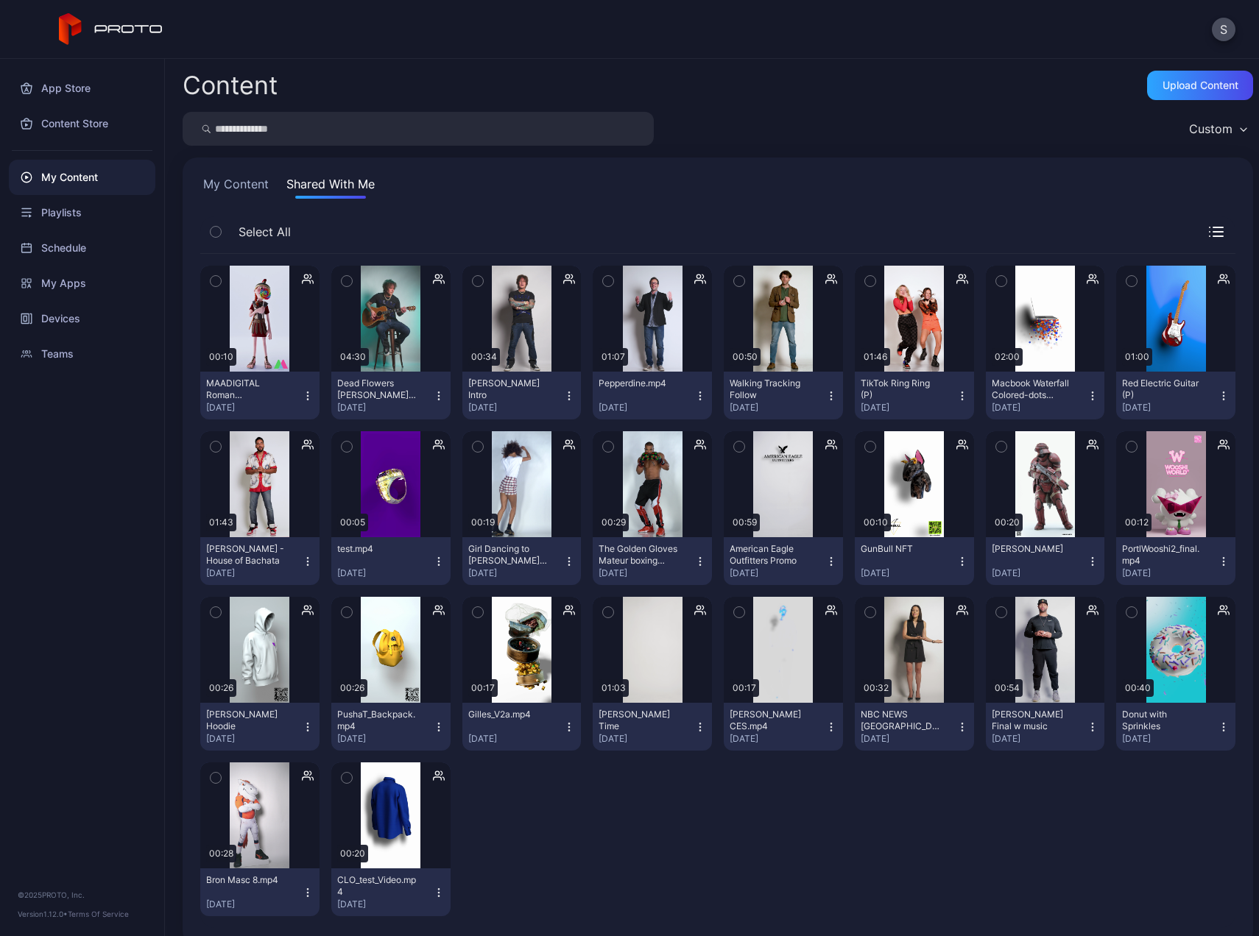
click at [236, 174] on div "My Content Shared With Me Select All Preview 00:10 MAADIGITAL Roman ProtoBox.mp…" at bounding box center [718, 552] width 1070 height 788
click at [231, 183] on button "My Content" at bounding box center [235, 187] width 71 height 24
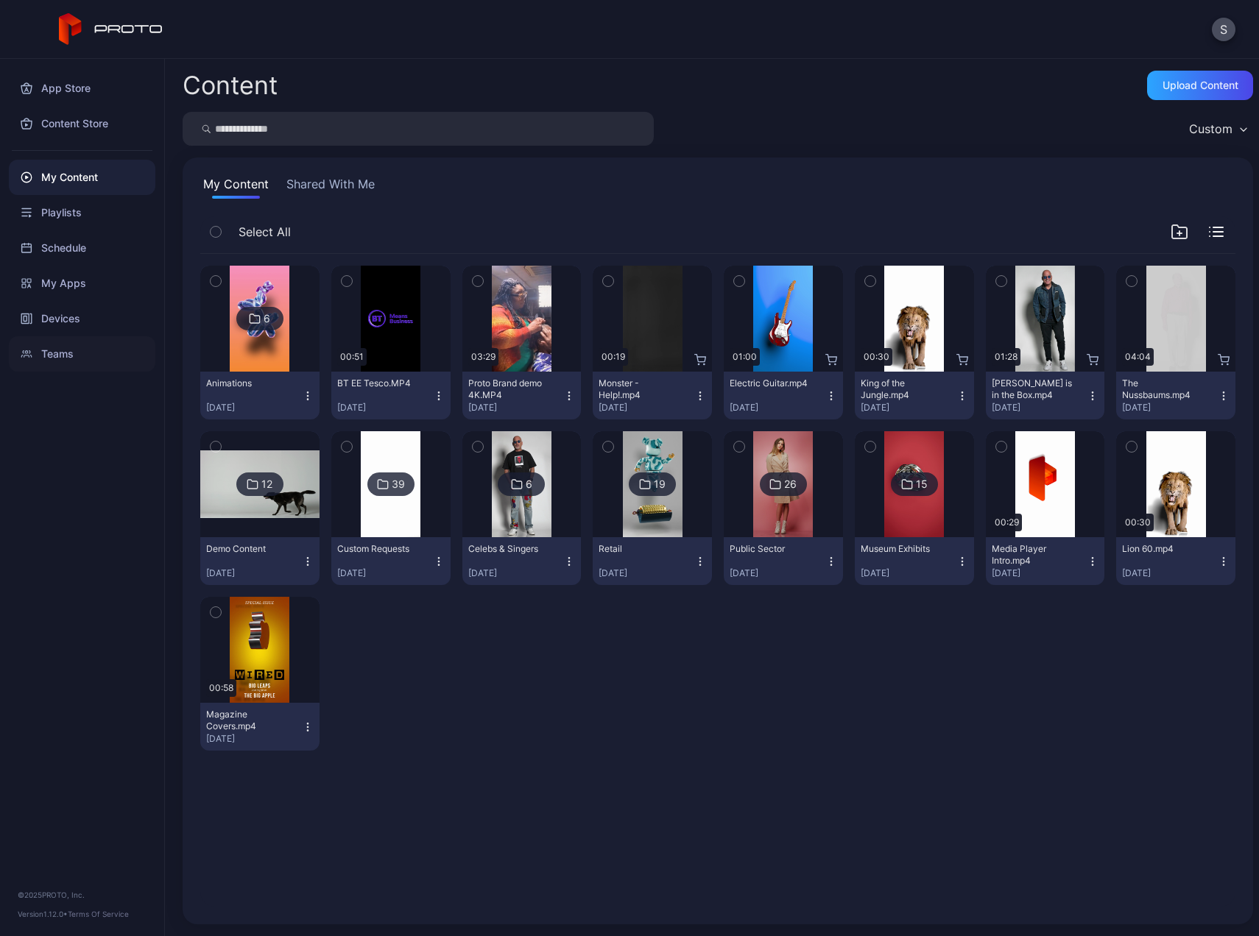
click at [71, 350] on div "Teams" at bounding box center [82, 353] width 146 height 35
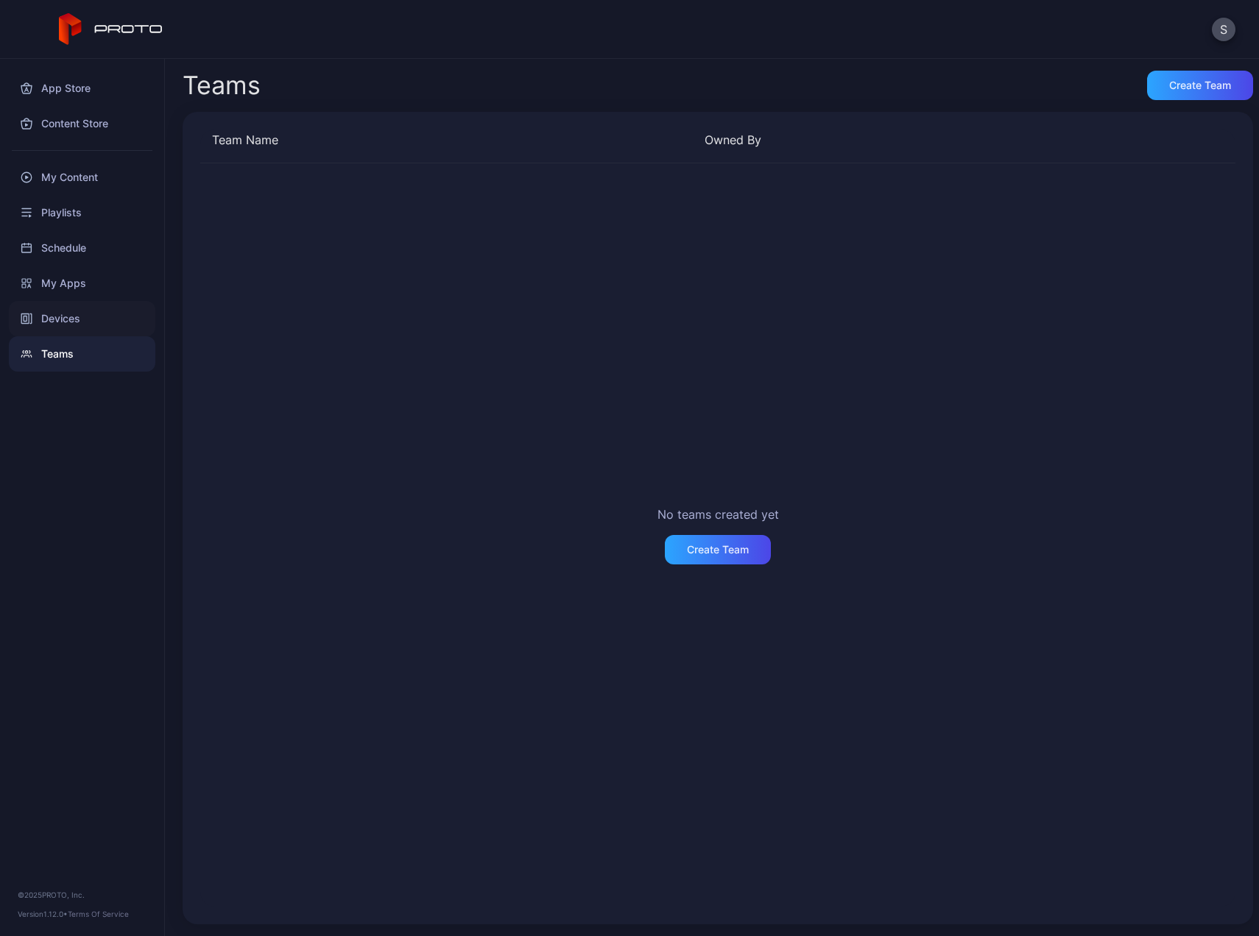
click at [60, 320] on div "Devices" at bounding box center [82, 318] width 146 height 35
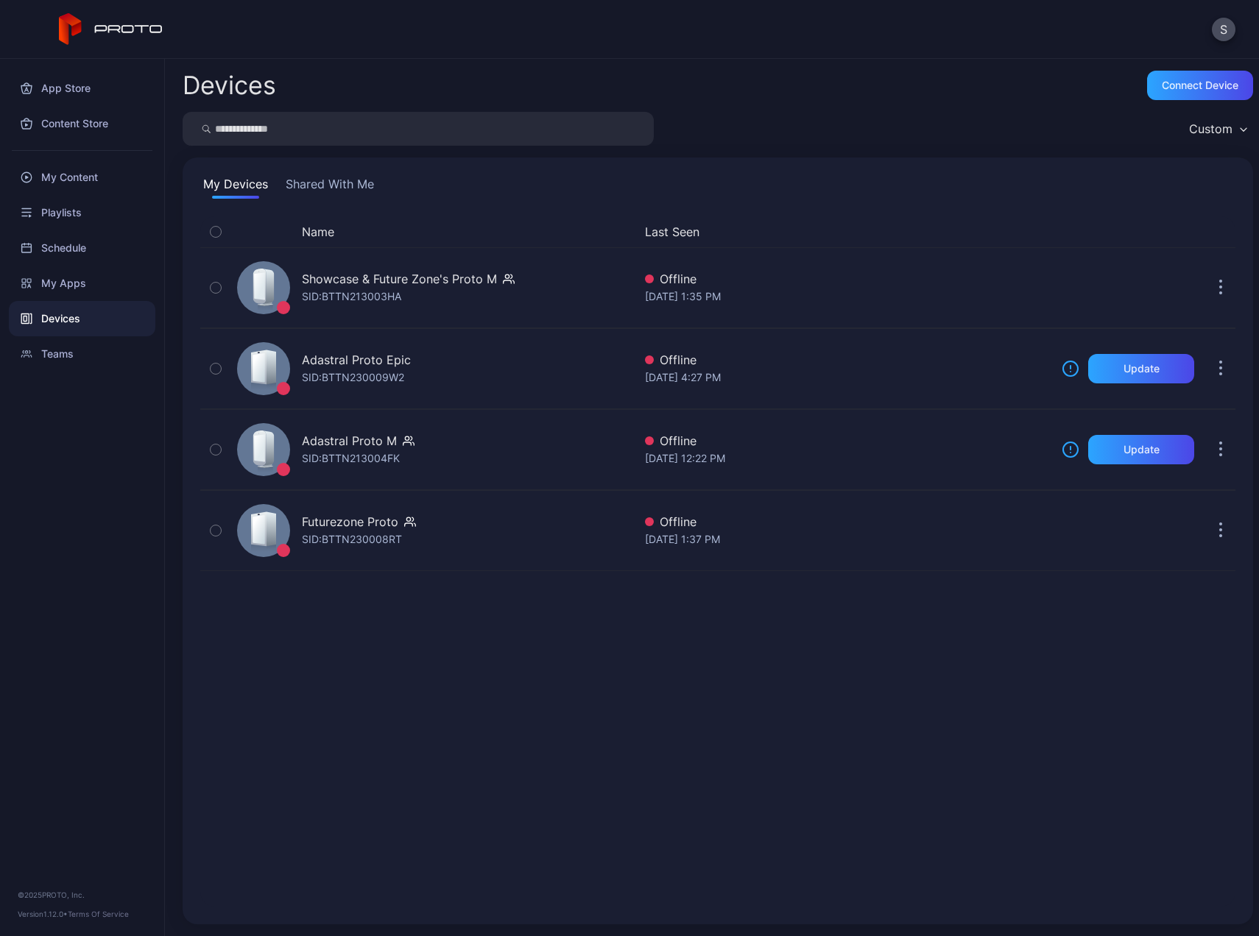
click at [415, 687] on div "Name Last Seen Showcase & Future Zone's Proto M SID: BTTN213003HA Offline [DATE…" at bounding box center [717, 561] width 1035 height 691
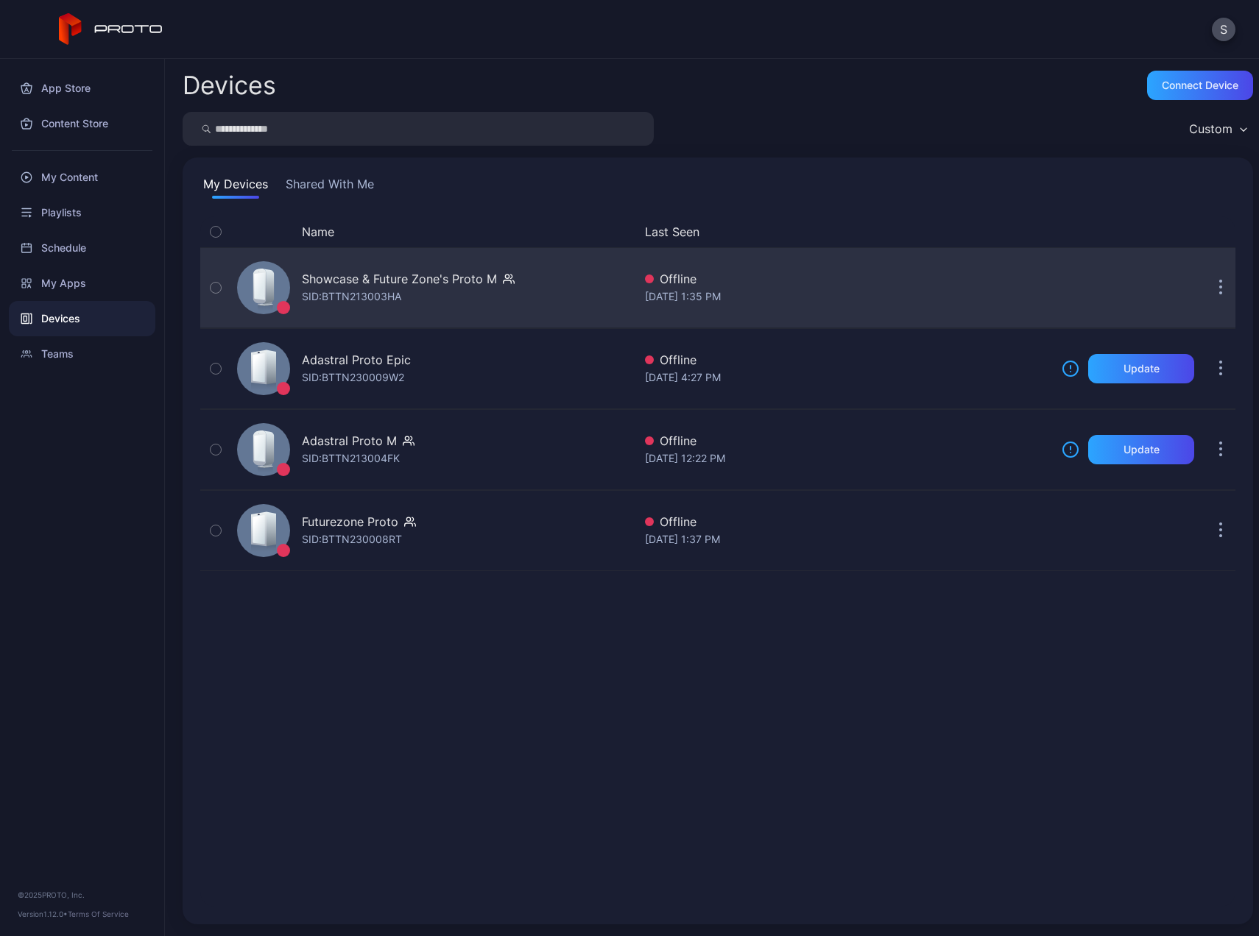
click at [1209, 289] on button "button" at bounding box center [1220, 287] width 29 height 29
